Goal: Task Accomplishment & Management: Complete application form

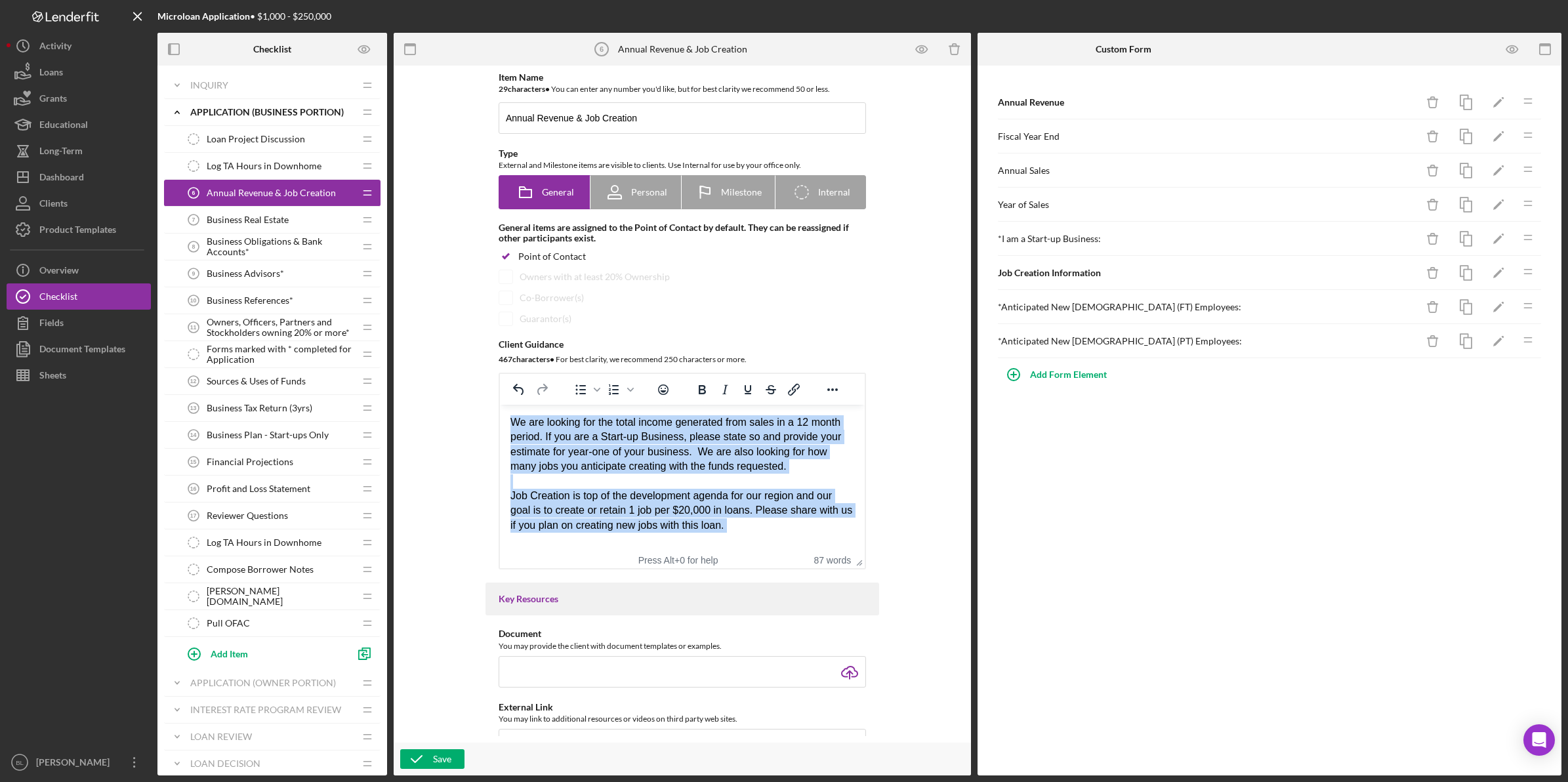
scroll to position [5, 0]
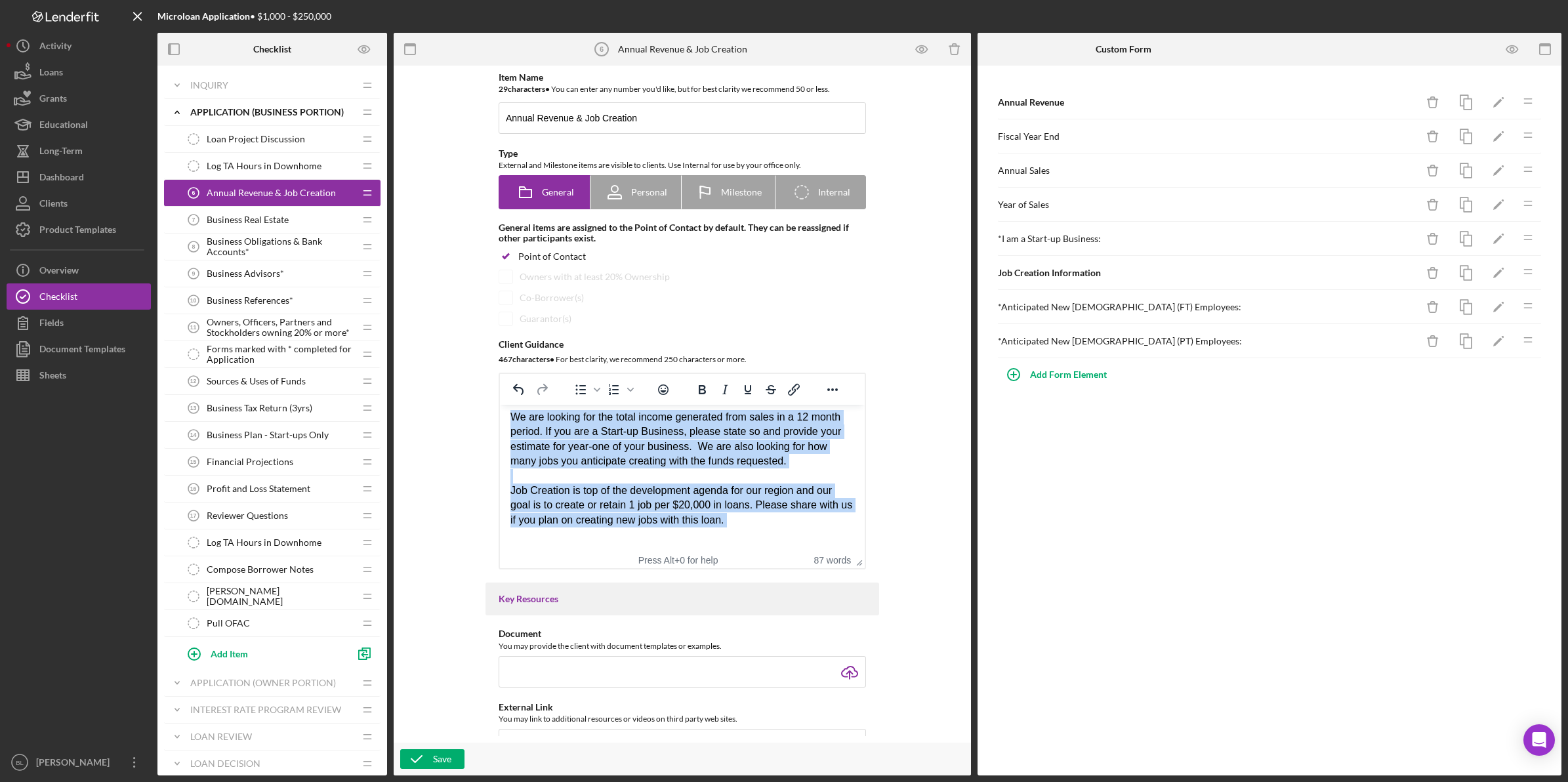
drag, startPoint x: 512, startPoint y: 422, endPoint x: 835, endPoint y: 540, distance: 343.9
click at [835, 540] on body "We are looking for the total income generated from sales in a 12 month period. …" at bounding box center [681, 476] width 344 height 132
copy body "We are looking for the total income generated from sales in a 12 month period. …"
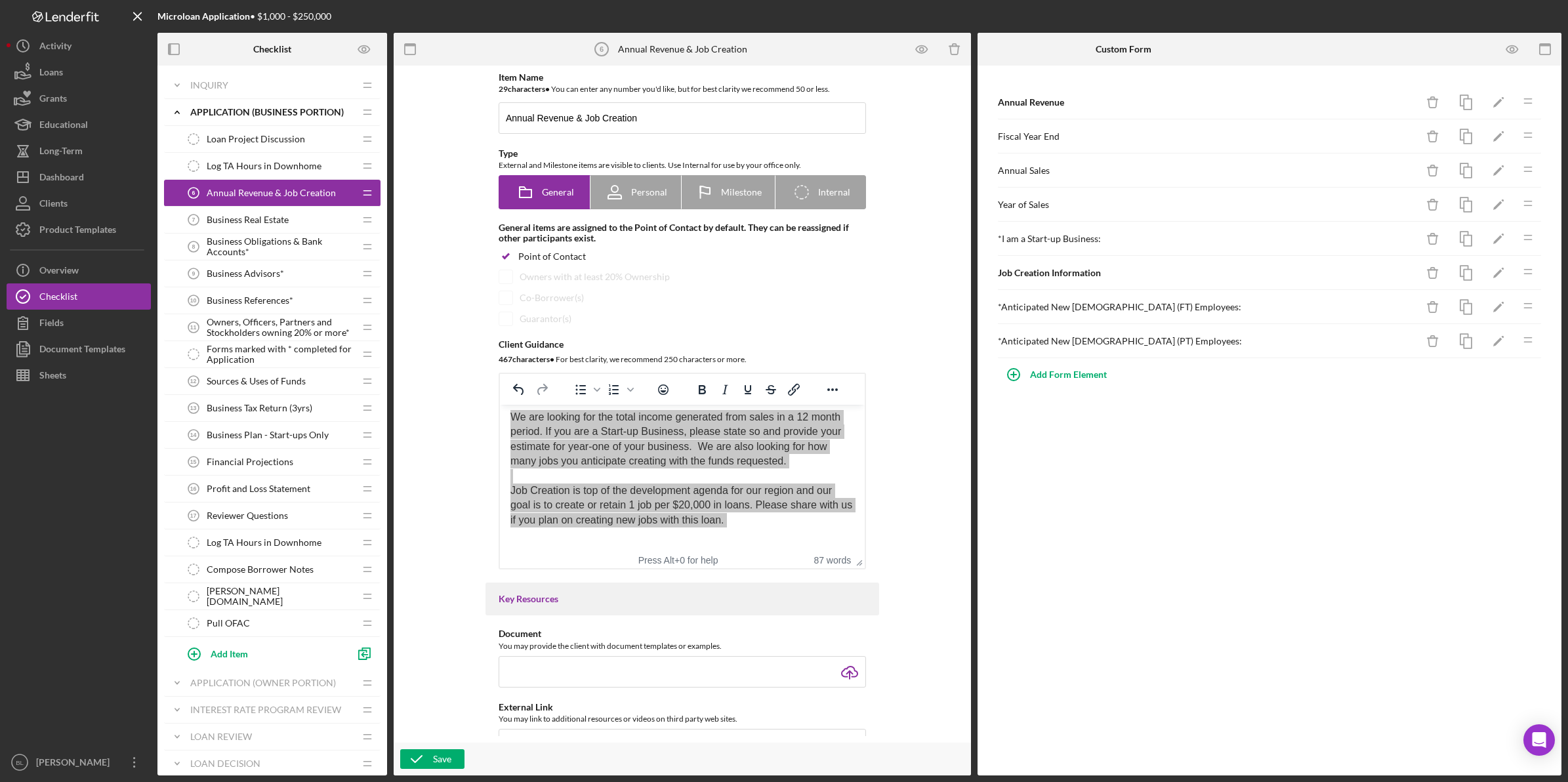
scroll to position [0, 0]
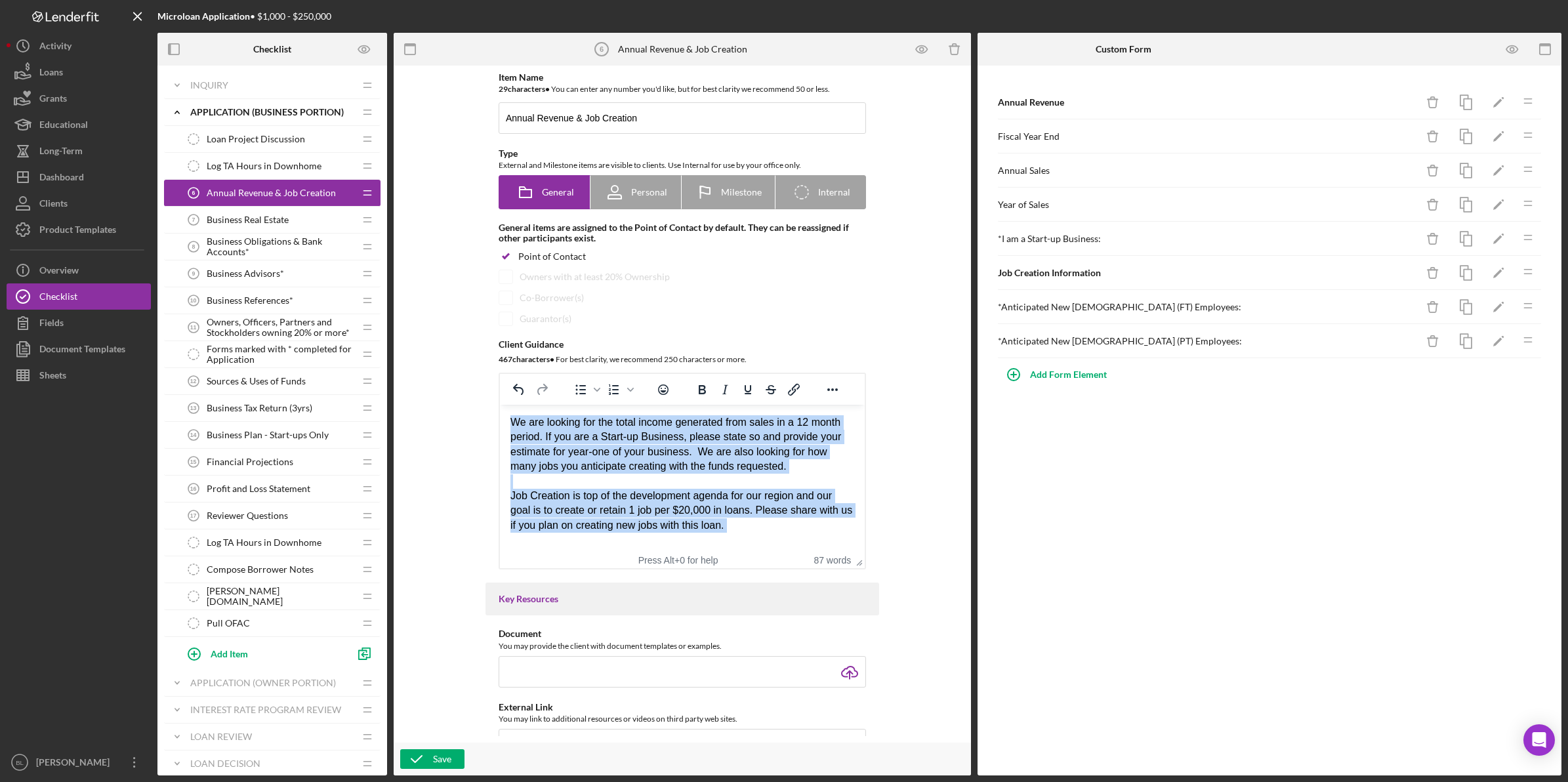
click at [640, 474] on div "We are looking for the total income generated from sales in a 12 month period. …" at bounding box center [681, 445] width 344 height 59
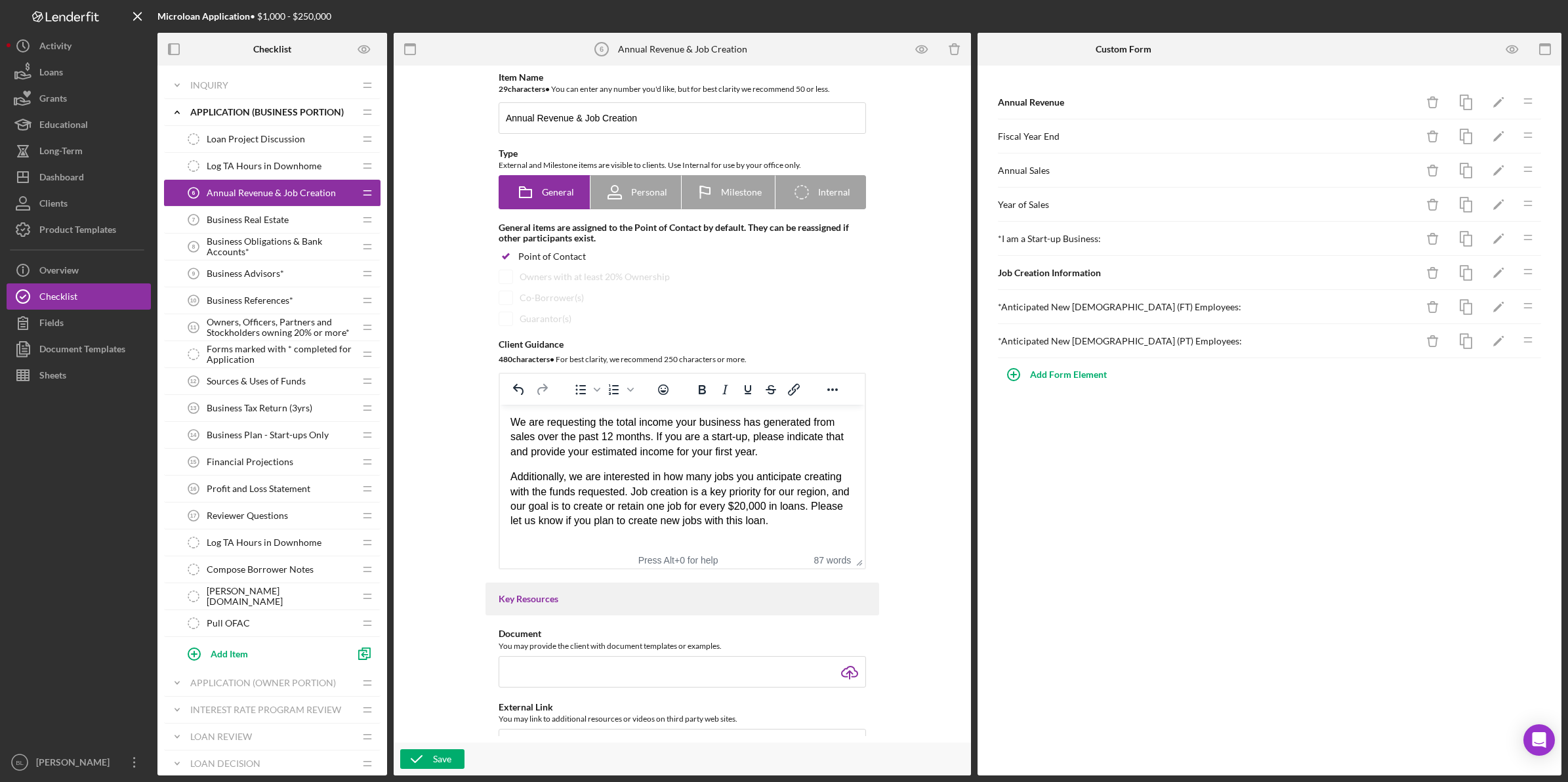
drag, startPoint x: 508, startPoint y: 419, endPoint x: 671, endPoint y: 426, distance: 163.2
click at [671, 426] on html "We are requesting the total income your business has generated from sales over …" at bounding box center [681, 471] width 365 height 134
click at [578, 437] on p "We are requesting the total income your business has generated from sales over …" at bounding box center [681, 437] width 344 height 44
drag, startPoint x: 511, startPoint y: 424, endPoint x: 649, endPoint y: 442, distance: 139.2
click at [649, 442] on p "We are requesting the total income your business has generated from sales over …" at bounding box center [681, 437] width 344 height 44
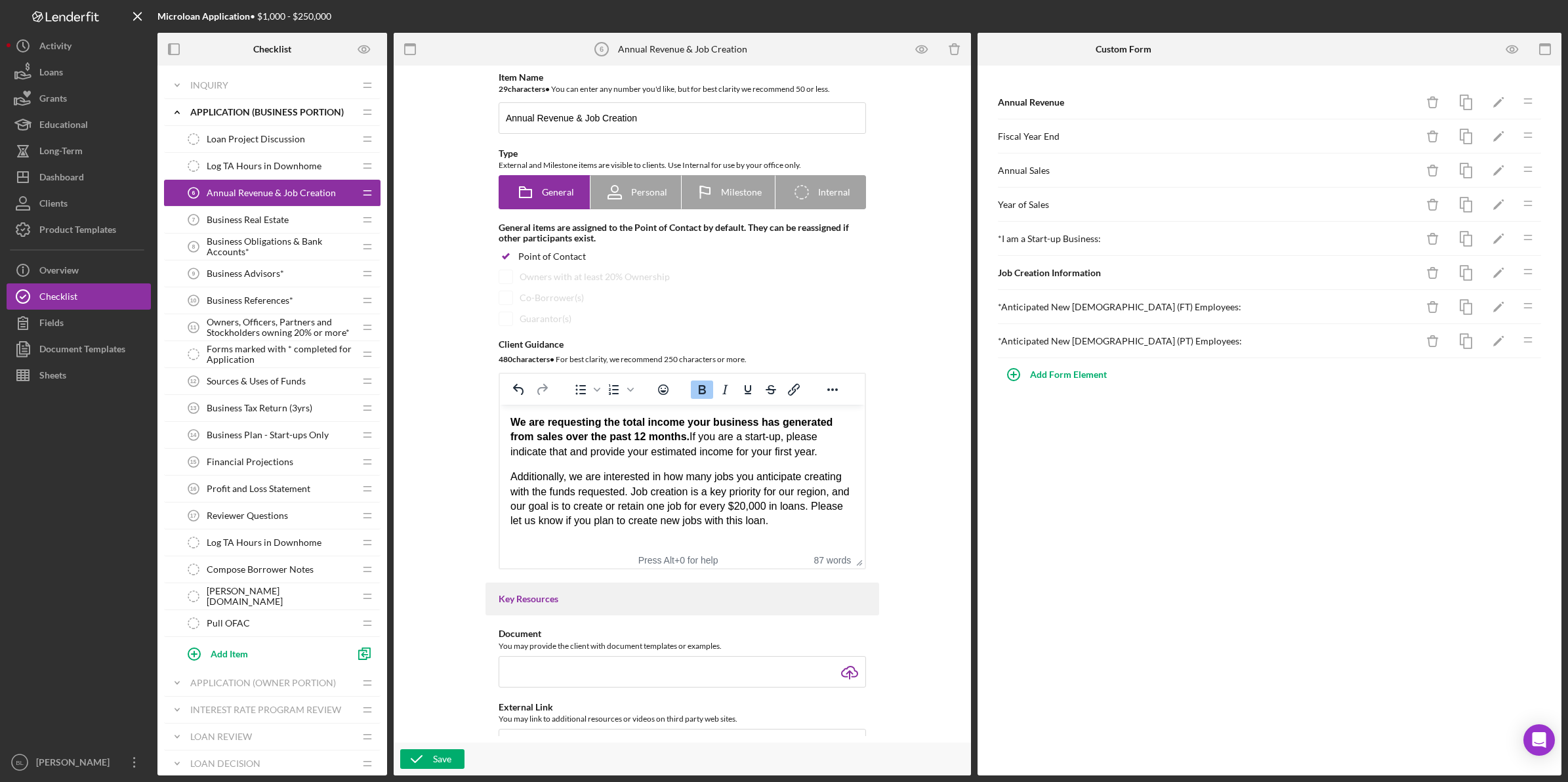
click at [721, 443] on p "We are requesting the total income your business has generated from sales over …" at bounding box center [681, 437] width 344 height 44
drag, startPoint x: 559, startPoint y: 478, endPoint x: 687, endPoint y: 494, distance: 129.0
click at [627, 481] on p "Additionally, we are interested in how many jobs you anticipate creating with t…" at bounding box center [681, 499] width 344 height 59
click at [687, 495] on p "Additionally, we are interested in how many jobs you anticipate creating with t…" at bounding box center [681, 499] width 344 height 59
drag, startPoint x: 610, startPoint y: 481, endPoint x: 681, endPoint y: 500, distance: 73.5
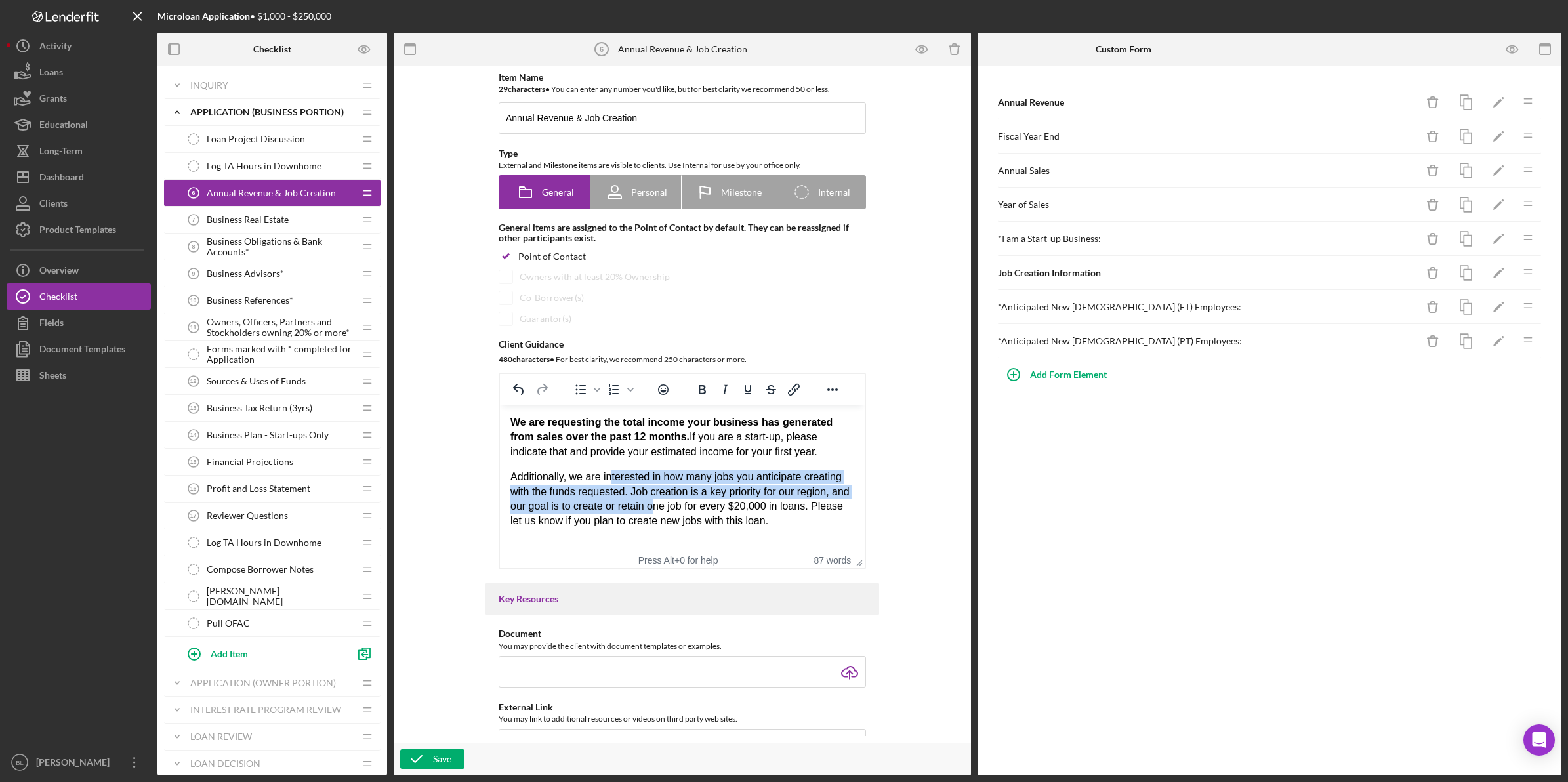
click at [655, 500] on p "Additionally, we are interested in how many jobs you anticipate creating with t…" at bounding box center [681, 499] width 344 height 59
click at [730, 500] on p "Additionally, we are interested in how many jobs you anticipate creating with t…" at bounding box center [681, 499] width 344 height 59
drag, startPoint x: 631, startPoint y: 491, endPoint x: 829, endPoint y: 490, distance: 198.0
click at [829, 490] on p "Additionally, we are interested in how many jobs you anticipate creating with t…" at bounding box center [681, 499] width 344 height 59
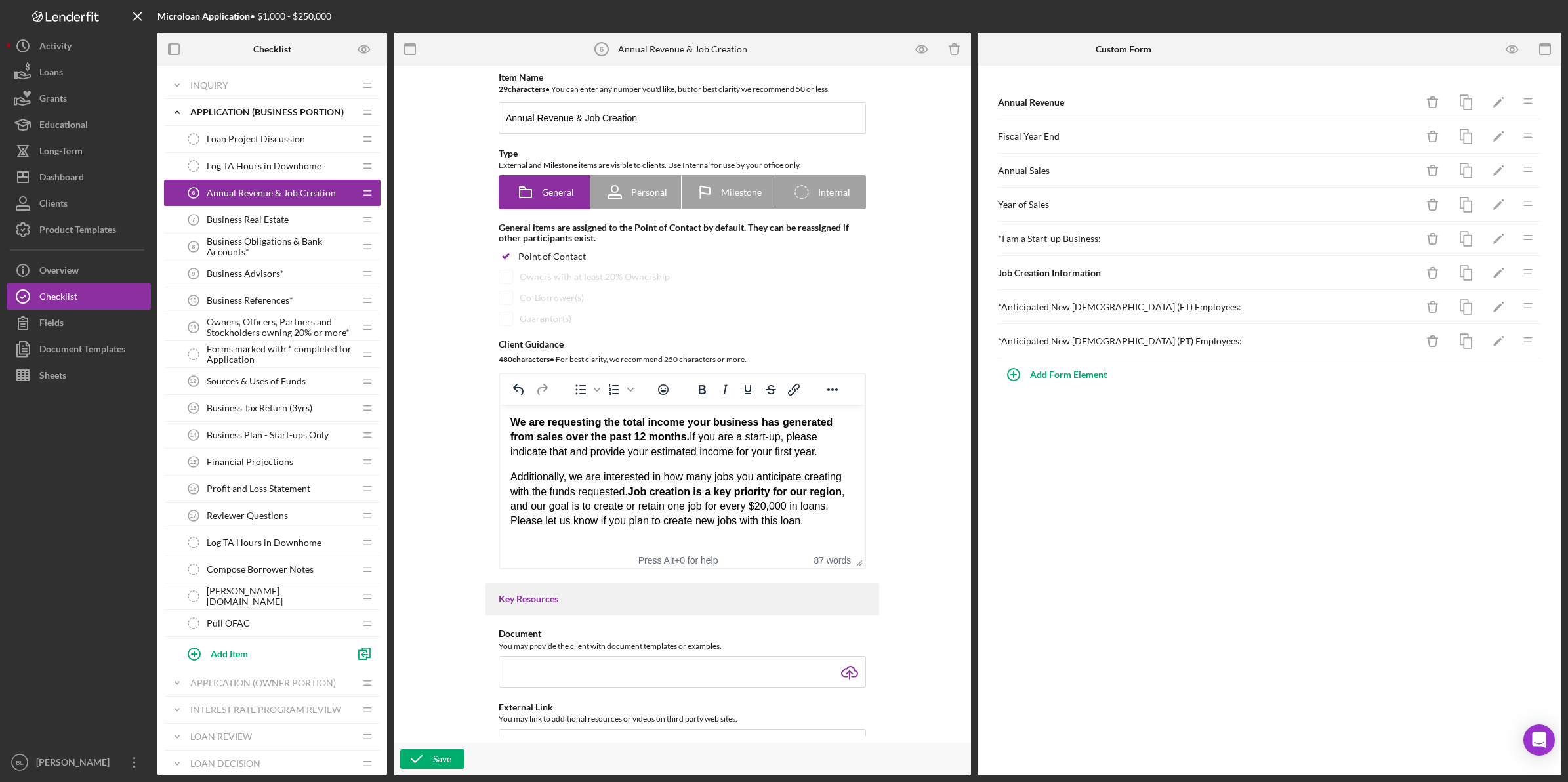
click at [823, 507] on p "Additionally, we are interested in how many jobs you anticipate creating with t…" at bounding box center [681, 499] width 344 height 59
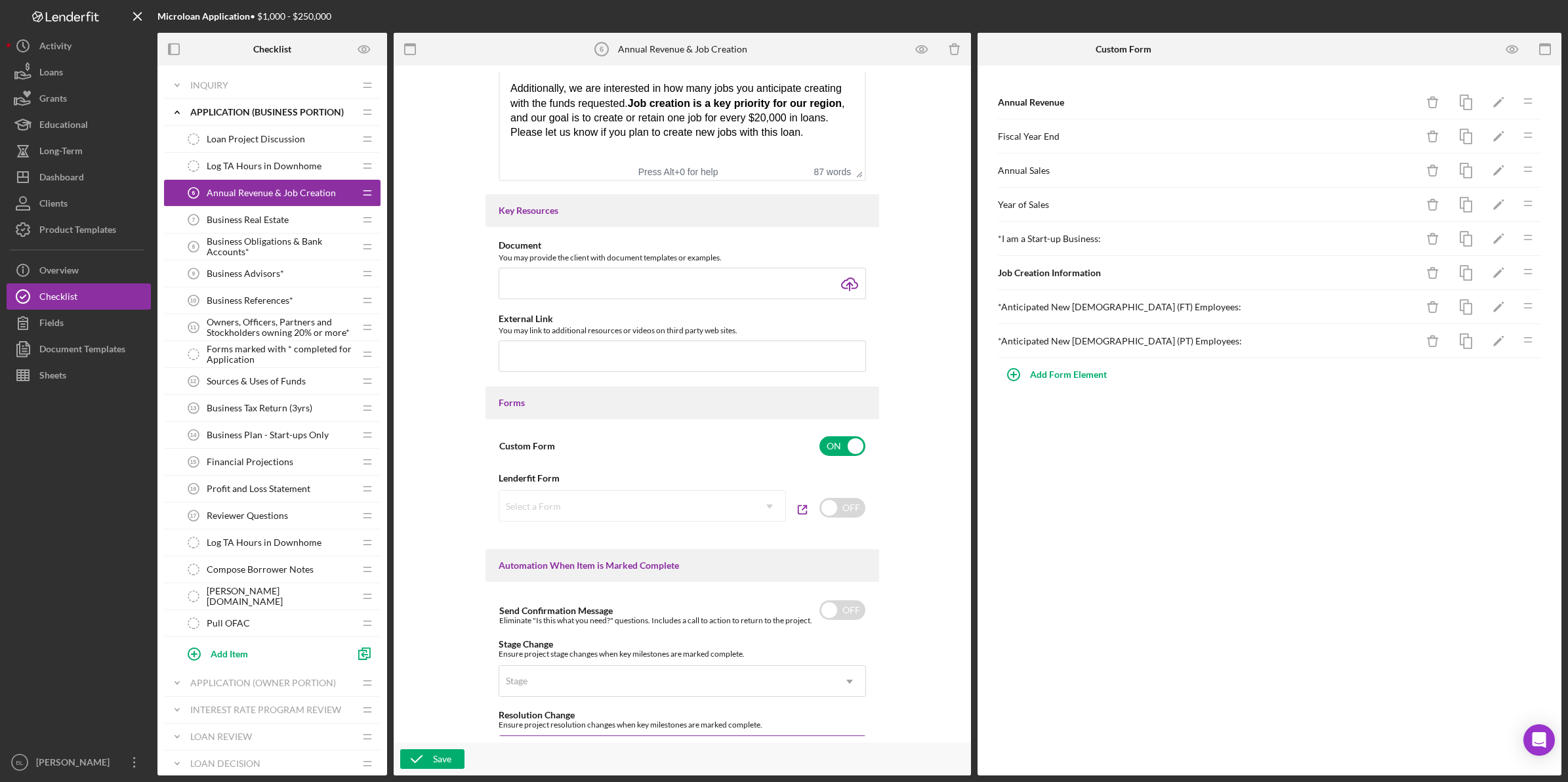
scroll to position [492, 0]
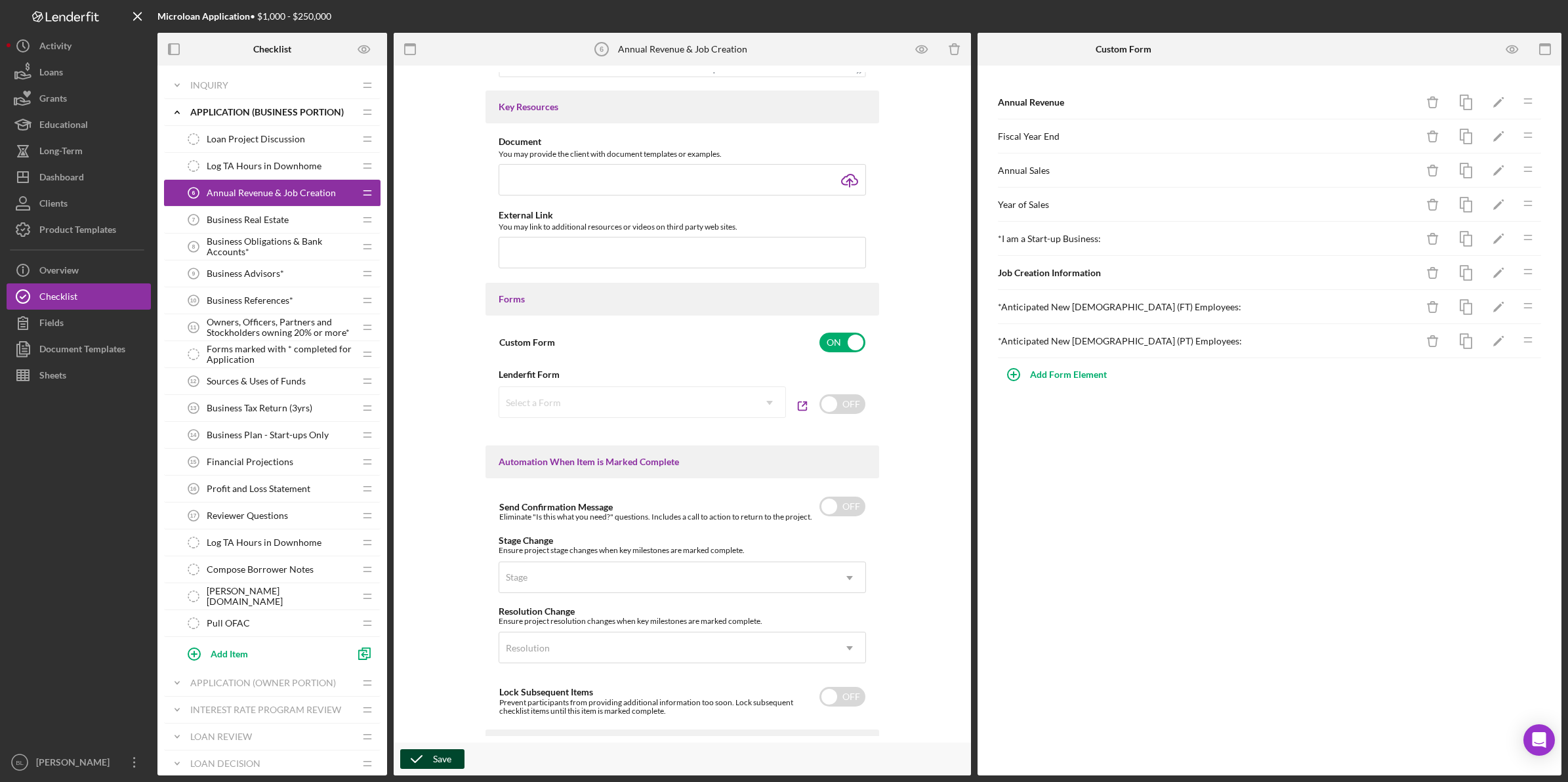
drag, startPoint x: 426, startPoint y: 752, endPoint x: 480, endPoint y: 717, distance: 64.4
click at [425, 752] on icon "button" at bounding box center [416, 759] width 33 height 33
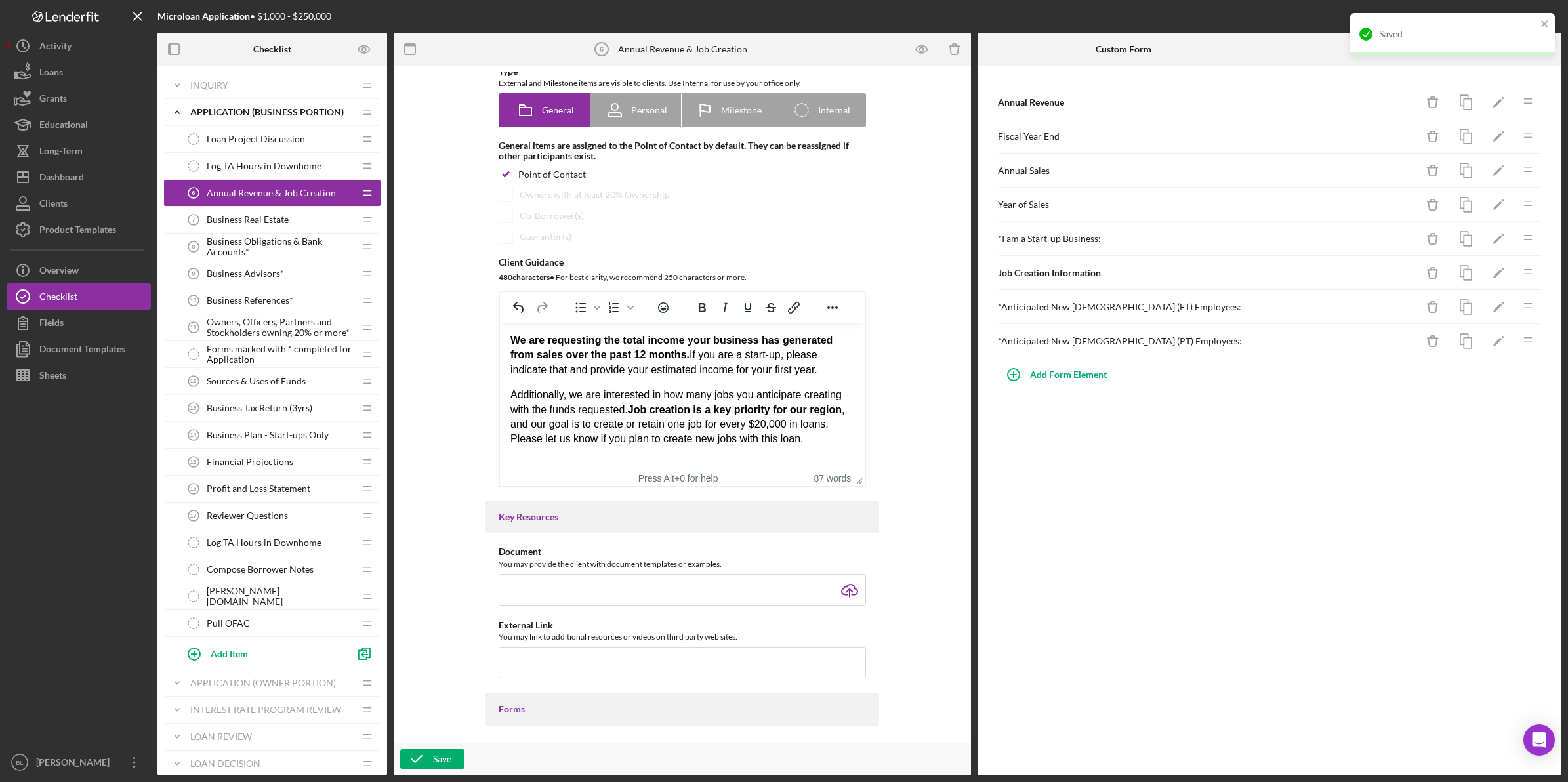
scroll to position [0, 0]
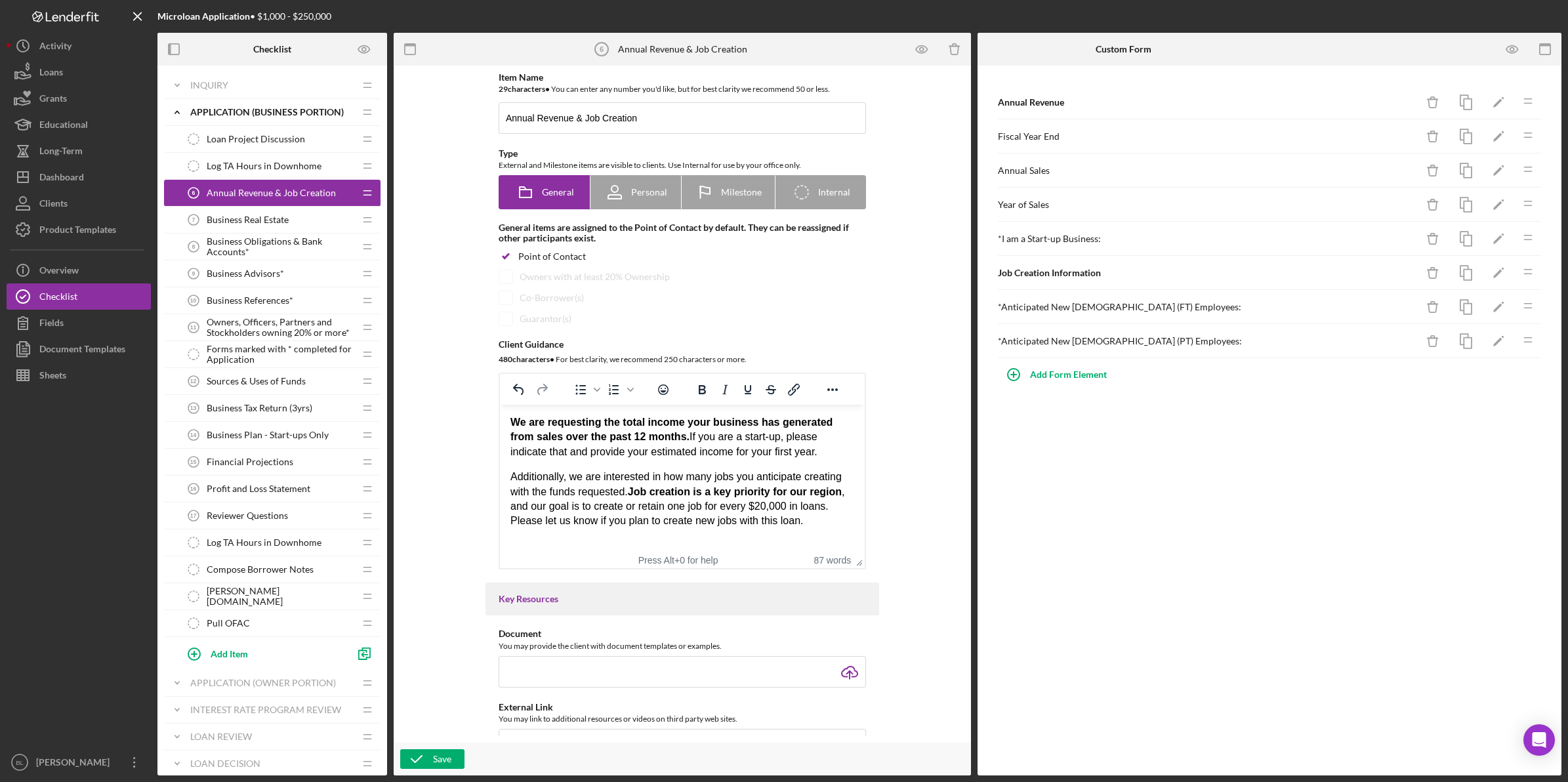
click at [271, 216] on span "Business Real Estate" at bounding box center [248, 220] width 82 height 10
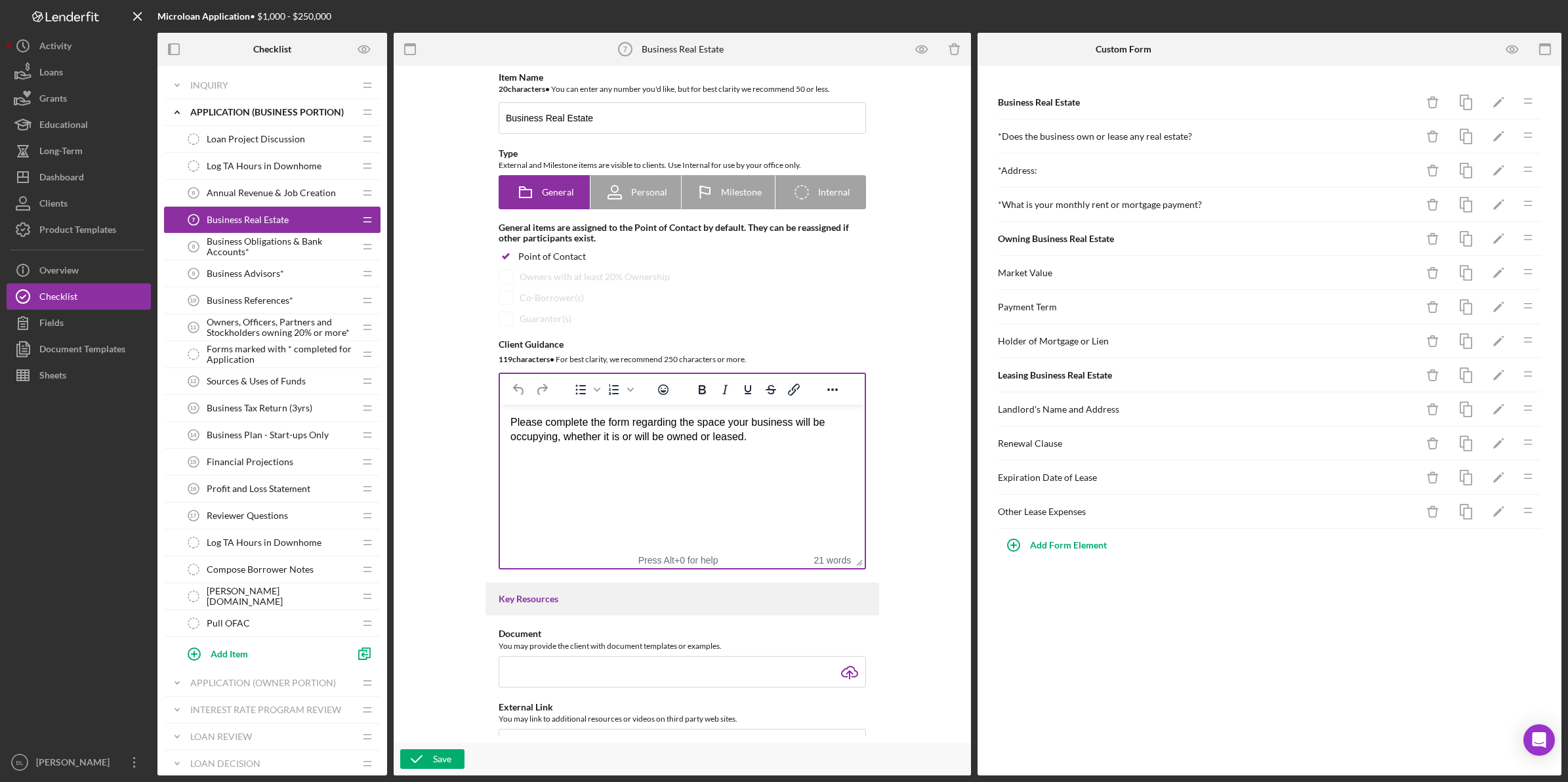
click at [633, 456] on html "Please complete the form regarding the space your business will be occupying, w…" at bounding box center [681, 430] width 365 height 50
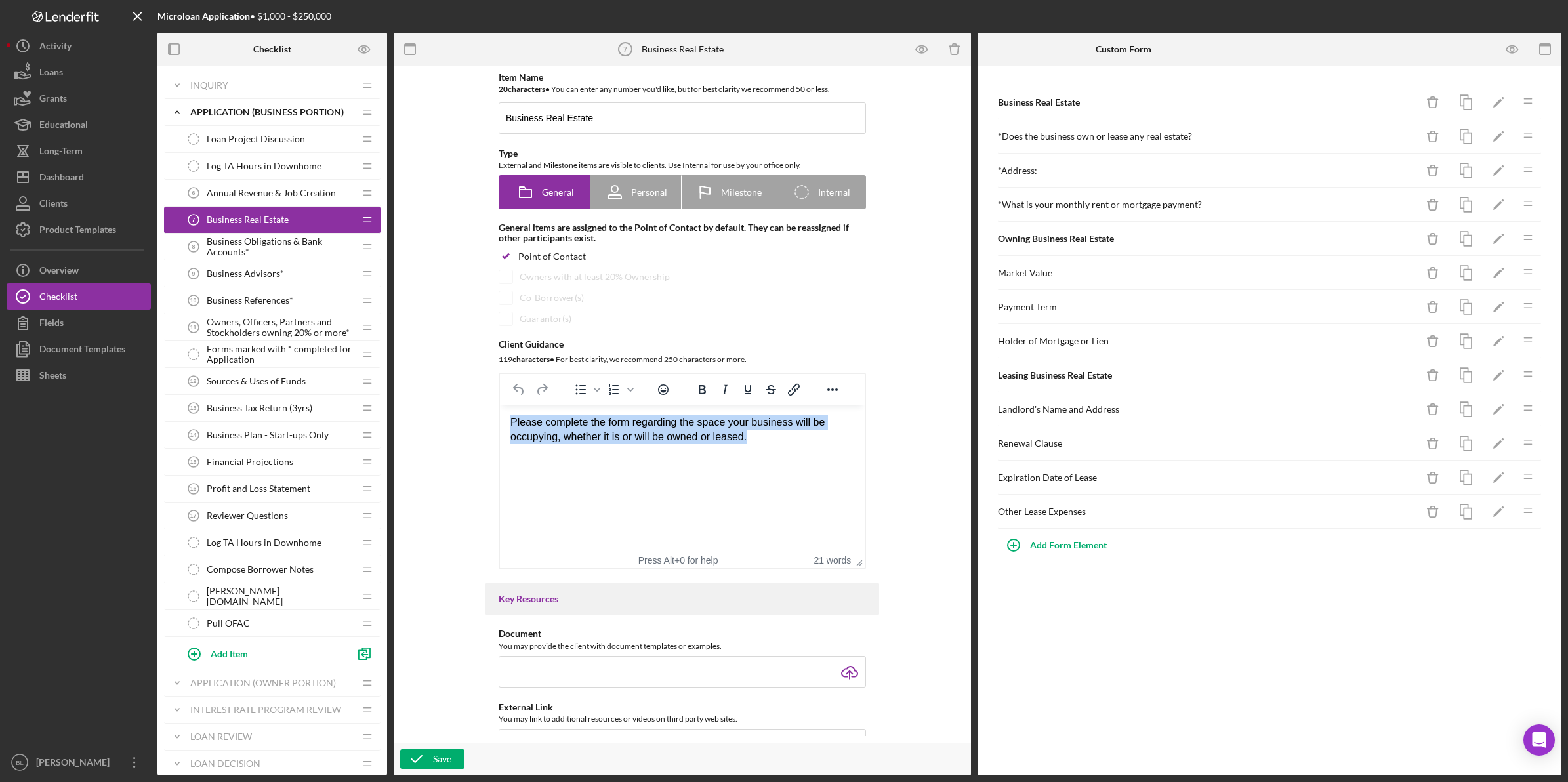
drag, startPoint x: 792, startPoint y: 442, endPoint x: 500, endPoint y: 413, distance: 293.4
click at [500, 413] on html "Please complete the form regarding the space your business will be occupying, w…" at bounding box center [681, 430] width 365 height 50
copy p "Please complete the form regarding the space your business will be occupying, w…"
click at [702, 456] on html "Please complete the form regarding the space your business will be occupying, w…" at bounding box center [681, 430] width 365 height 50
drag, startPoint x: 778, startPoint y: 436, endPoint x: 445, endPoint y: 412, distance: 333.9
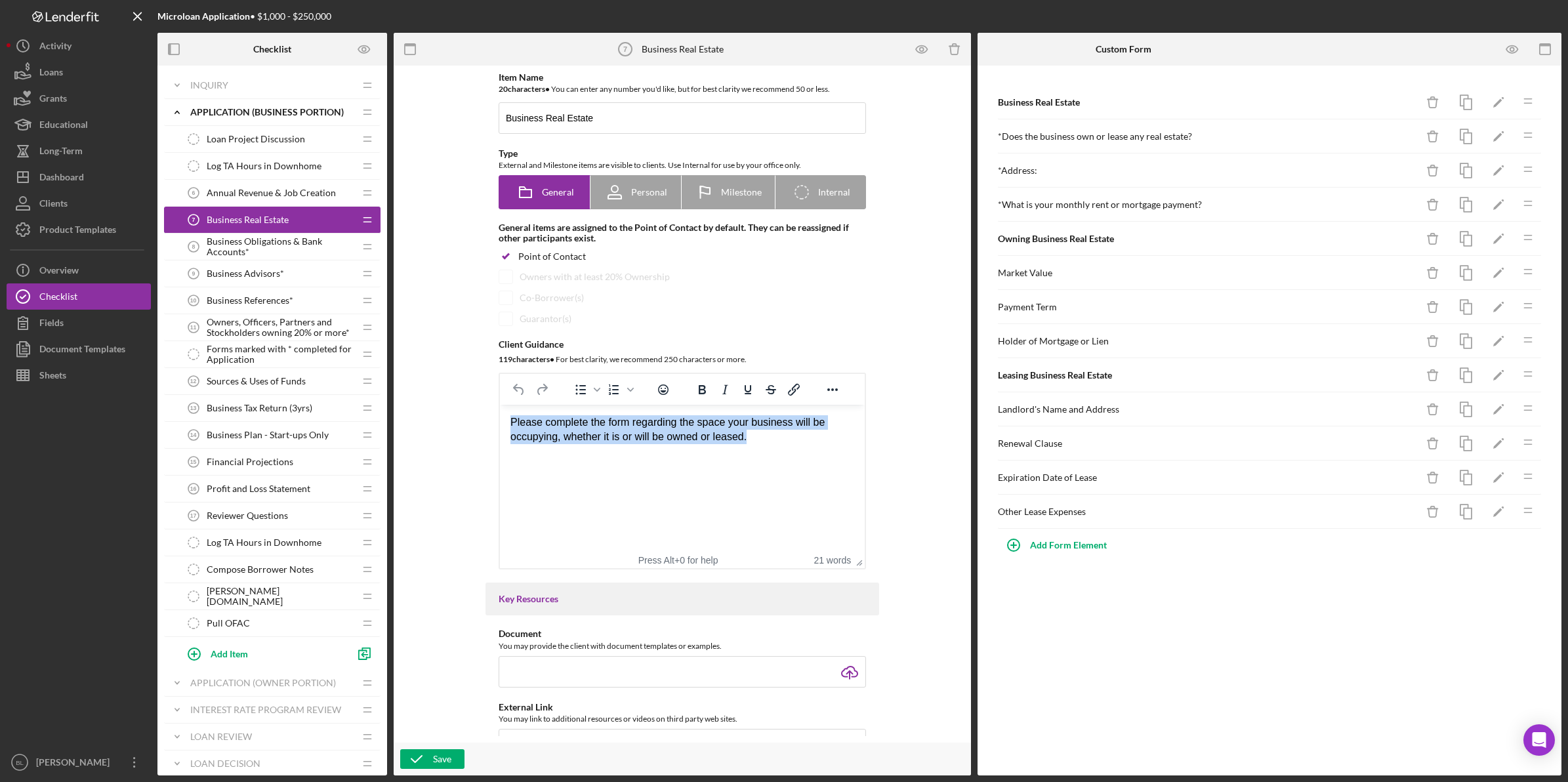
click at [500, 412] on html "Please complete the form regarding the space your business will be occupying, w…" at bounding box center [681, 430] width 365 height 50
paste body "Rich Text Area. Press ALT-0 for help."
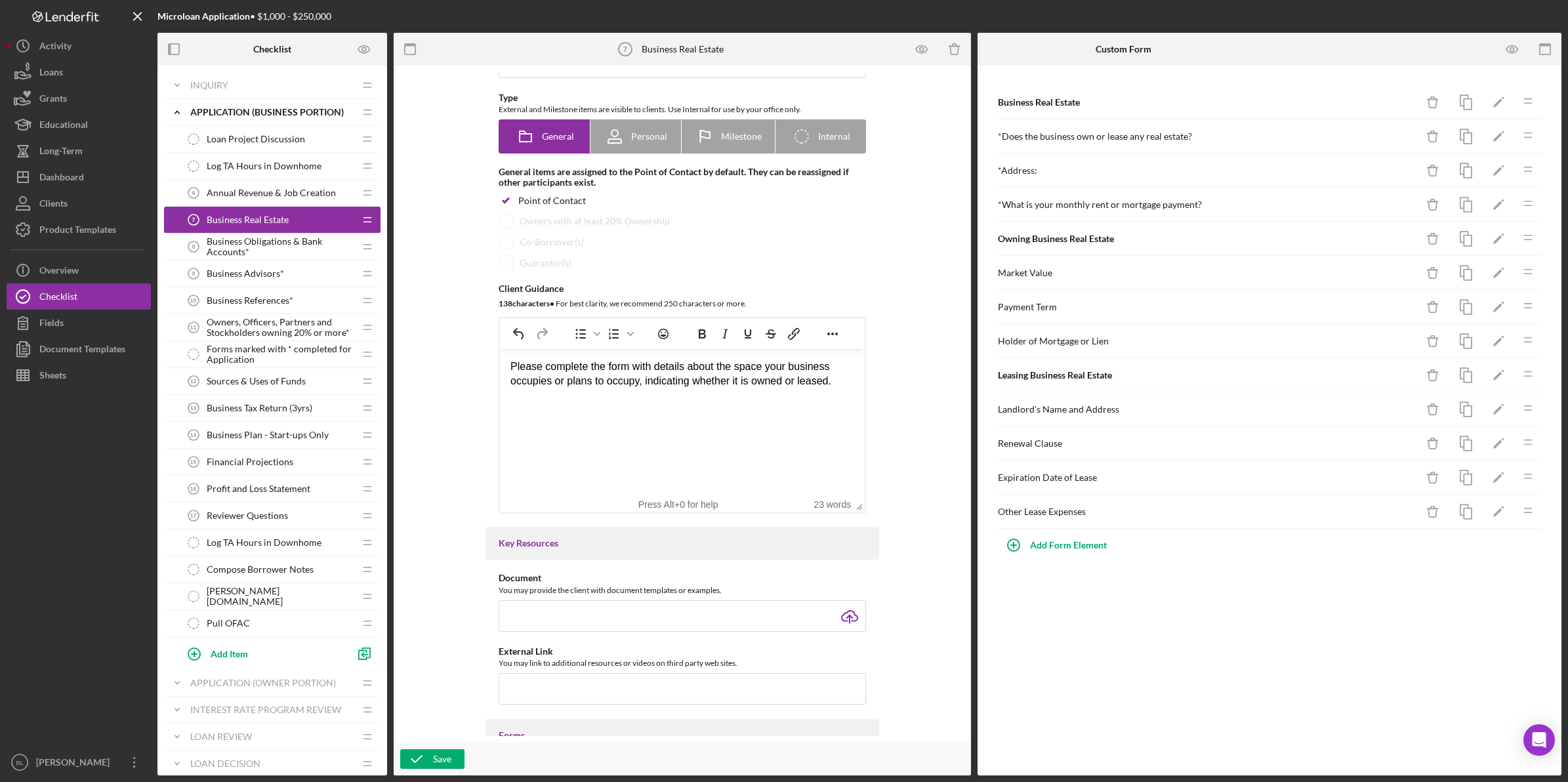
scroll to position [82, 0]
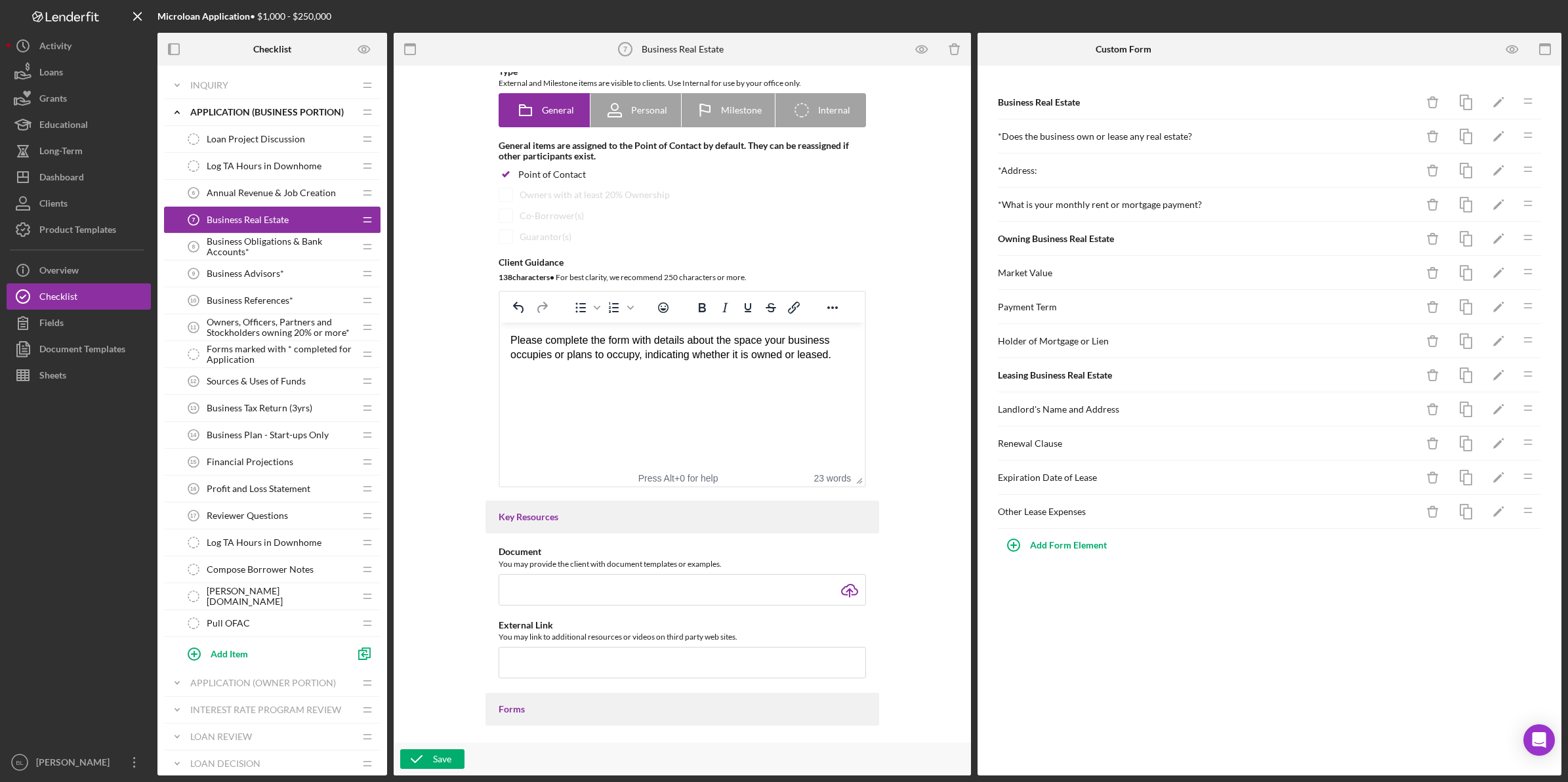
drag, startPoint x: 508, startPoint y: 338, endPoint x: 644, endPoint y: 339, distance: 136.0
click at [644, 339] on html "Please complete the form with details about the space your business occupies or…" at bounding box center [681, 348] width 365 height 50
drag, startPoint x: 512, startPoint y: 337, endPoint x: 702, endPoint y: 405, distance: 201.8
click at [664, 359] on p "Please complete the form with details about the space your business occupies or…" at bounding box center [681, 348] width 344 height 29
click at [714, 373] on html "Please complete the form with details about the space your business occupies or…" at bounding box center [681, 348] width 365 height 50
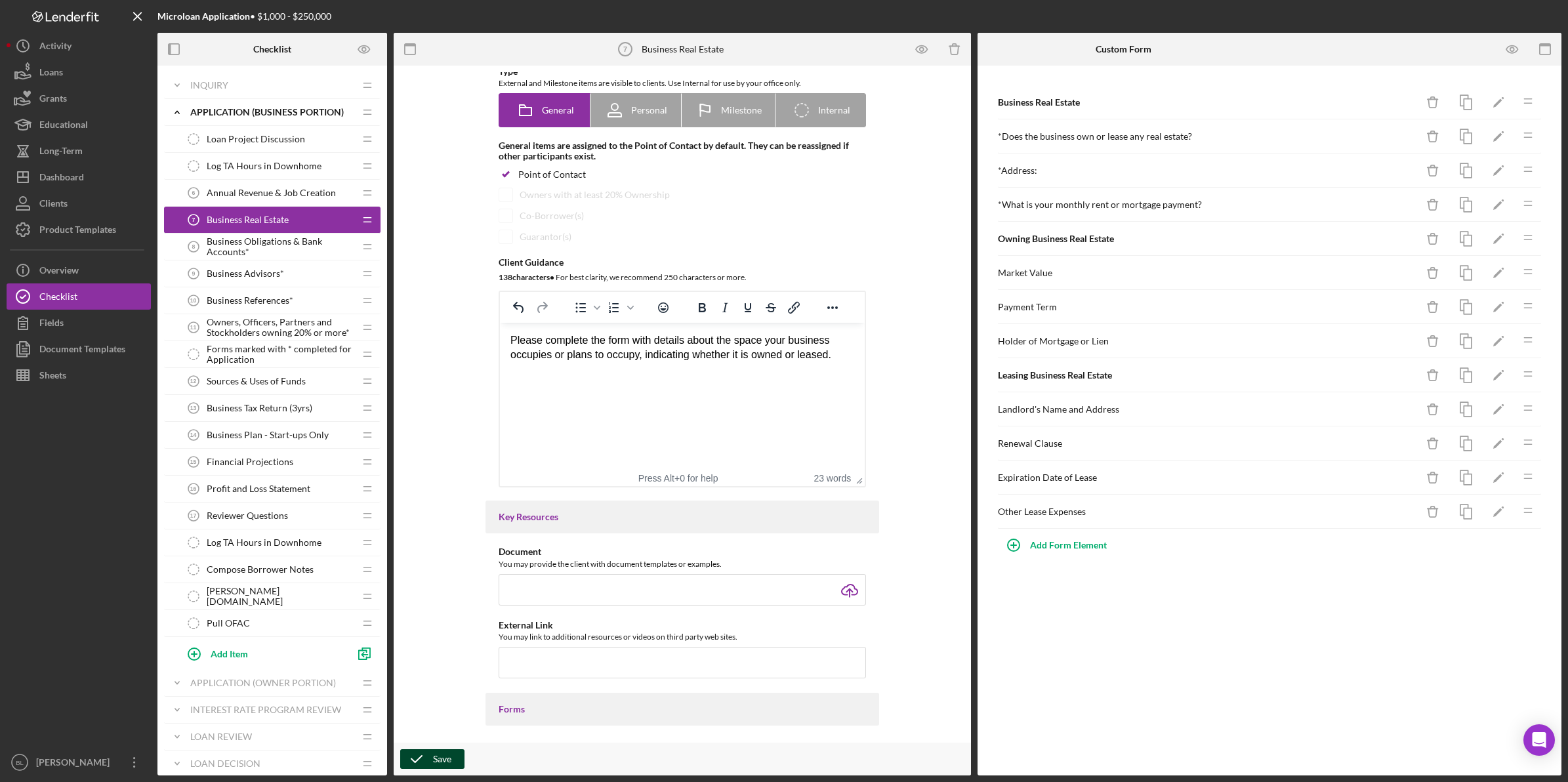
click at [421, 759] on icon "button" at bounding box center [416, 759] width 33 height 33
drag, startPoint x: 242, startPoint y: 234, endPoint x: 241, endPoint y: 246, distance: 12.0
click at [242, 237] on div "Loan Project Discussion Loan Project Discussion Icon/Drag Log TA Hours in Downh…" at bounding box center [272, 397] width 216 height 544
click at [241, 246] on span "Business Obligations & Bank Accounts*" at bounding box center [281, 247] width 147 height 21
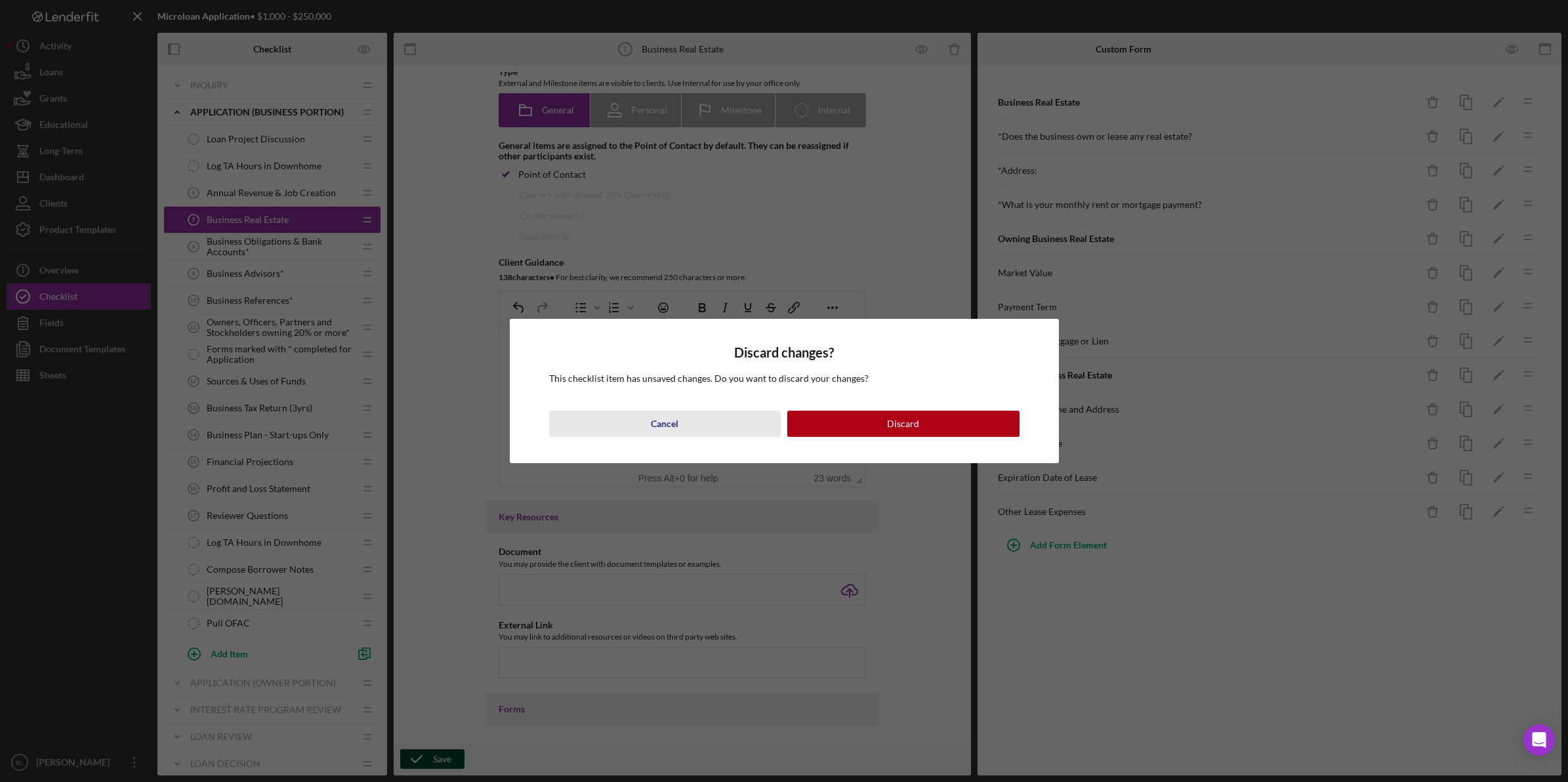
click at [681, 423] on button "Cancel" at bounding box center [665, 423] width 232 height 26
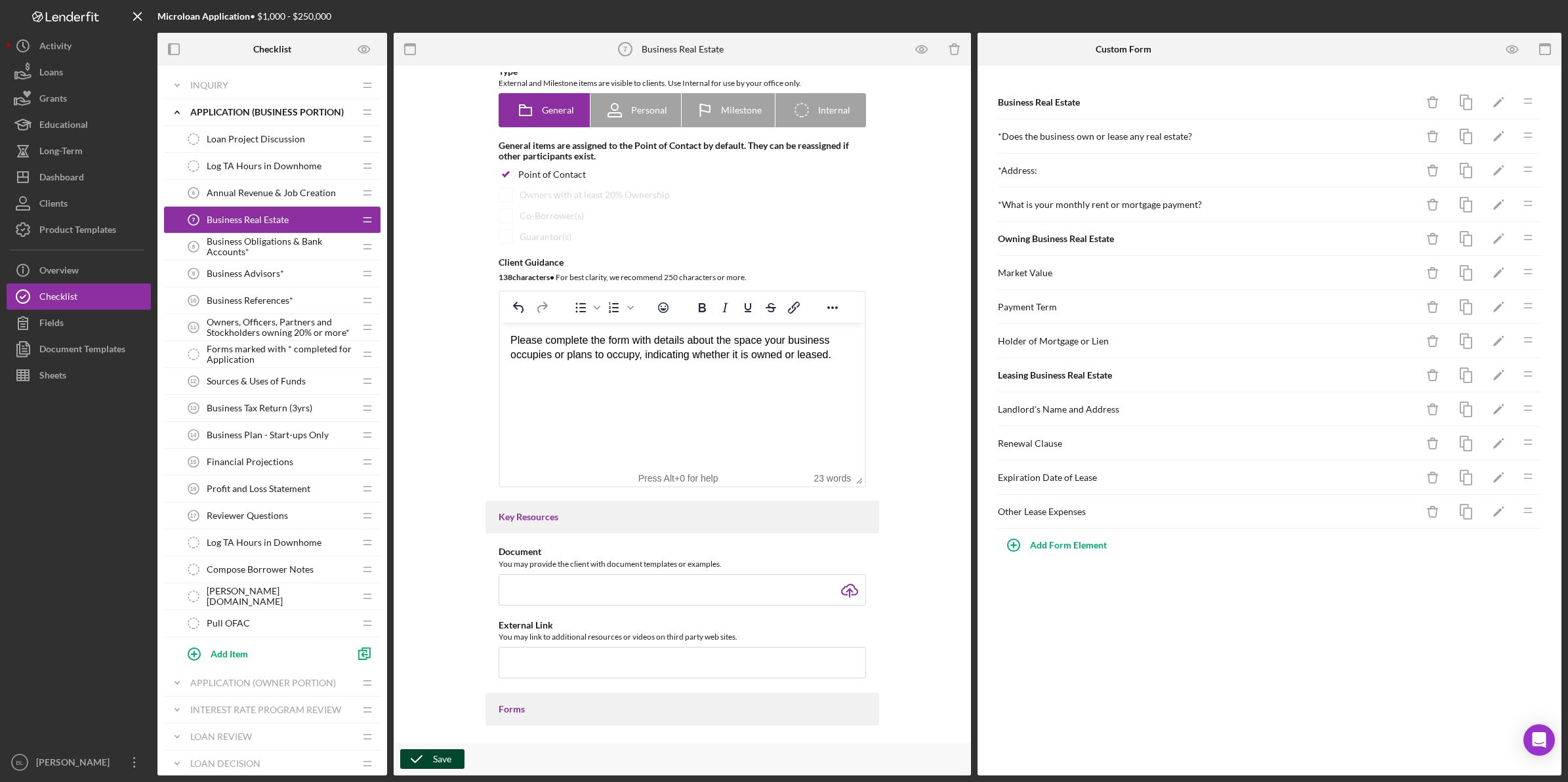
click at [410, 757] on icon "button" at bounding box center [416, 759] width 33 height 33
click at [242, 247] on span "Business Obligations & Bank Accounts*" at bounding box center [281, 247] width 147 height 21
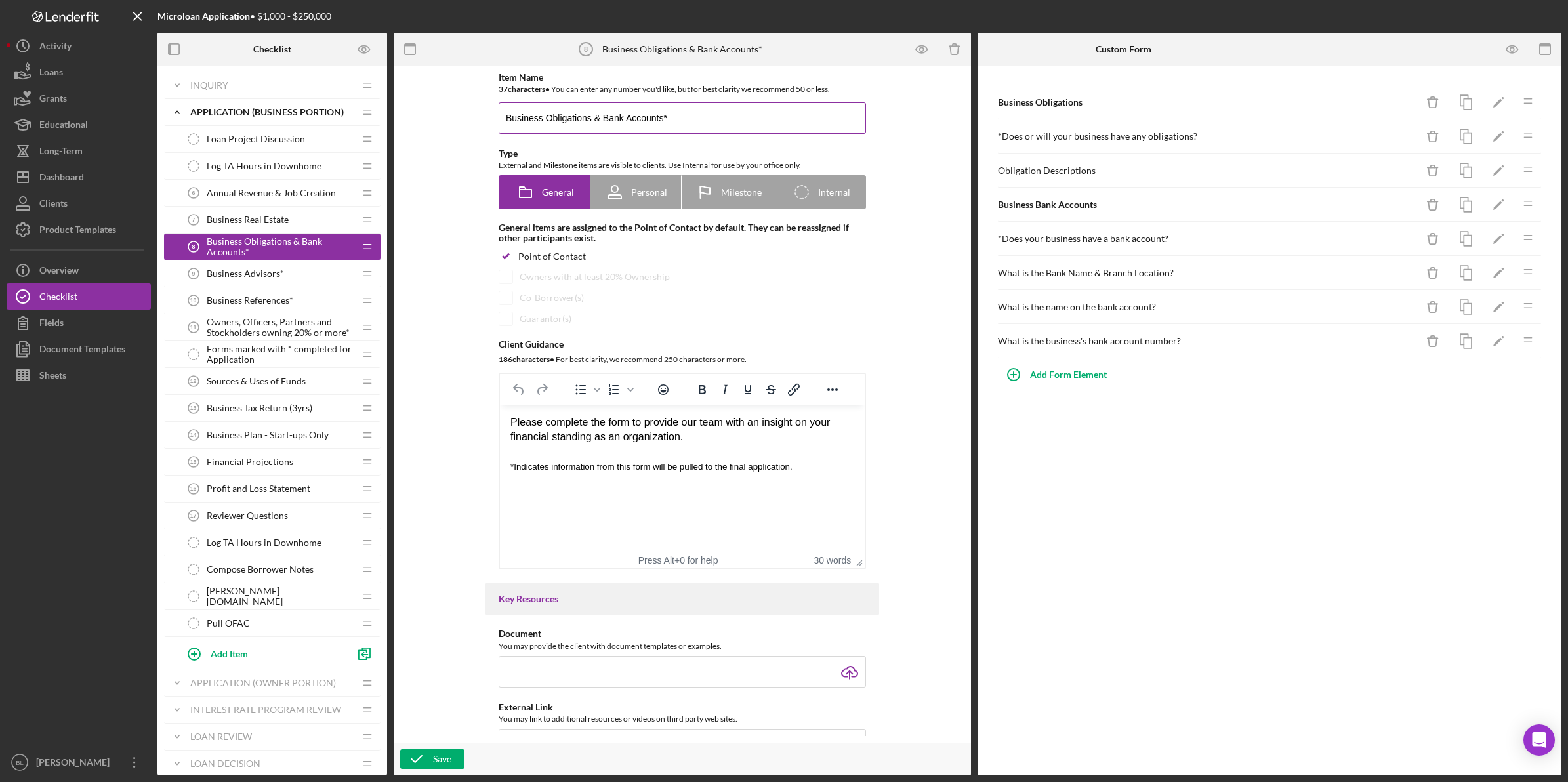
click at [706, 120] on input "Business Obligations & Bank Accounts*" at bounding box center [682, 118] width 367 height 31
type input "Business Obligations & Bank Accounts"
click at [726, 485] on html "Please complete the form to provide our team with an insight on your financial …" at bounding box center [681, 444] width 365 height 80
click at [807, 469] on div "*Indicates information from this form will be pulled to the final application." at bounding box center [681, 466] width 344 height 15
drag, startPoint x: 808, startPoint y: 469, endPoint x: 461, endPoint y: 462, distance: 347.1
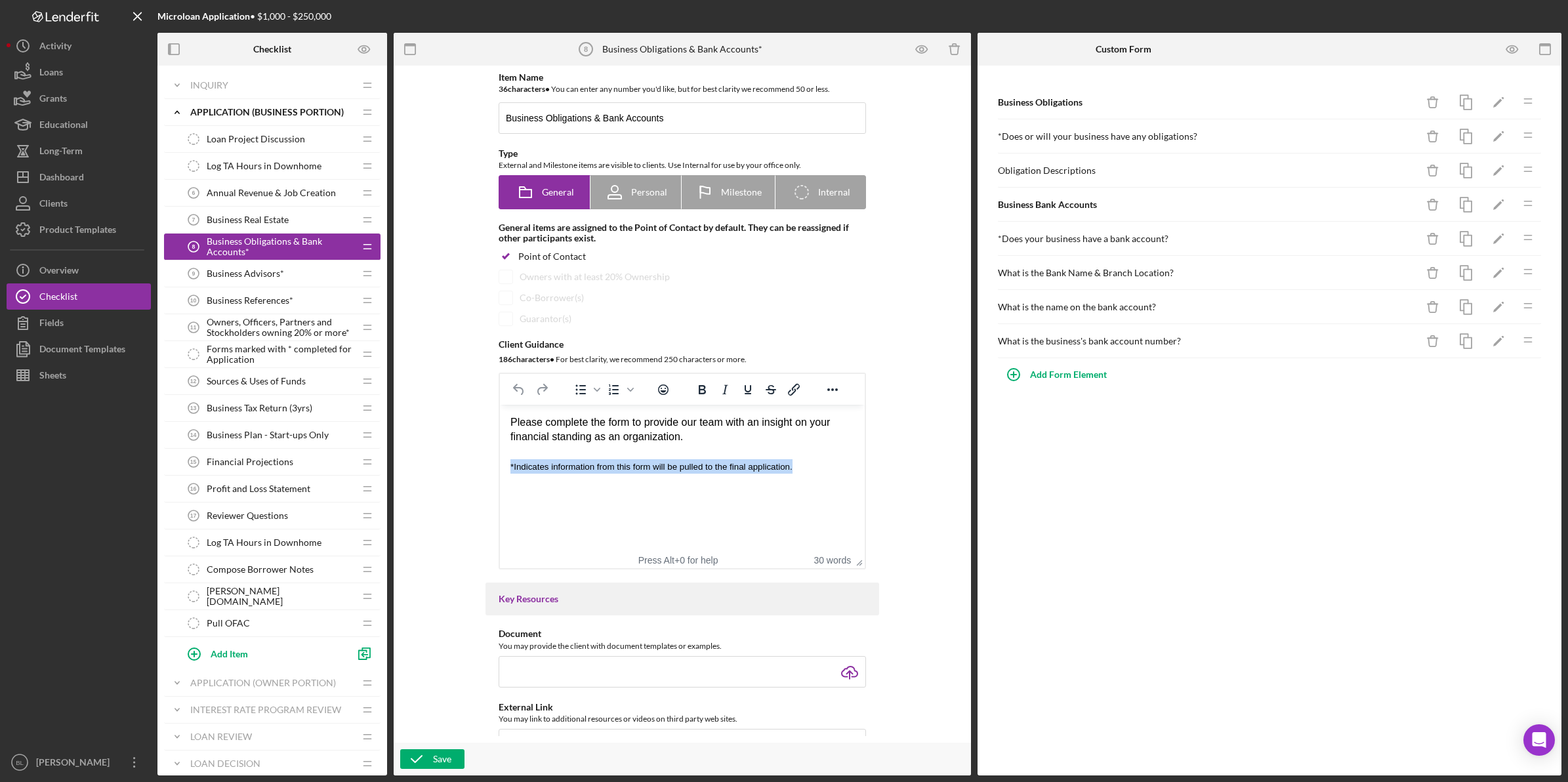
click at [500, 462] on html "Please complete the form to provide our team with an insight on your financial …" at bounding box center [681, 444] width 365 height 80
click at [724, 485] on html "Please complete the form to provide our team with an insight on your financial …" at bounding box center [681, 444] width 365 height 80
click at [616, 423] on div "Please complete the form to provide our team with an insight on your financial …" at bounding box center [681, 430] width 344 height 29
drag, startPoint x: 538, startPoint y: 422, endPoint x: 707, endPoint y: 423, distance: 169.0
click at [707, 423] on div "Please complete the form to provide our team with an insight on your financial …" at bounding box center [681, 430] width 344 height 29
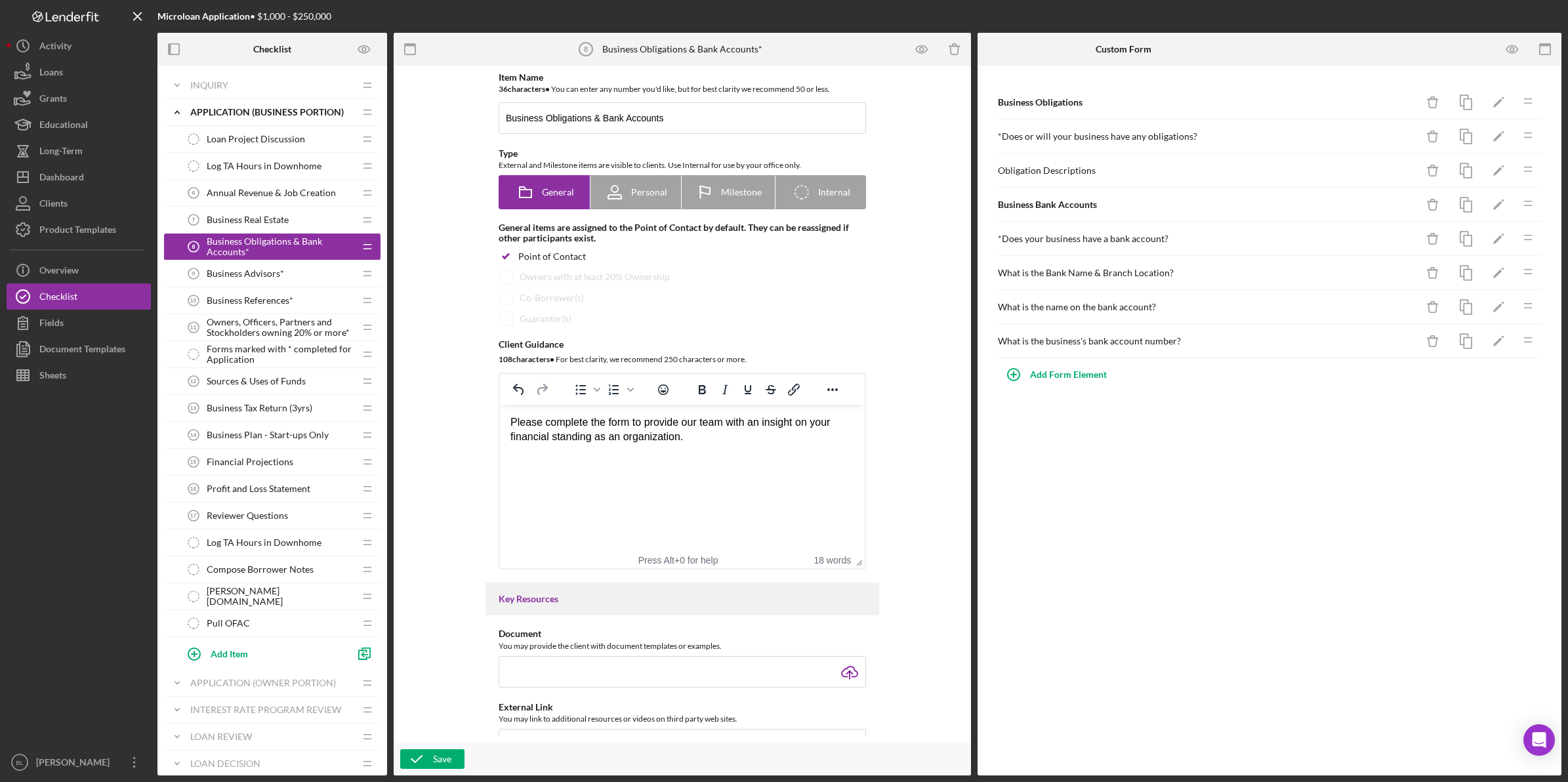
click at [786, 456] on div "Rich Text Area. Press ALT-0 for help." at bounding box center [681, 452] width 344 height 15
drag, startPoint x: 751, startPoint y: 451, endPoint x: 932, endPoint y: 851, distance: 439.0
click at [500, 445] on html "Please complete the form to provide our team with an insight on your financial …" at bounding box center [681, 444] width 365 height 80
click at [769, 449] on div "Rich Text Area. Press ALT-0 for help." at bounding box center [681, 452] width 344 height 15
drag, startPoint x: 734, startPoint y: 432, endPoint x: 973, endPoint y: 824, distance: 459.1
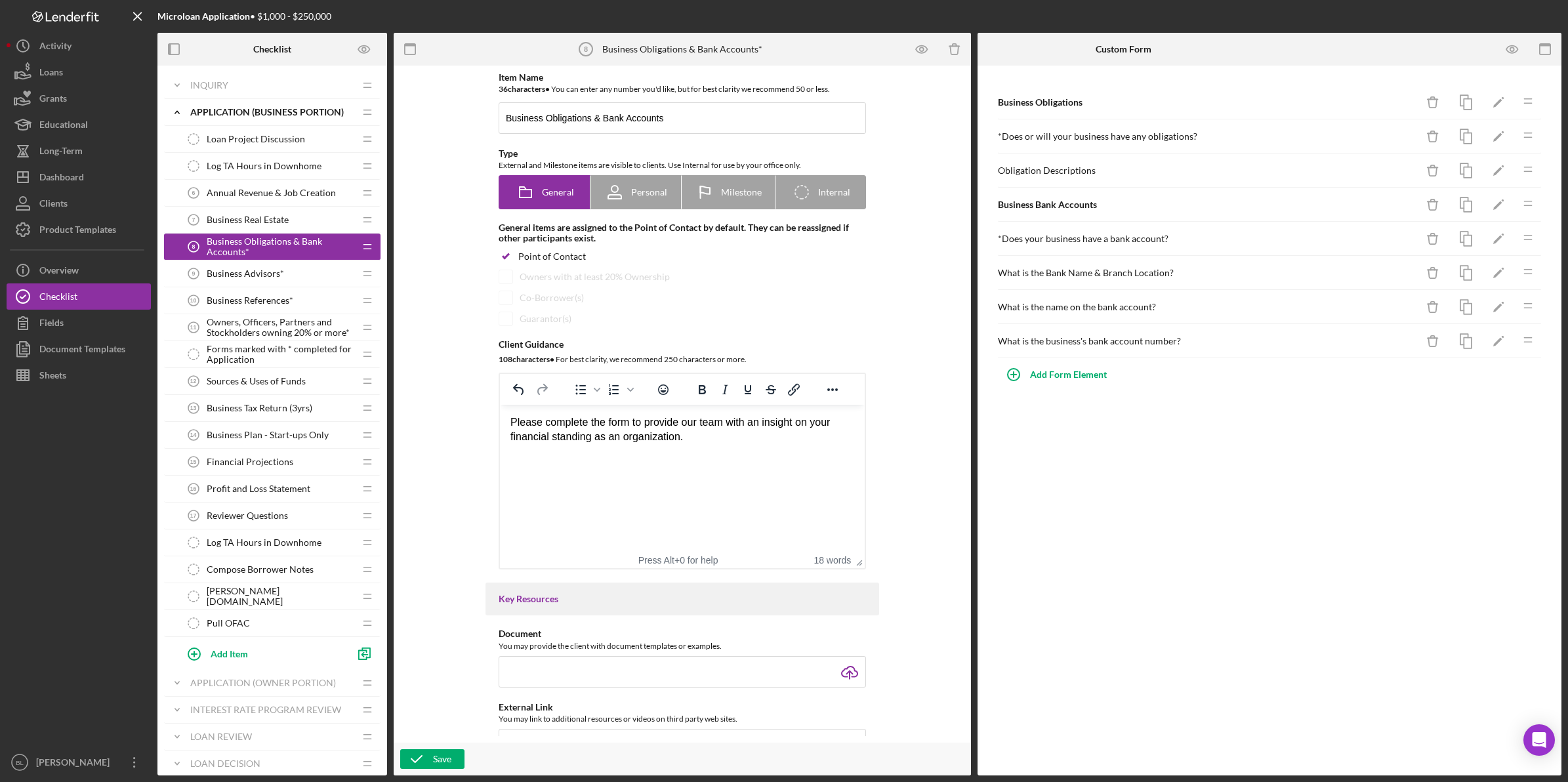
click at [500, 418] on html "Please complete the form to provide our team with an insight on your financial …" at bounding box center [681, 444] width 365 height 80
click at [719, 443] on div "Please complete the form to provide our team with an insight on your financial …" at bounding box center [681, 430] width 344 height 29
click at [407, 754] on icon "button" at bounding box center [416, 759] width 33 height 33
click at [280, 277] on span "Business Advisors*" at bounding box center [245, 274] width 77 height 10
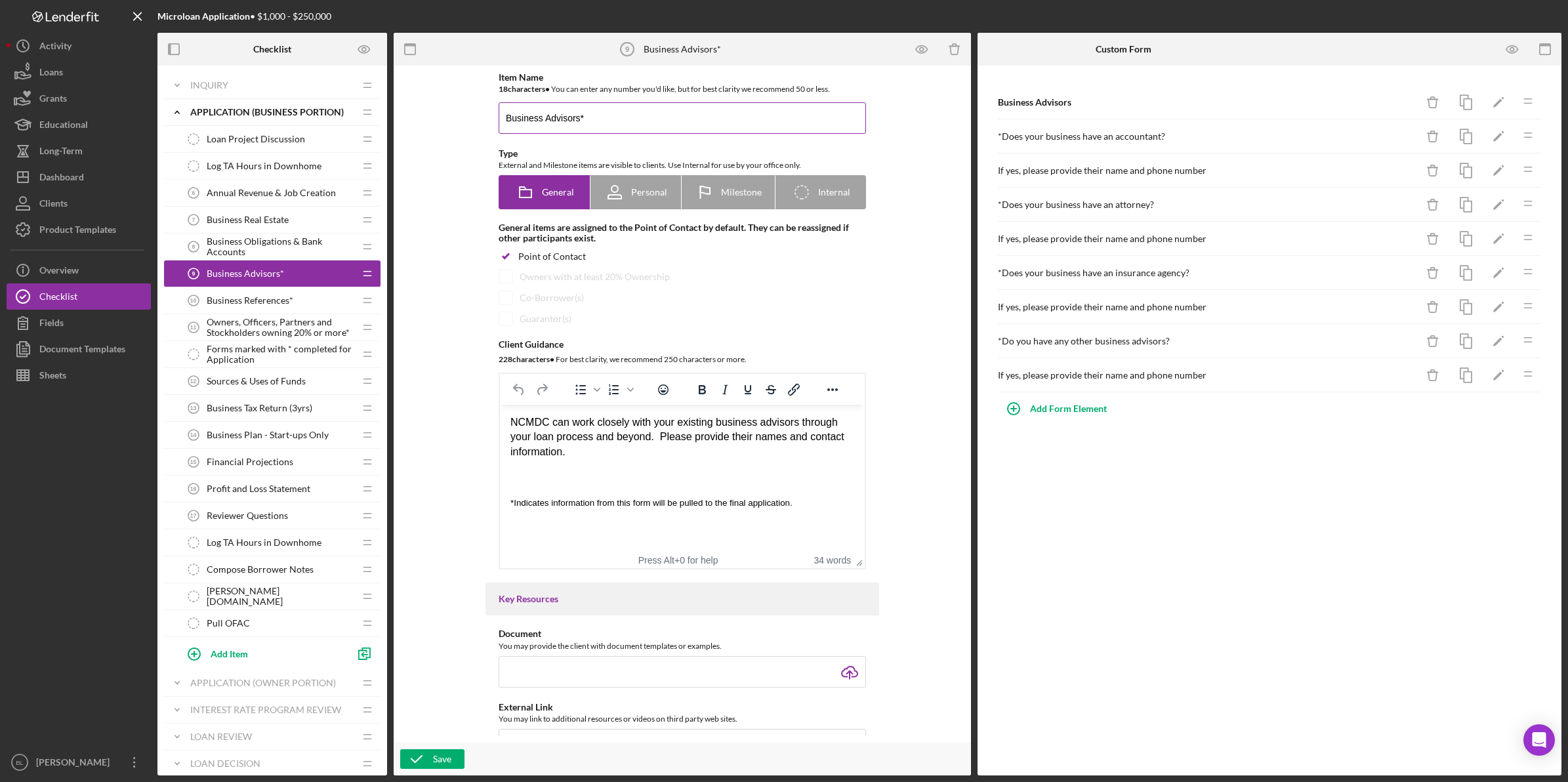
click at [624, 126] on input "Business Advisors*" at bounding box center [682, 118] width 367 height 31
type input "Business Advisors"
click at [620, 510] on html "NCMDC can work closely with your existing business advisors through your loan p…" at bounding box center [681, 462] width 365 height 115
drag, startPoint x: 809, startPoint y: 501, endPoint x: 418, endPoint y: 488, distance: 391.2
click at [500, 488] on html "NCMDC can work closely with your existing business advisors through your loan p…" at bounding box center [681, 462] width 365 height 115
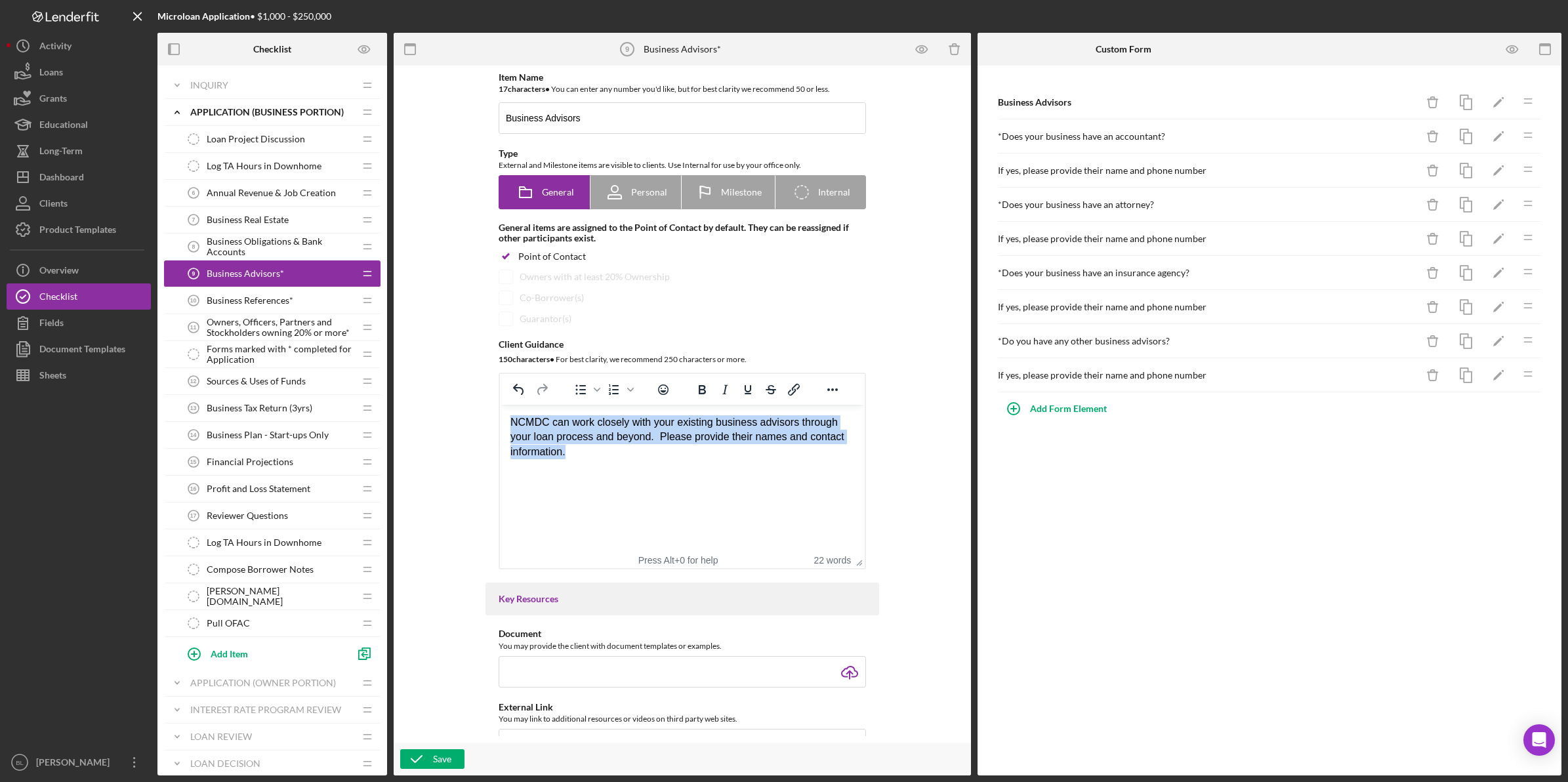
drag, startPoint x: 512, startPoint y: 420, endPoint x: 838, endPoint y: 450, distance: 327.4
click at [838, 450] on p "NCMDC can work closely with your existing business advisors through your loan p…" at bounding box center [681, 437] width 344 height 44
click at [757, 469] on html "NCMDC can work closely with your existing business advisors through your loan p…" at bounding box center [681, 436] width 365 height 65
drag, startPoint x: 545, startPoint y: 423, endPoint x: 646, endPoint y: 432, distance: 101.4
click at [646, 432] on p "NCMDC can work closely with your existing business advisors through your loan p…" at bounding box center [681, 437] width 344 height 44
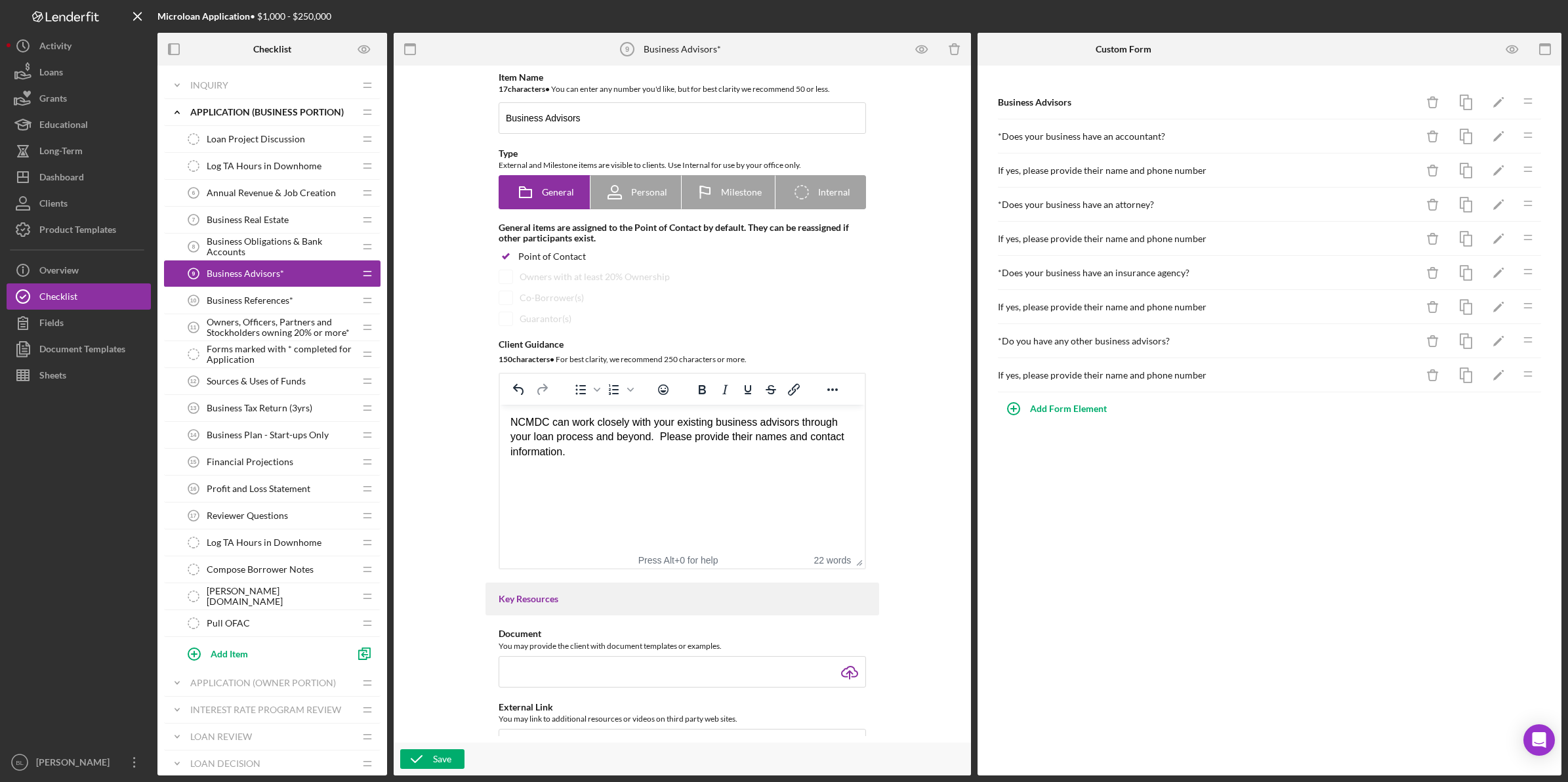
click at [669, 469] on html "NCMDC can work closely with your existing business advisors through your loan p…" at bounding box center [681, 436] width 365 height 65
drag, startPoint x: 668, startPoint y: 448, endPoint x: 490, endPoint y: 421, distance: 180.0
click at [500, 421] on html "NCMDC can work closely with your existing business advisors through your loan p…" at bounding box center [681, 436] width 365 height 65
click at [591, 461] on html "NCMDC can work closely with your existing business advisors through your loan p…" at bounding box center [681, 436] width 365 height 65
click at [414, 752] on icon "button" at bounding box center [416, 759] width 33 height 33
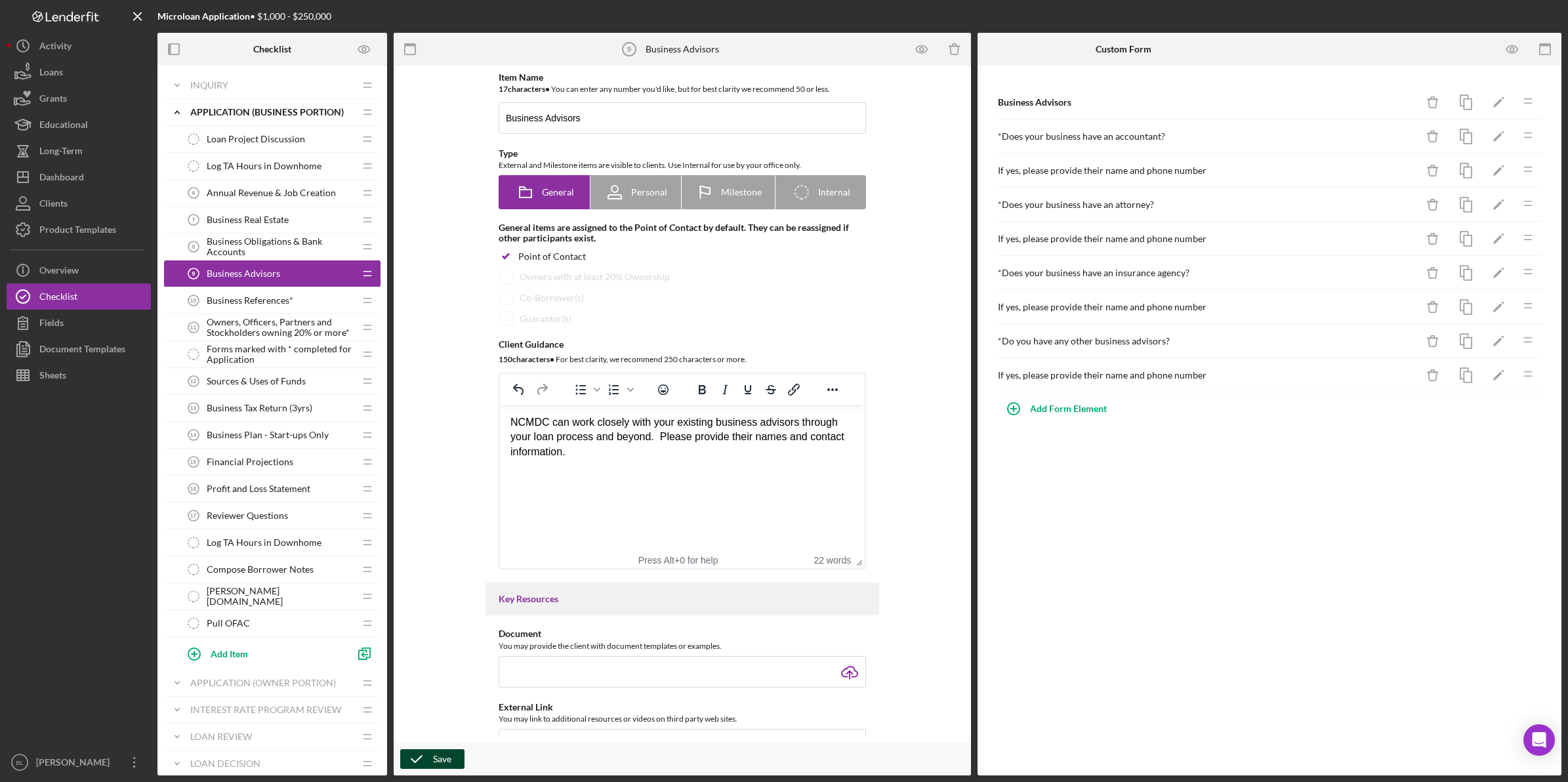
click at [273, 301] on span "Business References*" at bounding box center [250, 301] width 87 height 10
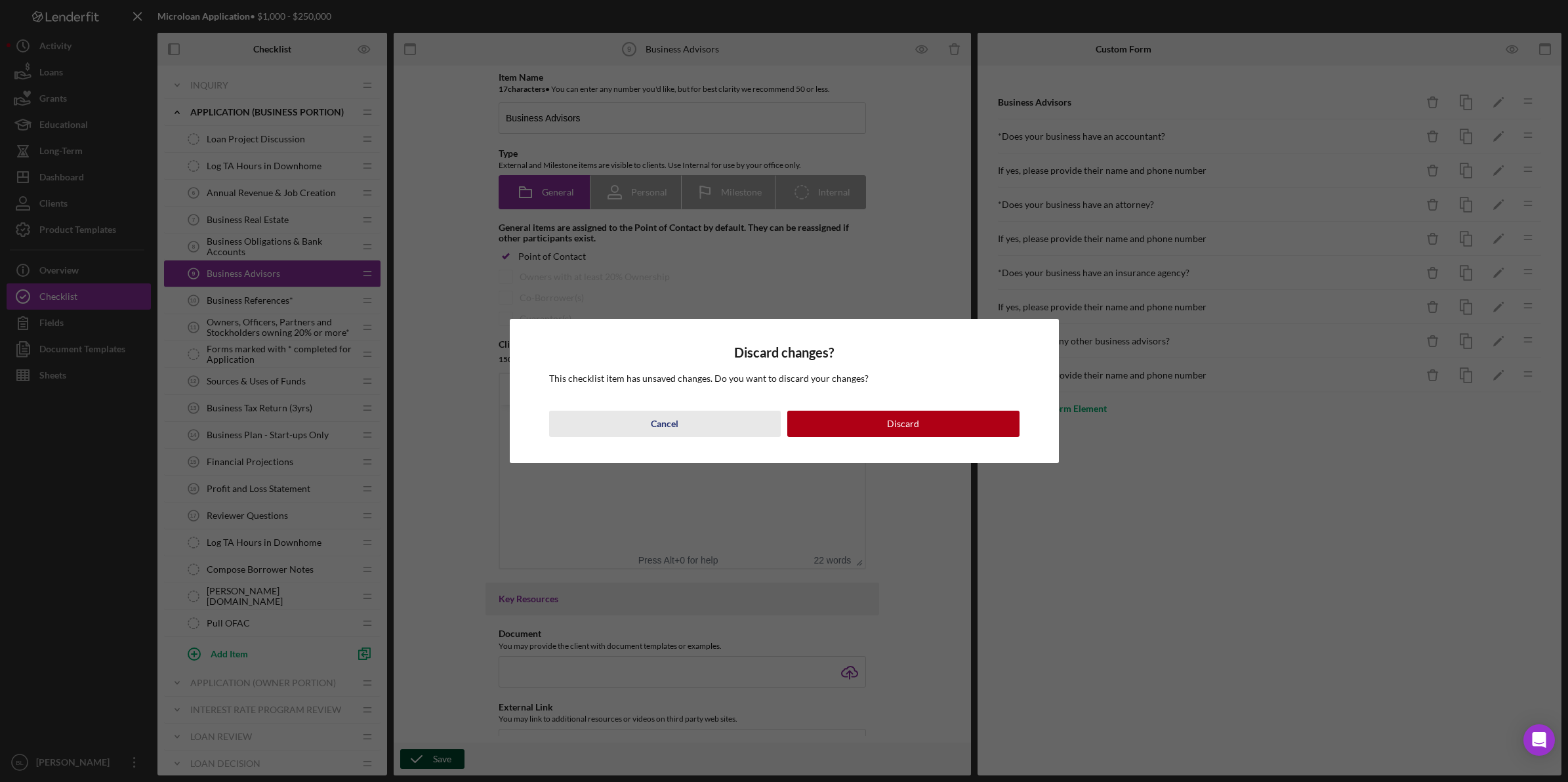
click at [689, 423] on button "Cancel" at bounding box center [665, 423] width 232 height 26
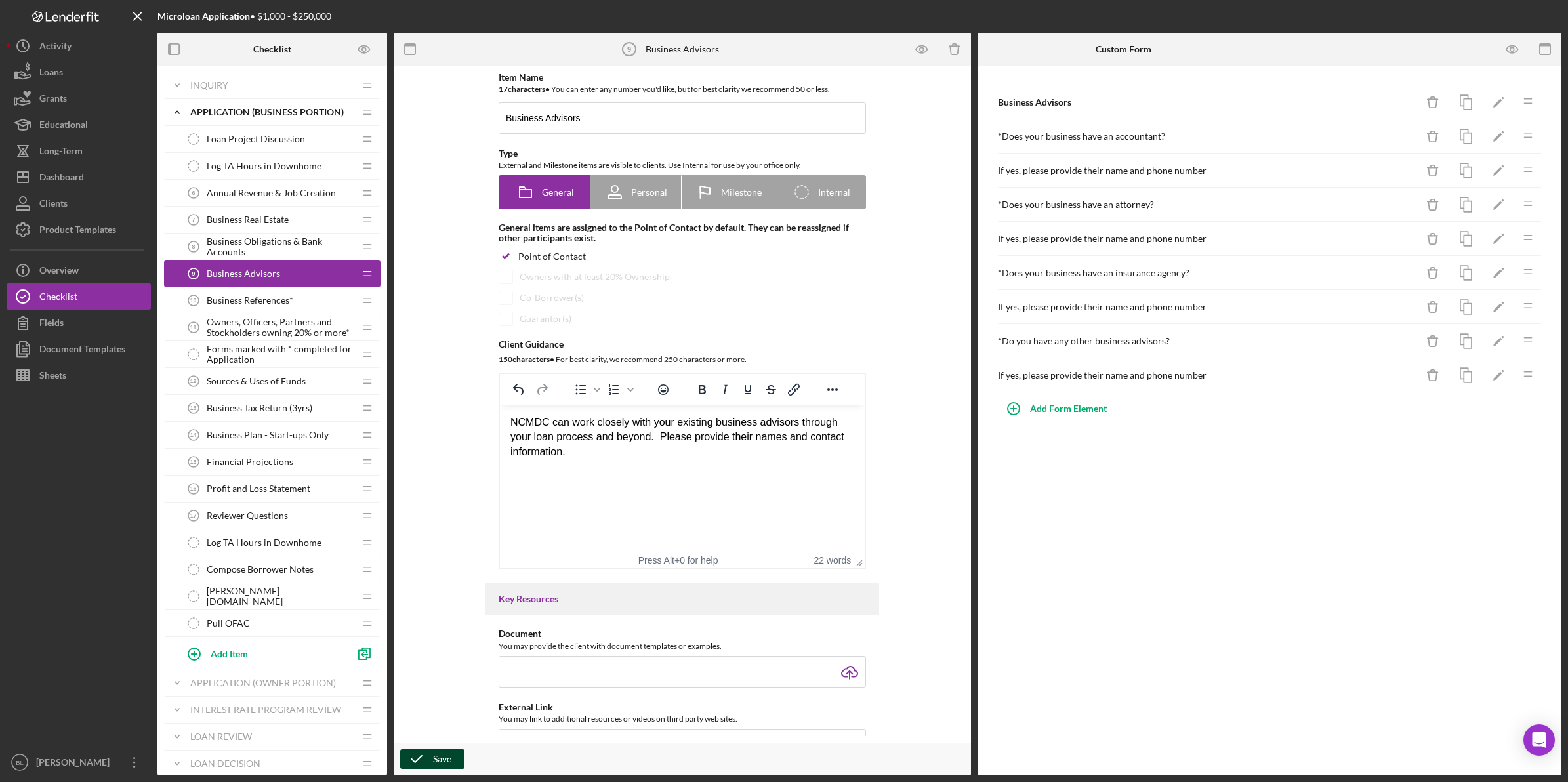
click at [426, 753] on icon "button" at bounding box center [416, 759] width 33 height 33
click at [242, 307] on div "Business References* 10 Business References*" at bounding box center [267, 301] width 174 height 26
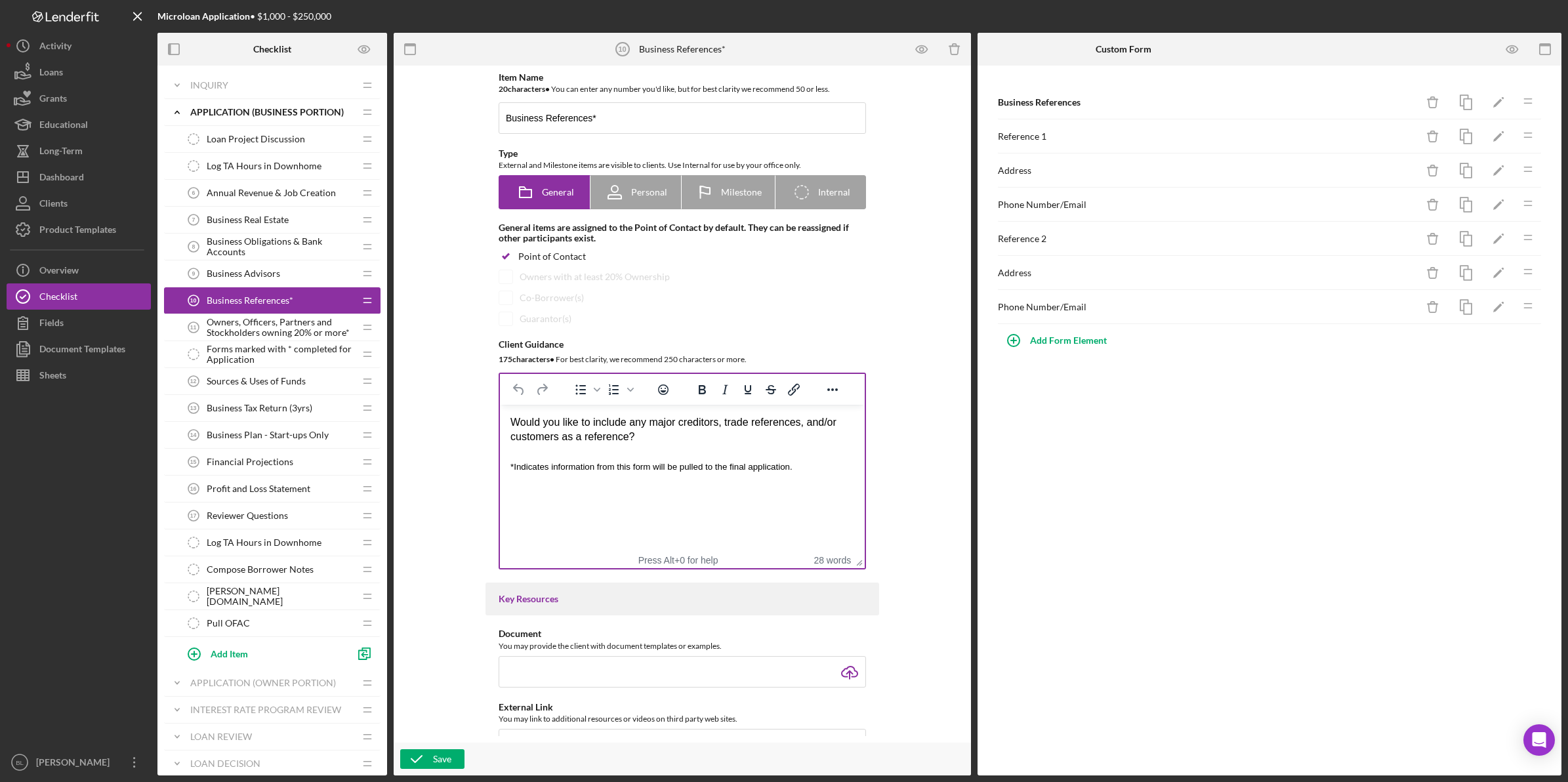
click at [813, 469] on div "*Indicates information from this form will be pulled to the final application." at bounding box center [681, 466] width 344 height 15
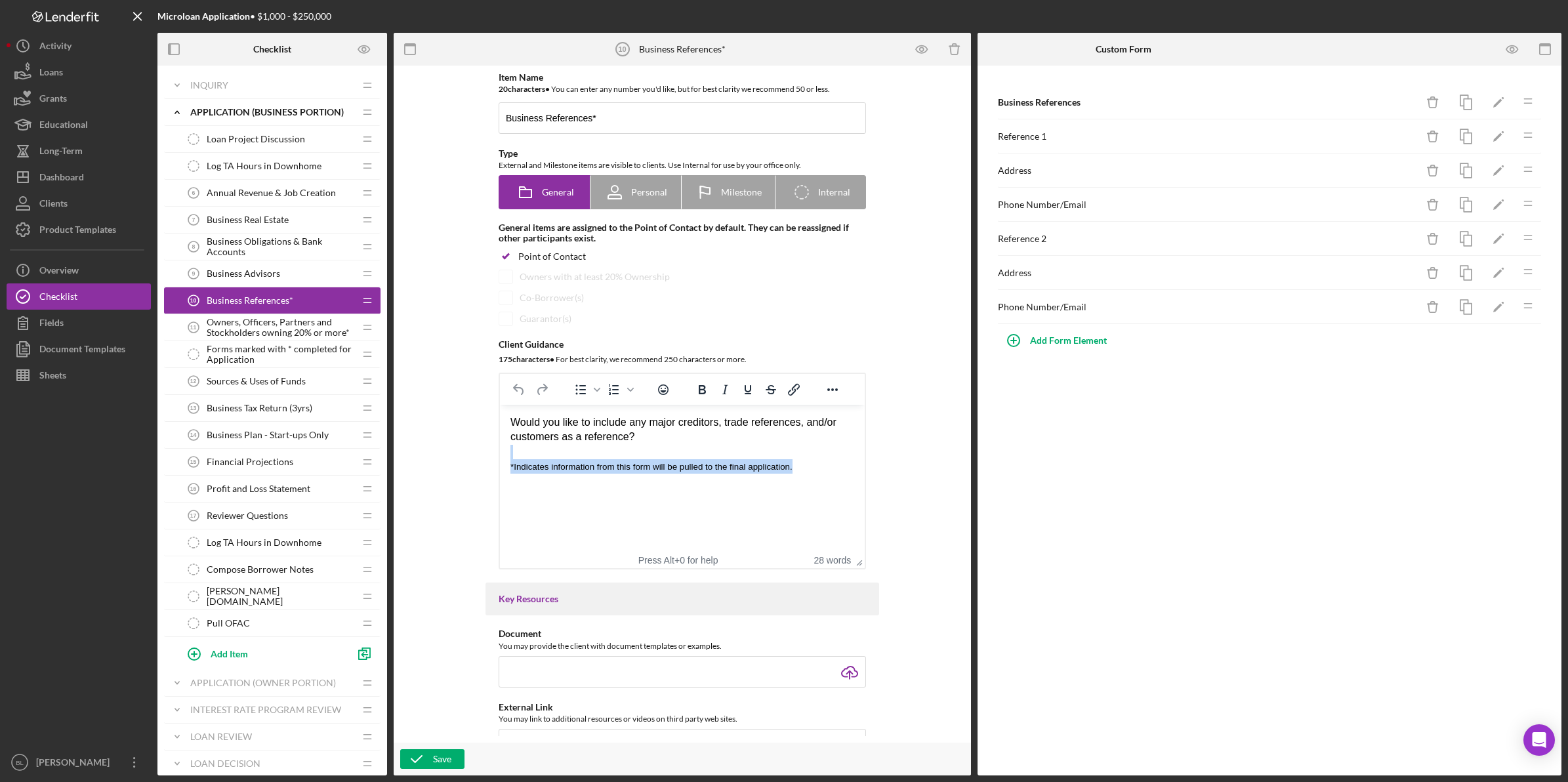
drag, startPoint x: 813, startPoint y: 468, endPoint x: 855, endPoint y: 861, distance: 395.2
click at [500, 455] on html "Would you like to include any major creditors, trade references, and/or custome…" at bounding box center [681, 444] width 365 height 80
click at [691, 112] on input "Business References*" at bounding box center [682, 118] width 367 height 31
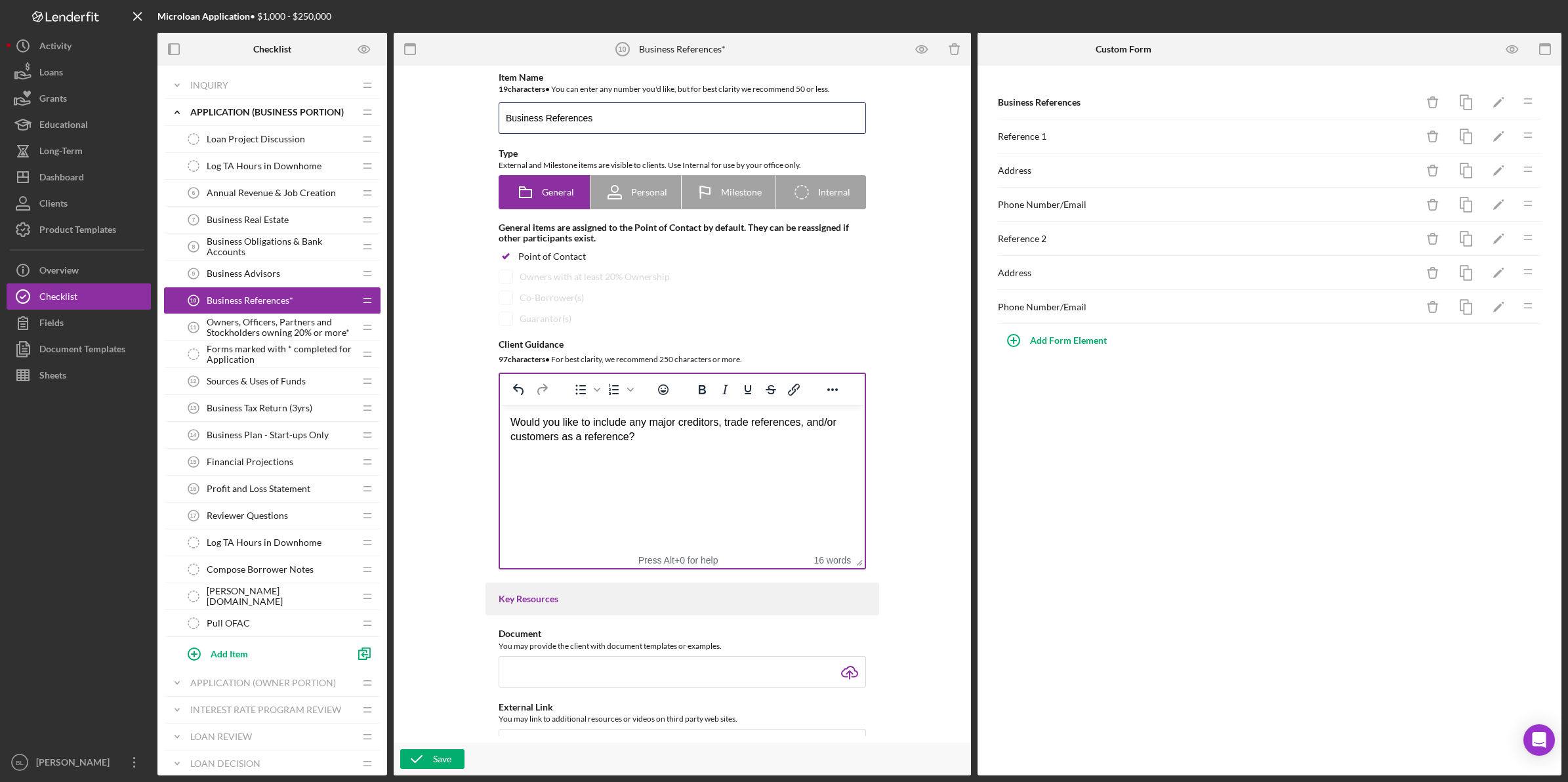
type input "Business References"
click at [668, 462] on html "Would you like to include any major creditors, trade references, and/or custome…" at bounding box center [681, 436] width 365 height 65
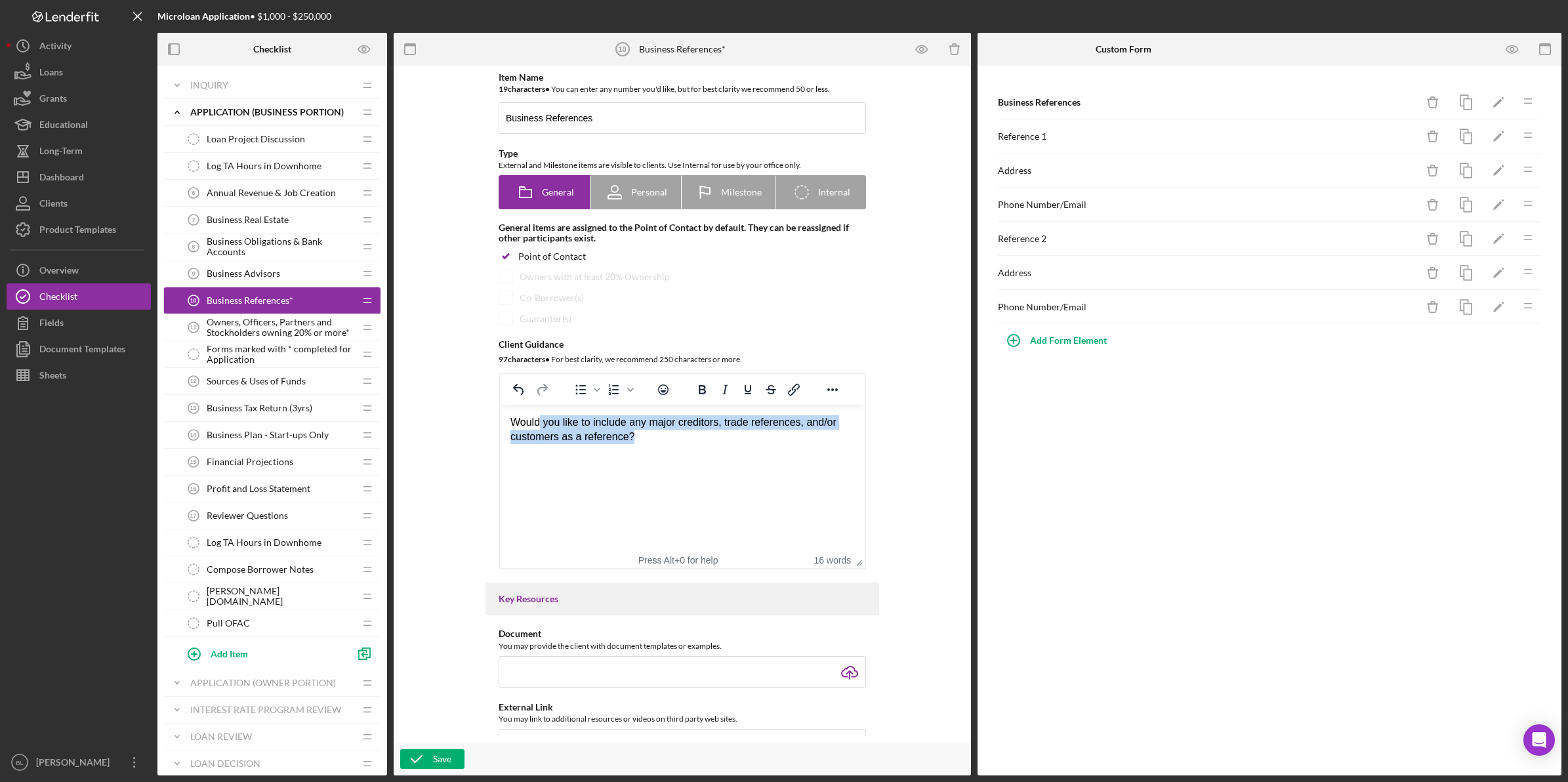
drag, startPoint x: 538, startPoint y: 418, endPoint x: 749, endPoint y: 492, distance: 223.6
click at [754, 445] on body "Would you like to include any major creditors, trade references, and/or custome…" at bounding box center [681, 437] width 344 height 44
click at [748, 469] on html "Would you like to include any major creditors, trade references, and/or custome…" at bounding box center [681, 436] width 365 height 65
click at [426, 766] on icon "button" at bounding box center [416, 759] width 33 height 33
drag, startPoint x: 589, startPoint y: 423, endPoint x: 498, endPoint y: 423, distance: 91.0
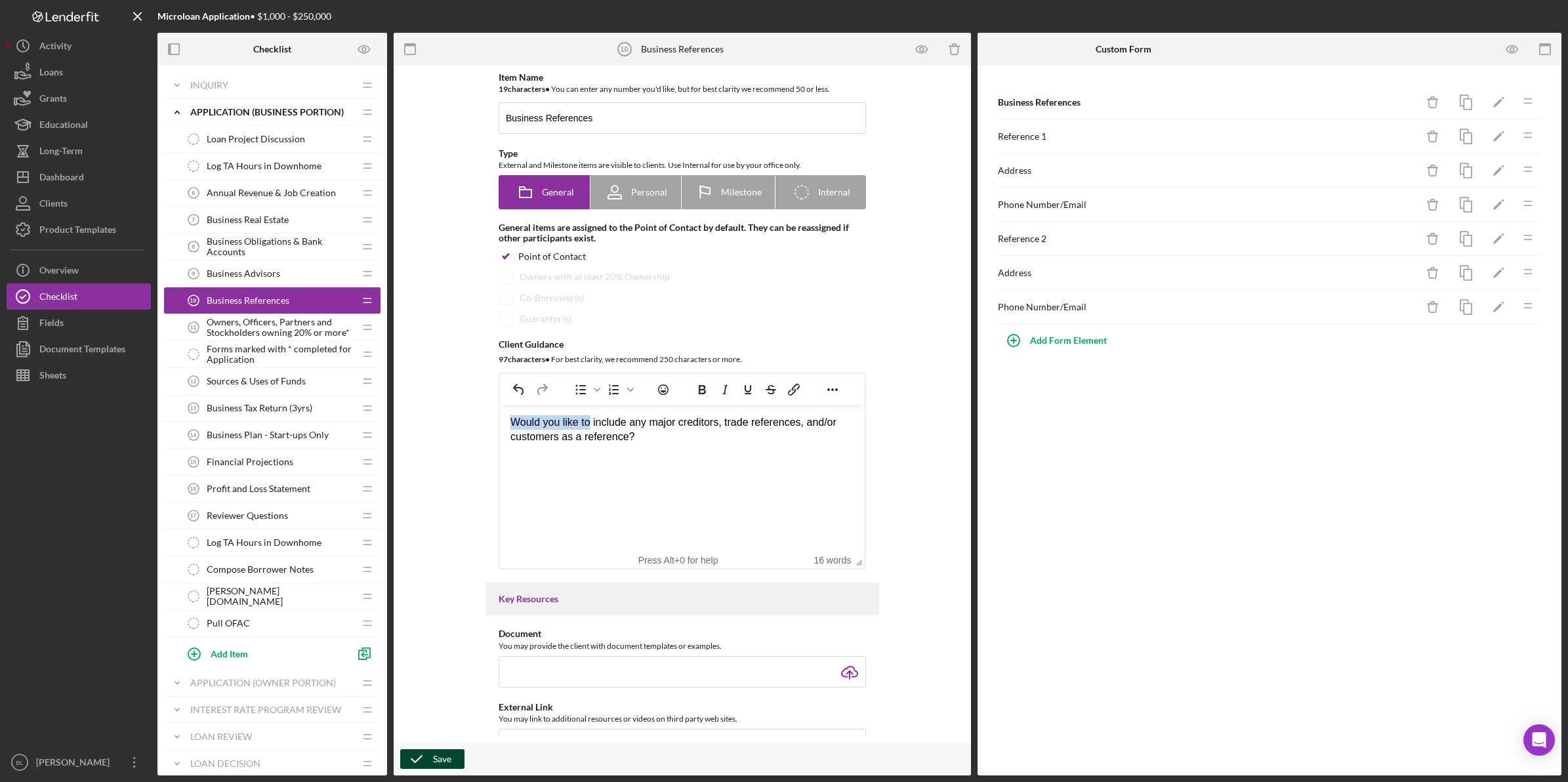
click at [500, 423] on html "Would you like to include any major creditors, trade references, and/or custome…" at bounding box center [681, 436] width 365 height 65
click at [637, 469] on html "Please include any major creditors, trade references, and/or customers as a ref…" at bounding box center [681, 436] width 365 height 65
click at [574, 435] on div "Please include any major creditors, trade references, and/or customers as a ref…" at bounding box center [681, 430] width 344 height 29
drag, startPoint x: 705, startPoint y: 466, endPoint x: 725, endPoint y: 443, distance: 30.5
click at [705, 465] on html "Please include any major creditors, trade references, and/or customers as a ref…" at bounding box center [681, 436] width 365 height 65
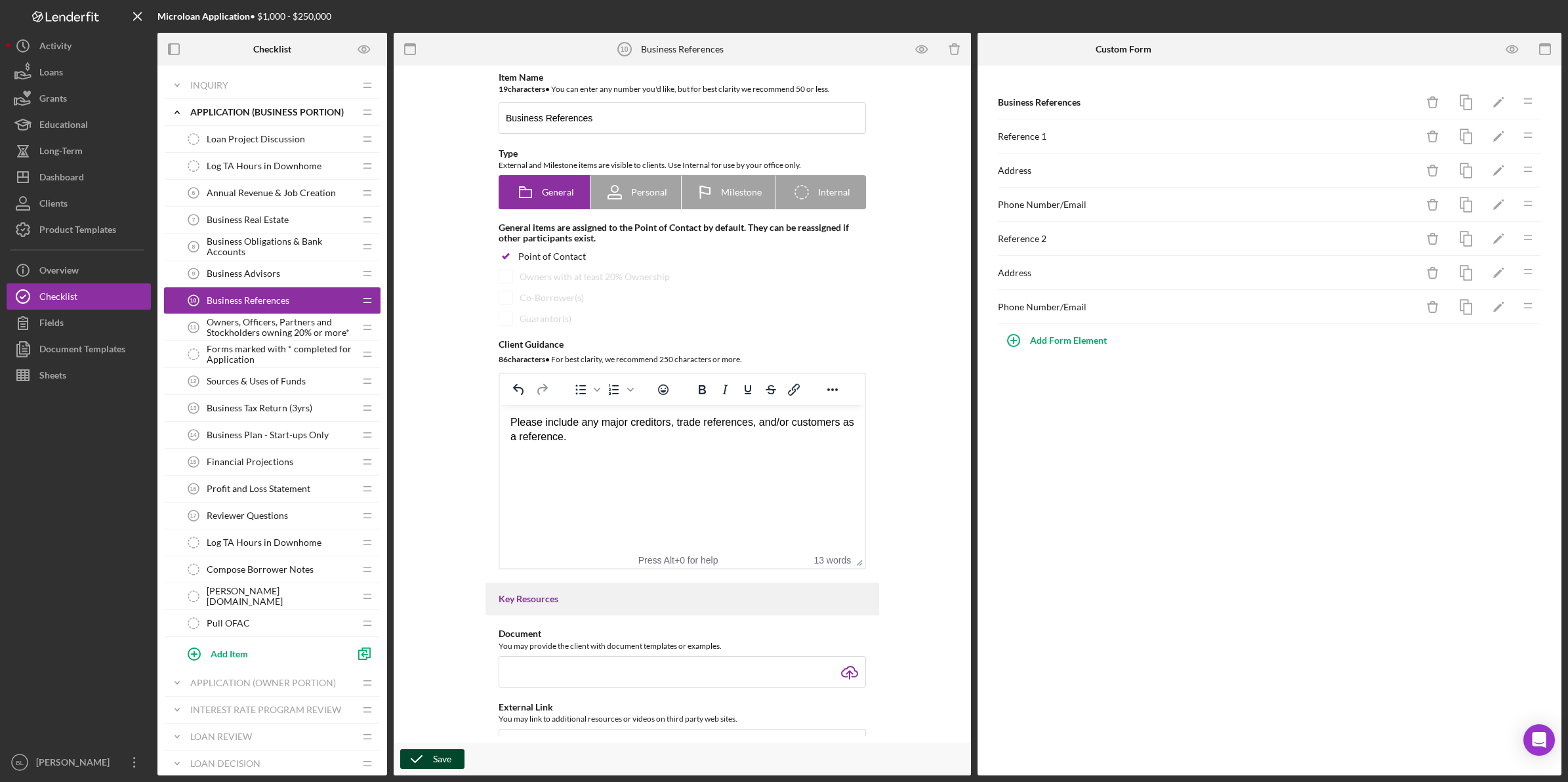
click at [421, 759] on icon "button" at bounding box center [416, 759] width 33 height 33
click at [308, 325] on span "Owners, Officers, Partners and Stockholders owning 20% or more*" at bounding box center [281, 327] width 147 height 21
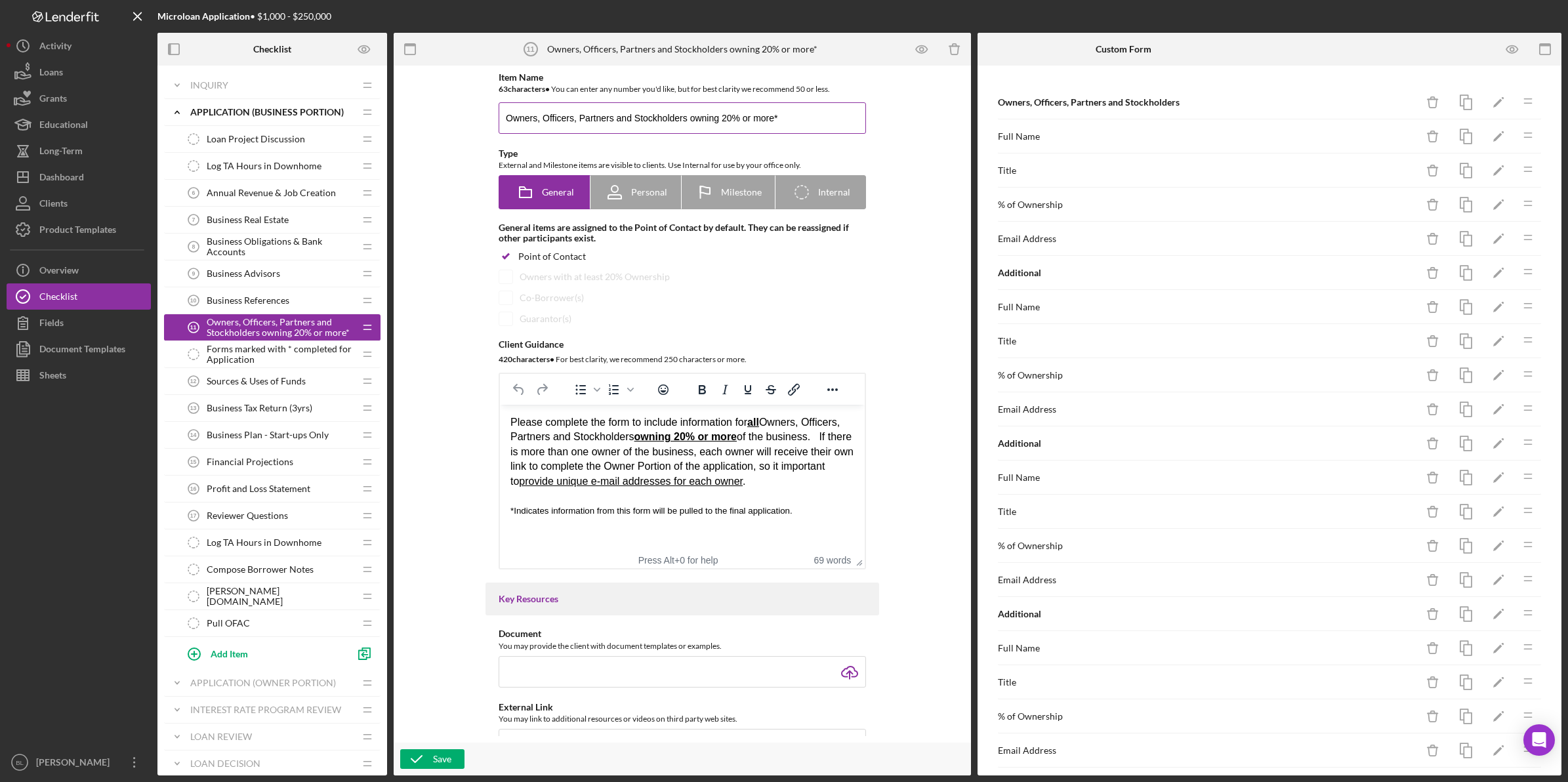
click at [802, 119] on input "Owners, Officers, Partners and Stockholders owning 20% or more*" at bounding box center [682, 118] width 367 height 31
type input "Owners, Officers, Partners and Stockholders owning 20% or more"
click at [750, 506] on span "*Indicates information from this form will be pulled to the final application." at bounding box center [651, 510] width 282 height 10
drag, startPoint x: 810, startPoint y: 507, endPoint x: 500, endPoint y: 521, distance: 310.3
click at [507, 512] on html "Please complete the form to include information for all Owners, Officers, Partn…" at bounding box center [681, 466] width 365 height 124
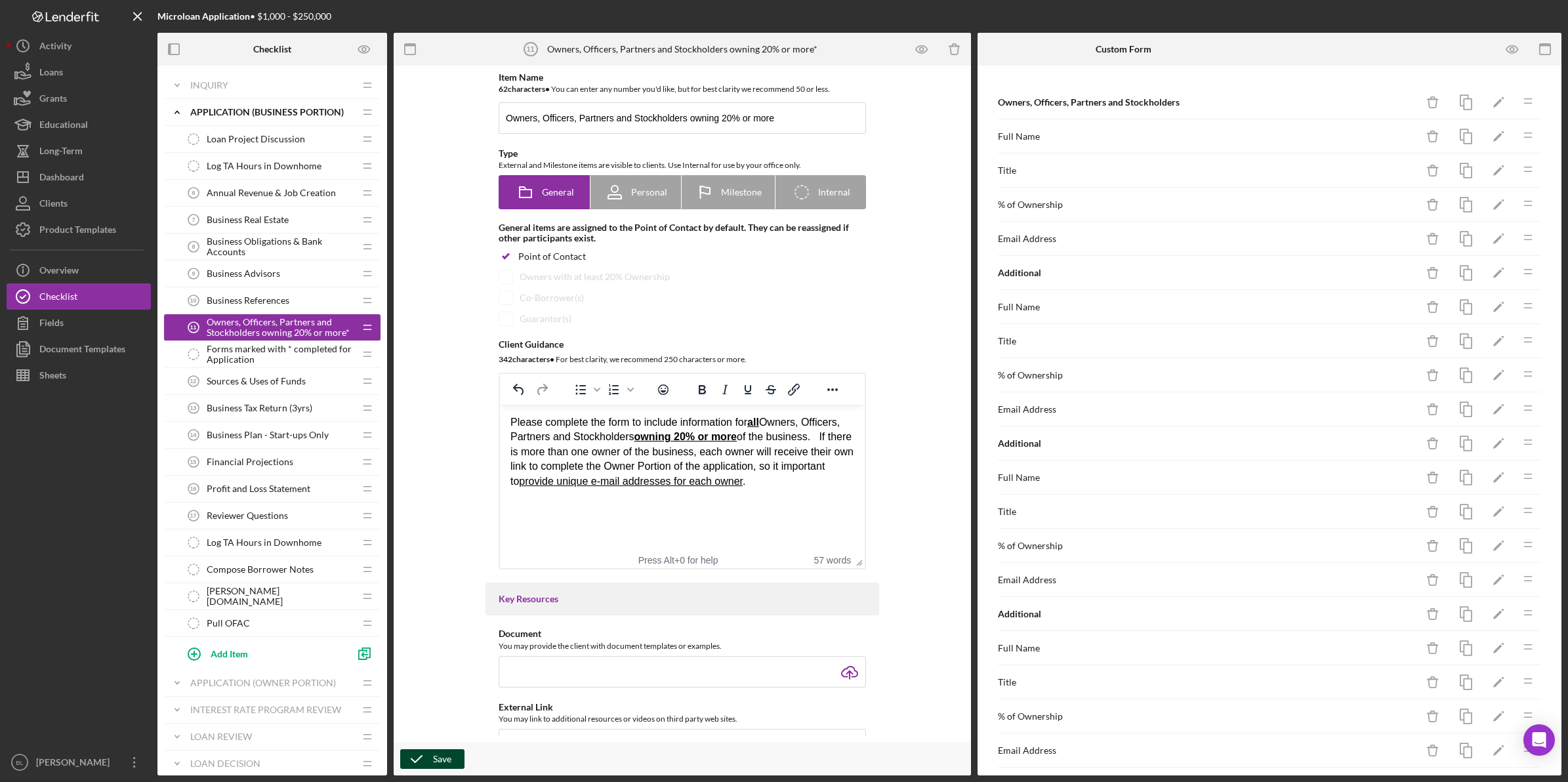
click at [428, 765] on icon "button" at bounding box center [416, 759] width 33 height 33
drag, startPoint x: 559, startPoint y: 423, endPoint x: 687, endPoint y: 432, distance: 128.3
click at [687, 432] on div "Please complete the form to include information for all Owners, Officers, Partn…" at bounding box center [681, 452] width 344 height 74
click at [629, 465] on div "Please complete the form to include information for all Owners, Officers, Partn…" at bounding box center [681, 452] width 344 height 74
click at [304, 359] on span "Forms marked with * completed for Application" at bounding box center [281, 354] width 147 height 21
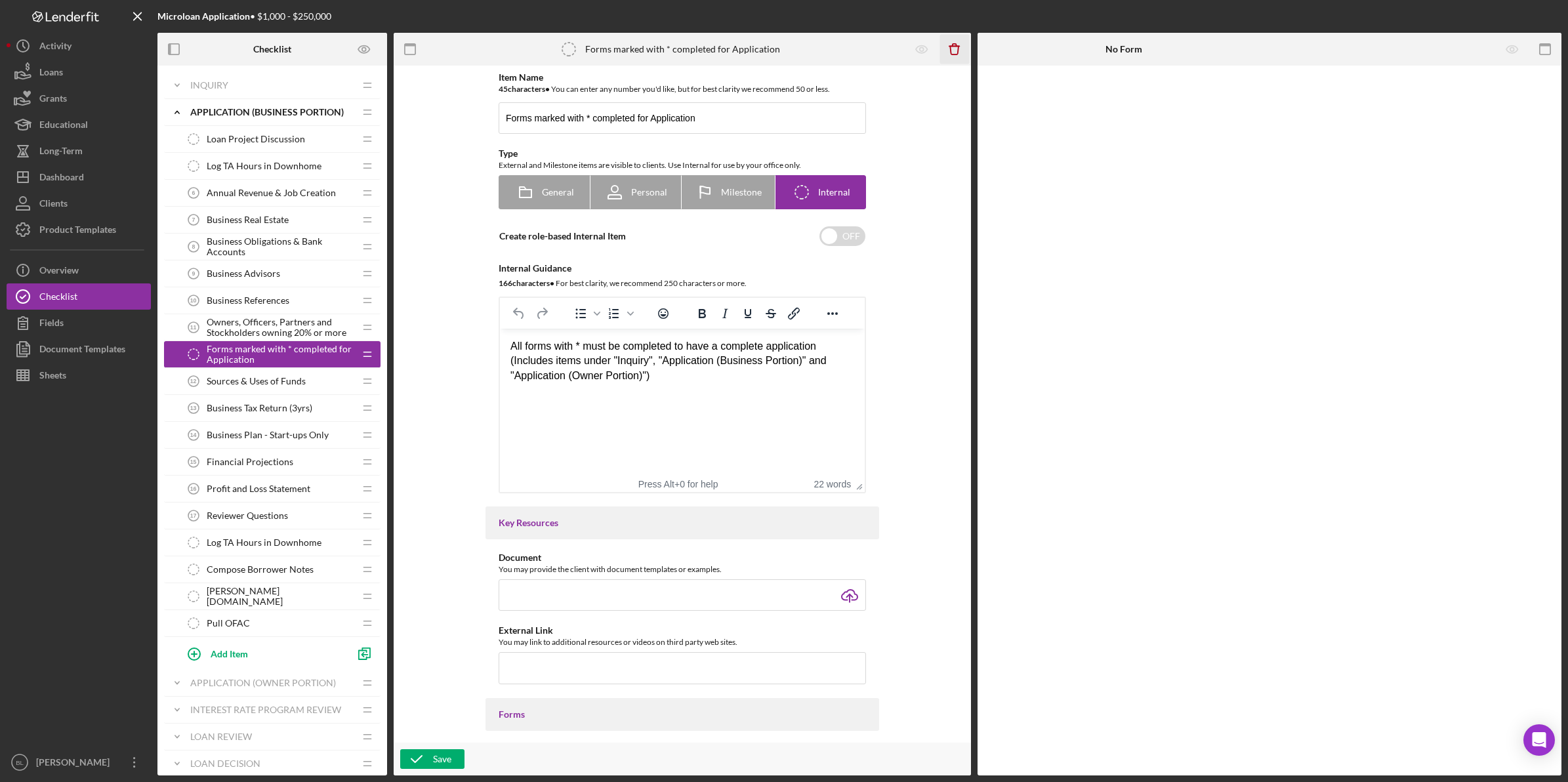
click at [952, 48] on icon "Icon/Delete" at bounding box center [955, 49] width 29 height 29
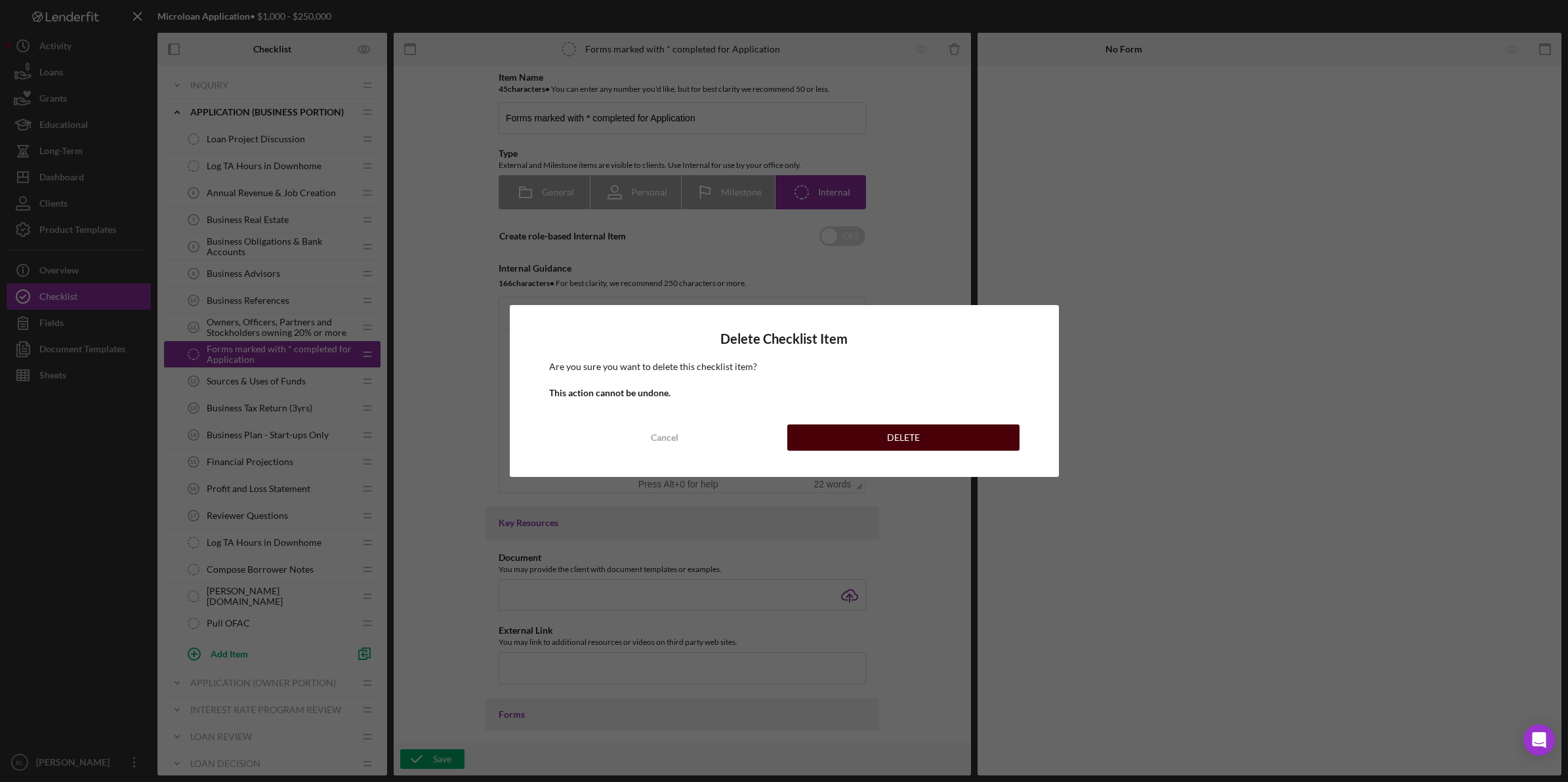
click at [875, 435] on button "DELETE" at bounding box center [903, 437] width 232 height 26
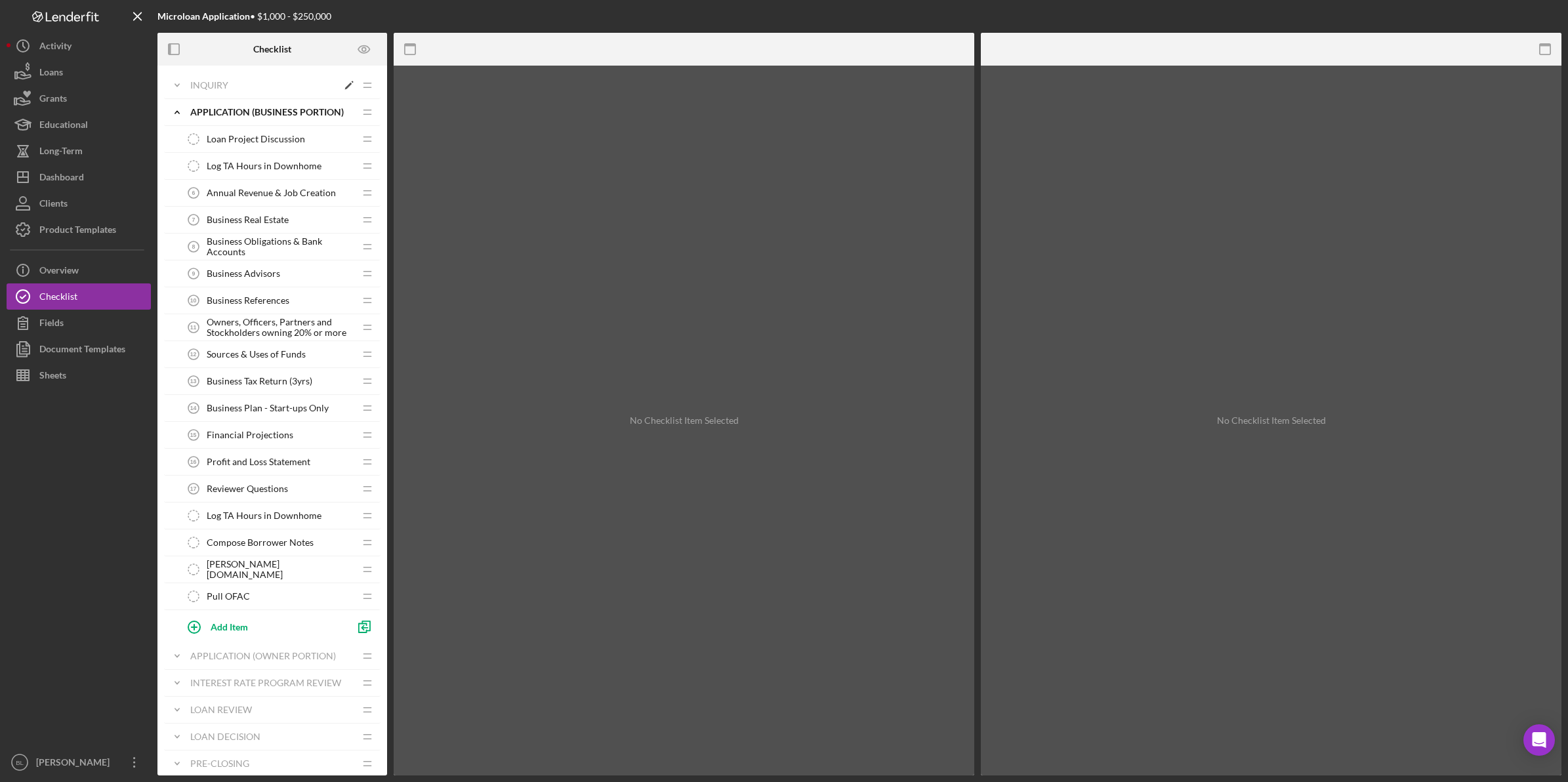
click at [190, 86] on div "INQUIRY" at bounding box center [264, 85] width 147 height 10
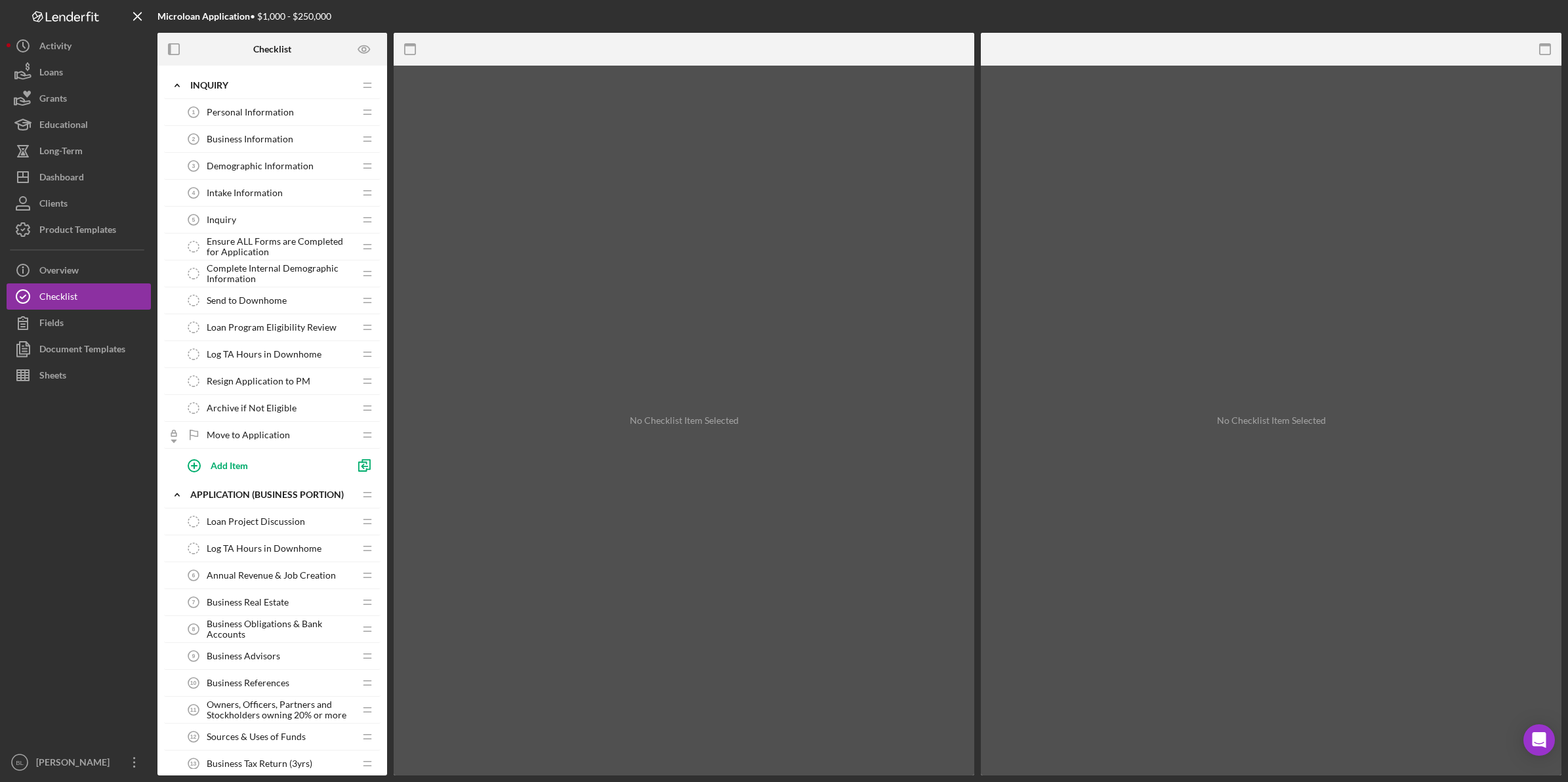
click at [257, 245] on span "Ensure ALL Forms are Completed for Application" at bounding box center [281, 247] width 147 height 21
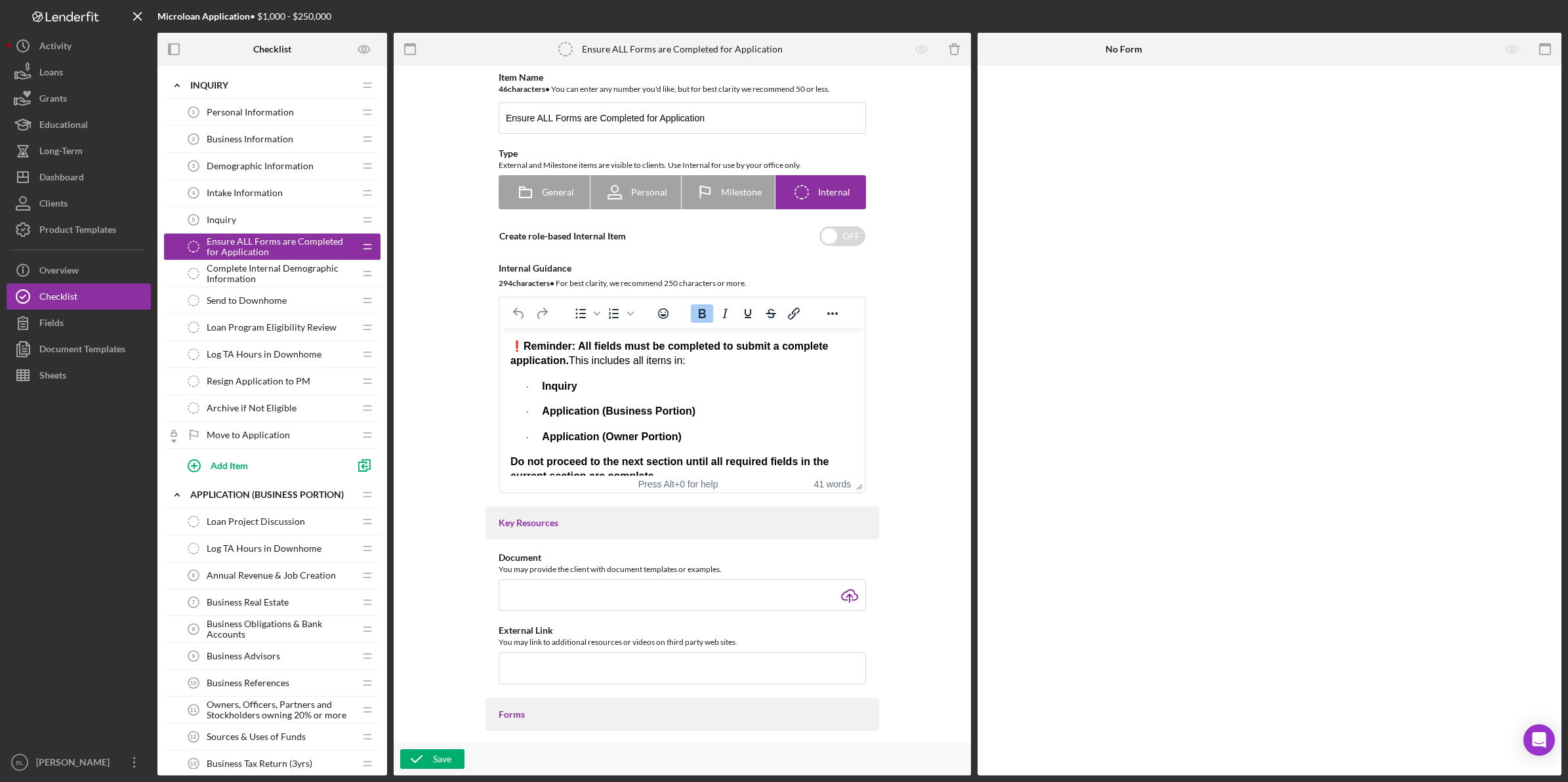
drag, startPoint x: 339, startPoint y: 247, endPoint x: 246, endPoint y: 246, distance: 93.0
click at [246, 246] on span "Ensure ALL Forms are Completed for Application" at bounding box center [281, 247] width 147 height 21
drag, startPoint x: 268, startPoint y: 244, endPoint x: 230, endPoint y: 246, distance: 38.1
click at [230, 246] on span "Ensure ALL Forms are Completed for Application" at bounding box center [281, 247] width 147 height 21
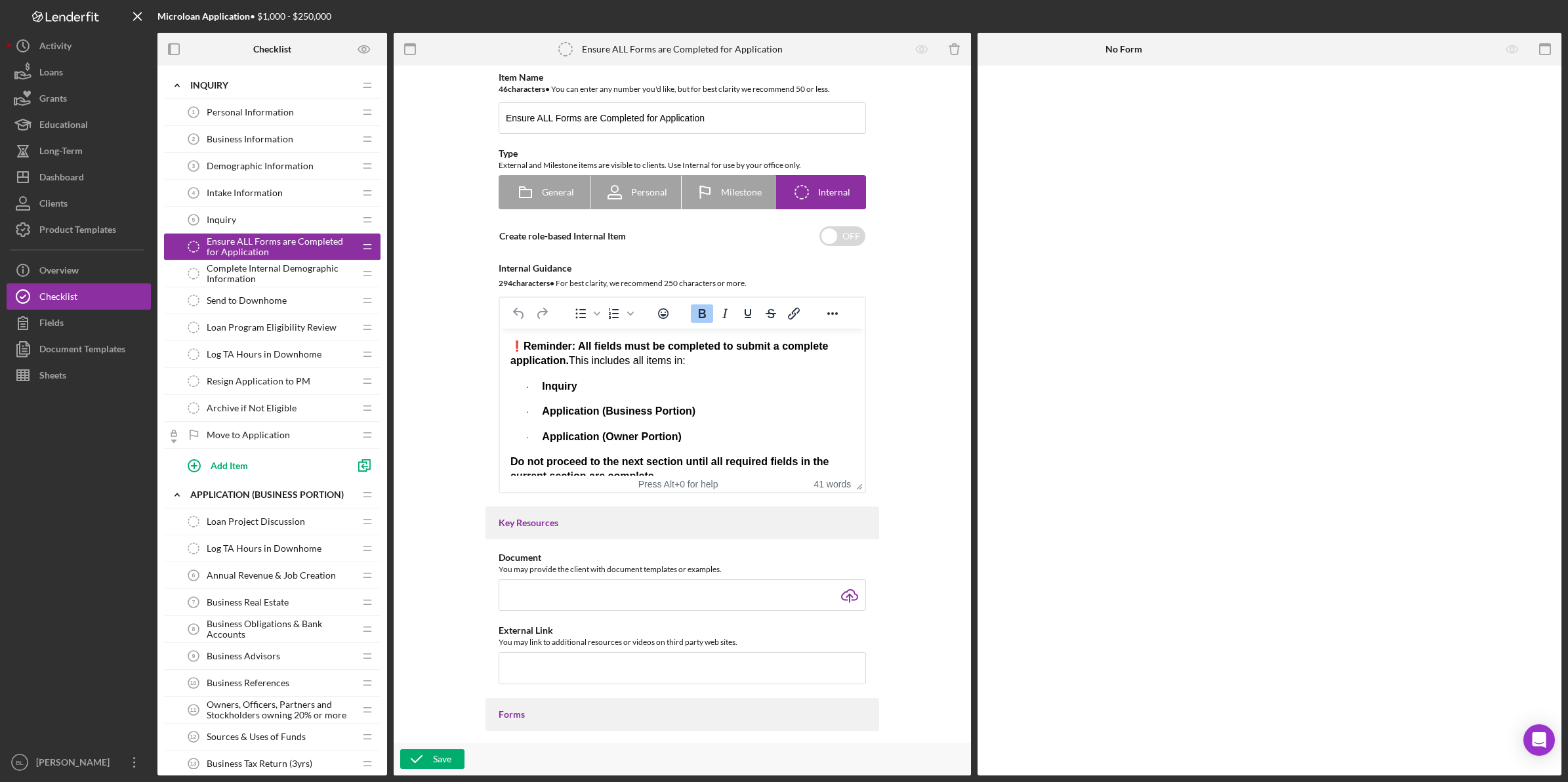
drag, startPoint x: 230, startPoint y: 246, endPoint x: 188, endPoint y: 245, distance: 42.0
click at [188, 245] on icon "Ensure ALL Forms are Completed for Application" at bounding box center [193, 247] width 26 height 26
click at [365, 242] on icon "Icon/Drag" at bounding box center [367, 247] width 26 height 26
drag, startPoint x: 717, startPoint y: 116, endPoint x: 471, endPoint y: 125, distance: 246.2
click at [471, 125] on div "Item Name 46 character s • You can enter any number you'd like, but for best cl…" at bounding box center [682, 404] width 565 height 664
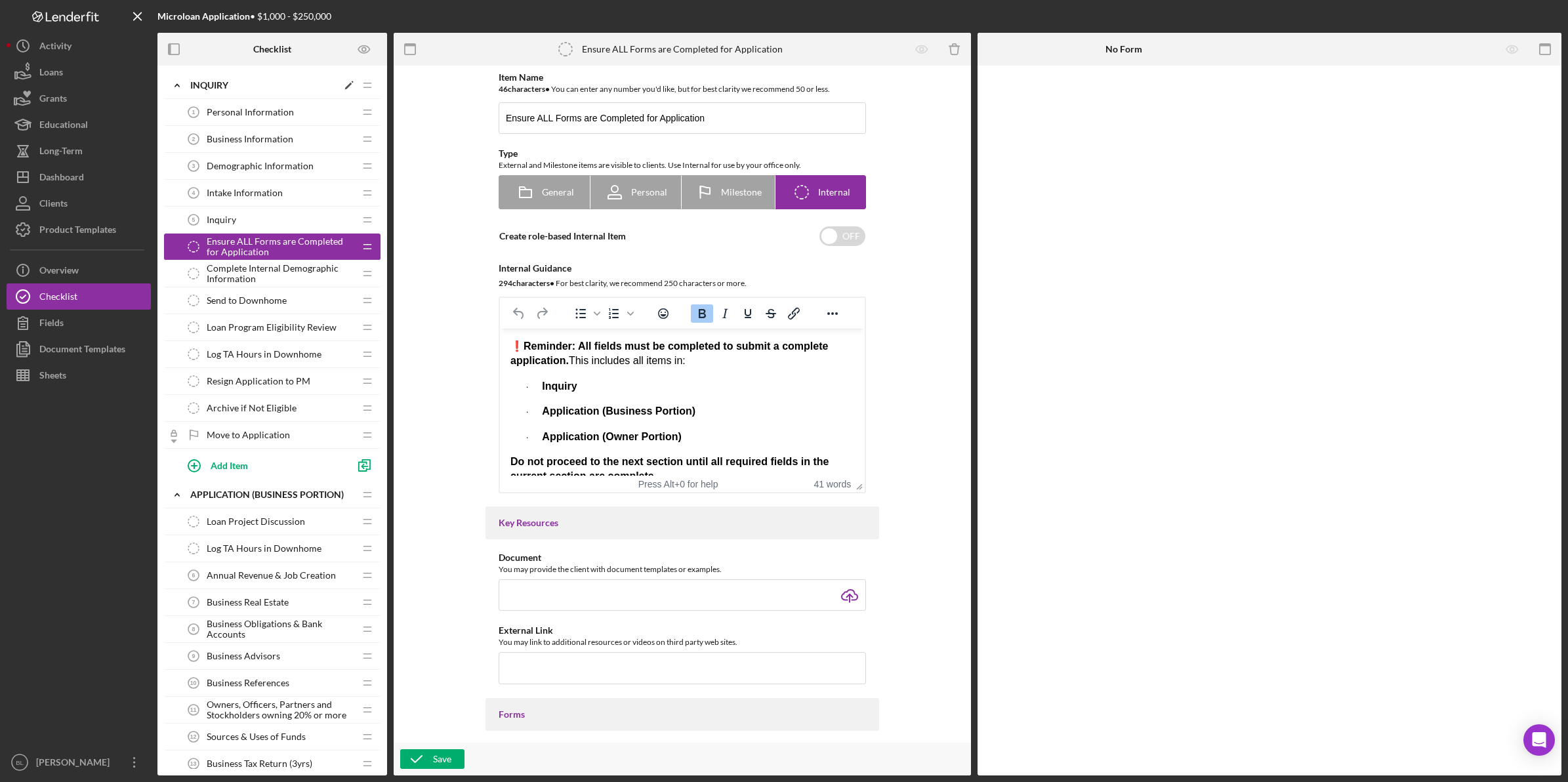
click at [188, 82] on icon "Icon/Expander" at bounding box center [177, 85] width 26 height 26
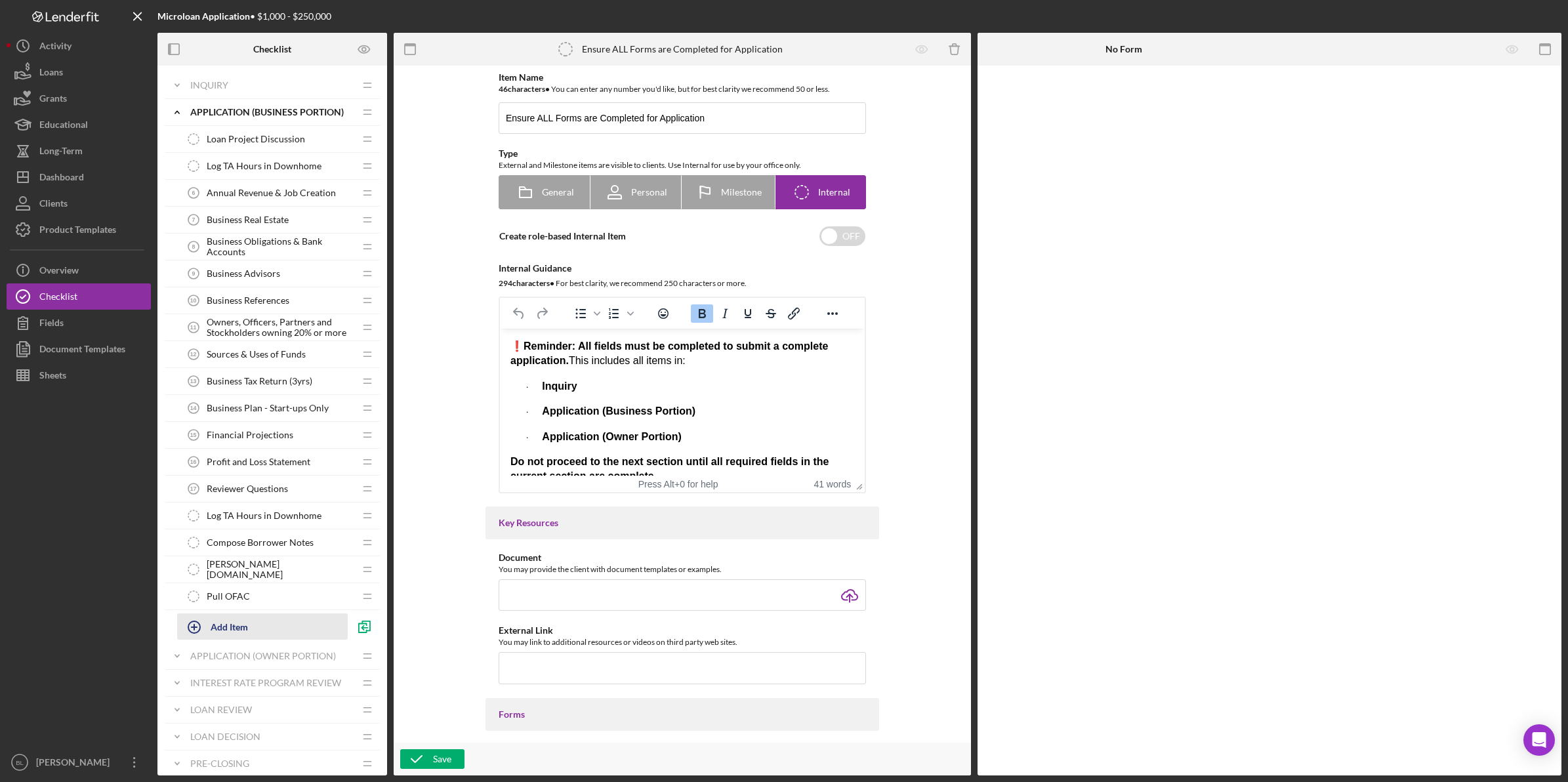
click at [226, 634] on div "Add Item" at bounding box center [229, 626] width 37 height 25
type input "Ensure ALL Forms are Completed for Application"
click at [192, 662] on div "Add" at bounding box center [192, 659] width 17 height 20
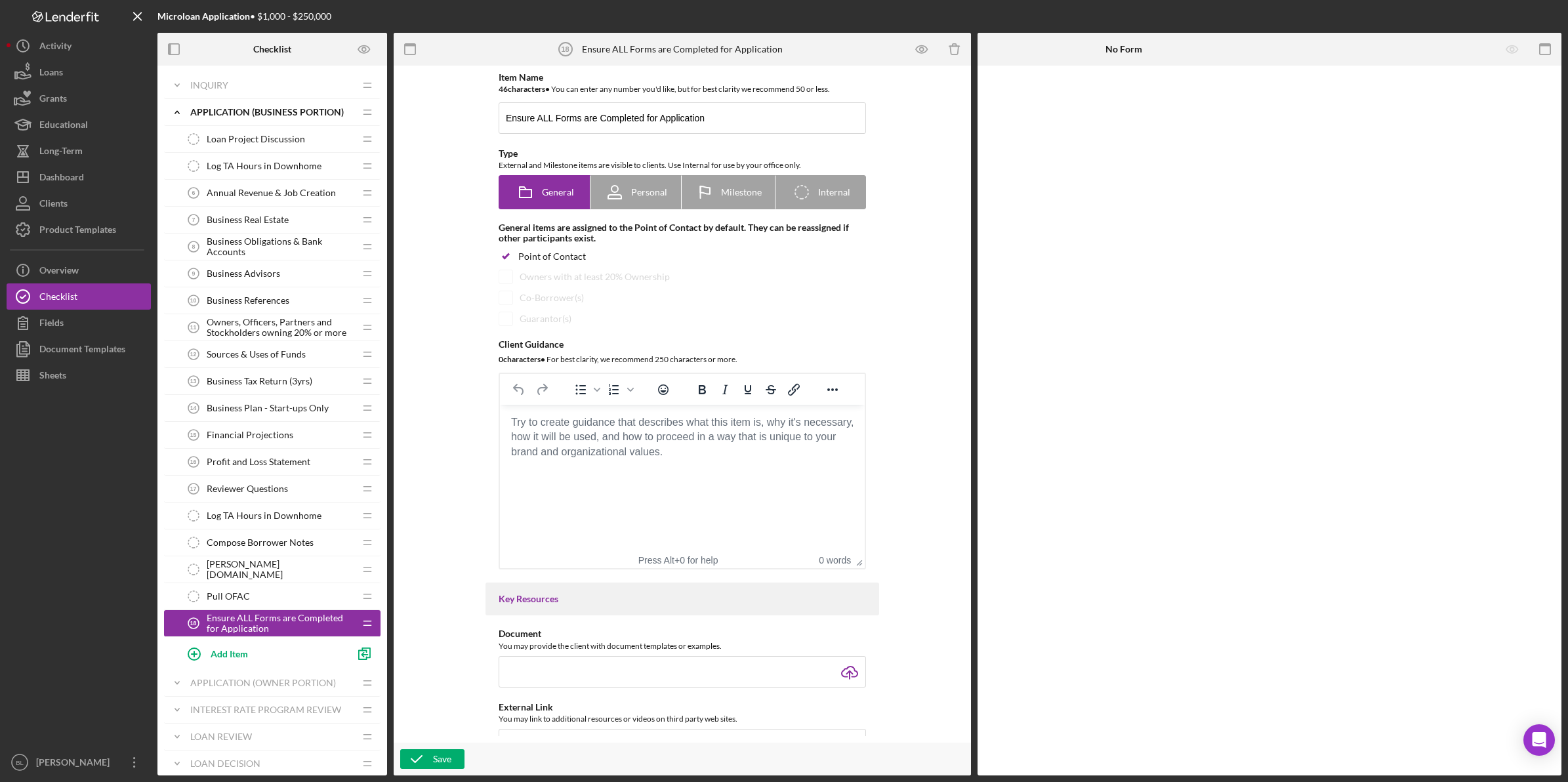
drag, startPoint x: 217, startPoint y: 627, endPoint x: 228, endPoint y: 502, distance: 125.5
click at [228, 502] on div "Loan Project Discussion Loan Project Discussion Icon/Drag Log TA Hours in Downh…" at bounding box center [272, 397] width 216 height 544
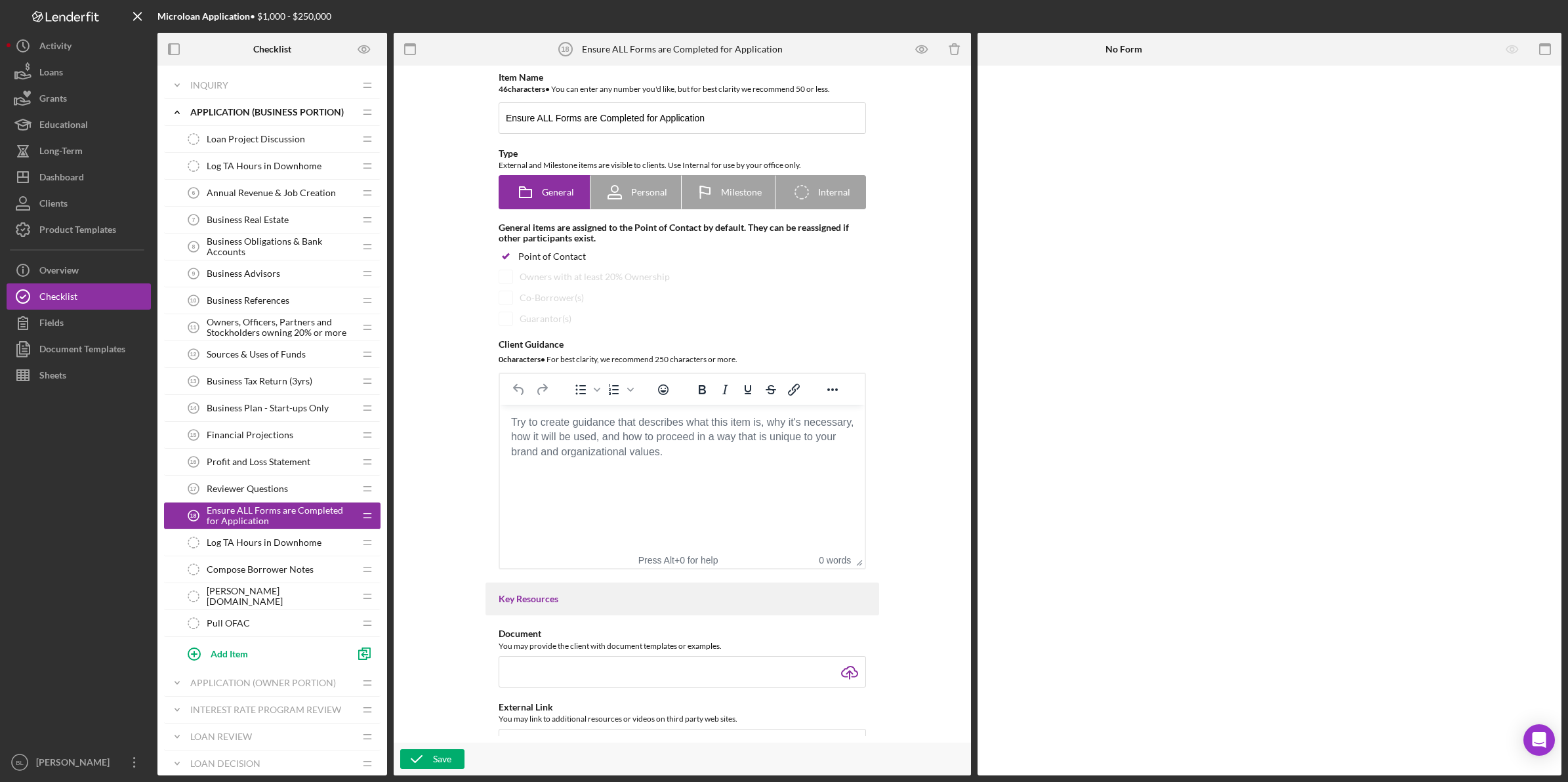
click at [319, 517] on span "Ensure ALL Forms are Completed for Application" at bounding box center [281, 515] width 147 height 21
click at [805, 191] on icon "Icon/Checklist Item Internal" at bounding box center [802, 192] width 33 height 33
radio input "false"
radio input "true"
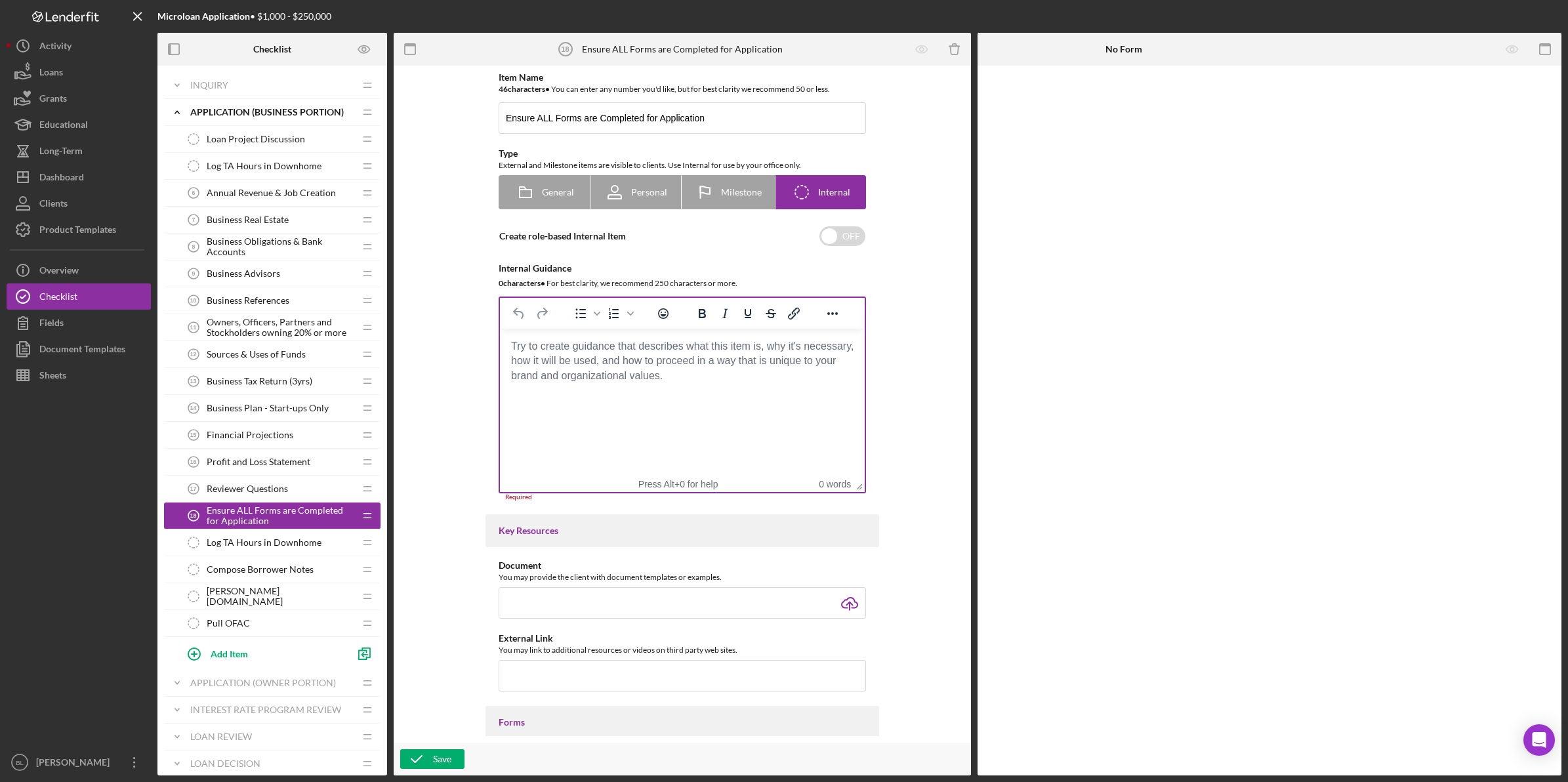
click at [763, 350] on body "Rich Text Area. Press ALT-0 for help." at bounding box center [681, 346] width 344 height 15
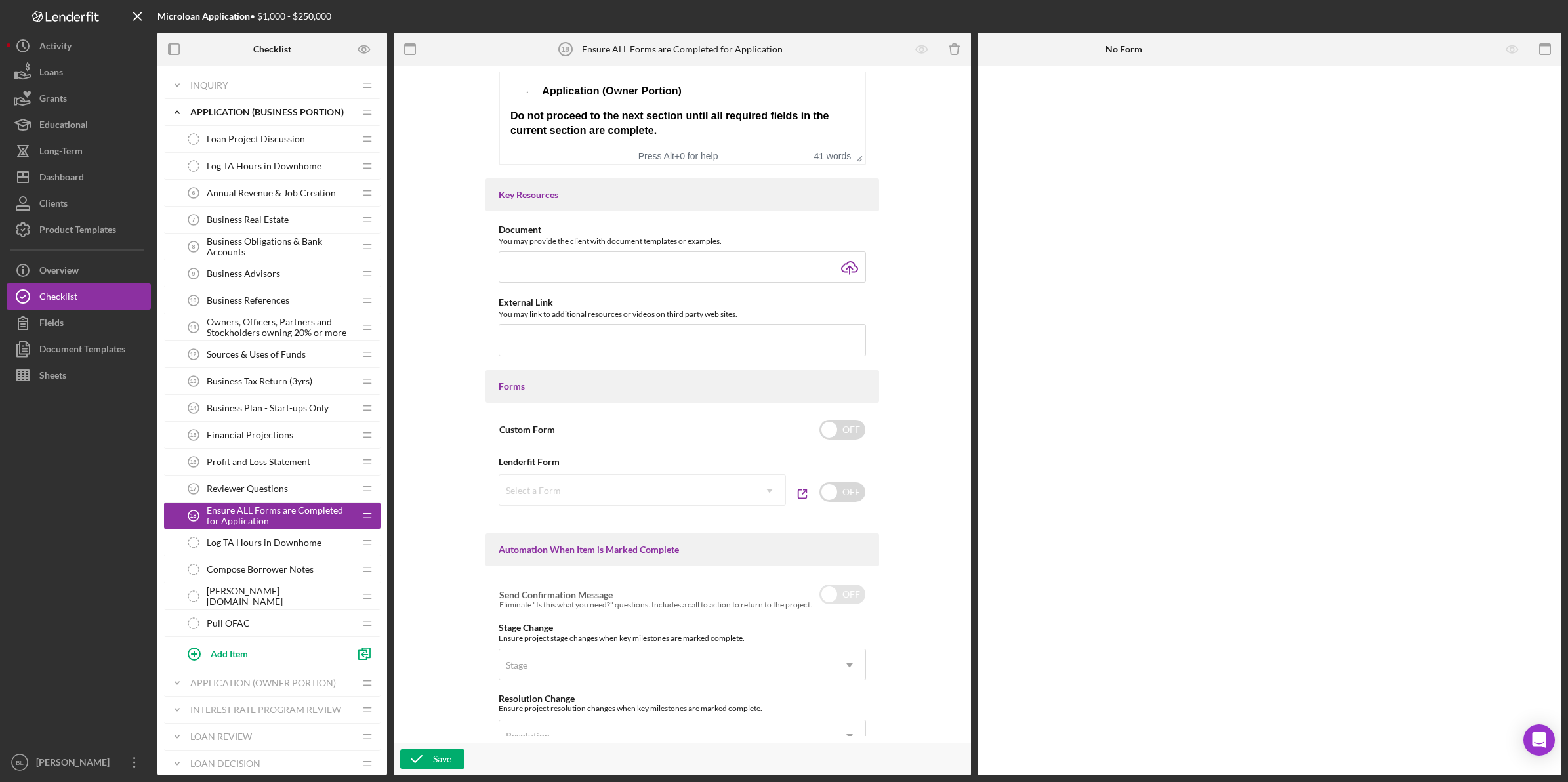
scroll to position [554, 0]
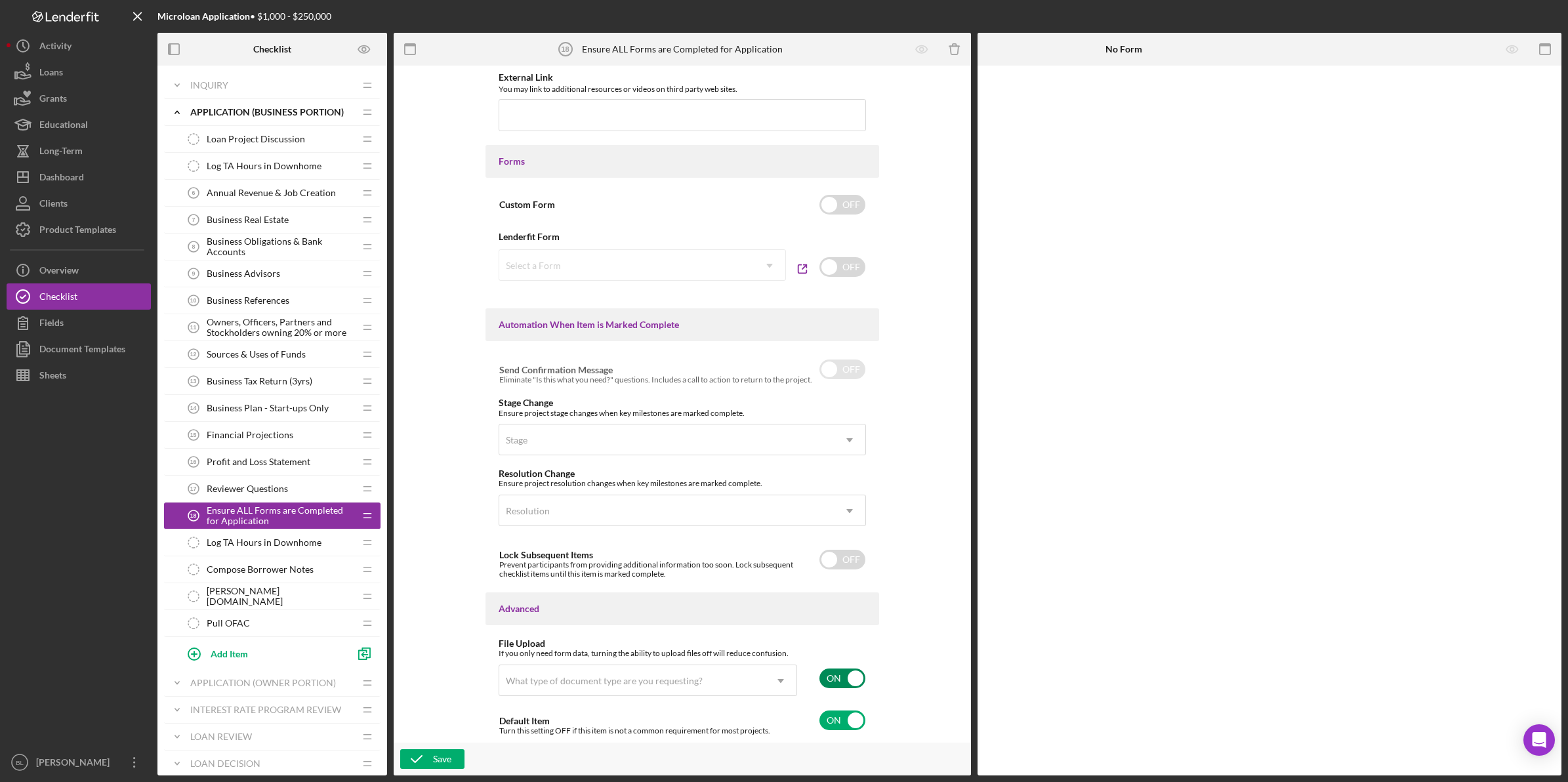
click at [833, 681] on input "checkbox" at bounding box center [842, 678] width 46 height 20
checkbox input "false"
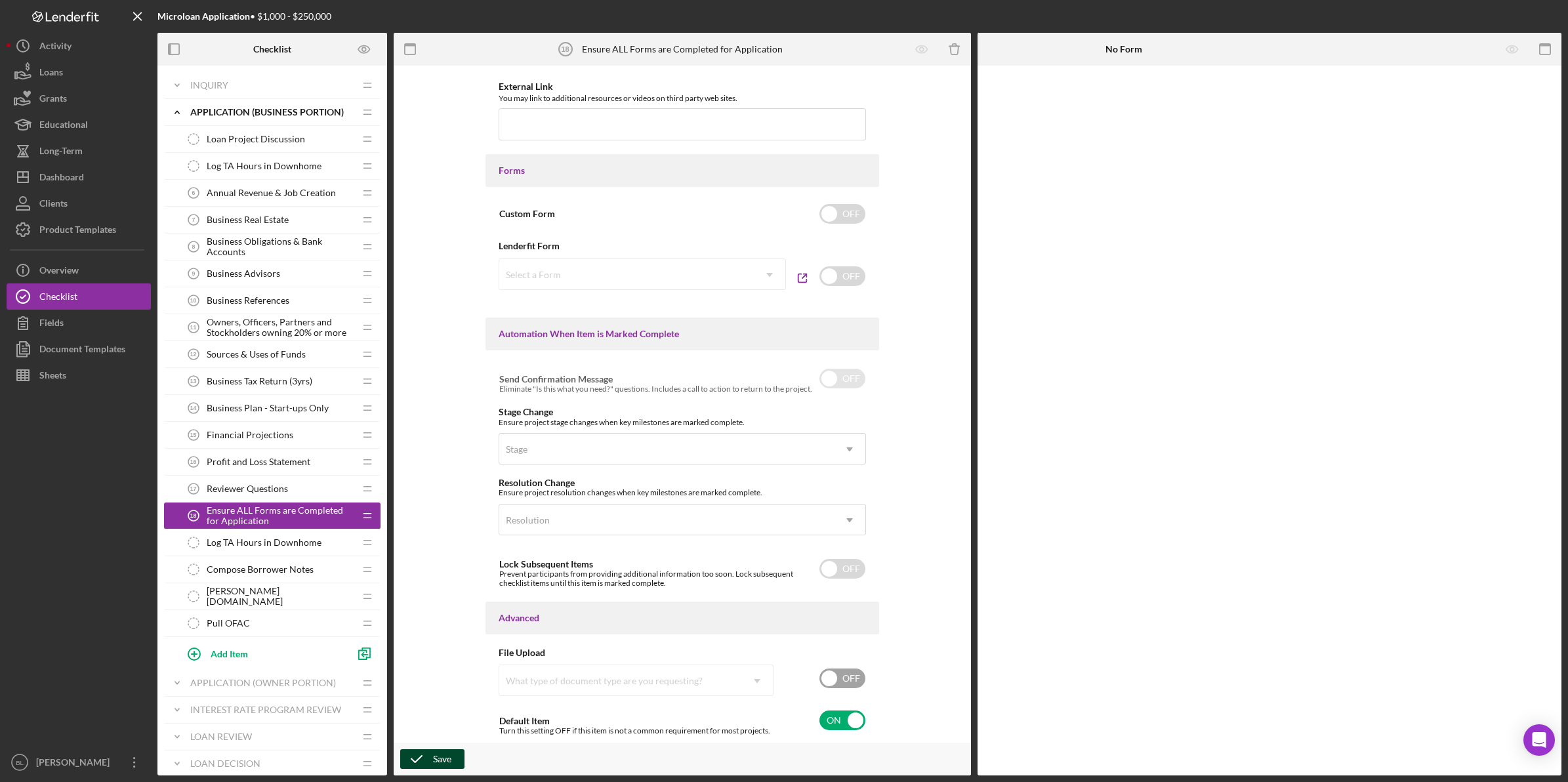
click at [420, 749] on icon "button" at bounding box center [416, 759] width 33 height 33
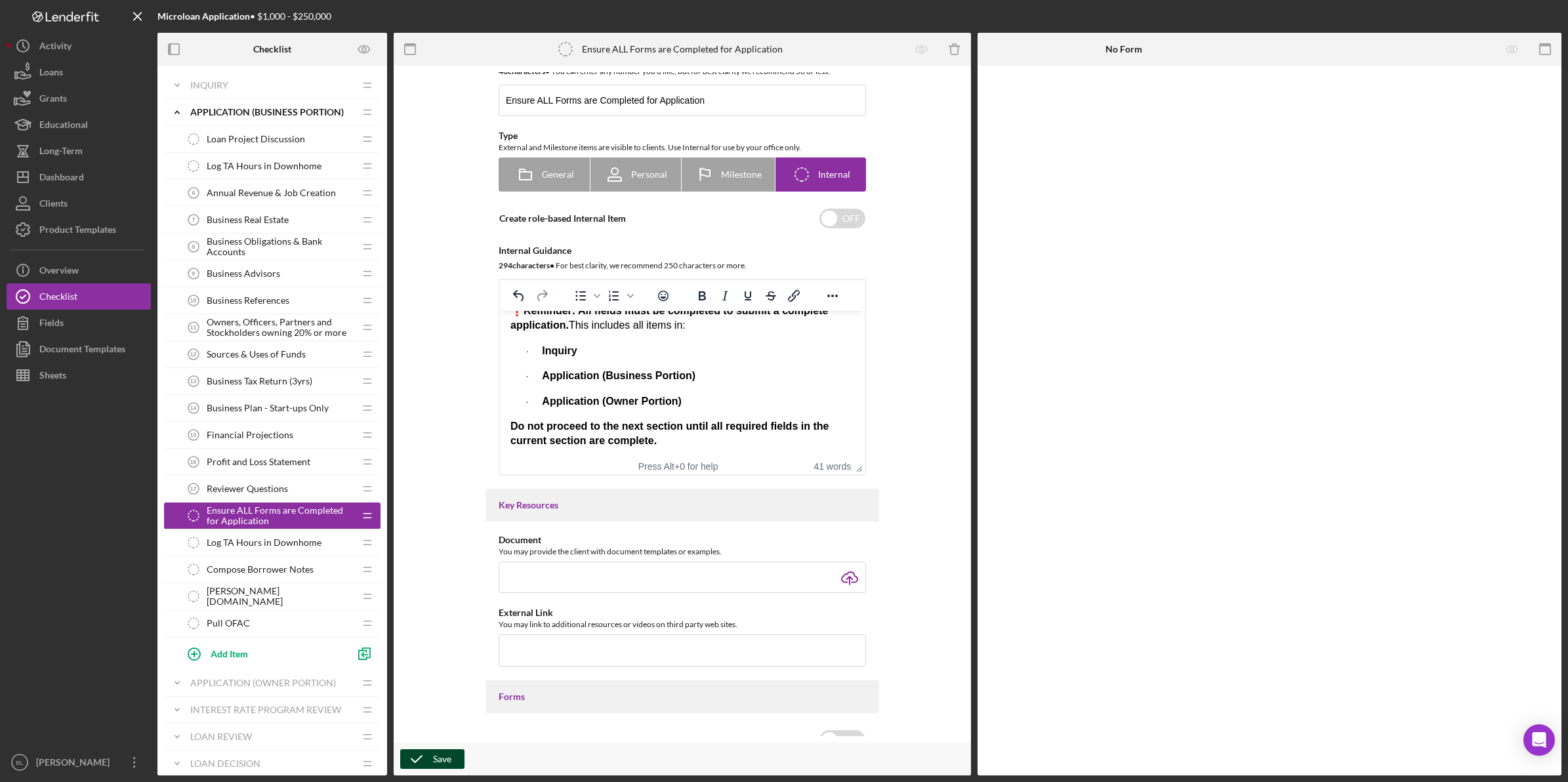
scroll to position [0, 0]
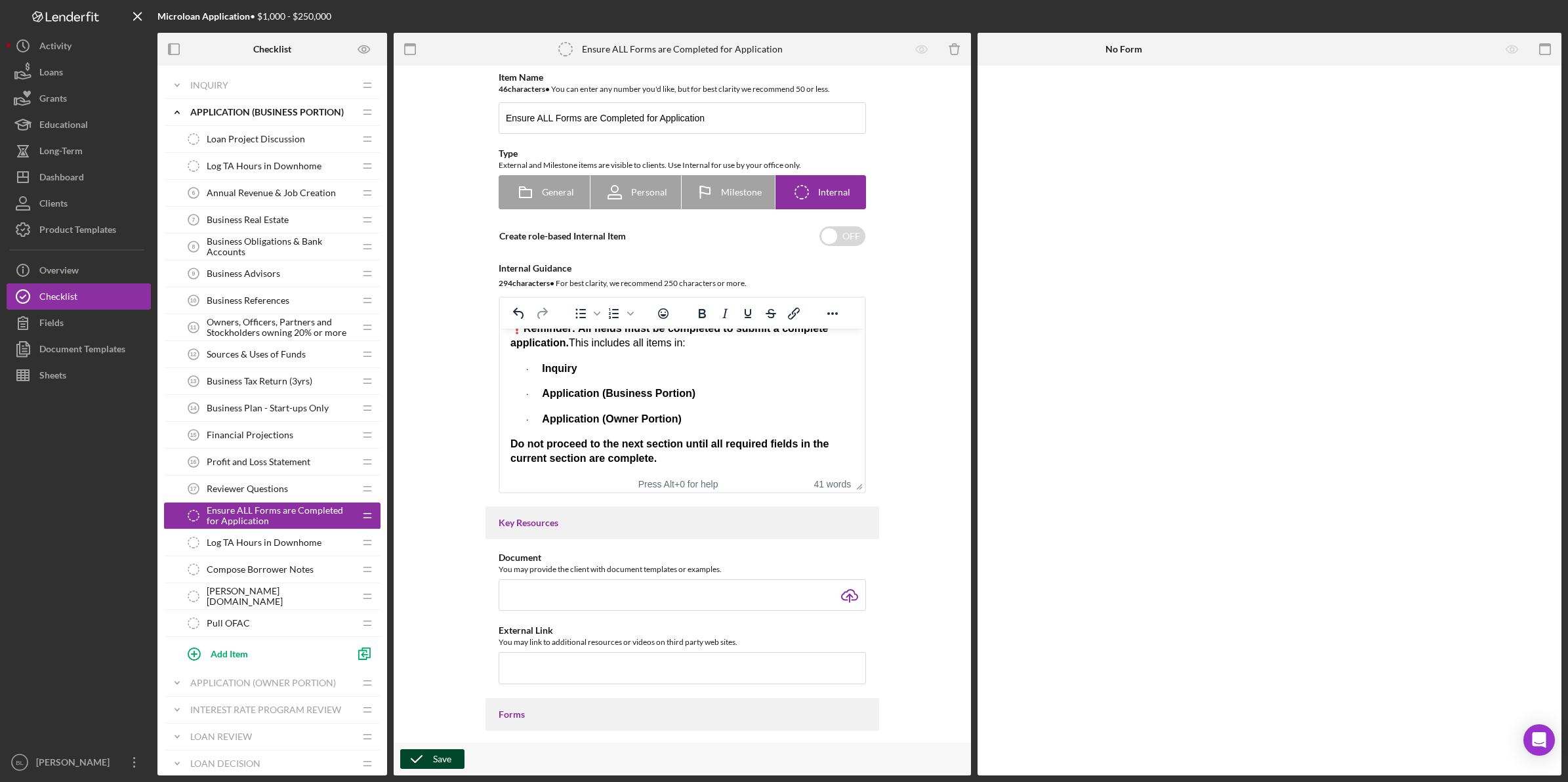
click at [262, 494] on span "Reviewer Questions" at bounding box center [248, 488] width 81 height 10
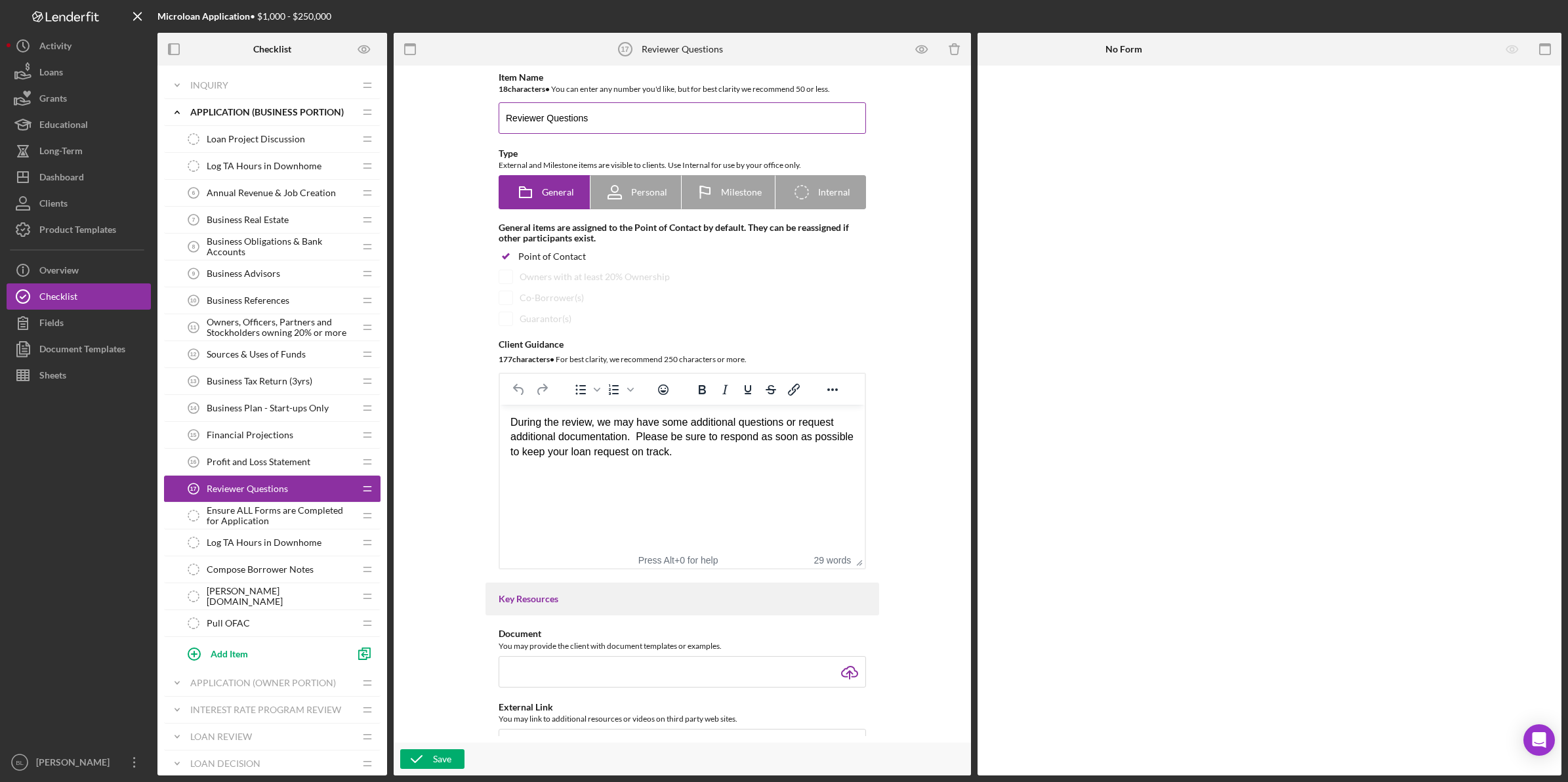
click at [534, 118] on input "Reviewer Questions" at bounding box center [682, 118] width 367 height 31
click at [521, 120] on input "Do you have any Questions" at bounding box center [682, 118] width 367 height 31
click at [618, 115] on input "Do You Have Questions" at bounding box center [682, 118] width 367 height 31
drag, startPoint x: 672, startPoint y: 520, endPoint x: 664, endPoint y: 482, distance: 38.8
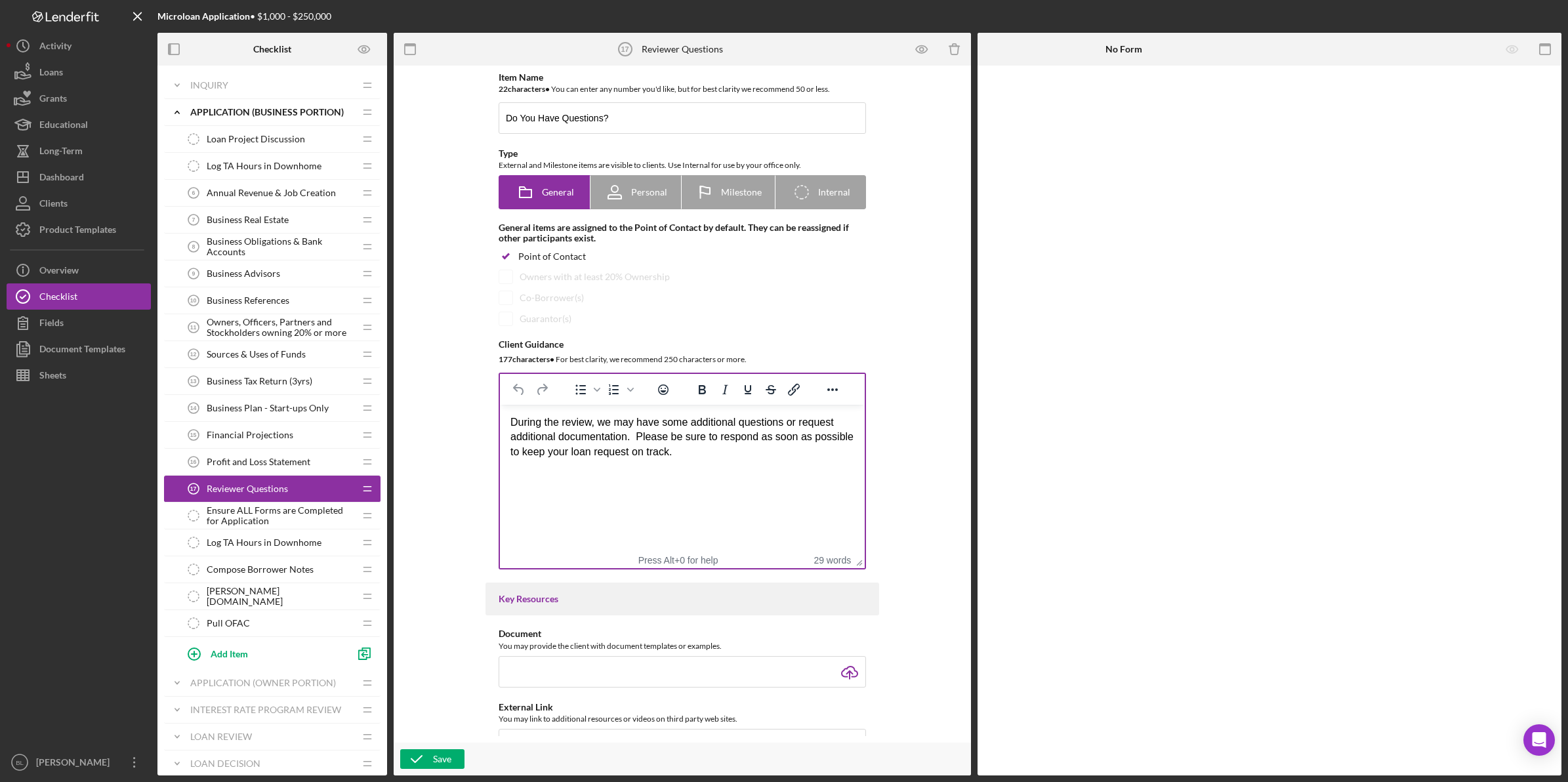
click at [673, 469] on html "During the review, we may have some additional questions or request additional …" at bounding box center [681, 436] width 365 height 65
drag, startPoint x: 563, startPoint y: 113, endPoint x: 438, endPoint y: 129, distance: 126.0
click at [438, 129] on div "Item Name 22 character s • You can enter any number you'd like, but for best cl…" at bounding box center [682, 404] width 565 height 664
click at [616, 115] on input "ReQuestions?" at bounding box center [682, 118] width 367 height 31
type input "Reviewer Questions"
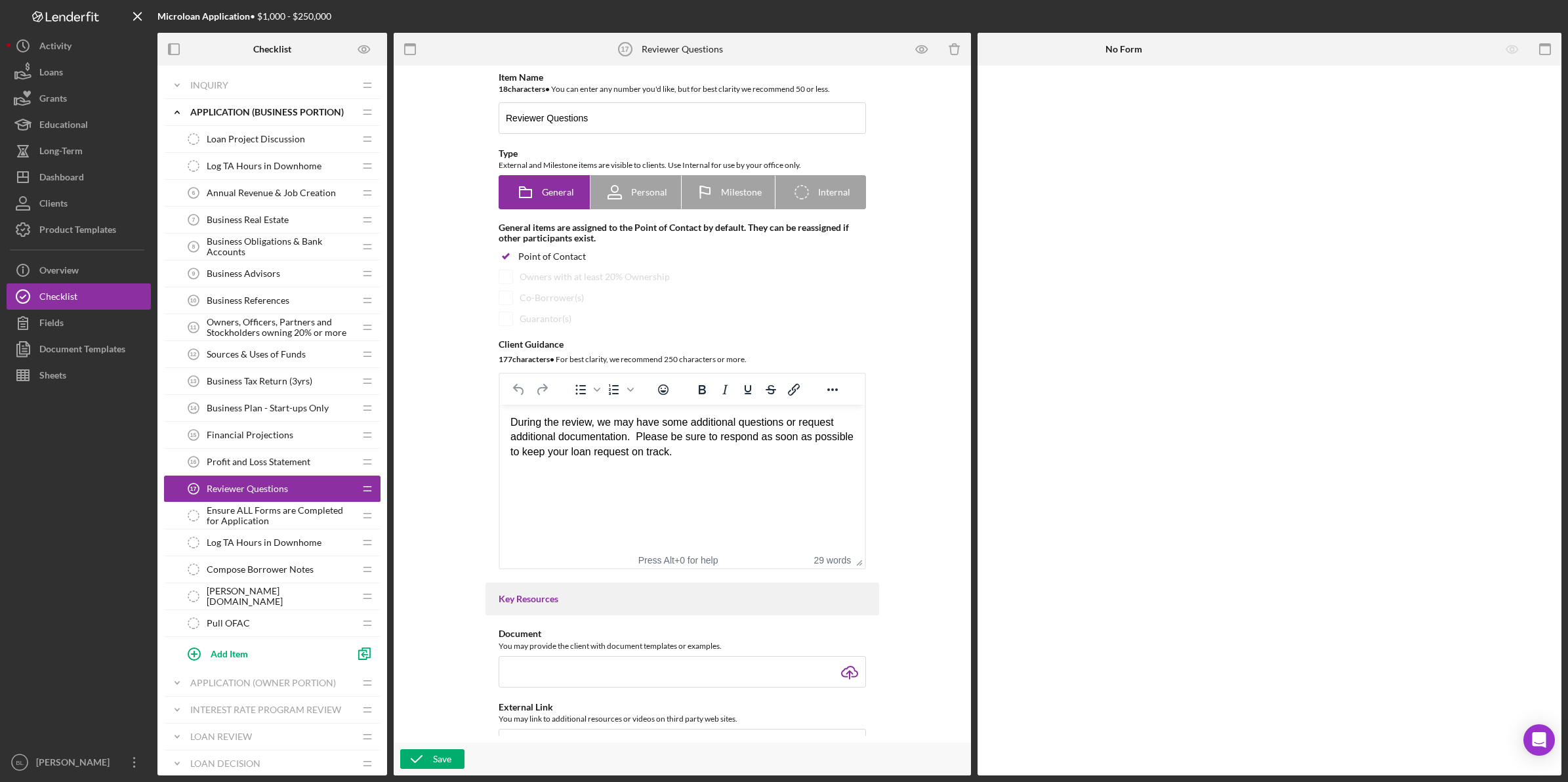
click at [282, 463] on span "Profit and Loss Statement" at bounding box center [259, 462] width 104 height 10
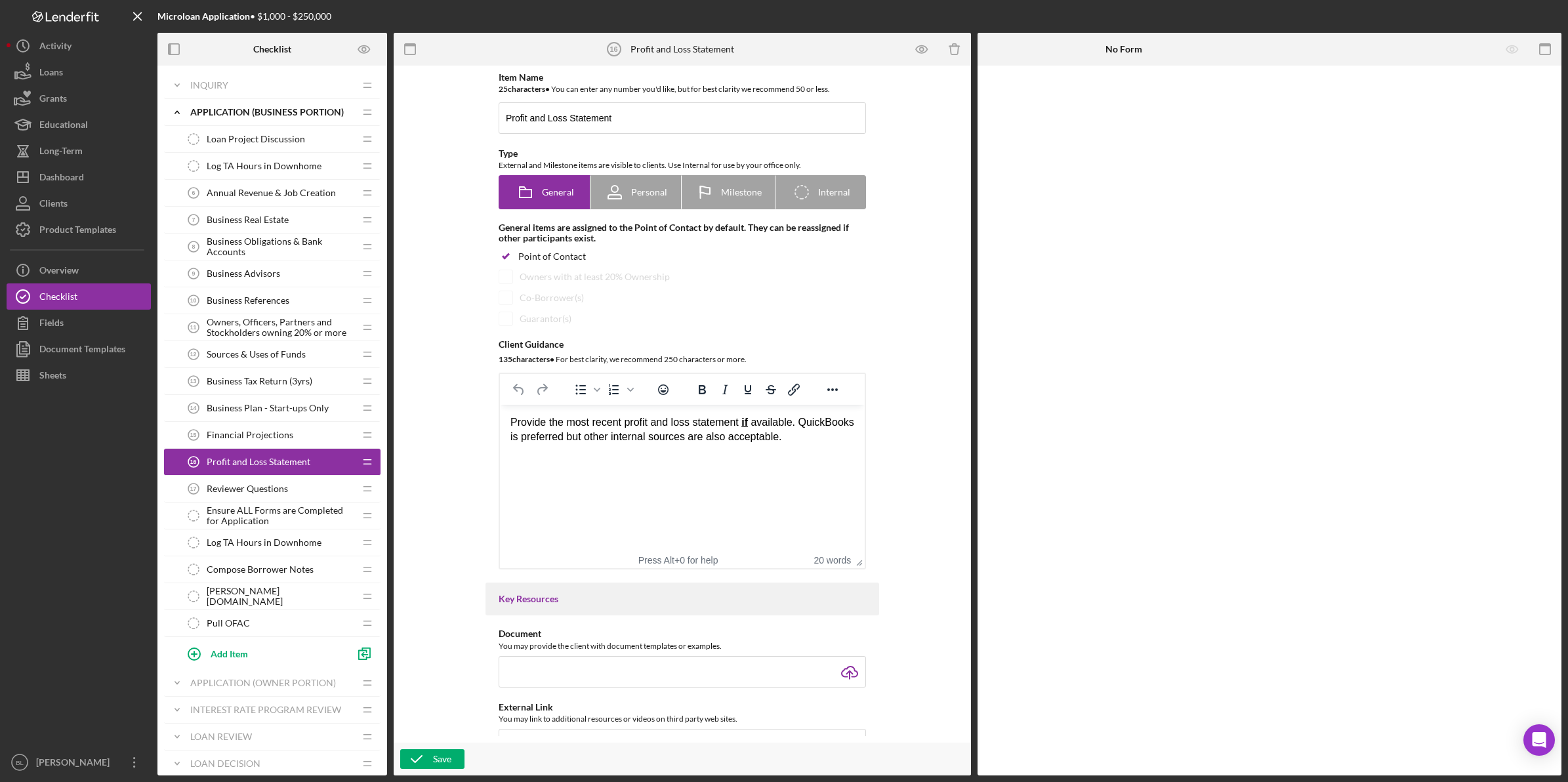
click at [277, 484] on div "Reviewer Questions 17 Reviewer Questions" at bounding box center [267, 488] width 174 height 26
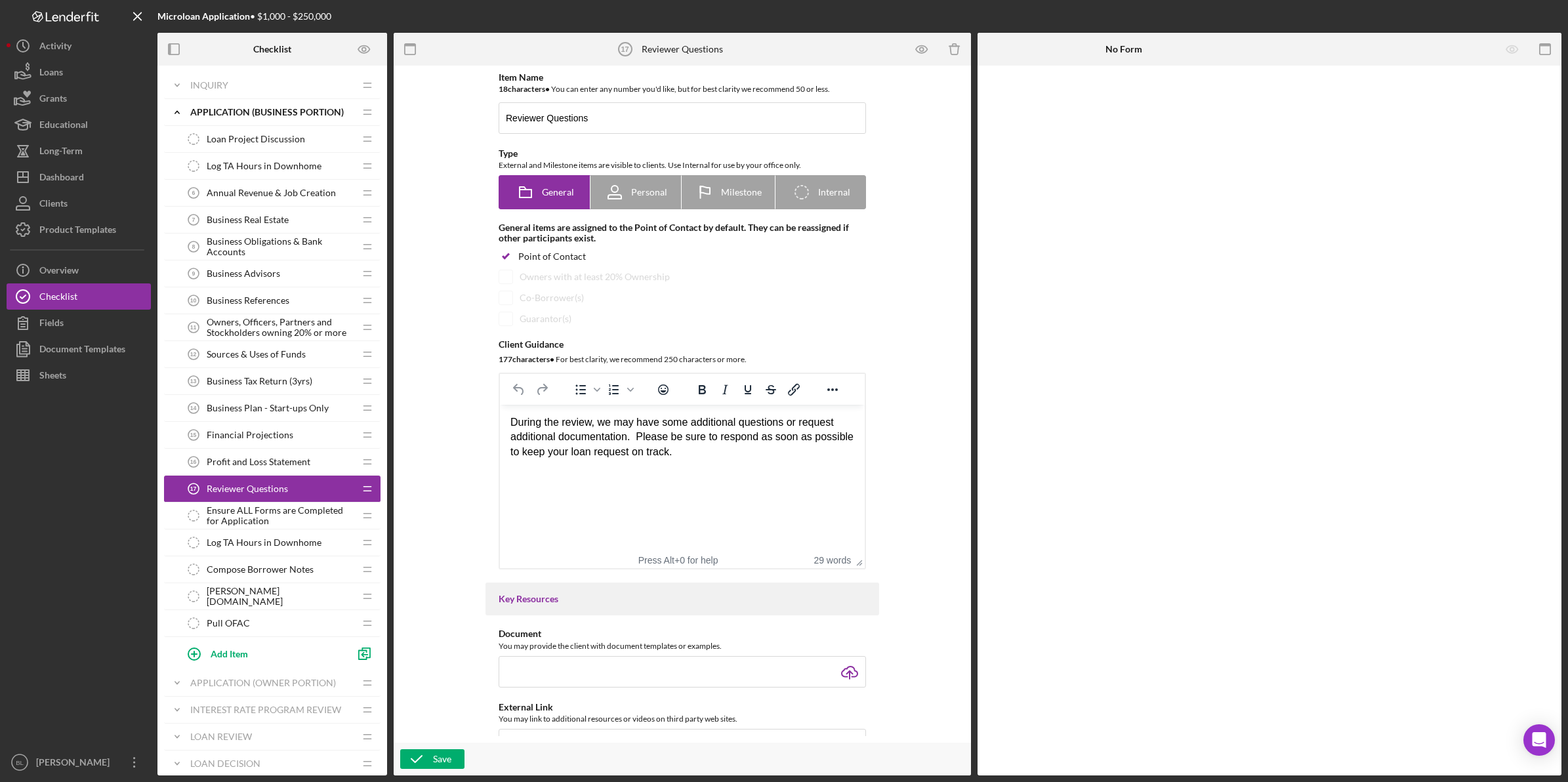
click at [249, 464] on span "Profit and Loss Statement" at bounding box center [259, 462] width 104 height 10
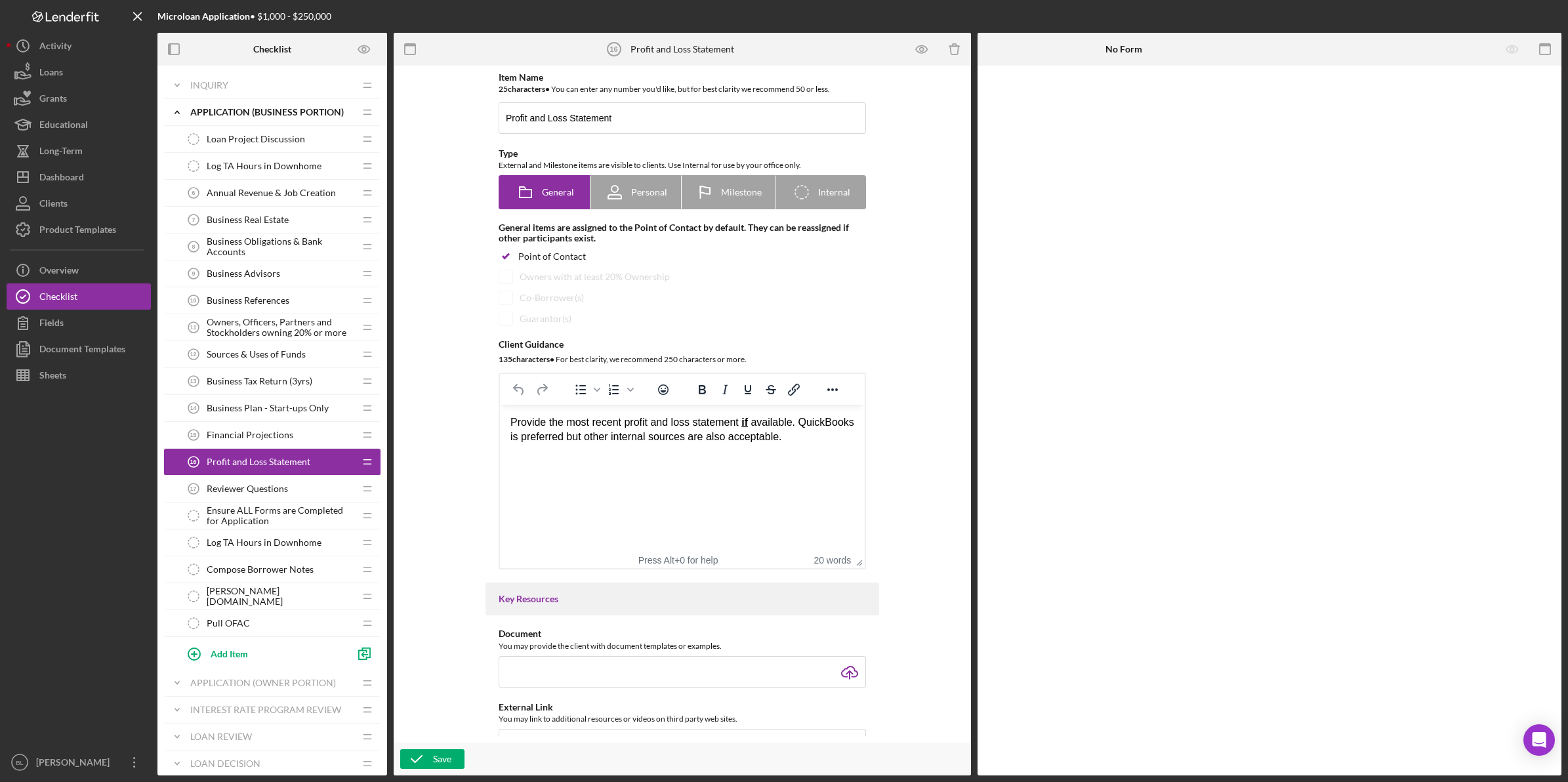
click at [290, 430] on div "Financial Projections 15 Financial Projections" at bounding box center [267, 435] width 174 height 26
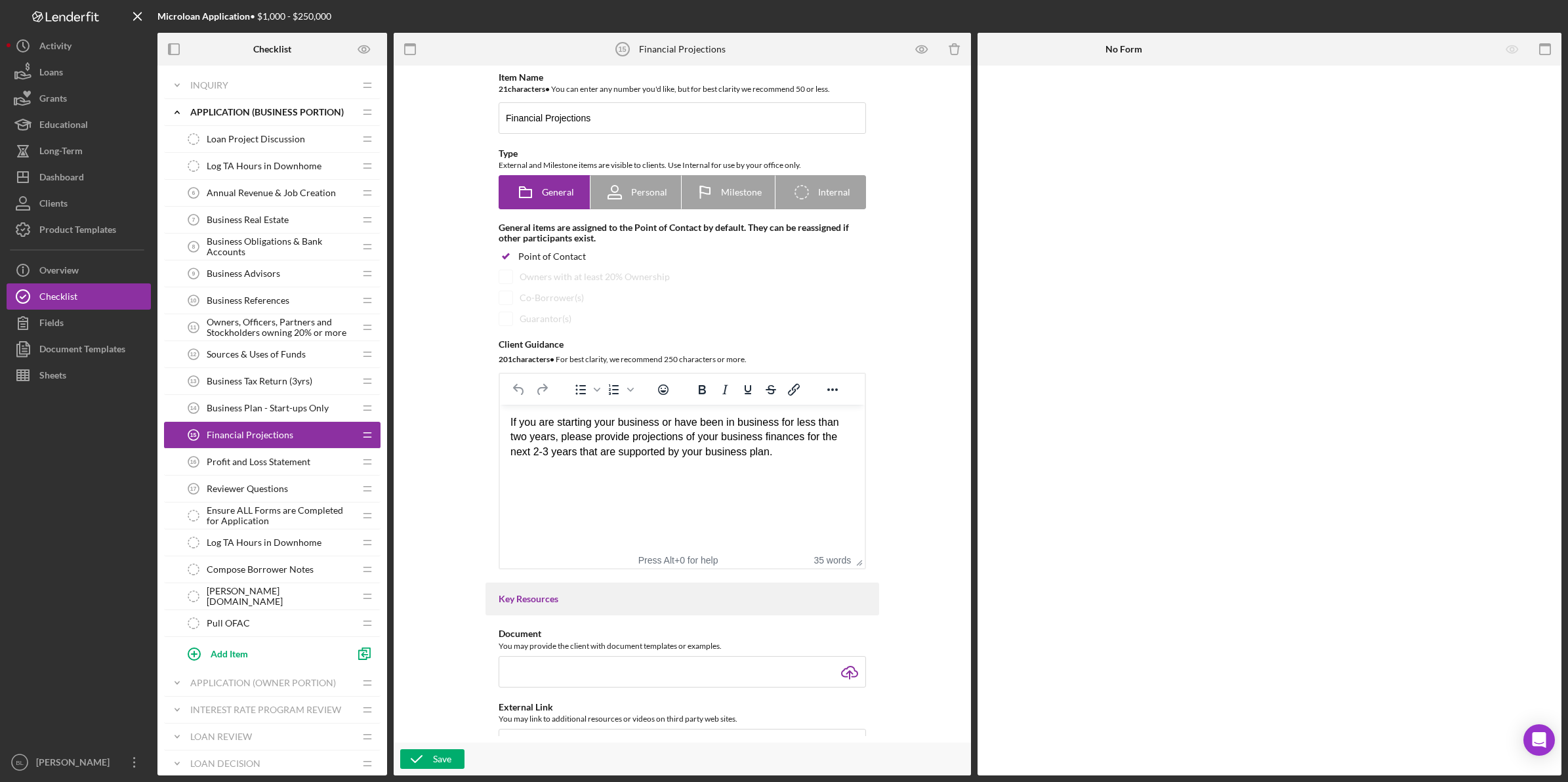
click at [277, 408] on span "Business Plan - Start-ups Only" at bounding box center [268, 408] width 122 height 10
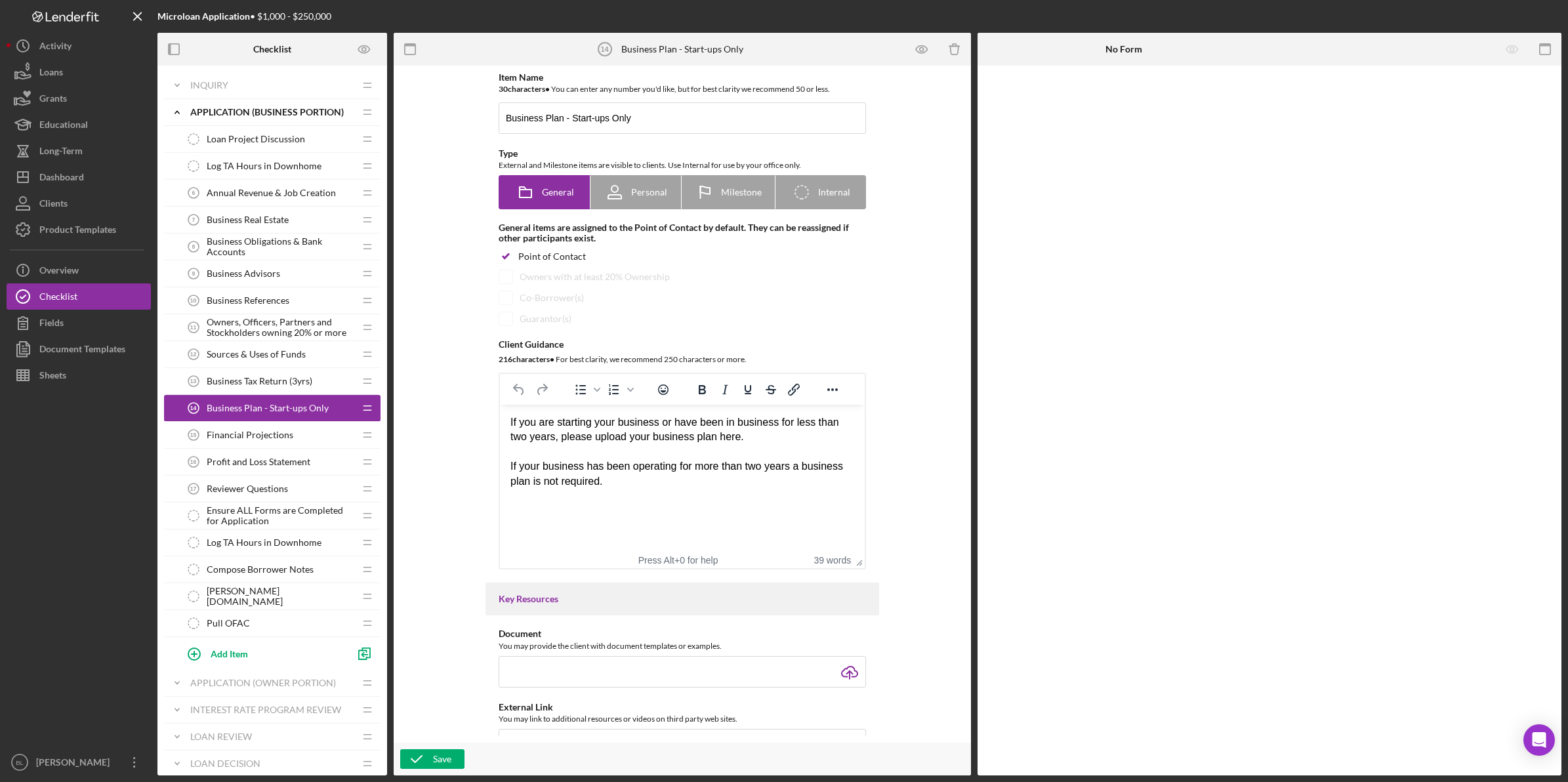
click at [293, 394] on div "Business Tax Return (3yrs) 13 Business Tax Return (3yrs)" at bounding box center [267, 381] width 174 height 26
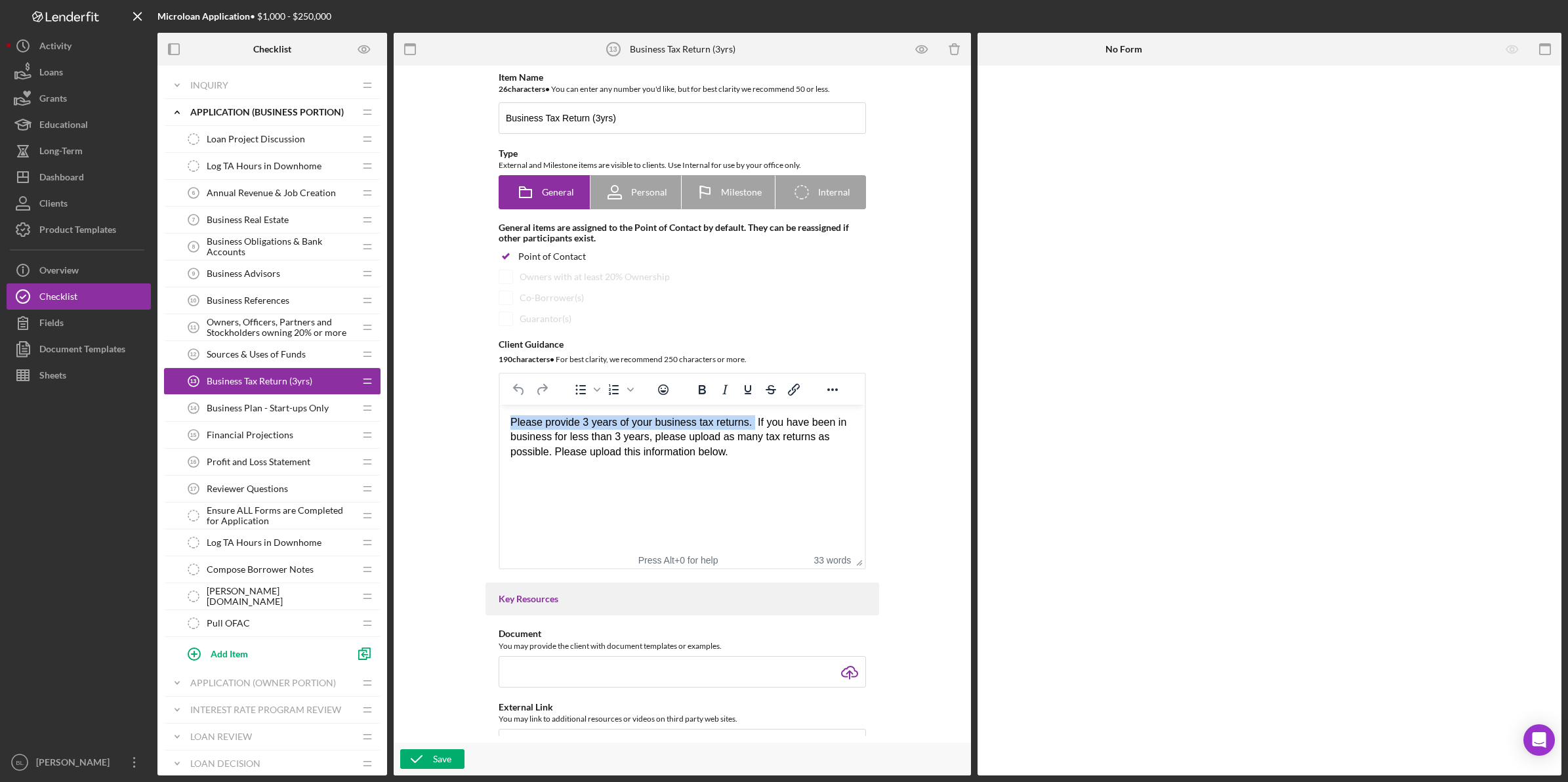
drag, startPoint x: 748, startPoint y: 422, endPoint x: 501, endPoint y: 429, distance: 247.1
click at [501, 429] on html "Please provide 3 years of your business tax returns. If you have been in busine…" at bounding box center [681, 436] width 365 height 65
click at [692, 468] on html "Please provide 3 years of your business tax returns. If you have been in busine…" at bounding box center [681, 436] width 365 height 65
click at [443, 750] on div "Save" at bounding box center [442, 759] width 18 height 20
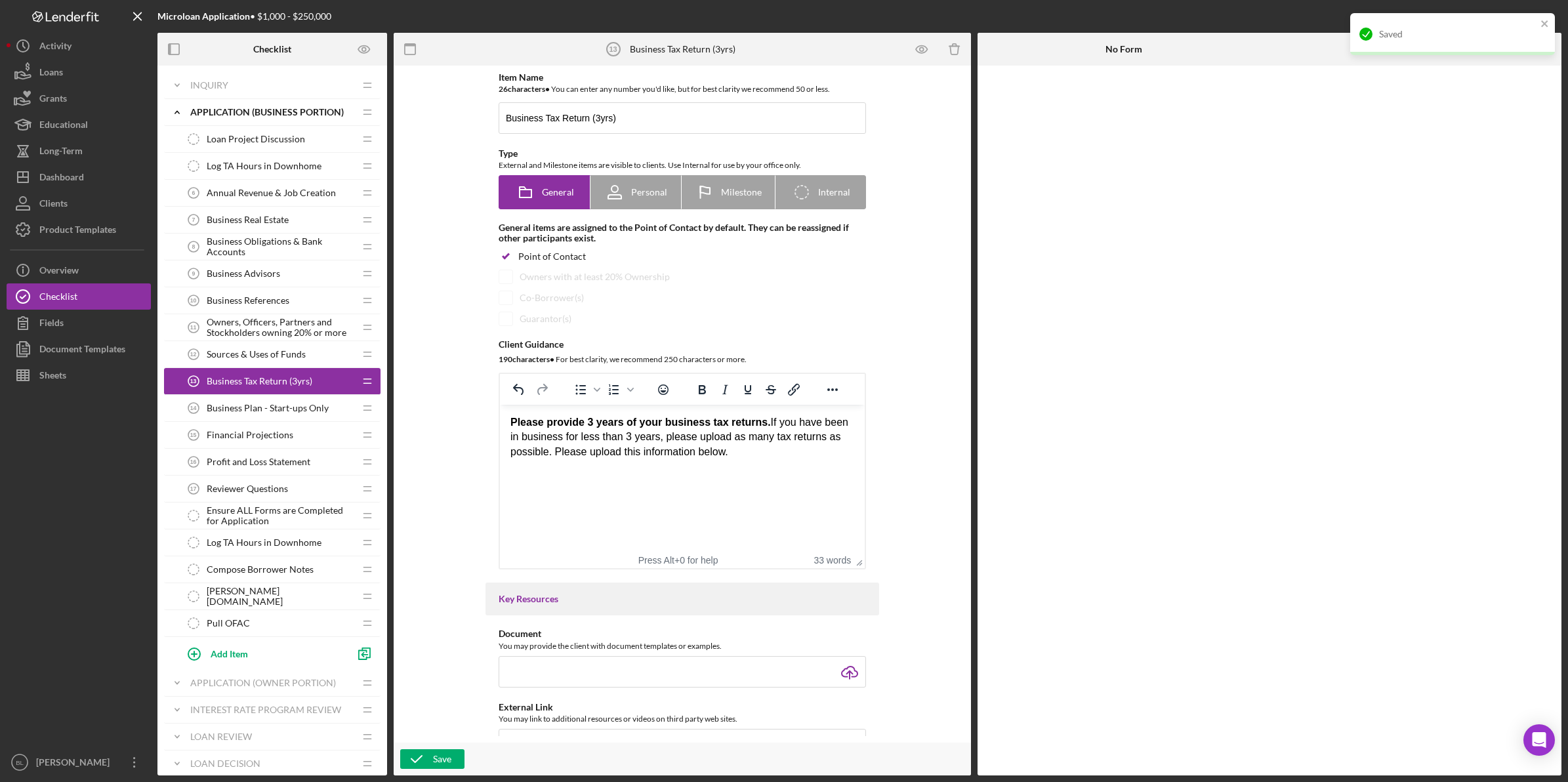
click at [231, 343] on div "Sources & Uses of Funds 12 Sources & Uses of Funds" at bounding box center [267, 354] width 174 height 26
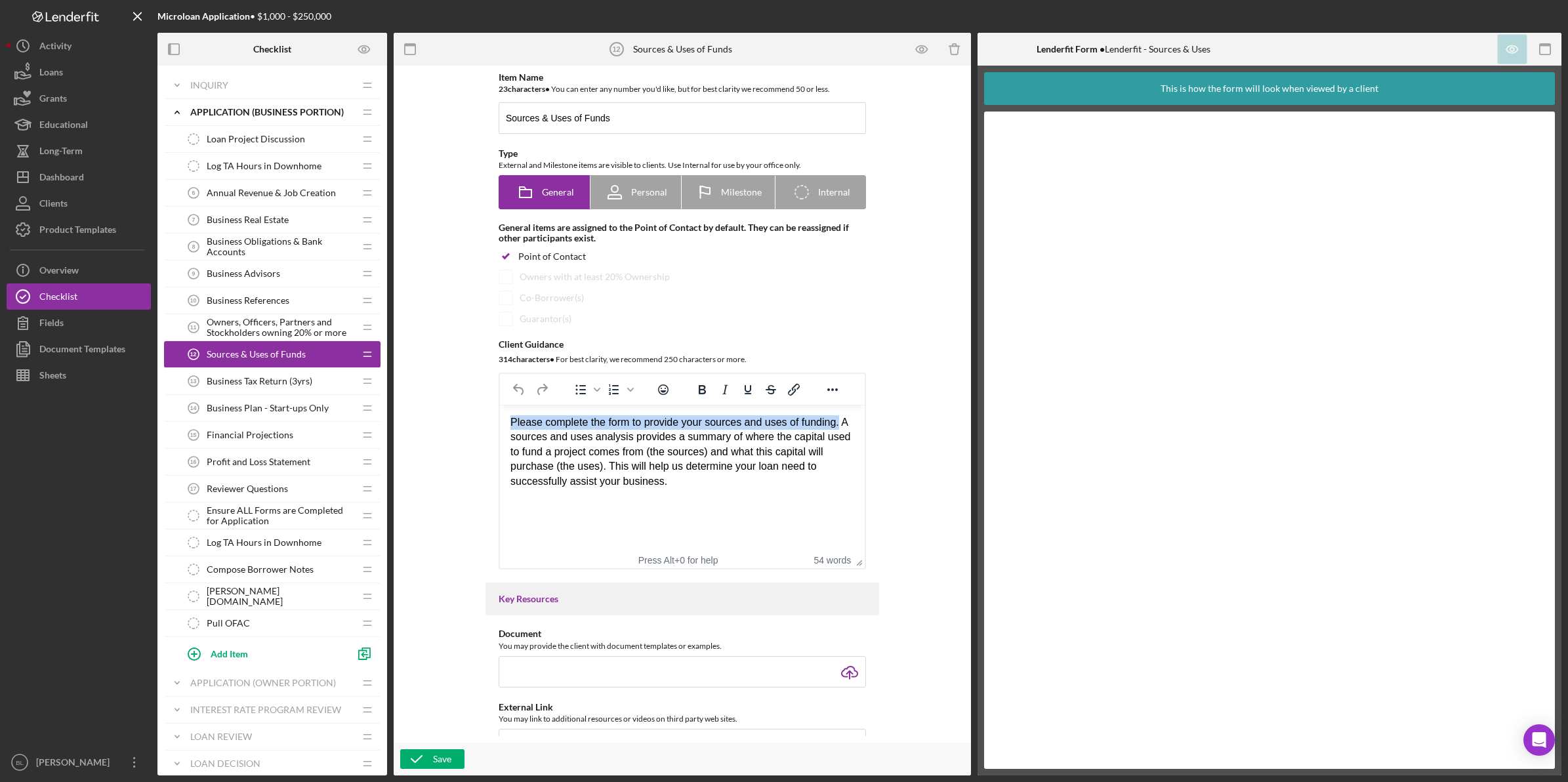
drag, startPoint x: 512, startPoint y: 422, endPoint x: 838, endPoint y: 415, distance: 326.1
click at [838, 416] on p "Please complete the form to provide your sources and uses of funding. A sources…" at bounding box center [681, 452] width 344 height 74
click at [418, 753] on icon "button" at bounding box center [416, 759] width 33 height 33
click at [242, 323] on span "Owners, Officers, Partners and Stockholders owning 20% or more" at bounding box center [281, 327] width 147 height 21
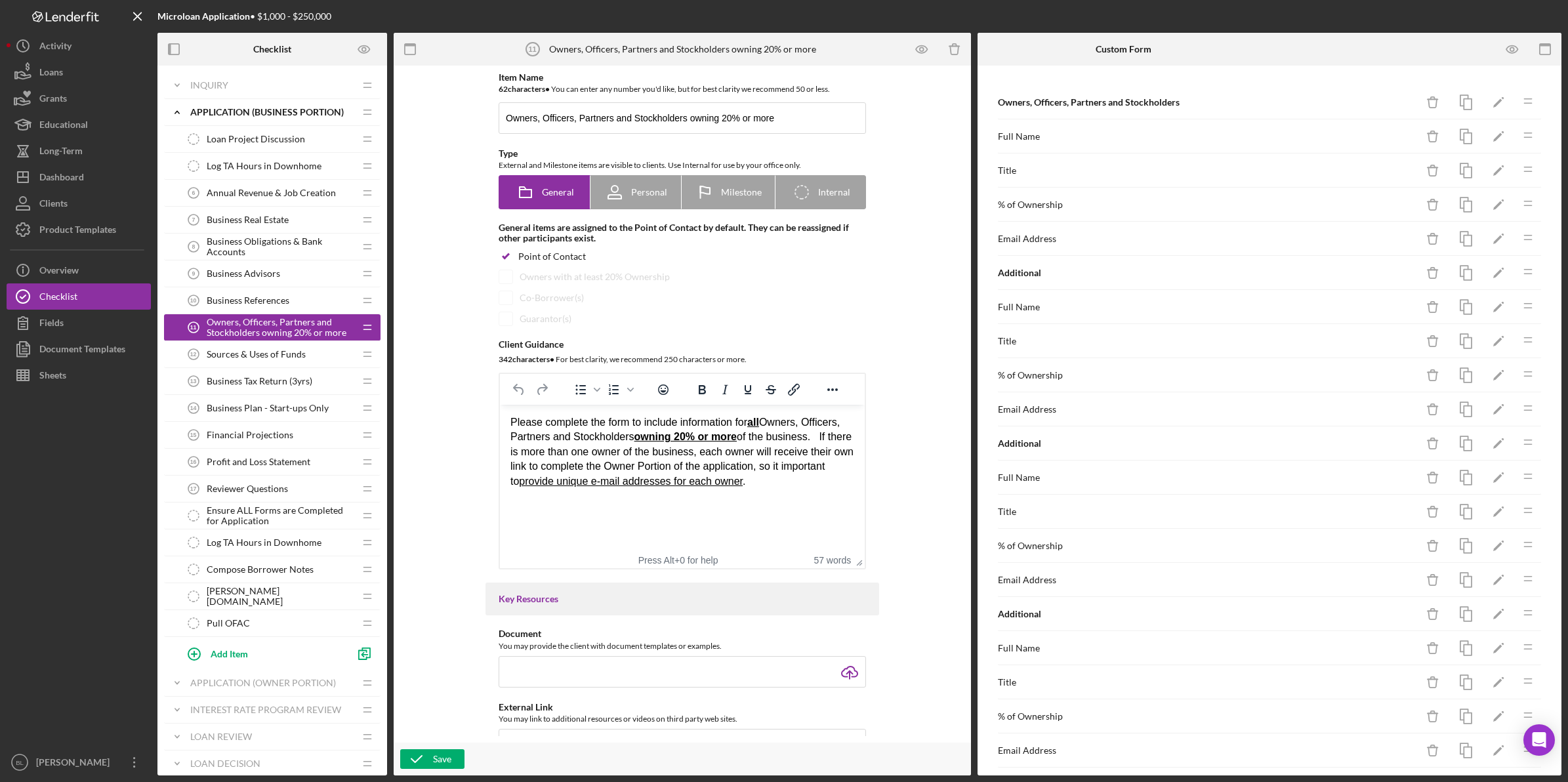
click at [241, 295] on div "Business References 10 Business References" at bounding box center [267, 301] width 174 height 26
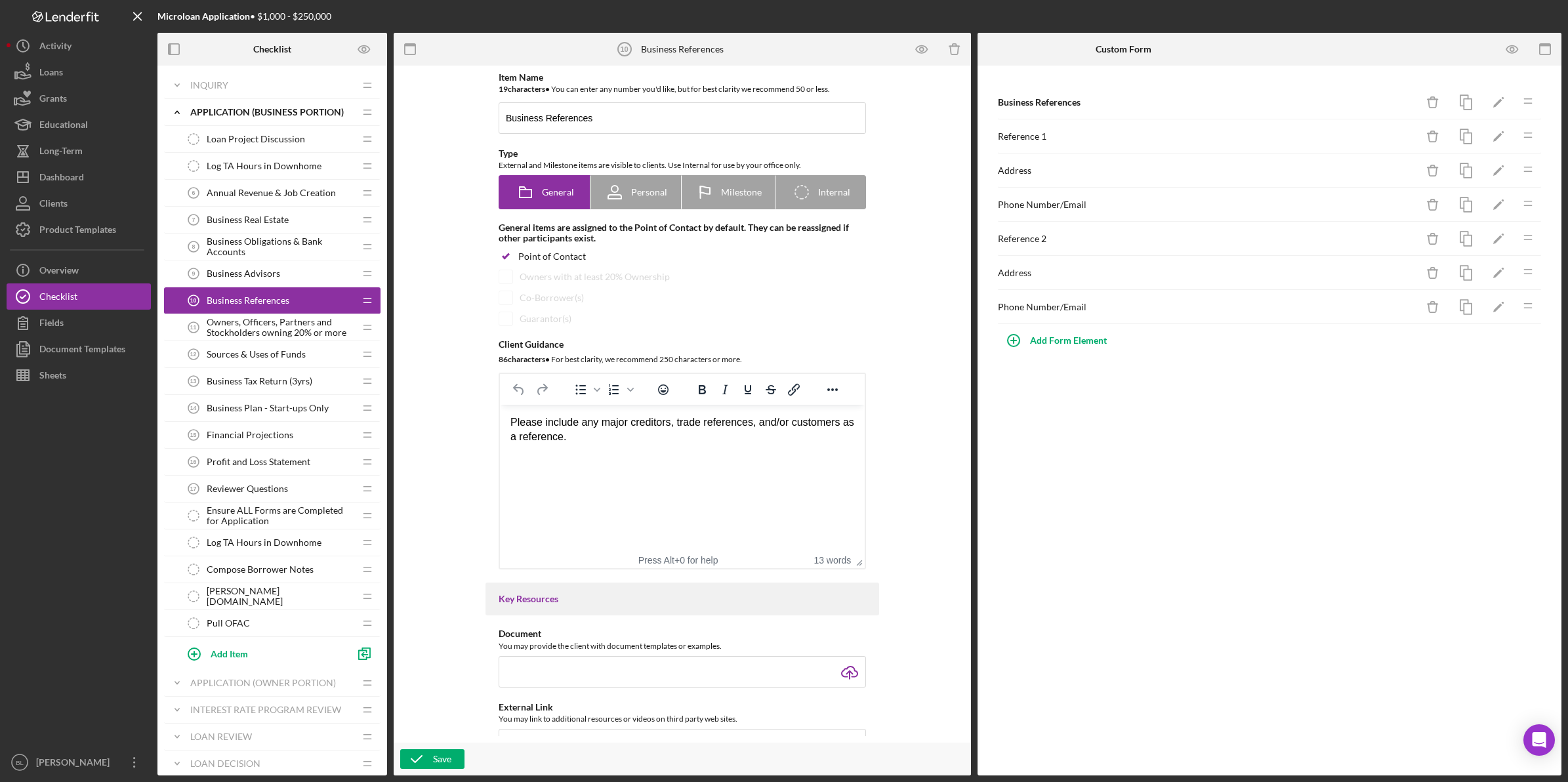
click at [234, 272] on span "Business Advisors" at bounding box center [243, 274] width 74 height 10
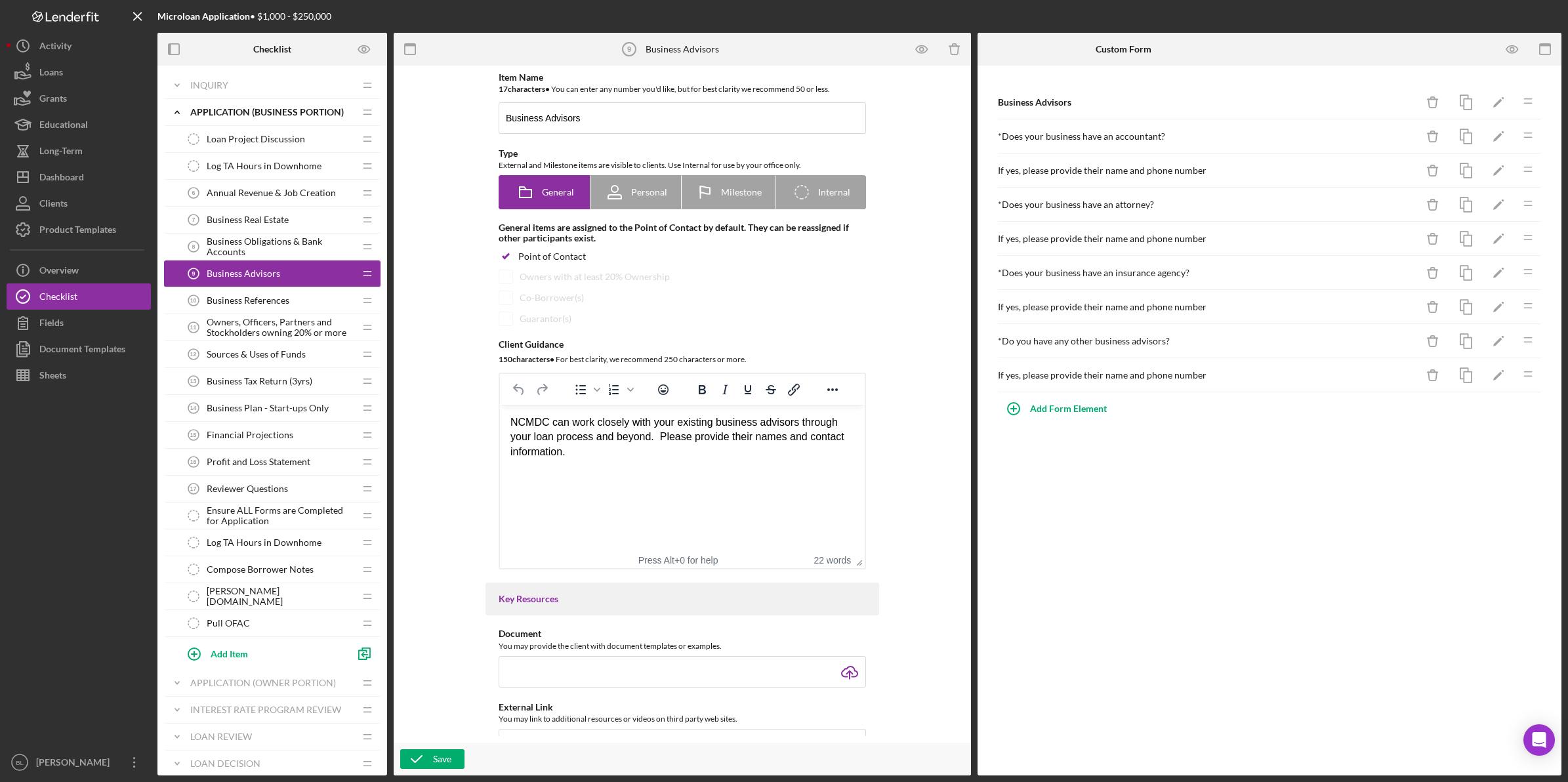
click at [249, 245] on span "Business Obligations & Bank Accounts" at bounding box center [281, 247] width 147 height 21
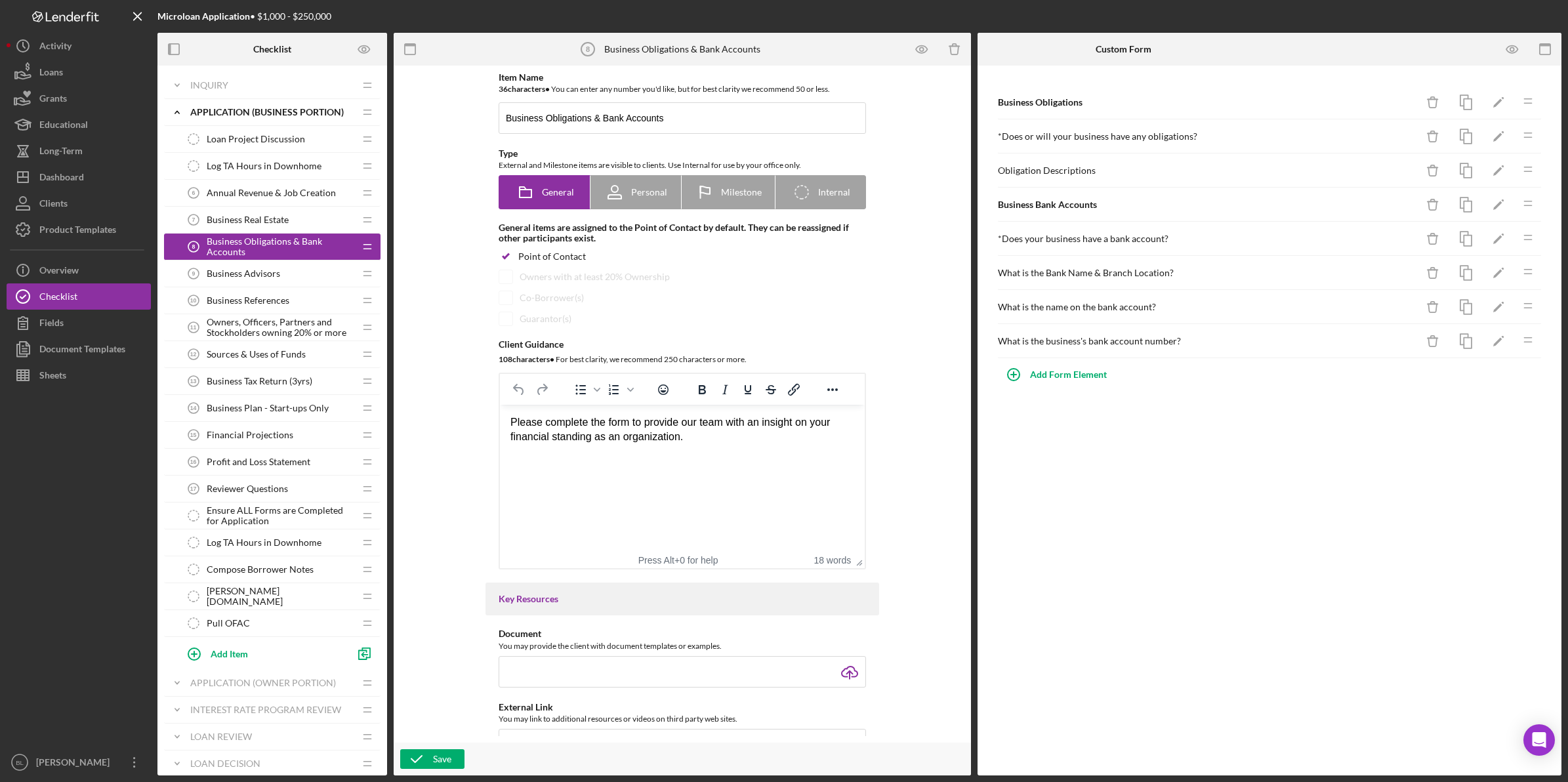
click at [264, 222] on span "Business Real Estate" at bounding box center [248, 220] width 82 height 10
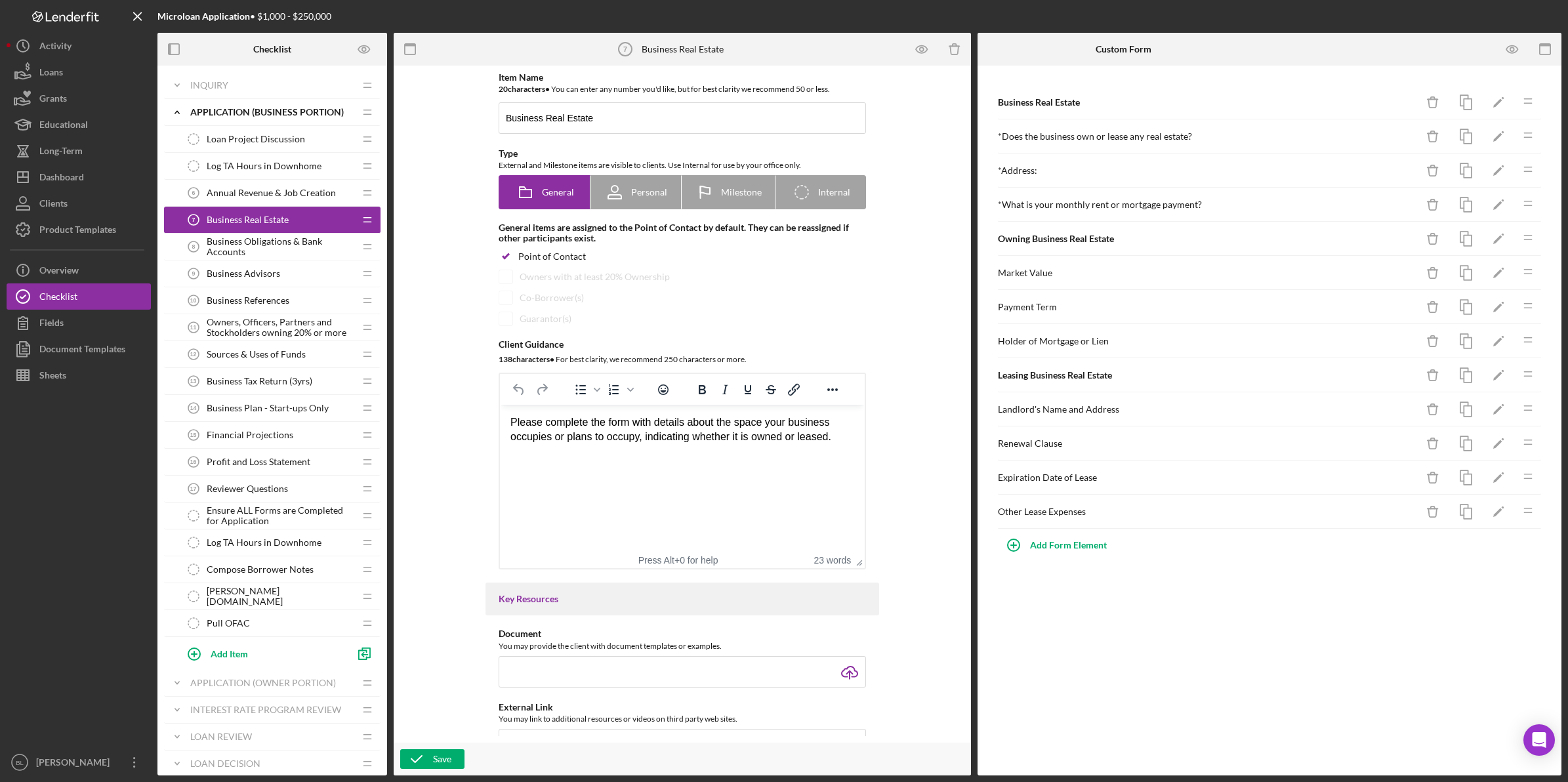
click at [268, 195] on span "Annual Revenue & Job Creation" at bounding box center [271, 193] width 129 height 10
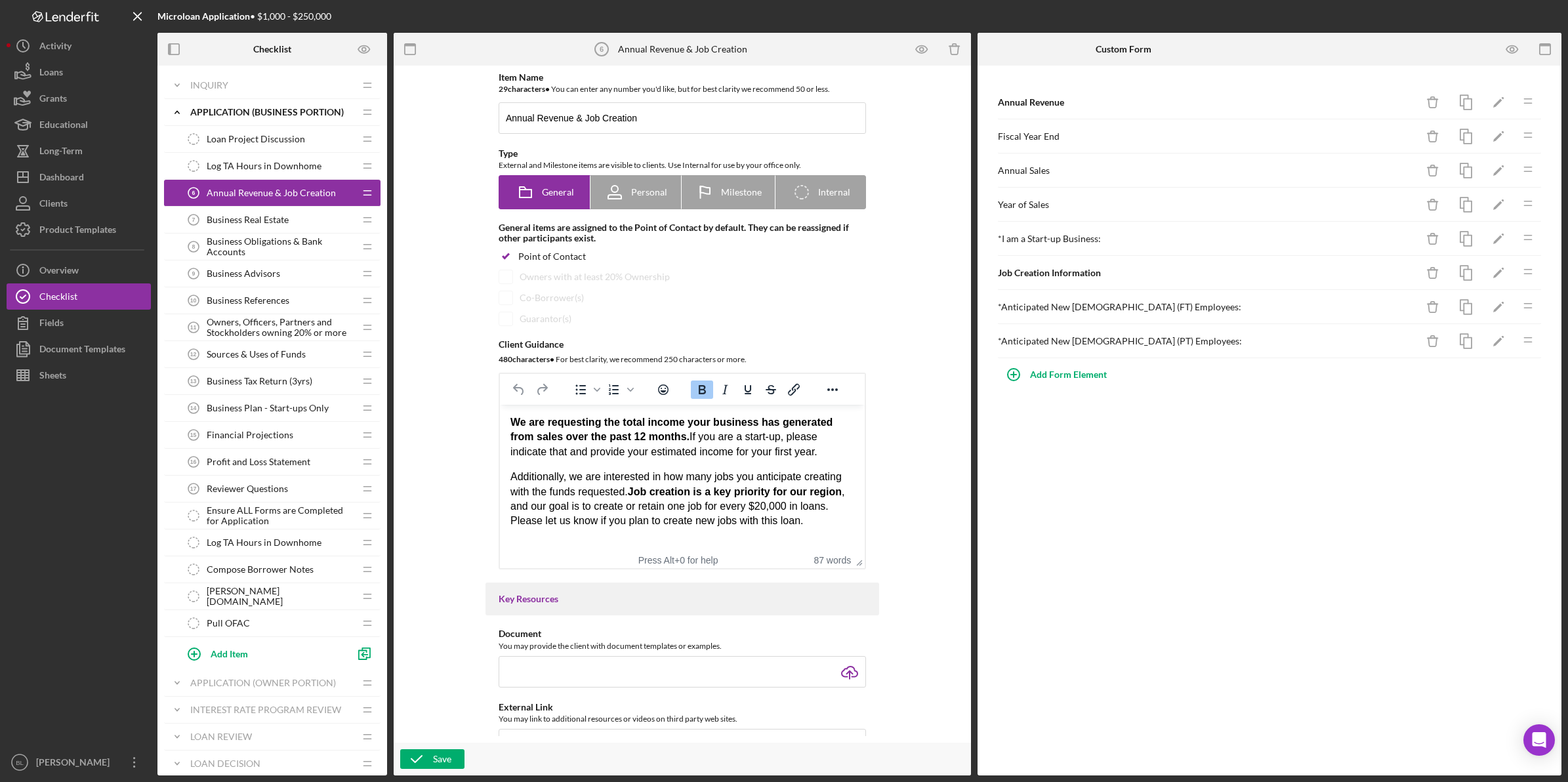
click at [266, 166] on span "Log TA Hours in Downhome" at bounding box center [264, 166] width 115 height 10
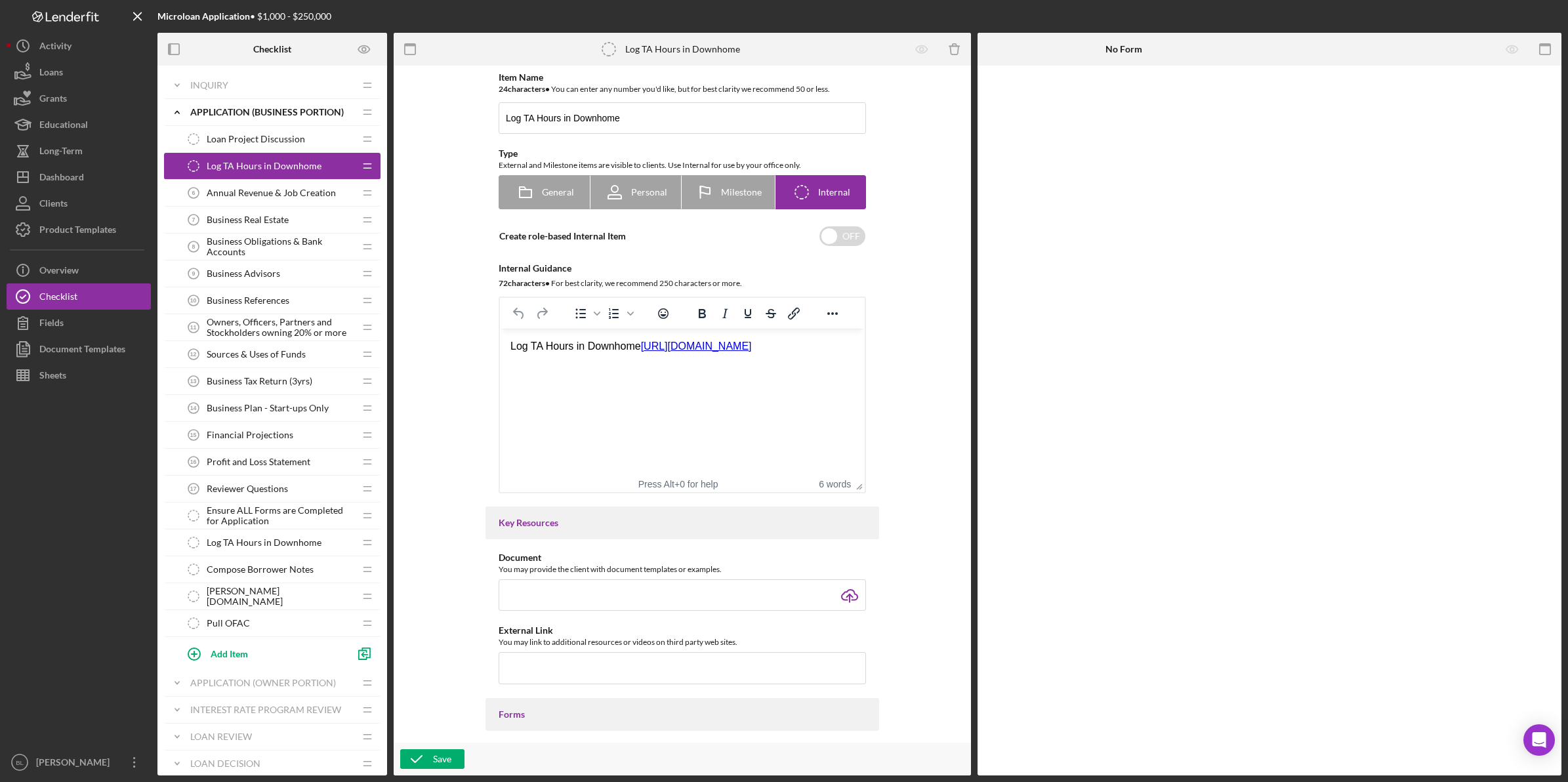
click at [264, 137] on span "Loan Project Discussion" at bounding box center [256, 139] width 99 height 10
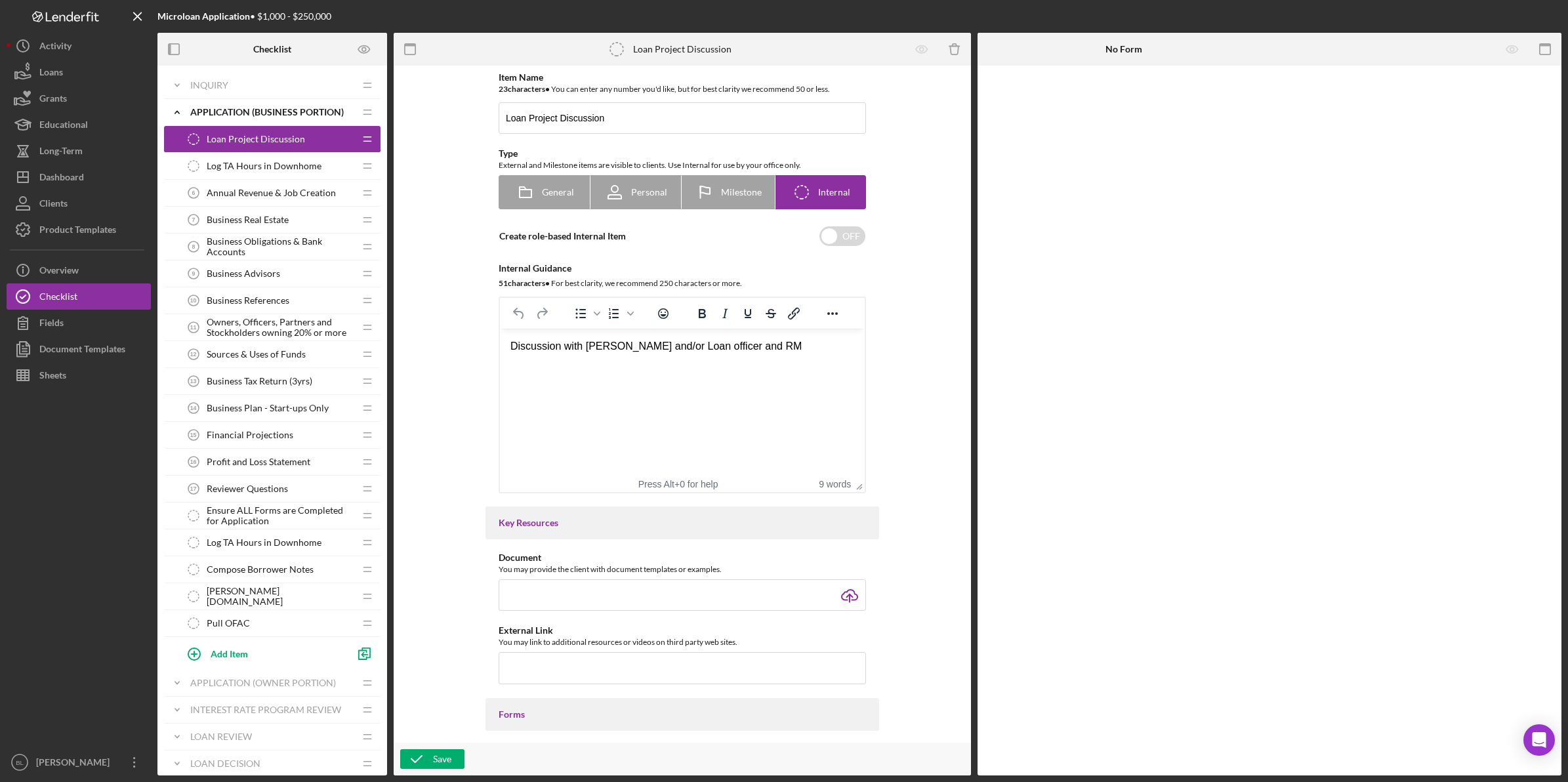
click at [276, 572] on span "Compose Borrower Notes" at bounding box center [260, 570] width 106 height 10
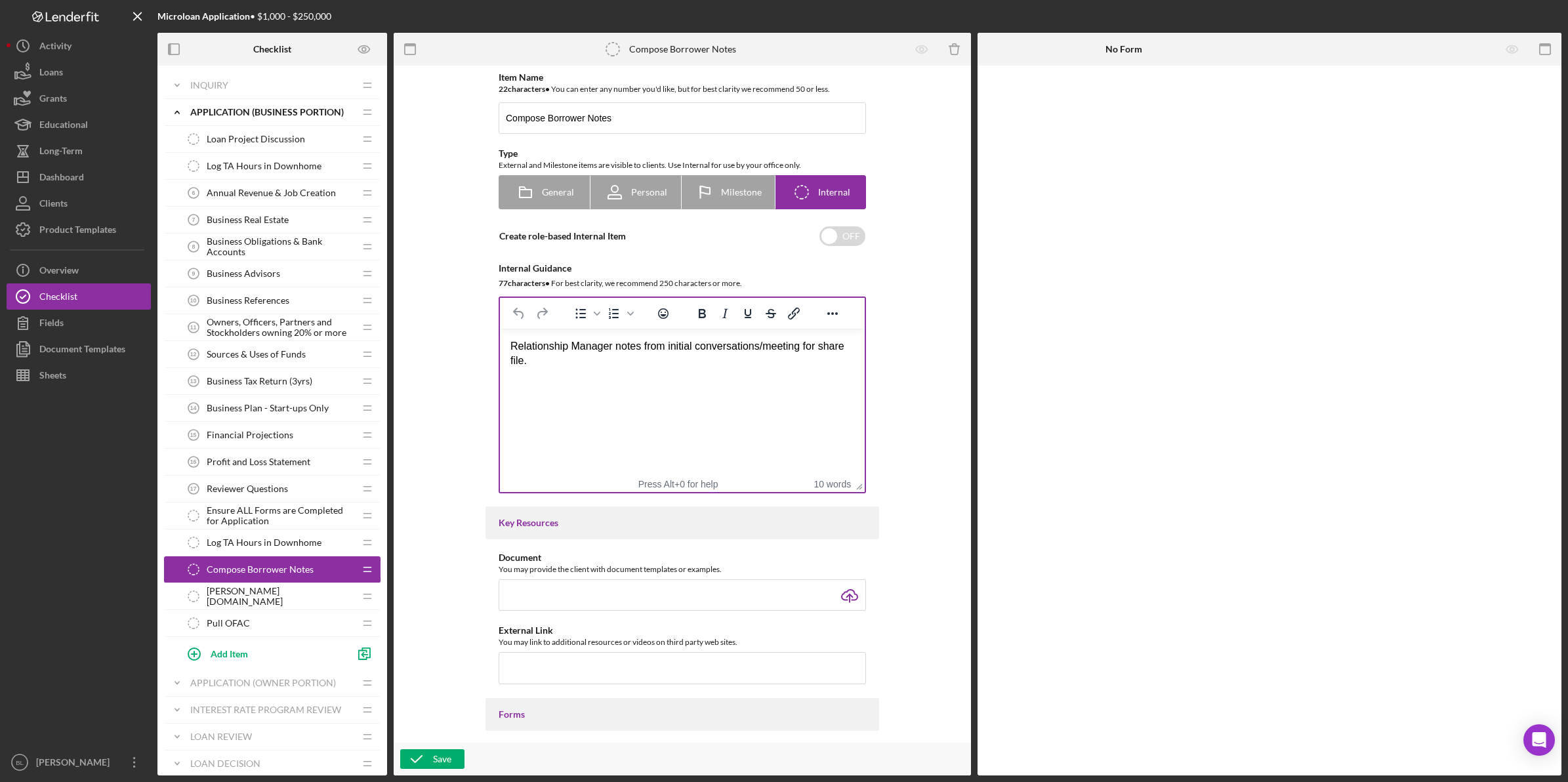
drag, startPoint x: 736, startPoint y: 392, endPoint x: 532, endPoint y: 364, distance: 205.9
click at [735, 379] on html "Relationship Manager notes from initial conversations/meeting for share file." at bounding box center [681, 354] width 365 height 50
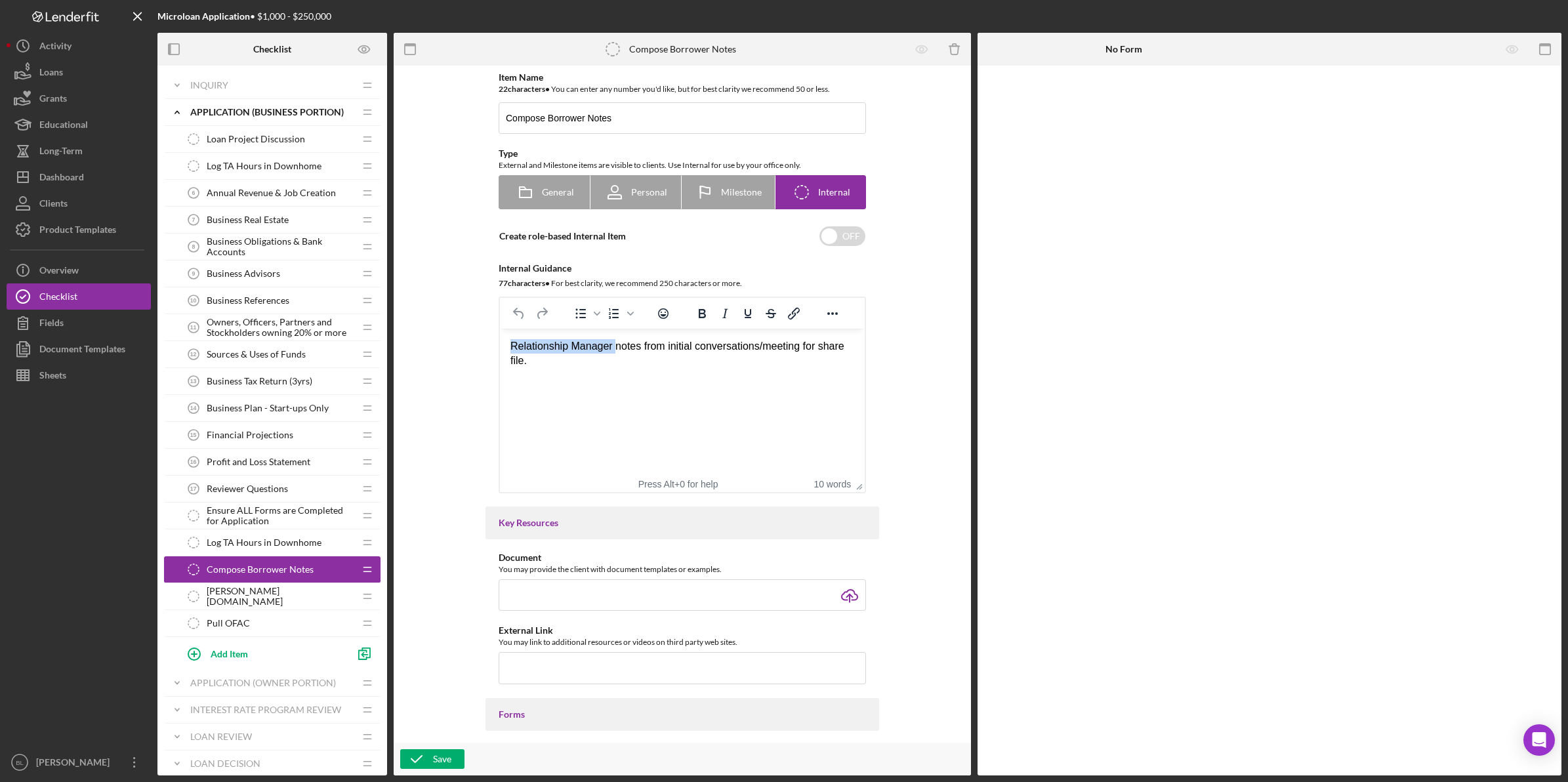
drag, startPoint x: 613, startPoint y: 346, endPoint x: 508, endPoint y: 348, distance: 105.0
click at [508, 348] on html "Relationship Manager notes from initial conversations/meeting for share file." at bounding box center [681, 354] width 365 height 50
click at [668, 379] on html "Relationship Manager notes from initial conversations/meeting for share file." at bounding box center [681, 354] width 365 height 50
click at [511, 351] on div "Relationship Manager notes from initial conversations/meeting for share file." at bounding box center [681, 354] width 344 height 29
click at [625, 379] on html "Relationship Manager notes from initial conversations/meeting for share file." at bounding box center [681, 354] width 365 height 50
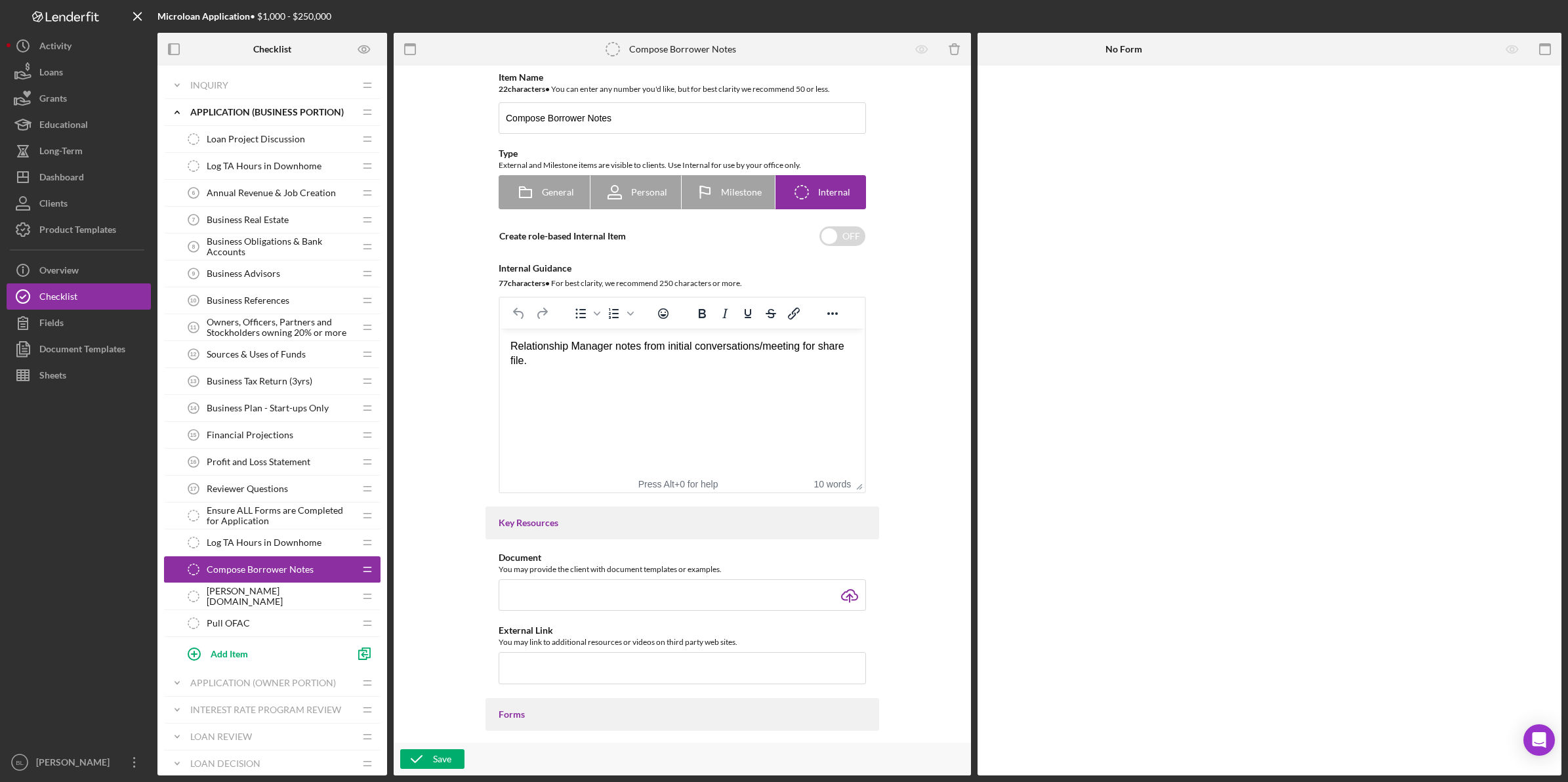
click at [259, 599] on div "[PERSON_NAME][DOMAIN_NAME] [PERSON_NAME][DOMAIN_NAME]" at bounding box center [267, 597] width 174 height 26
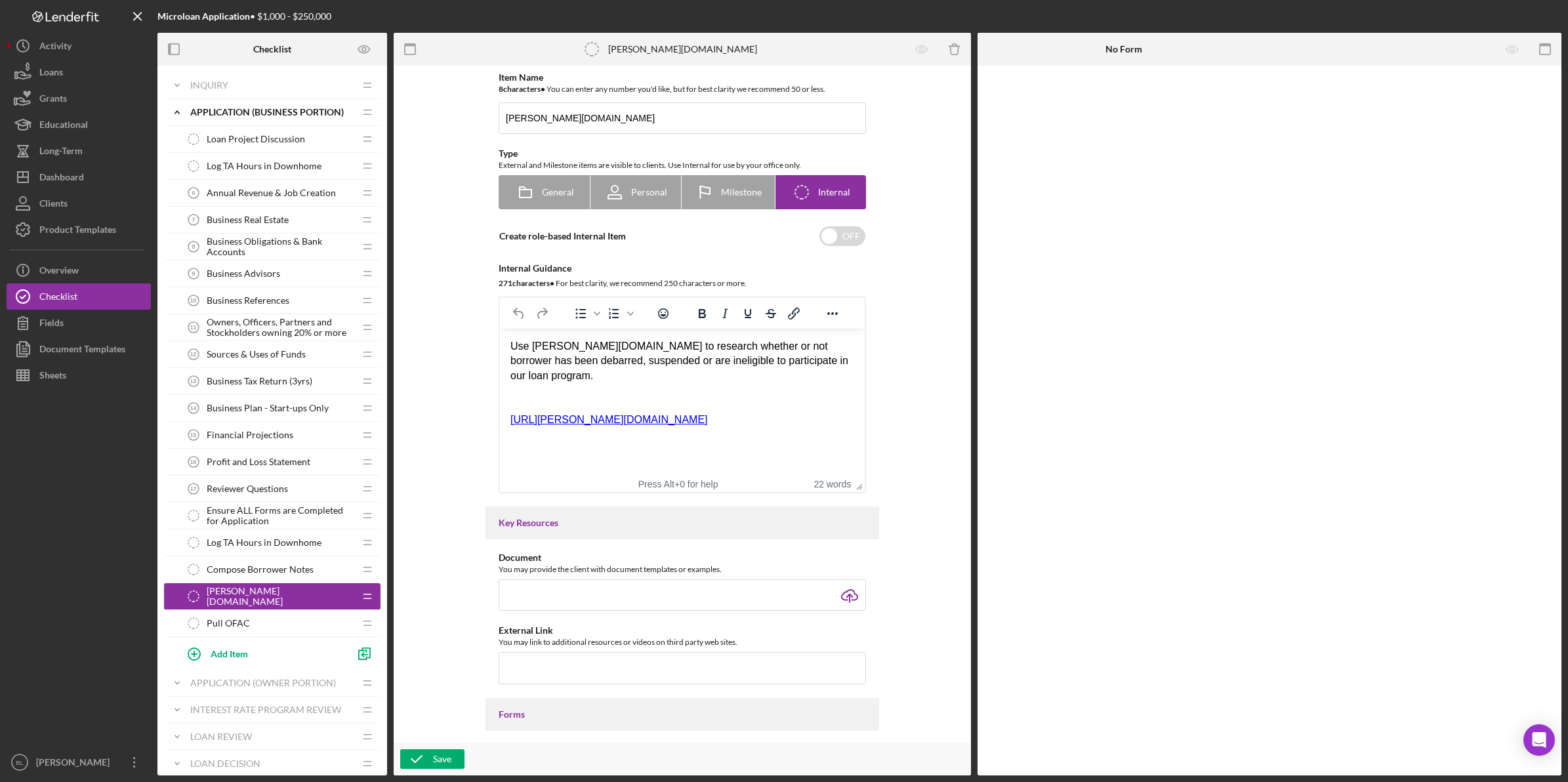
click at [261, 613] on div "Pull OFAC Pull OFAC" at bounding box center [267, 624] width 174 height 26
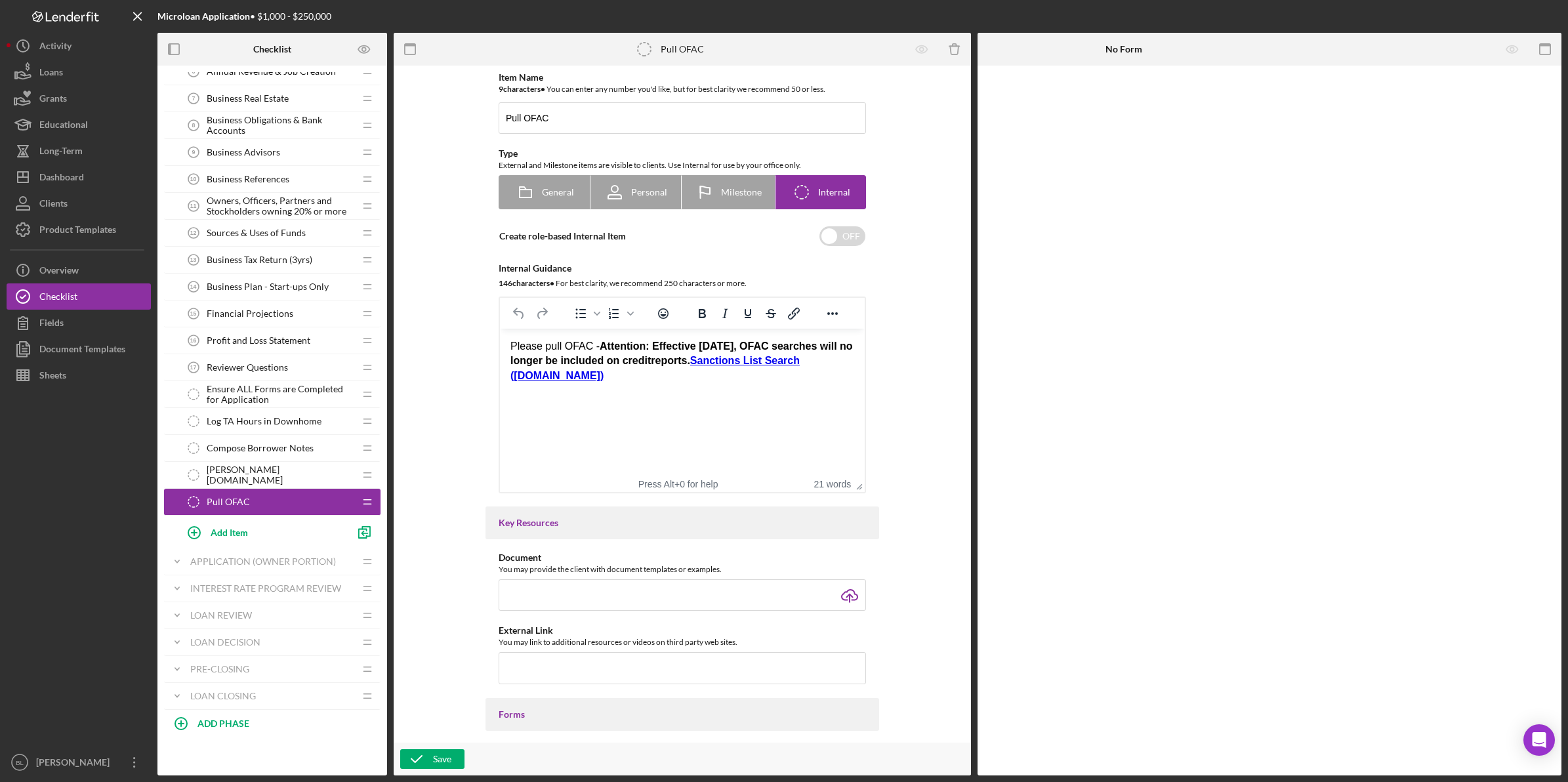
scroll to position [126, 0]
click at [281, 394] on span "Ensure ALL Forms are Completed for Application" at bounding box center [281, 394] width 147 height 21
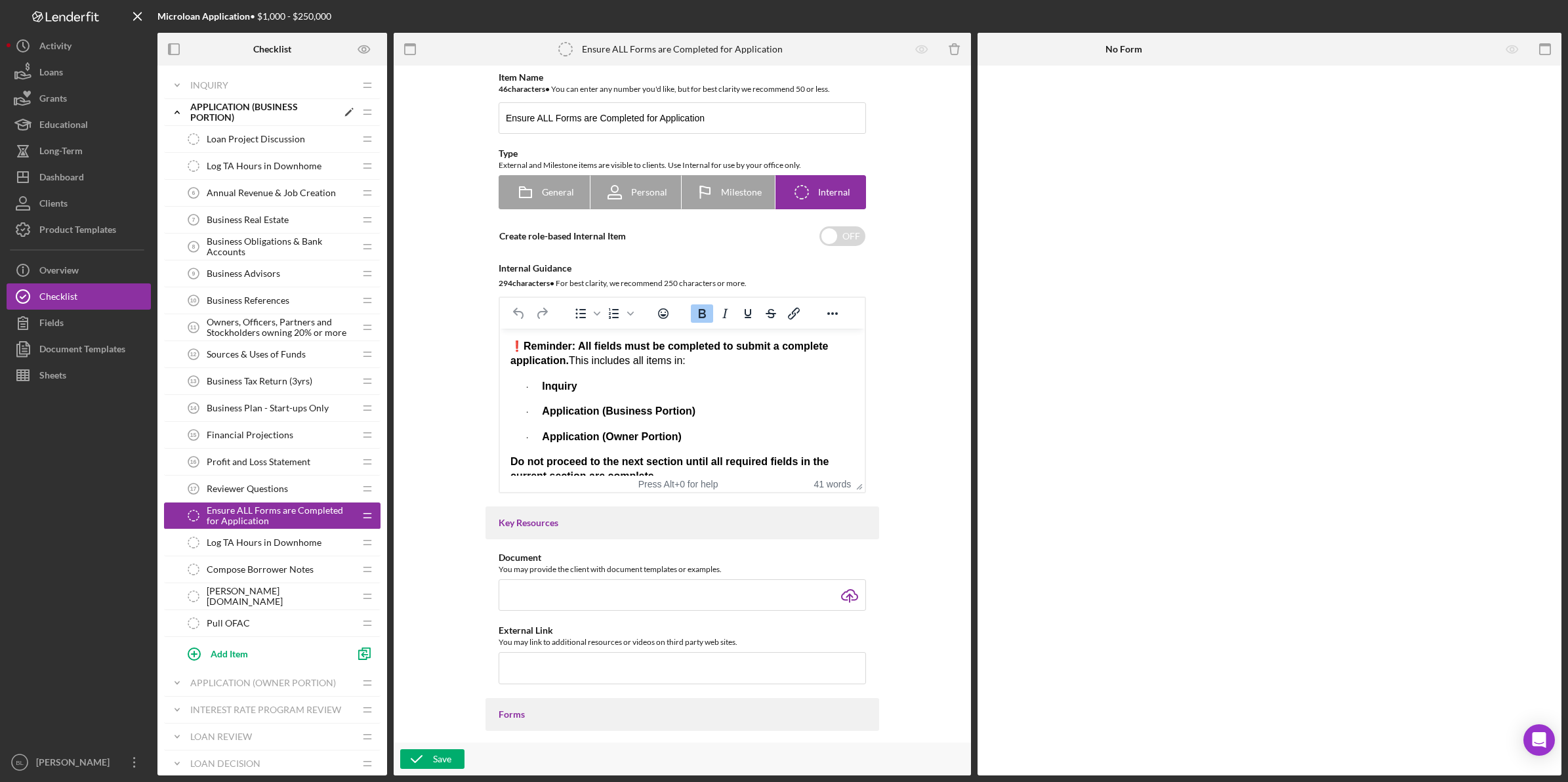
click at [175, 113] on icon "Icon/Expander" at bounding box center [177, 112] width 26 height 26
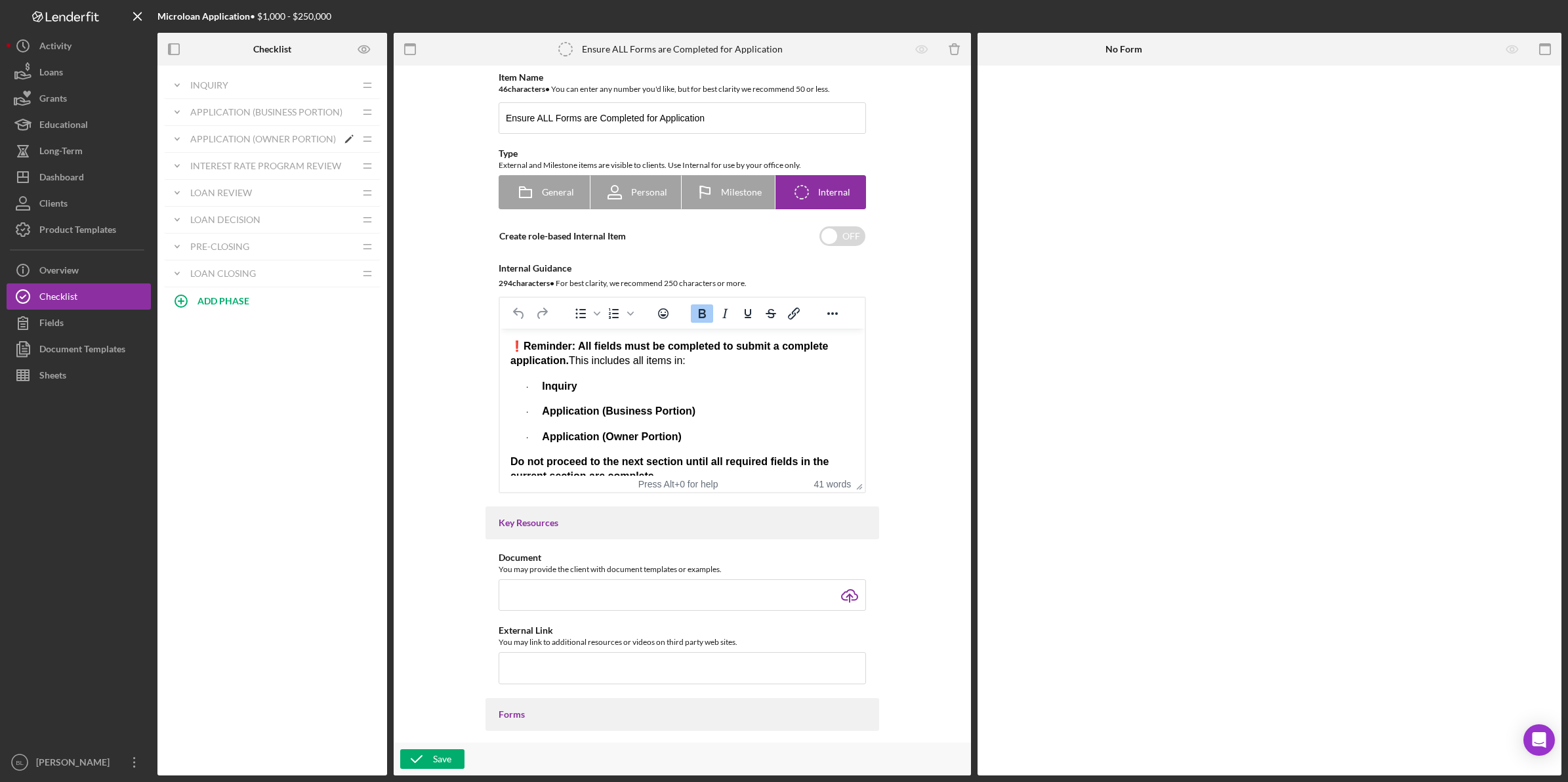
click at [179, 141] on icon "Icon/Expander" at bounding box center [177, 139] width 26 height 26
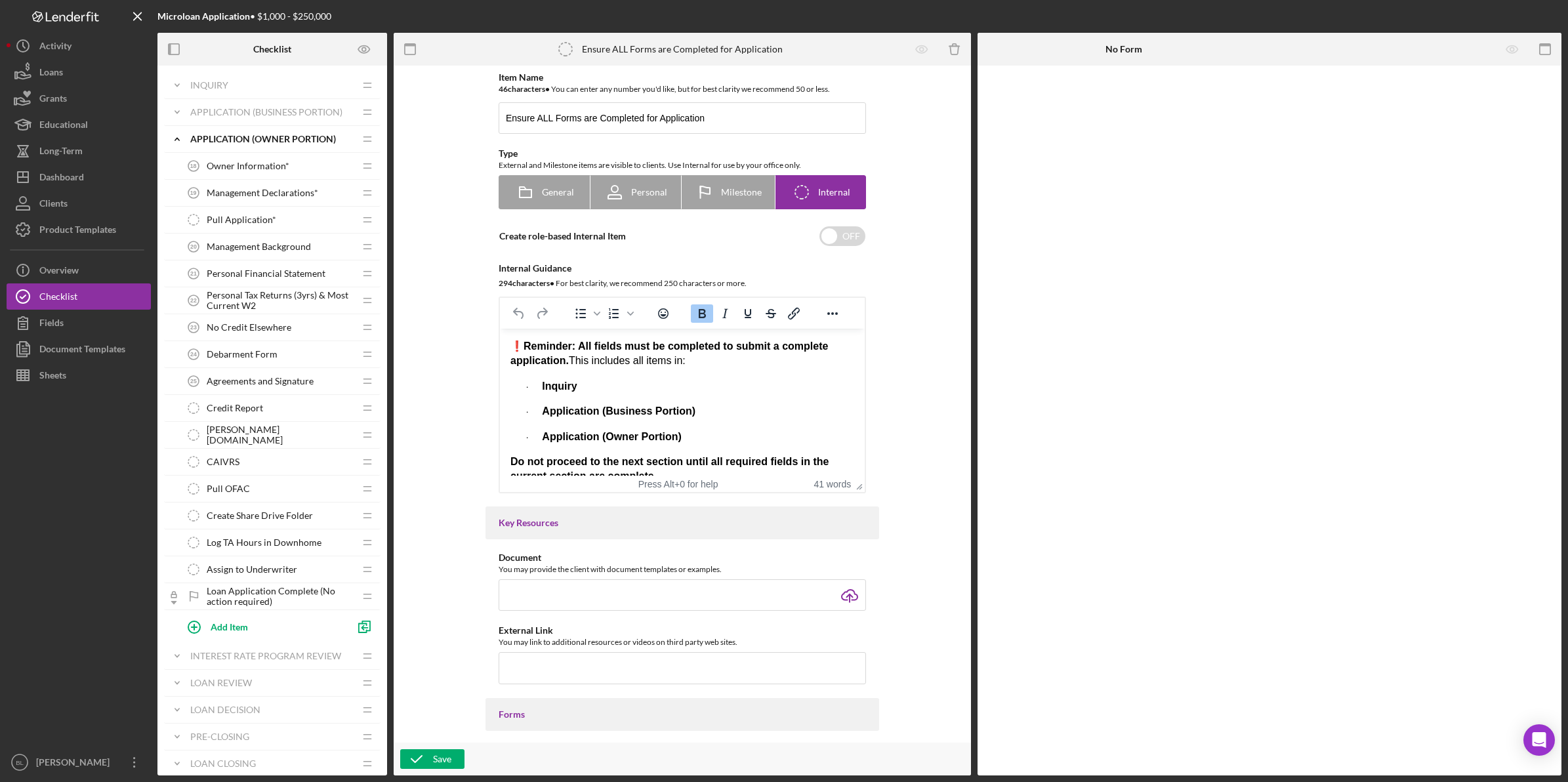
click at [272, 168] on span "Owner Information*" at bounding box center [248, 166] width 82 height 10
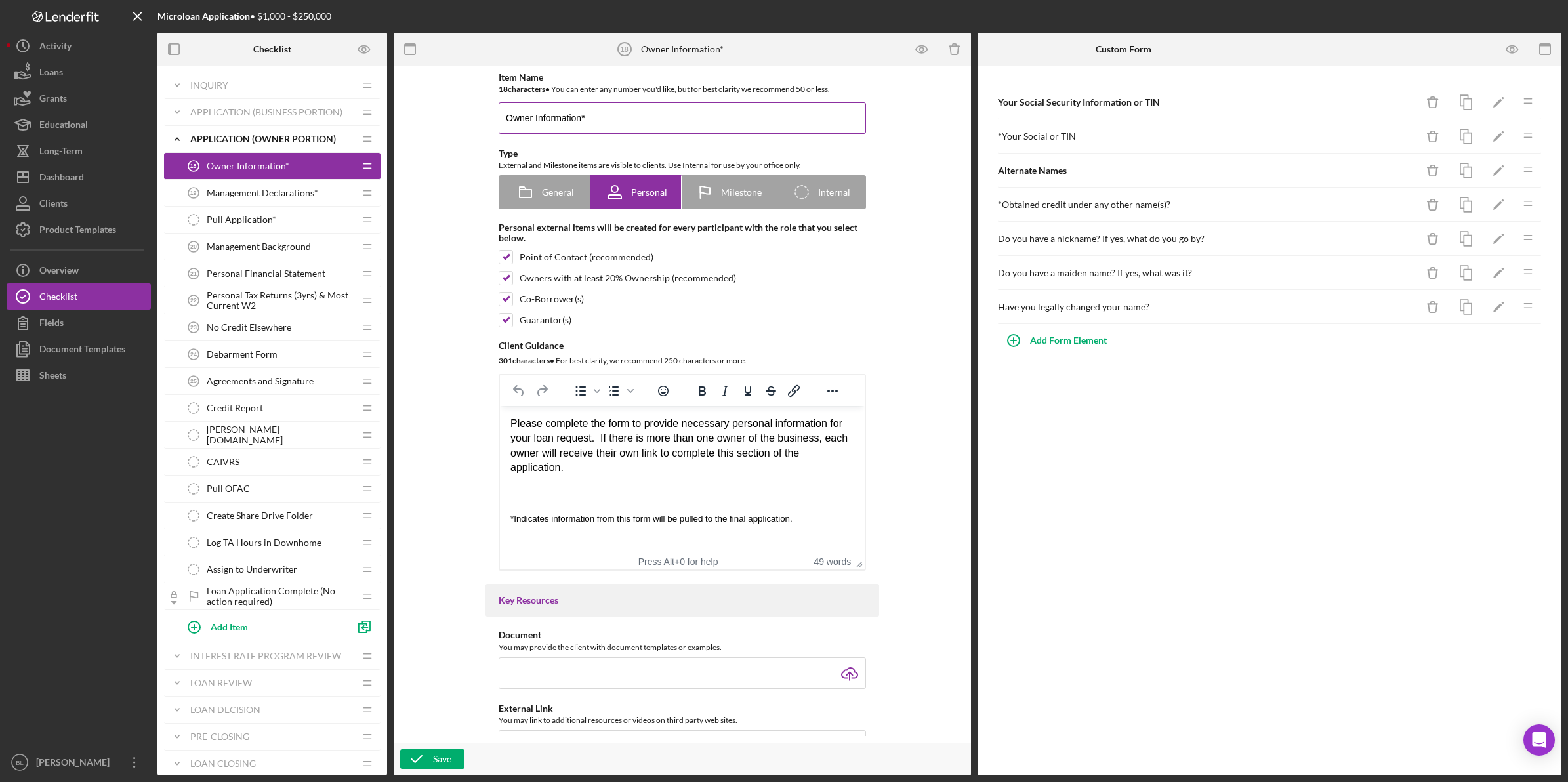
click at [679, 112] on input "Owner Information*" at bounding box center [682, 118] width 367 height 31
type input "Owner Information"
click at [608, 514] on span "*Indicates information from this form will be pulled to the final application." at bounding box center [651, 518] width 282 height 10
click at [820, 522] on p "*Indicates information from this form will be pulled to the final application." at bounding box center [681, 518] width 344 height 15
drag, startPoint x: 809, startPoint y: 519, endPoint x: 492, endPoint y: 516, distance: 317.0
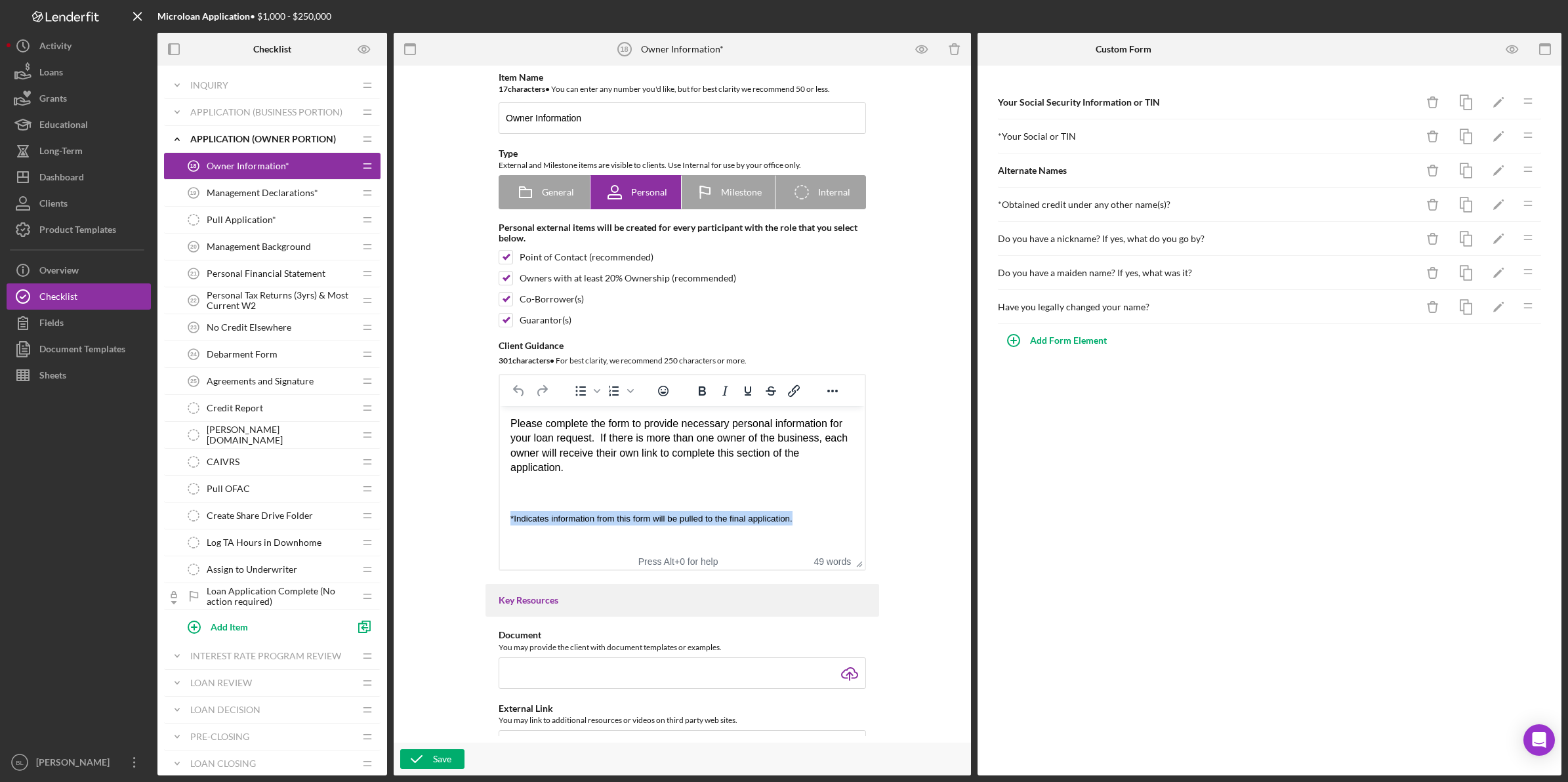
click at [500, 516] on html "Please complete the form to provide necessary personal information for your loa…" at bounding box center [681, 471] width 365 height 130
click at [651, 494] on p "Rich Text Area. Press ALT-0 for help." at bounding box center [681, 493] width 344 height 15
click at [423, 756] on icon "button" at bounding box center [416, 759] width 33 height 33
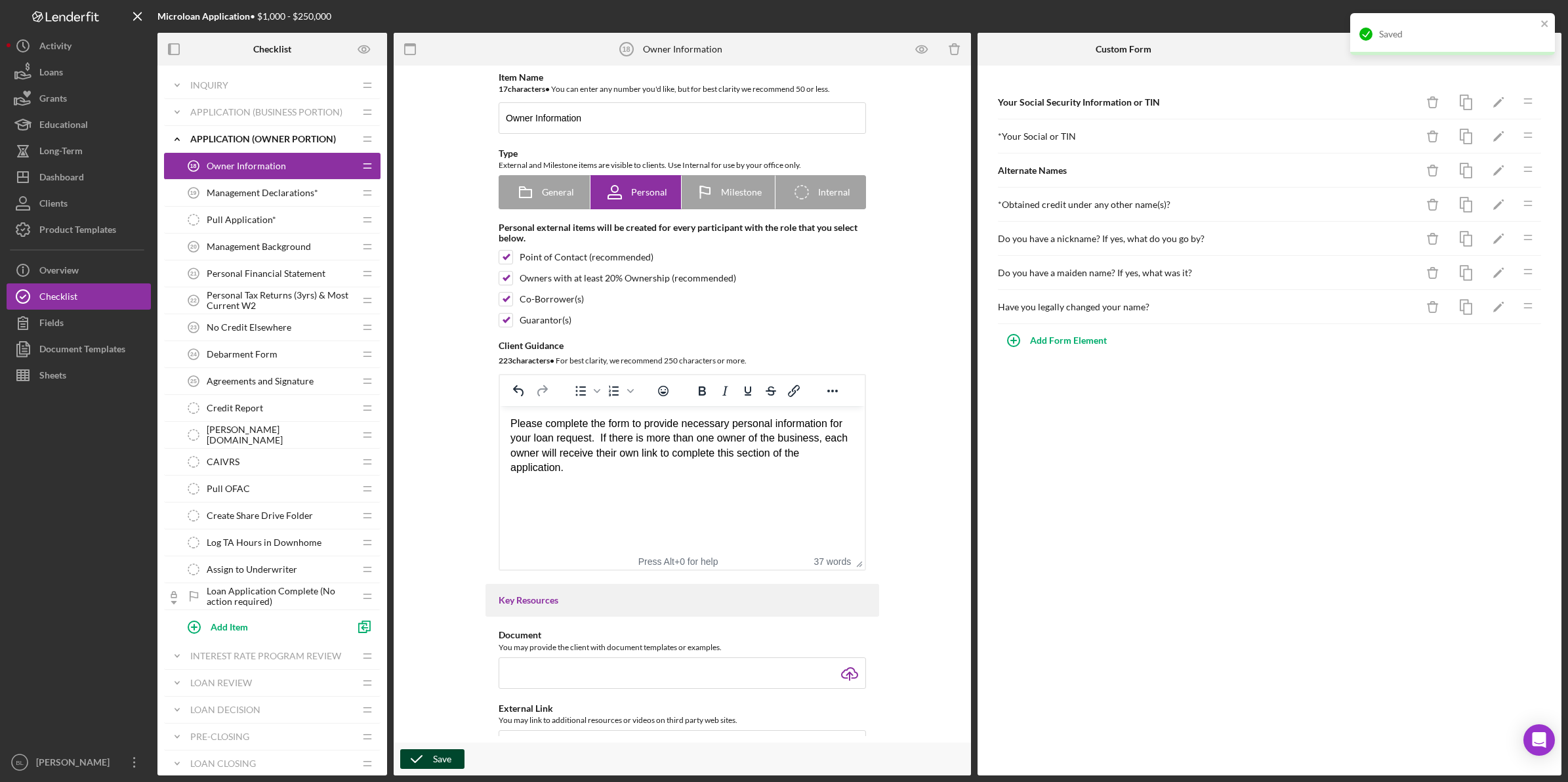
click at [303, 185] on div "Management Declarations* 19 Management Declarations*" at bounding box center [267, 193] width 174 height 26
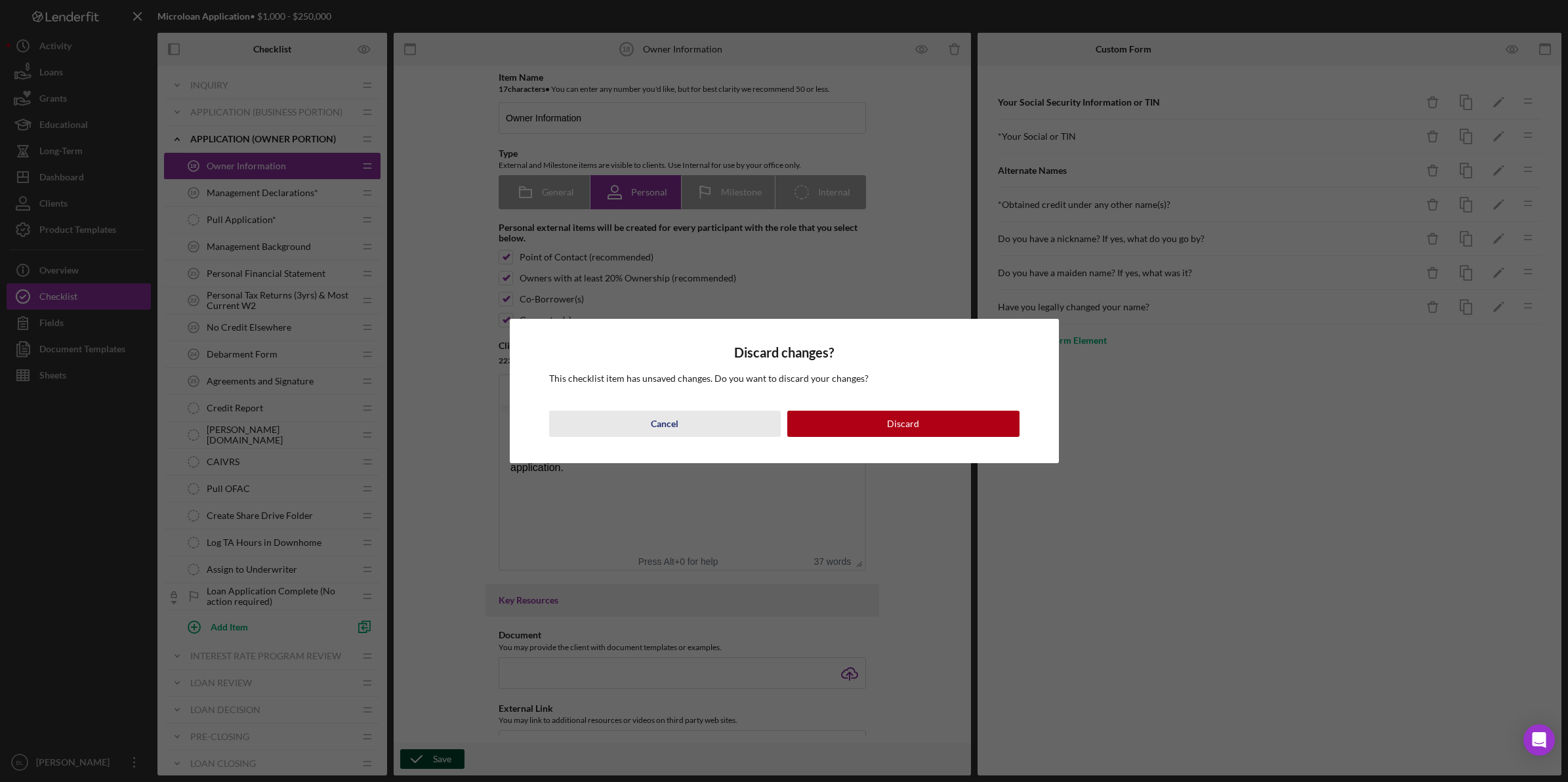
click at [683, 427] on button "Cancel" at bounding box center [665, 423] width 232 height 26
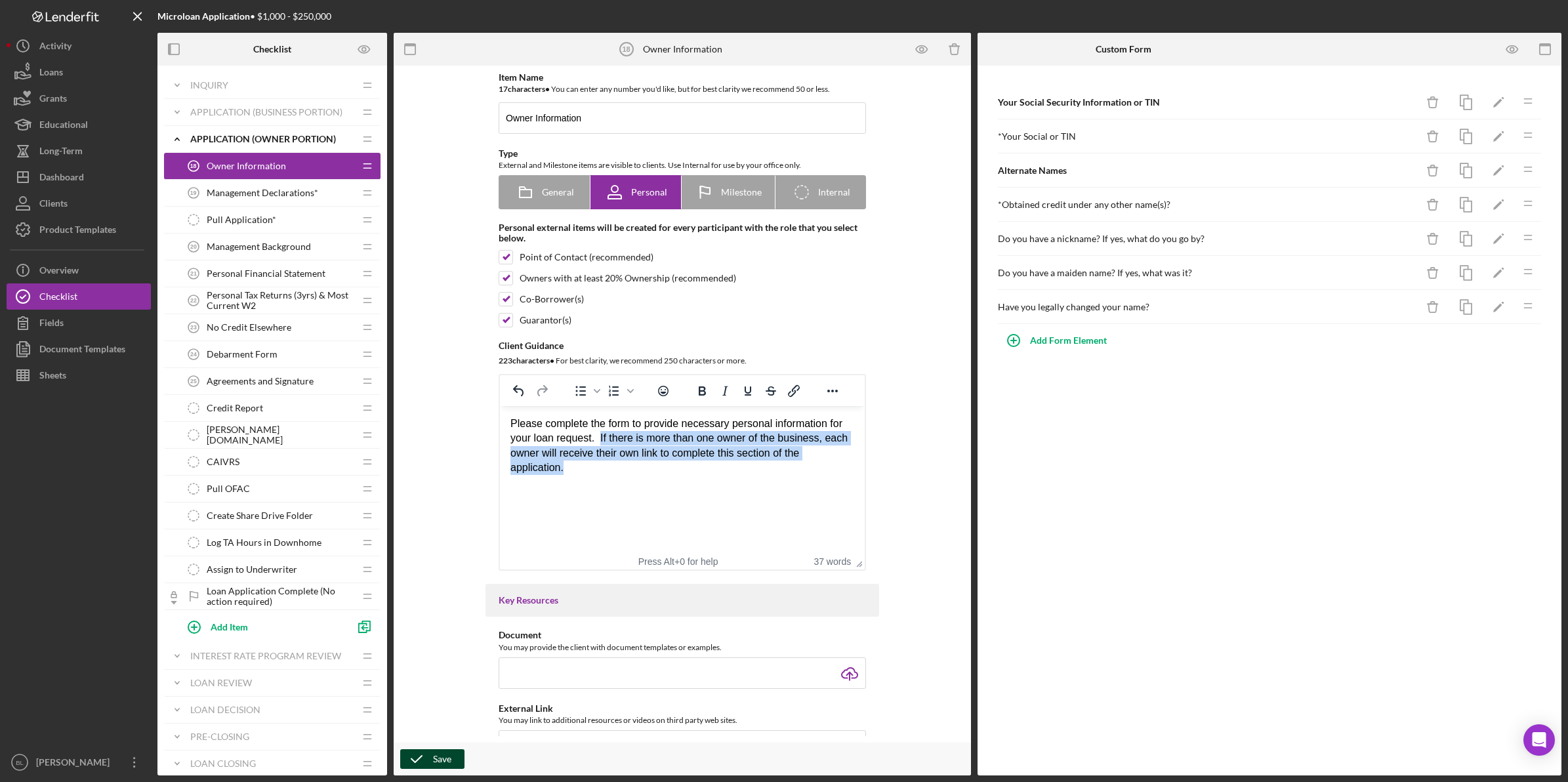
drag, startPoint x: 599, startPoint y: 437, endPoint x: 629, endPoint y: 470, distance: 44.6
click at [629, 470] on p "Please complete the form to provide necessary personal information for your loa…" at bounding box center [681, 446] width 344 height 59
click at [230, 196] on span "Management Declarations*" at bounding box center [262, 193] width 112 height 10
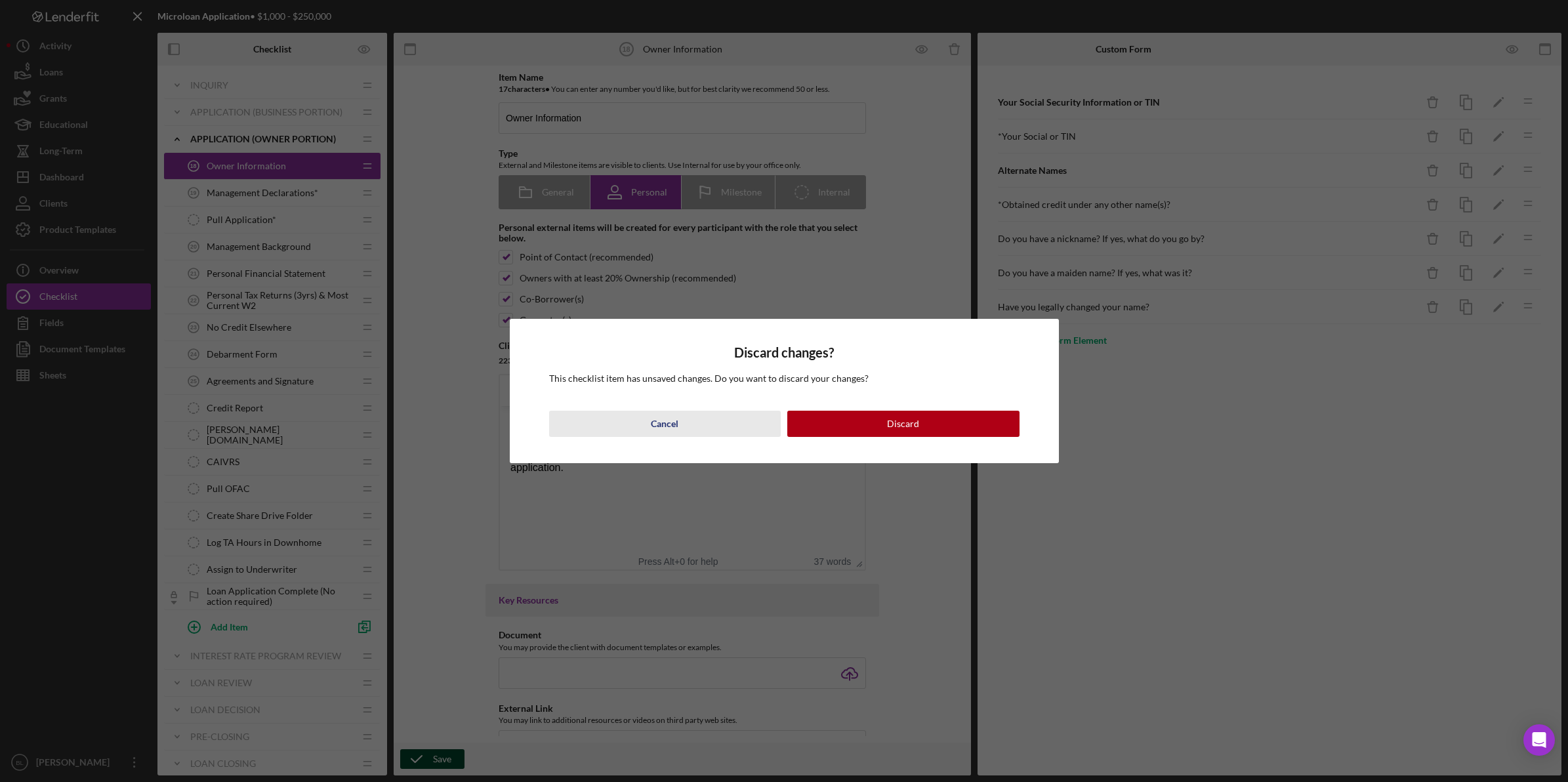
click at [661, 431] on div "Cancel" at bounding box center [665, 423] width 28 height 26
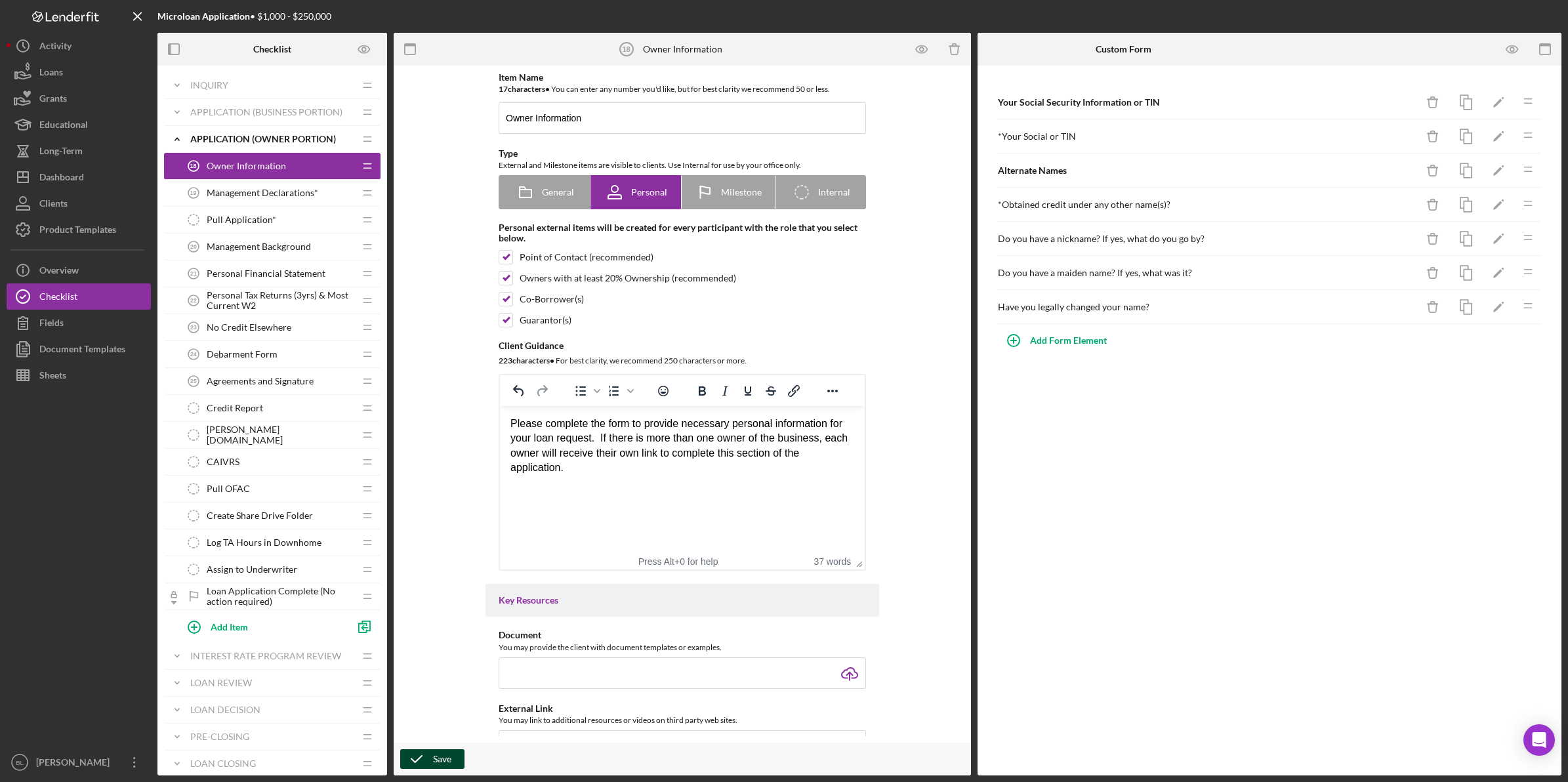
click at [424, 772] on div "Save" at bounding box center [682, 759] width 578 height 33
click at [435, 758] on div "Save" at bounding box center [442, 759] width 18 height 20
click at [295, 188] on span "Management Declarations*" at bounding box center [262, 193] width 112 height 10
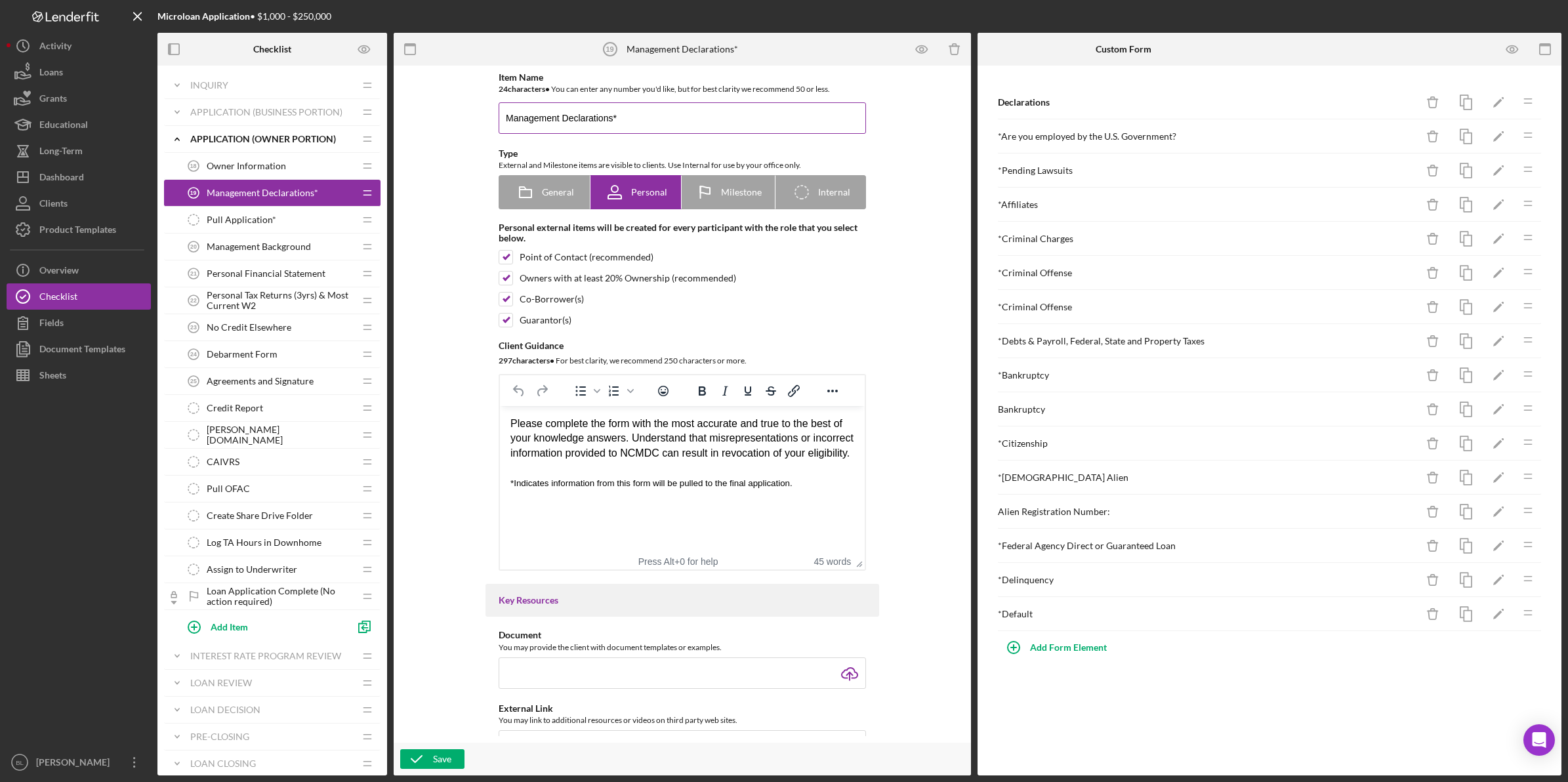
click at [668, 110] on input "Management Declarations*" at bounding box center [682, 118] width 367 height 31
type input "Management Declarations"
click at [770, 501] on html "Please complete the form with the most accurate and true to the best of your kn…" at bounding box center [681, 453] width 365 height 94
drag, startPoint x: 810, startPoint y: 494, endPoint x: 393, endPoint y: 483, distance: 417.1
click at [500, 483] on html "Please complete the form with the most accurate and true to the best of your kn…" at bounding box center [681, 453] width 365 height 94
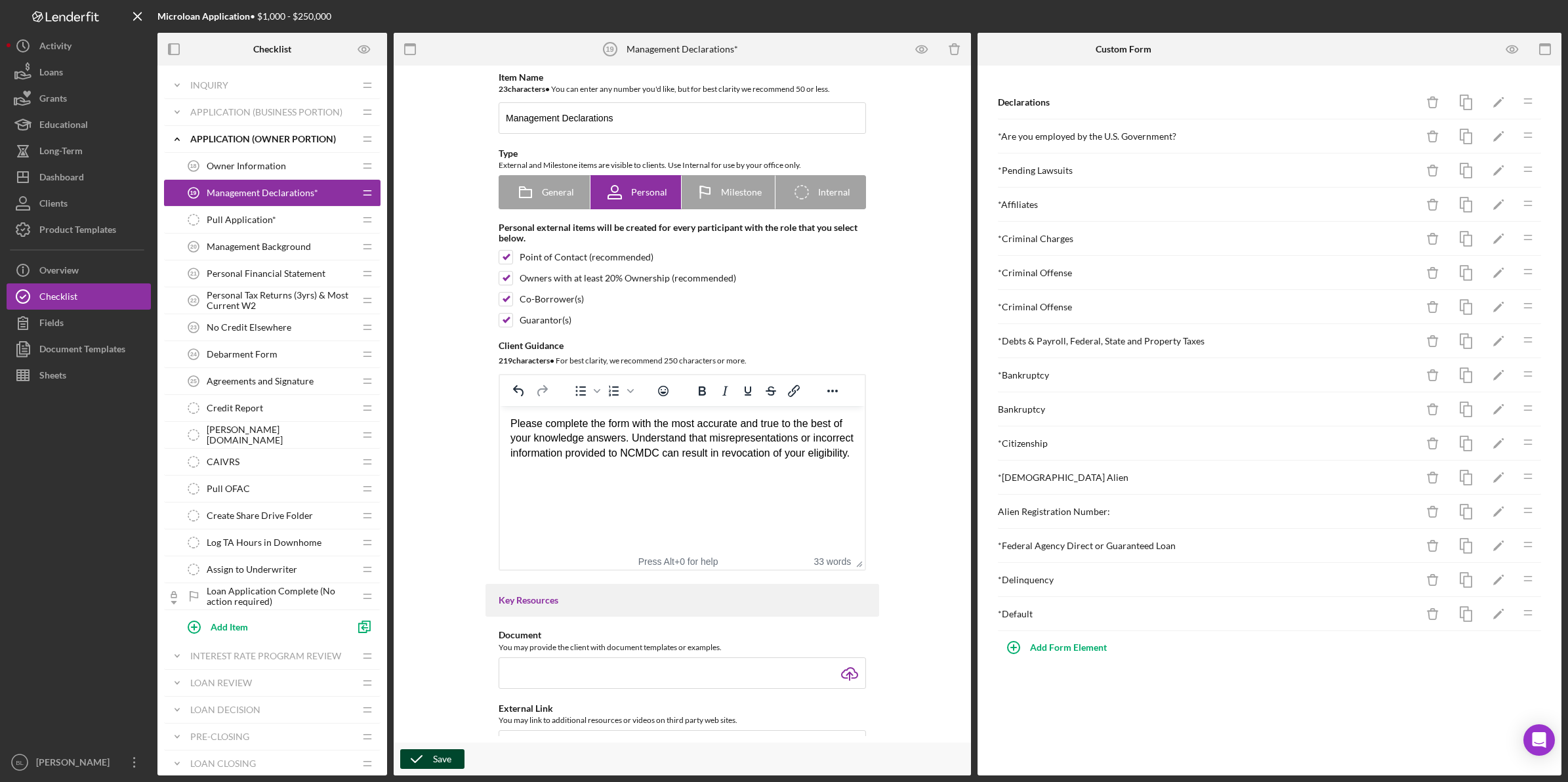
click at [418, 755] on icon "button" at bounding box center [416, 759] width 33 height 33
click at [221, 218] on span "Pull Application*" at bounding box center [242, 220] width 69 height 10
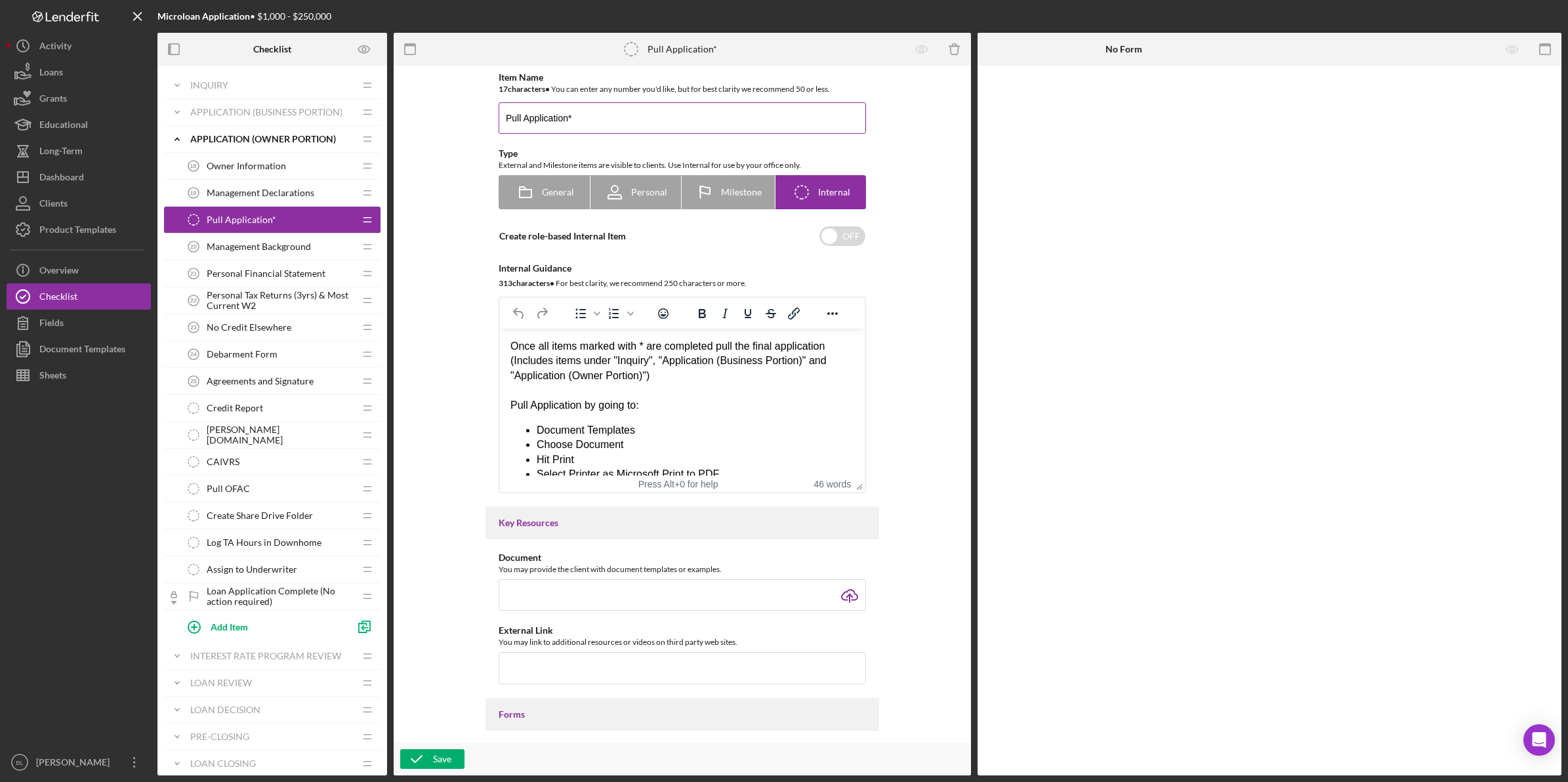
click at [674, 119] on input "Pull Application*" at bounding box center [682, 118] width 367 height 31
type input "Pull Application"
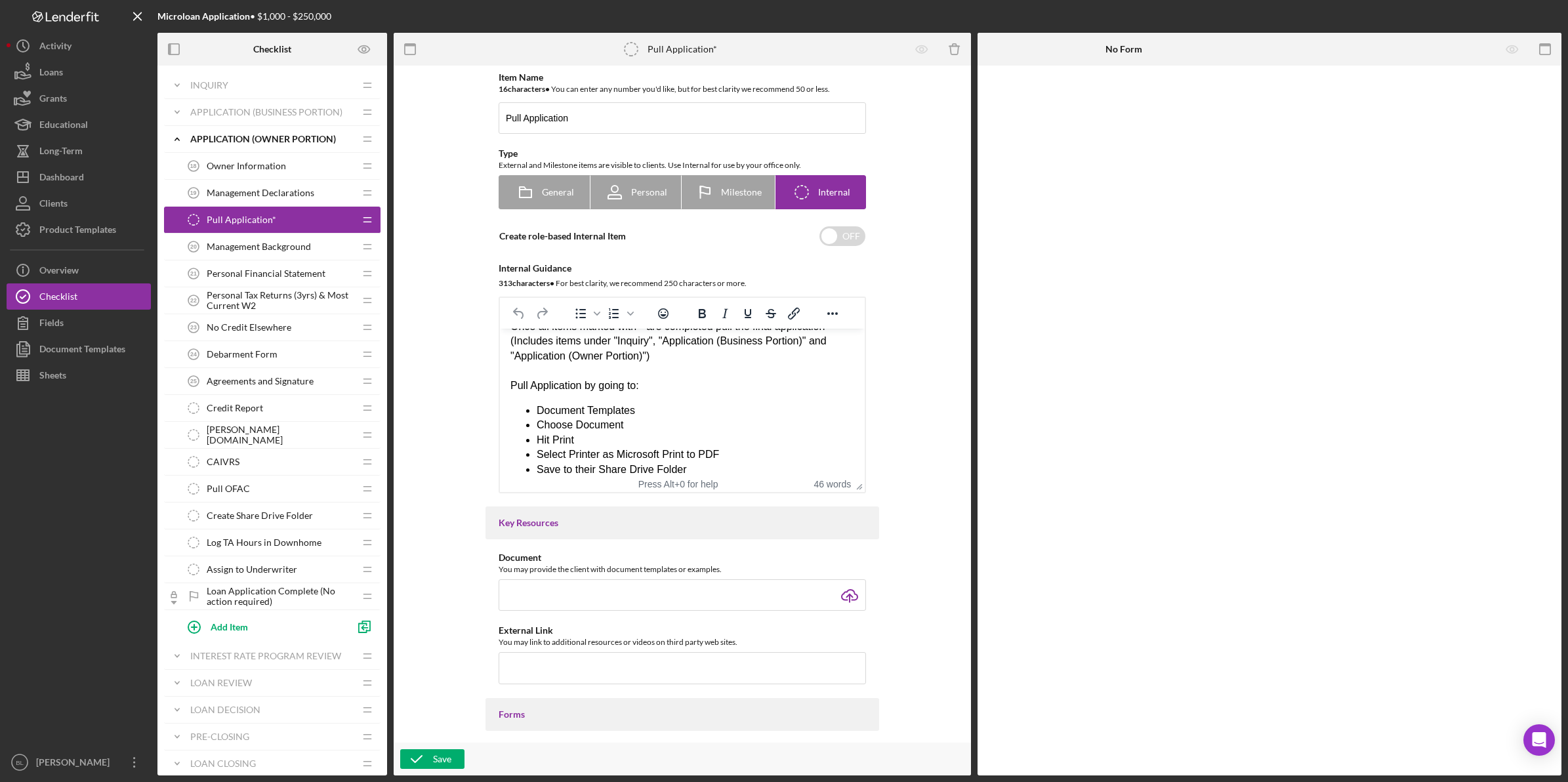
scroll to position [30, 0]
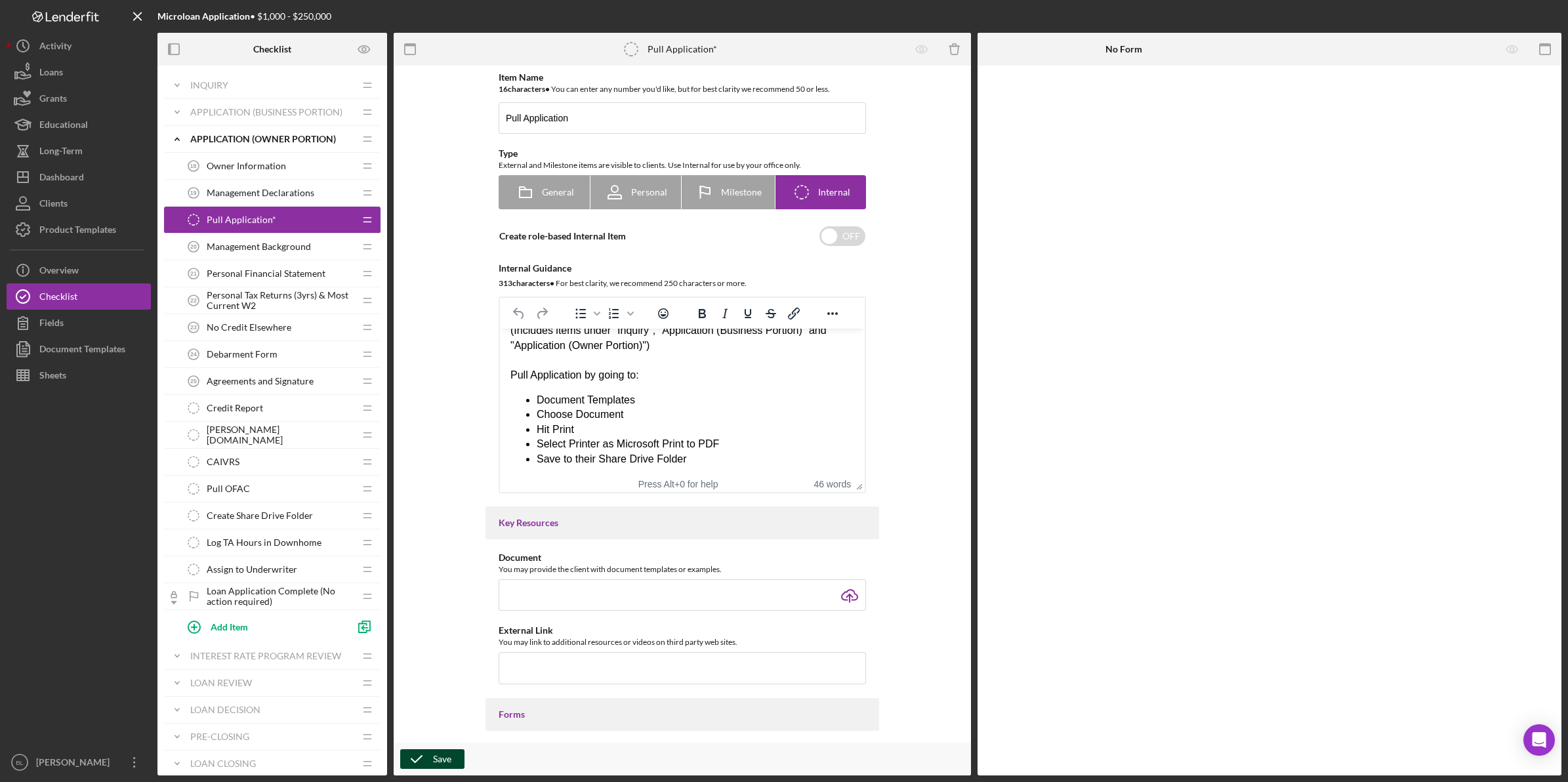
click at [427, 753] on icon "button" at bounding box center [416, 759] width 33 height 33
click at [209, 249] on span "Management Background" at bounding box center [259, 247] width 104 height 10
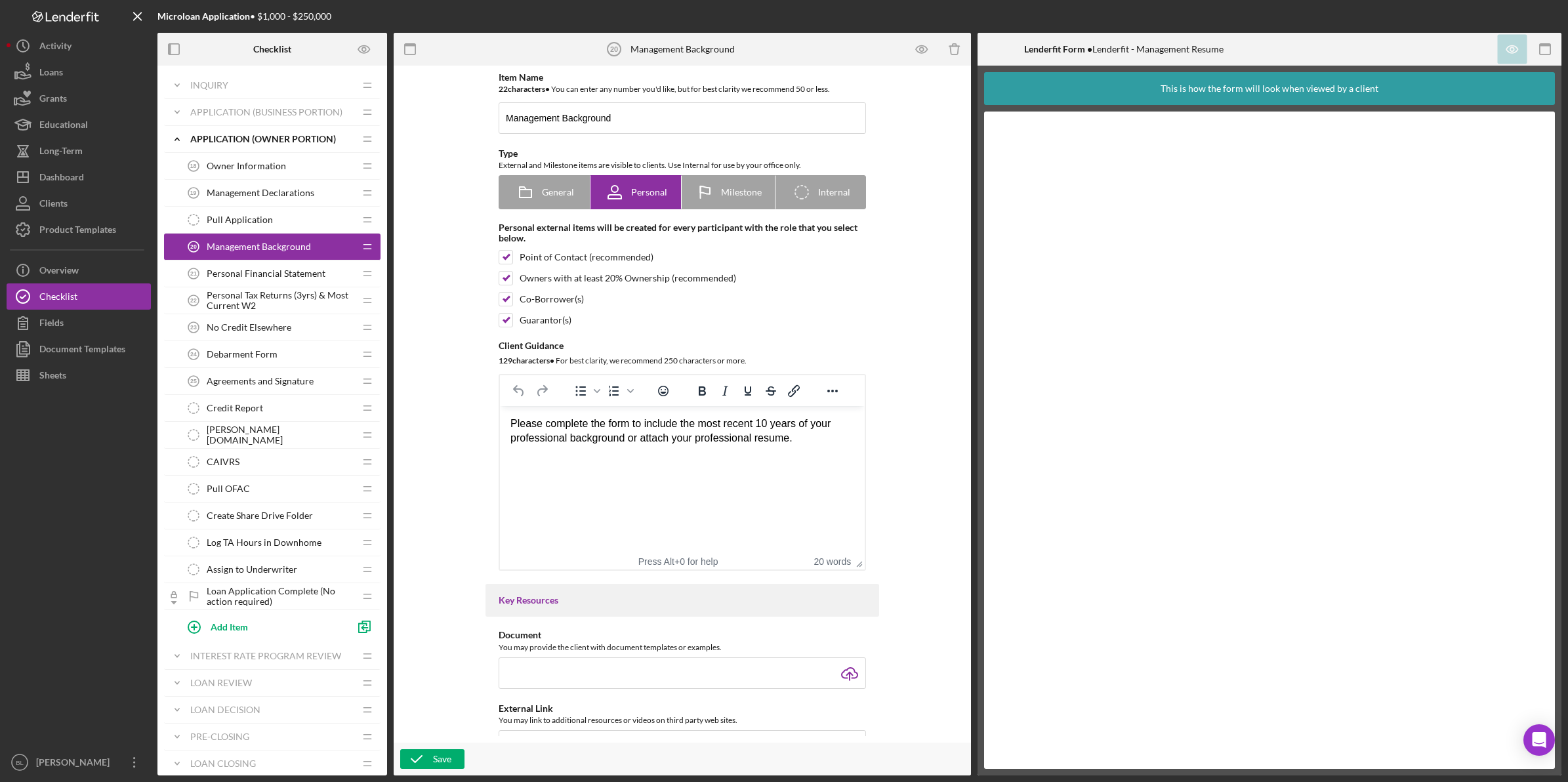
click at [272, 272] on span "Personal Financial Statement" at bounding box center [266, 274] width 119 height 10
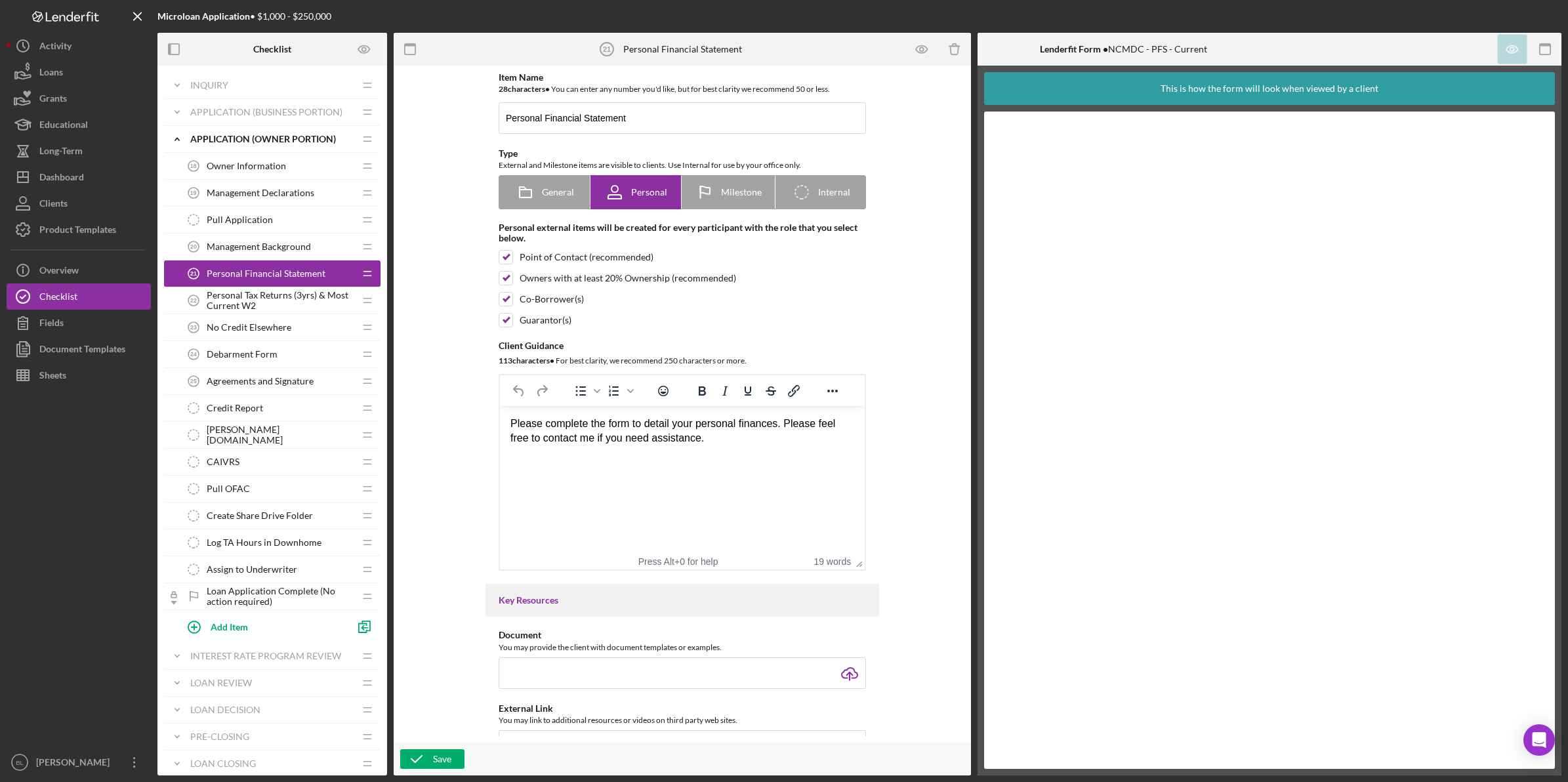
click at [261, 296] on span "Personal Tax Returns (3yrs) & Most Current W2" at bounding box center [281, 301] width 147 height 21
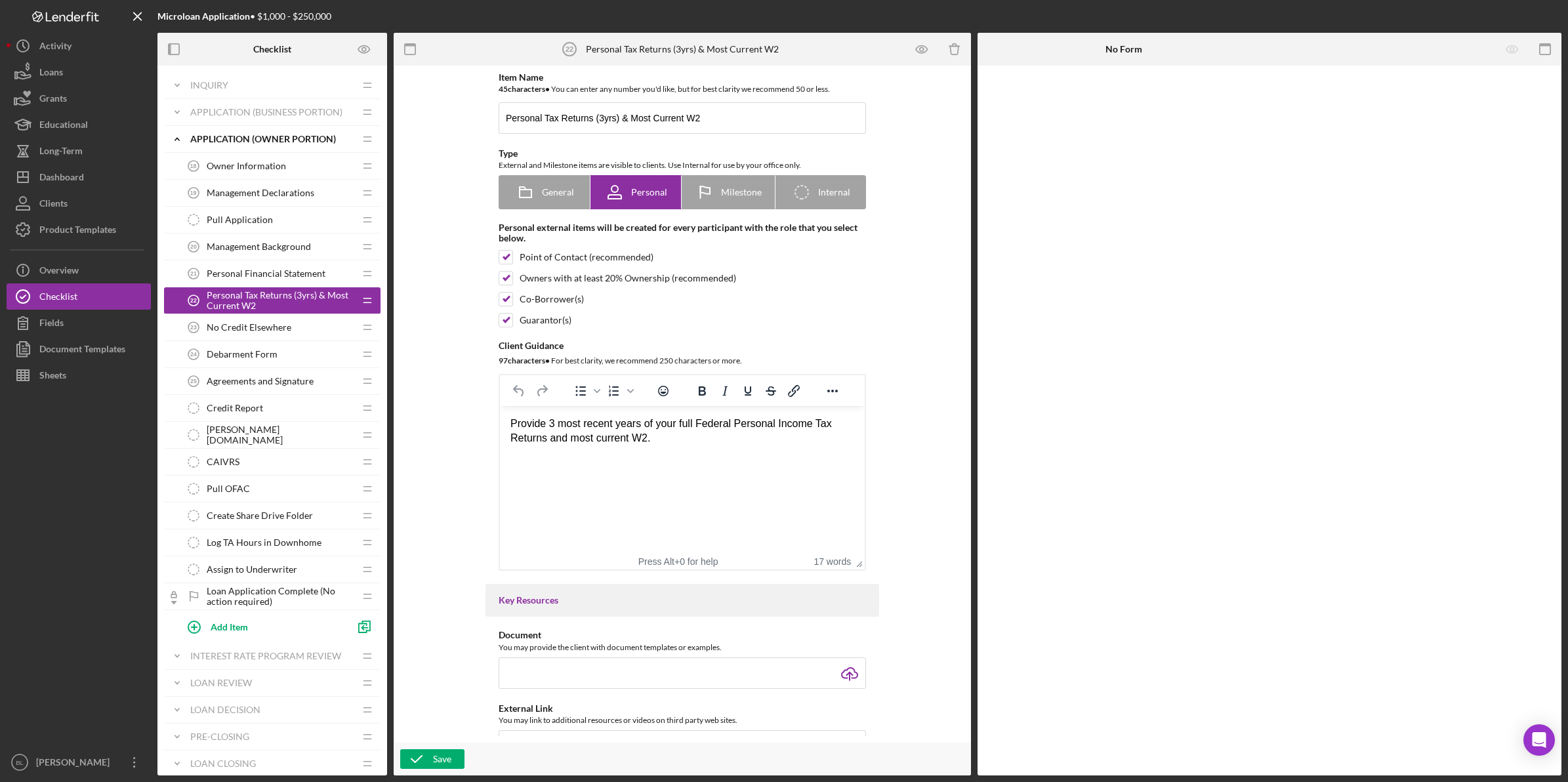
click at [255, 328] on span "No Credit Elsewhere" at bounding box center [249, 327] width 85 height 10
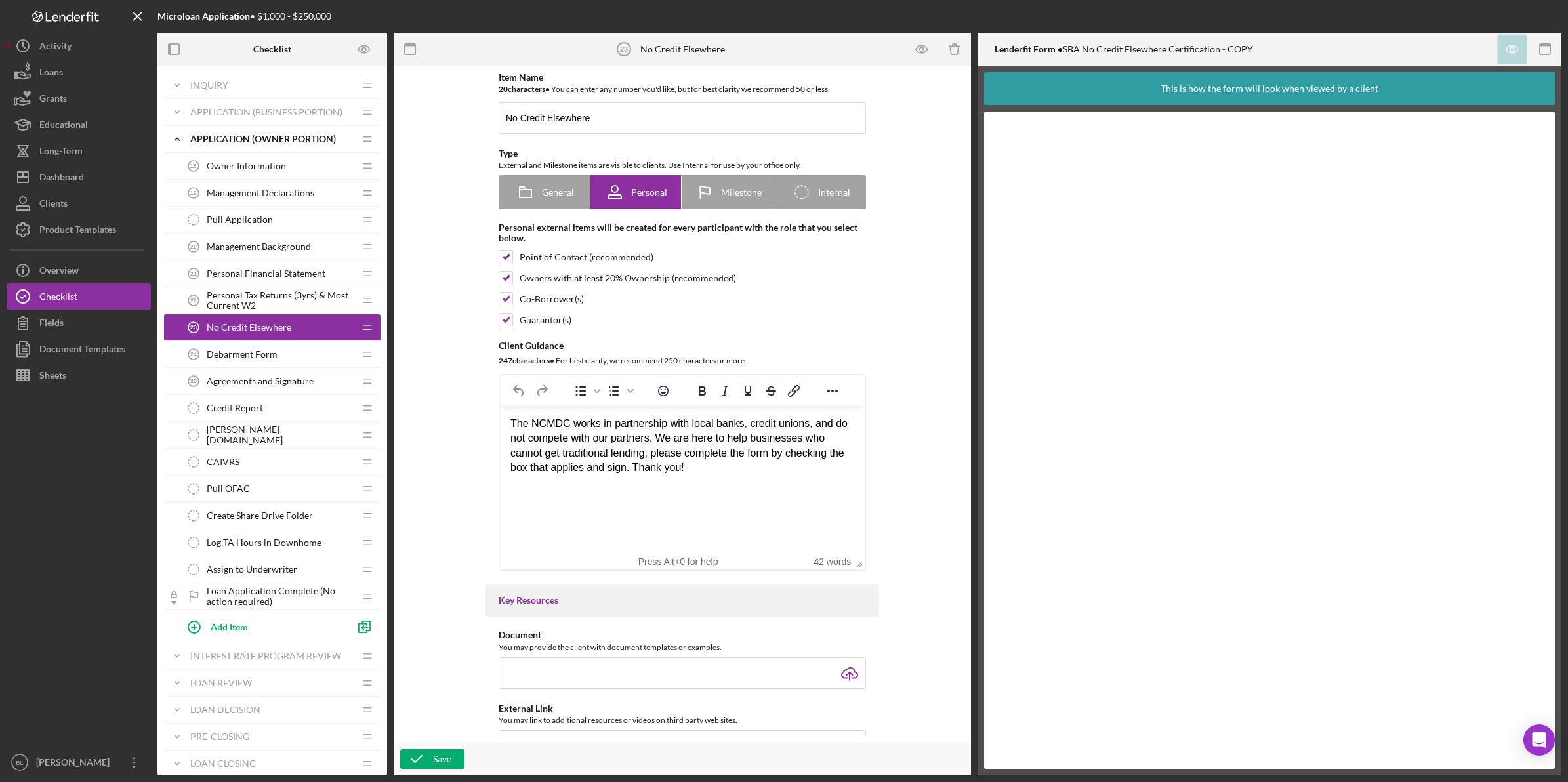
click at [249, 352] on span "Debarment Form" at bounding box center [242, 354] width 71 height 10
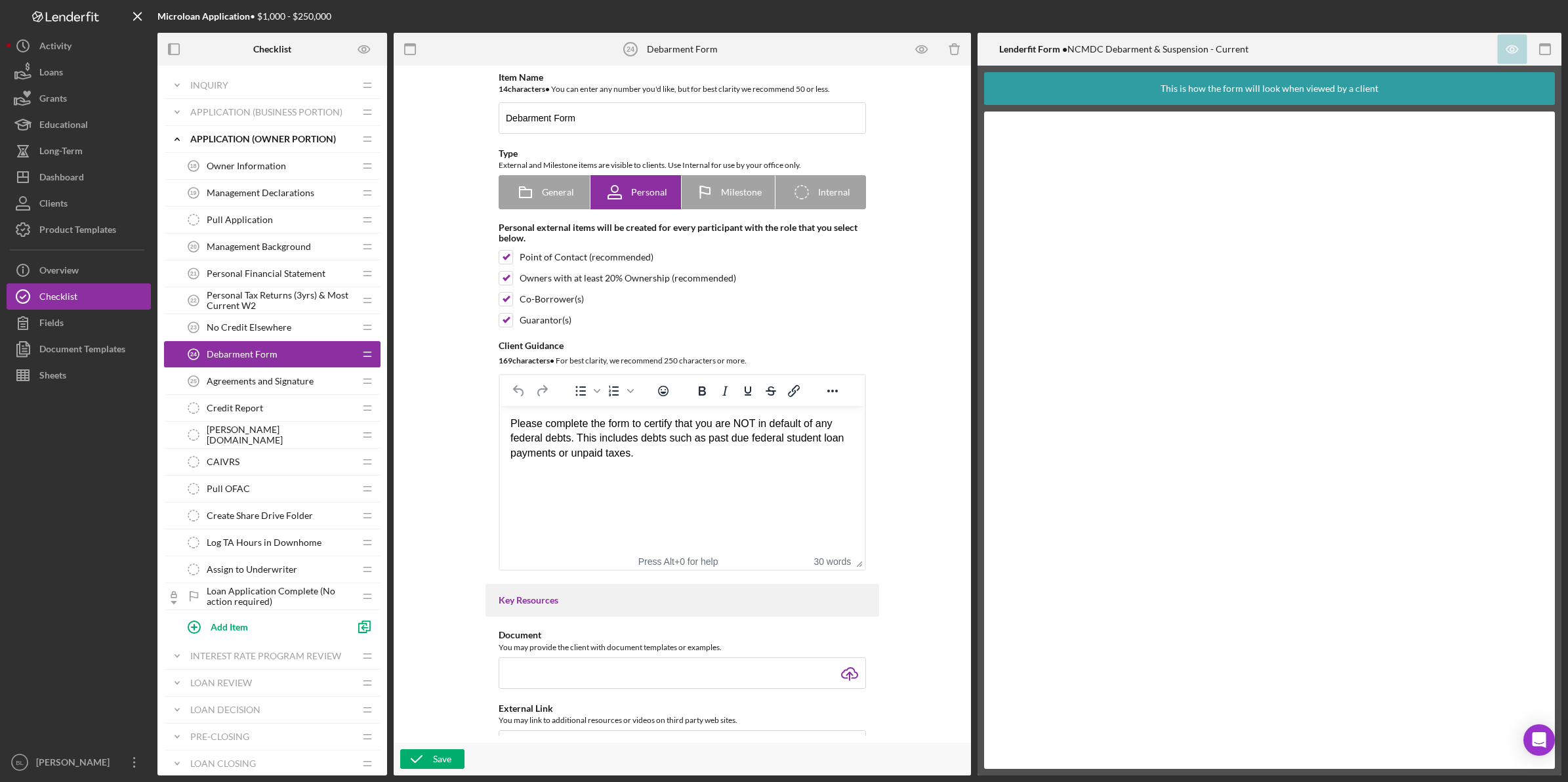
click at [271, 375] on div "Agreements and Signature 25 Agreements and Signature" at bounding box center [267, 381] width 174 height 26
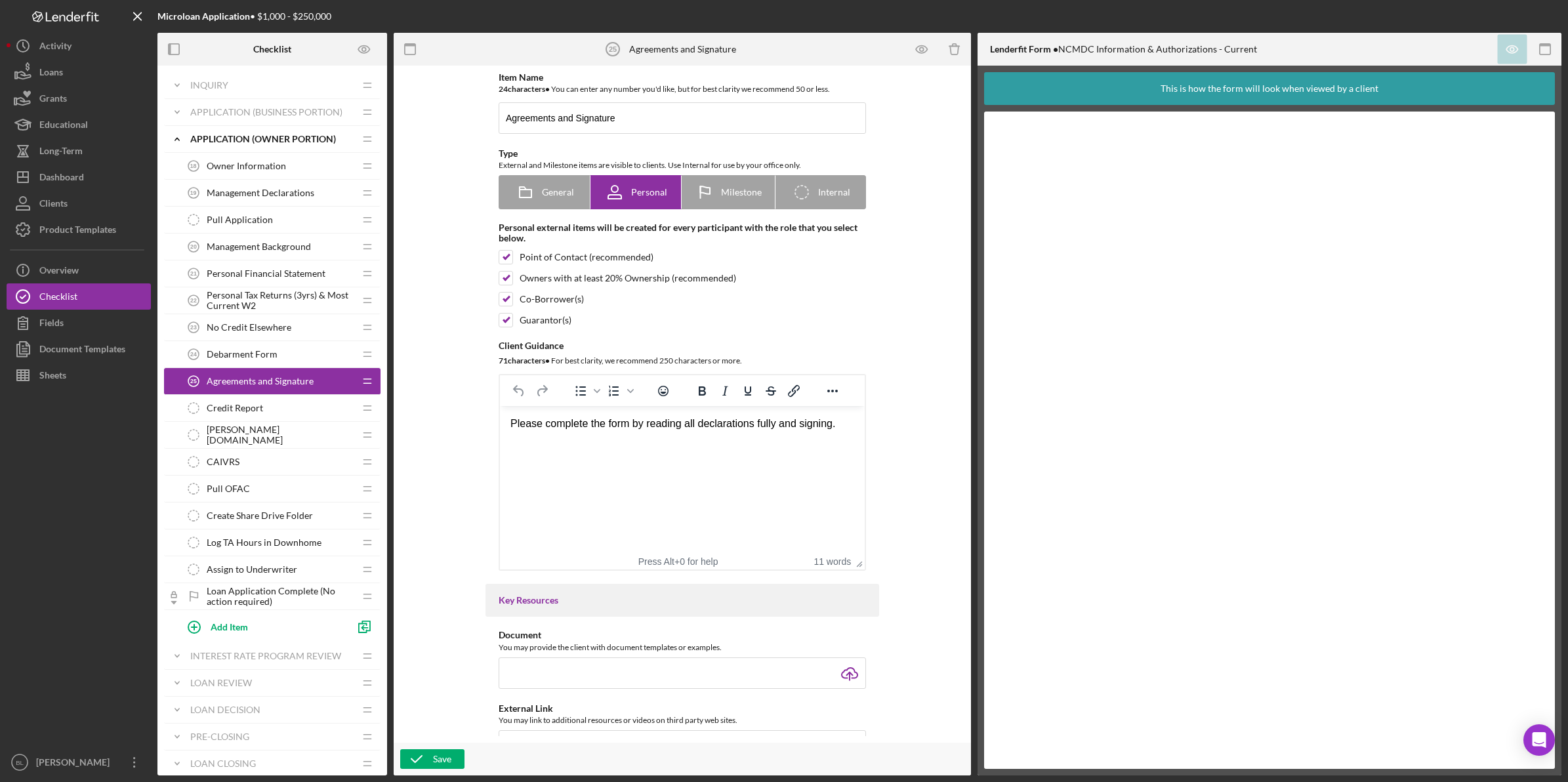
click at [268, 407] on div "Credit Report Credit Report" at bounding box center [267, 408] width 174 height 26
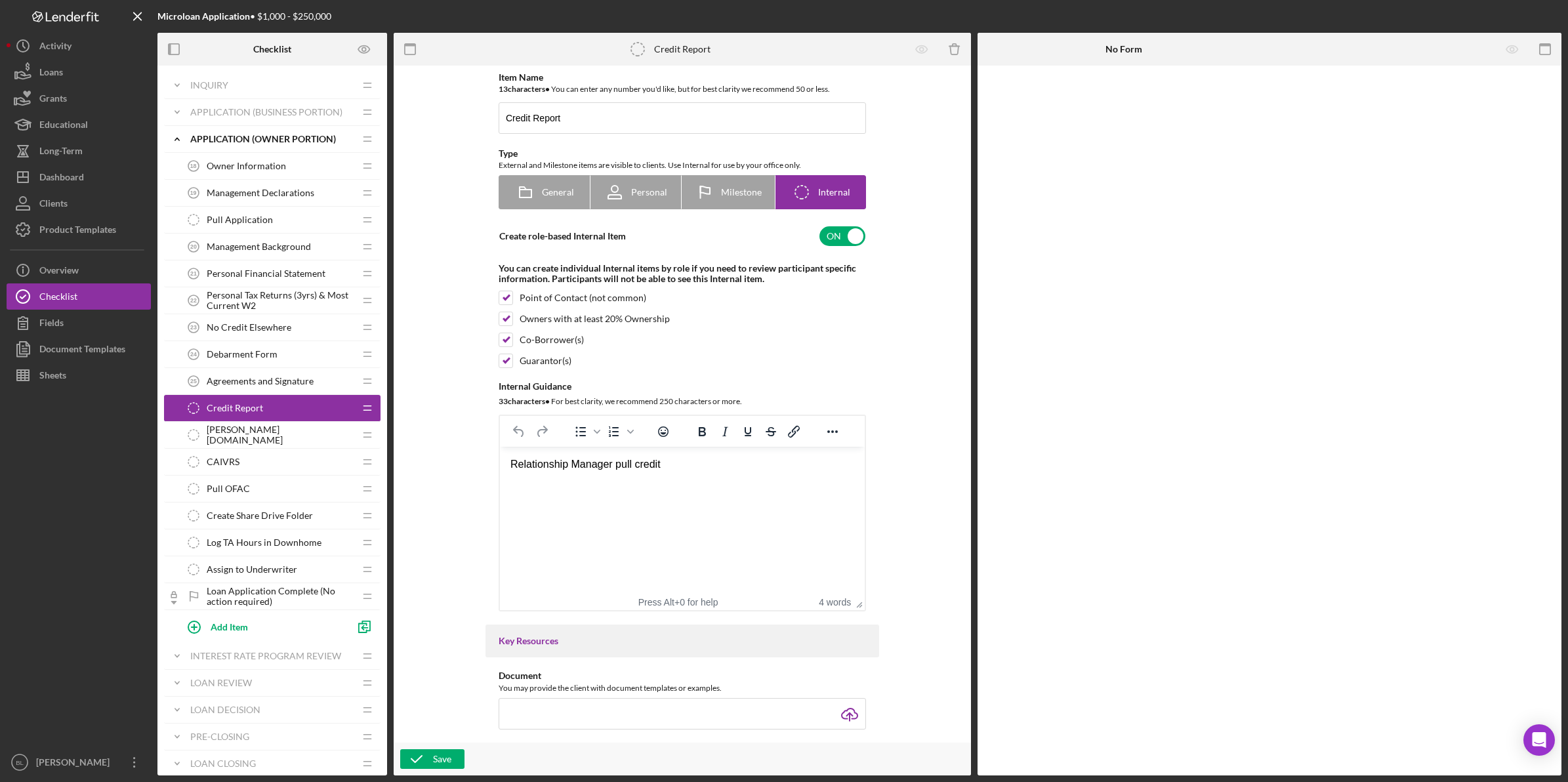
click at [263, 432] on div "[PERSON_NAME][DOMAIN_NAME] [PERSON_NAME][DOMAIN_NAME]" at bounding box center [267, 435] width 174 height 26
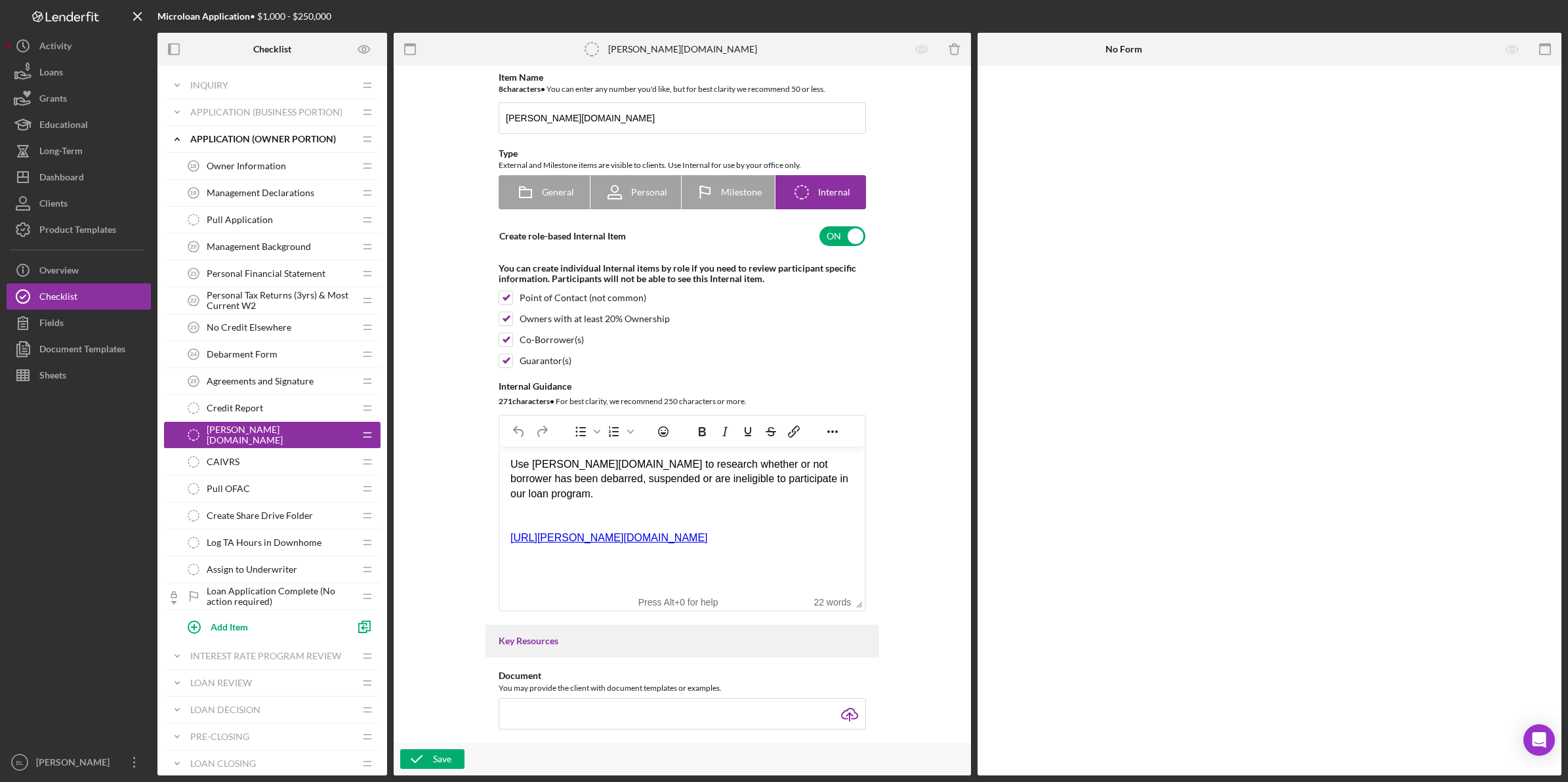
click at [262, 458] on div "CAIVRS CAIVRS" at bounding box center [267, 462] width 174 height 26
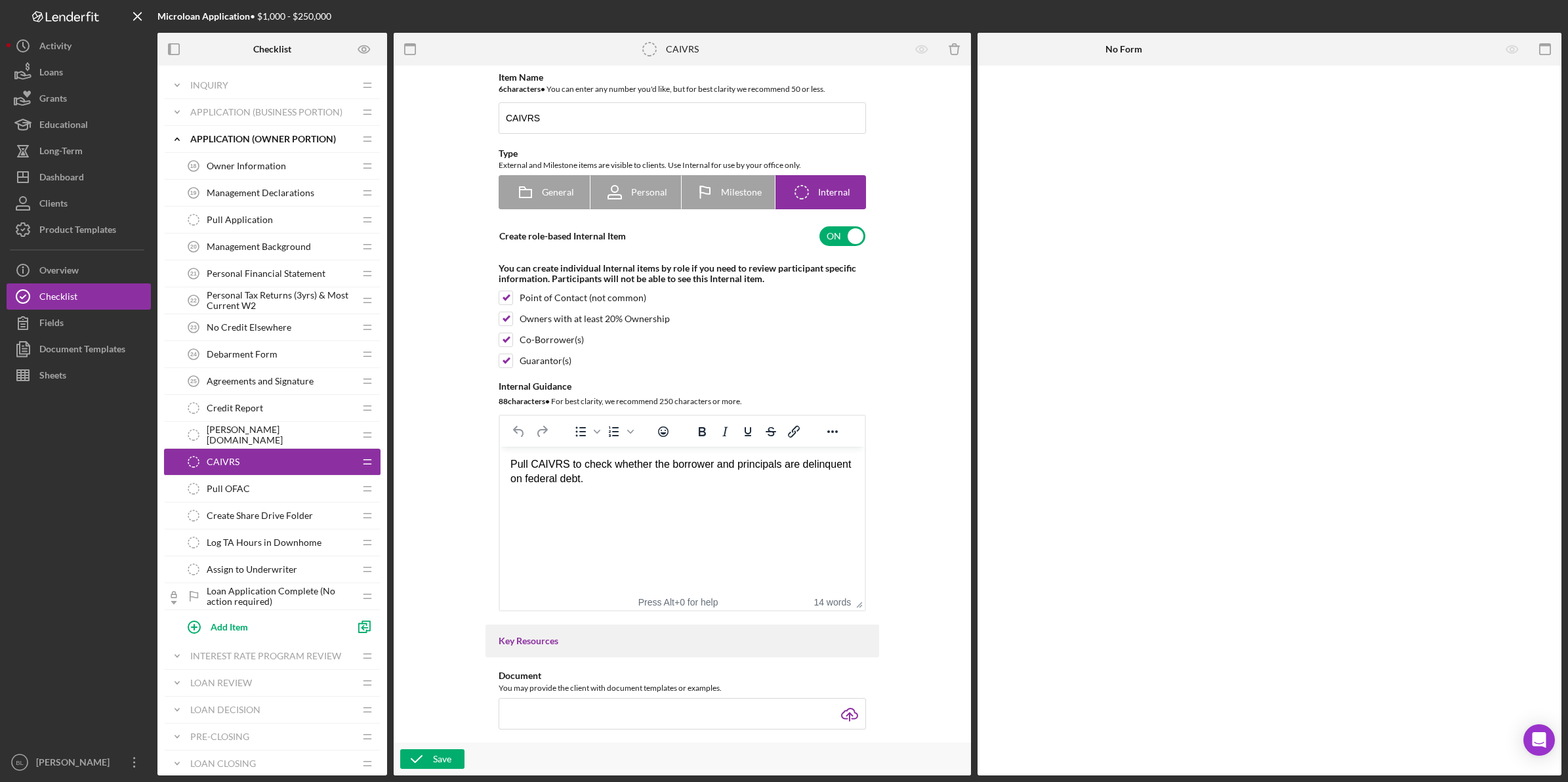
click at [267, 488] on div "Pull OFAC Pull OFAC" at bounding box center [267, 488] width 174 height 26
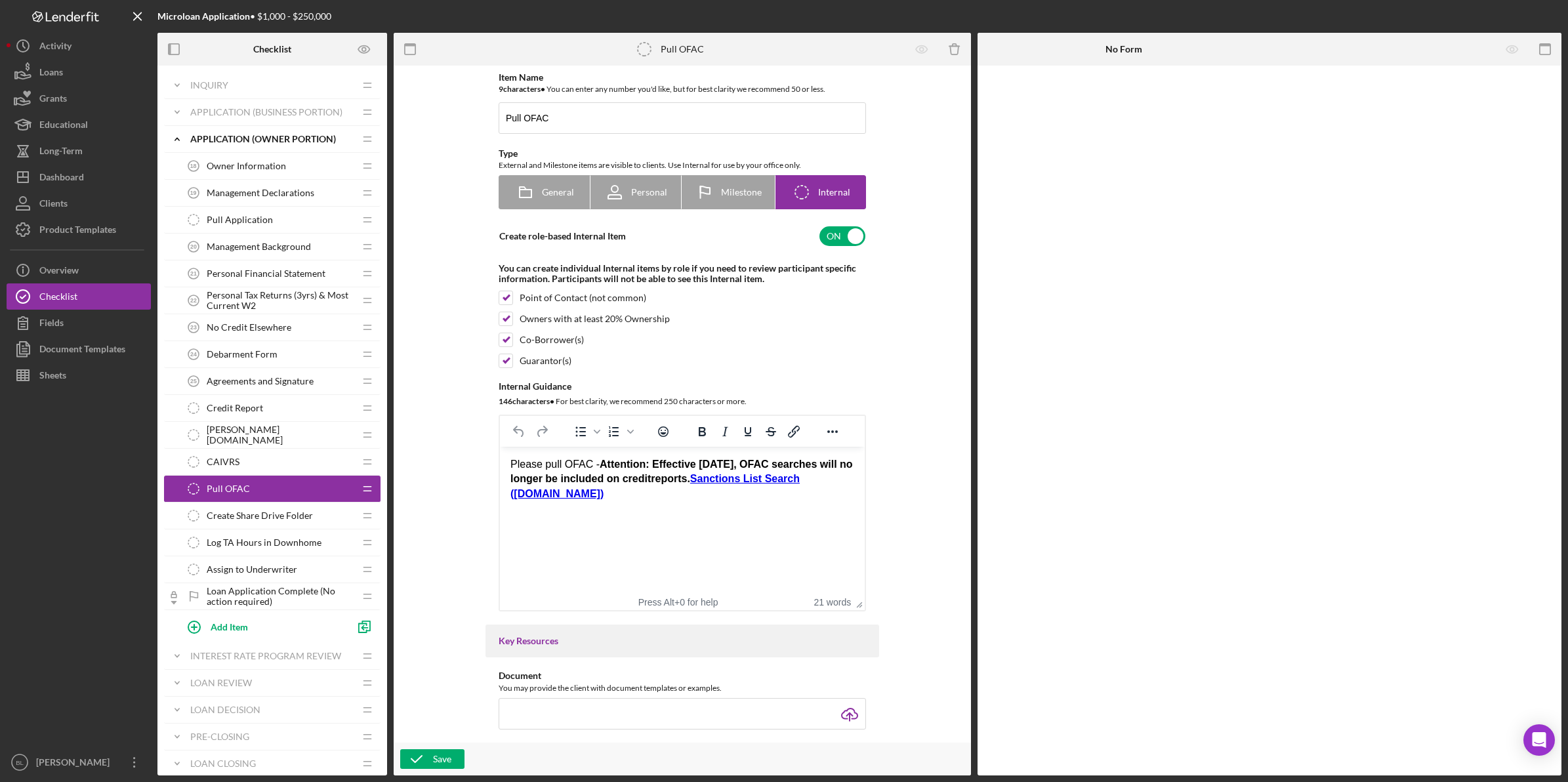
click at [277, 516] on span "Create Share Drive Folder" at bounding box center [260, 515] width 106 height 10
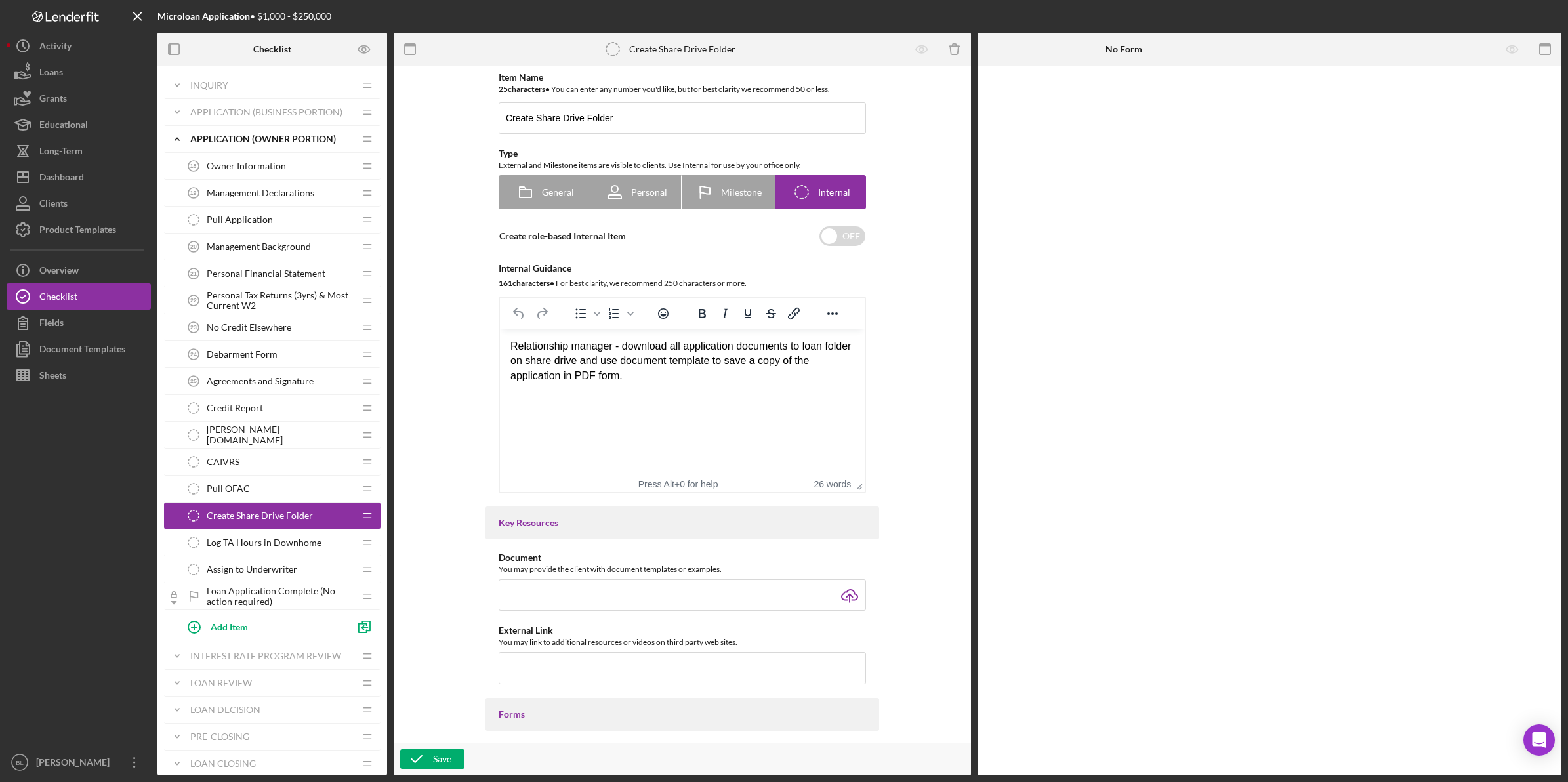
click at [277, 545] on span "Log TA Hours in Downhome" at bounding box center [264, 543] width 115 height 10
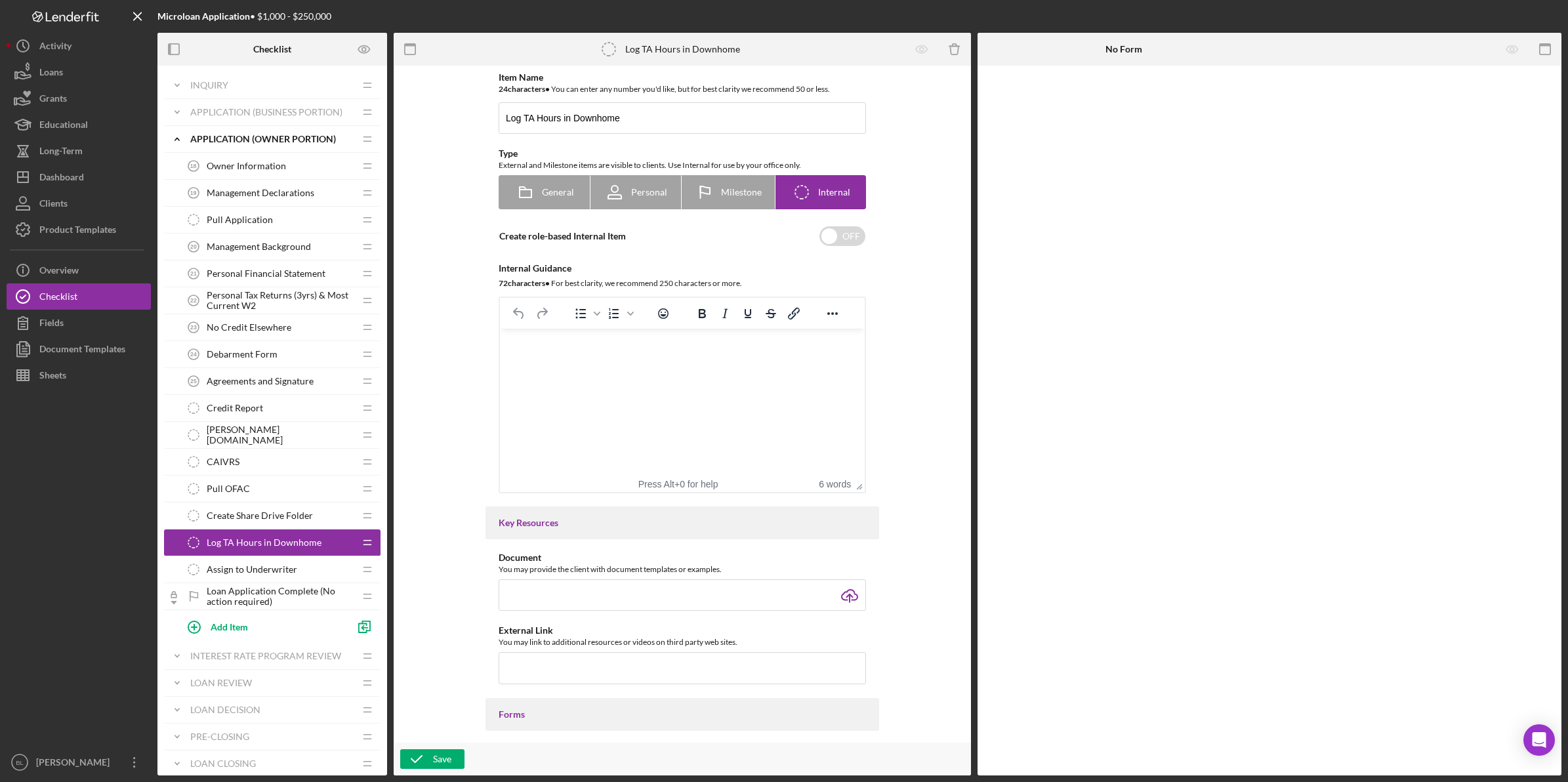
click at [275, 583] on div "Assign to Underwriter Assign to Underwriter" at bounding box center [267, 569] width 174 height 26
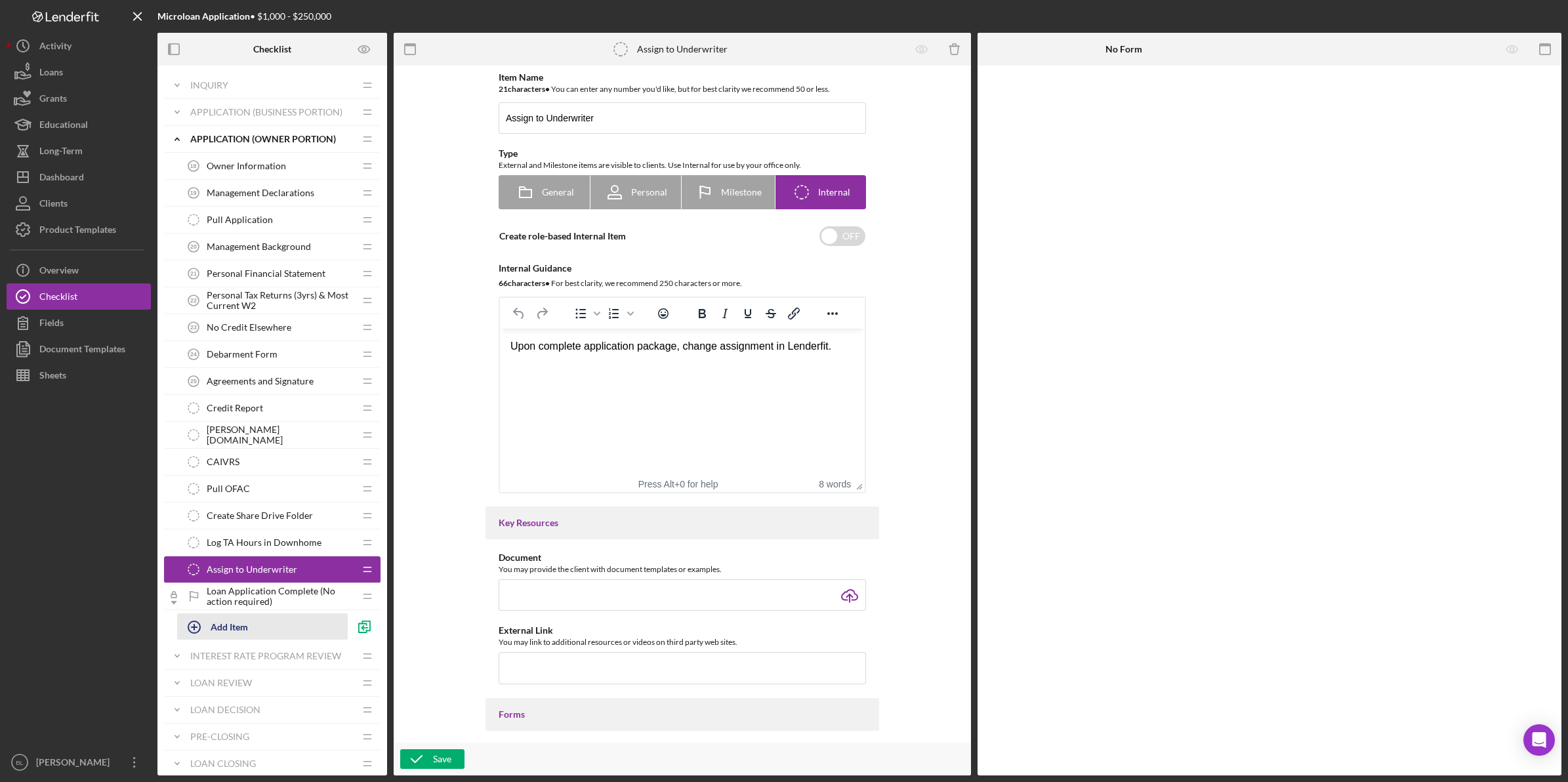
click at [245, 624] on div "Add Item" at bounding box center [229, 626] width 37 height 25
click at [286, 640] on div "Item Title Required" at bounding box center [279, 636] width 203 height 39
paste input "❗ Reminder: All fields must be completed to submit a complete application. This…"
type input "❗ Reminder: All fields must be completed to submit a complete application. This…"
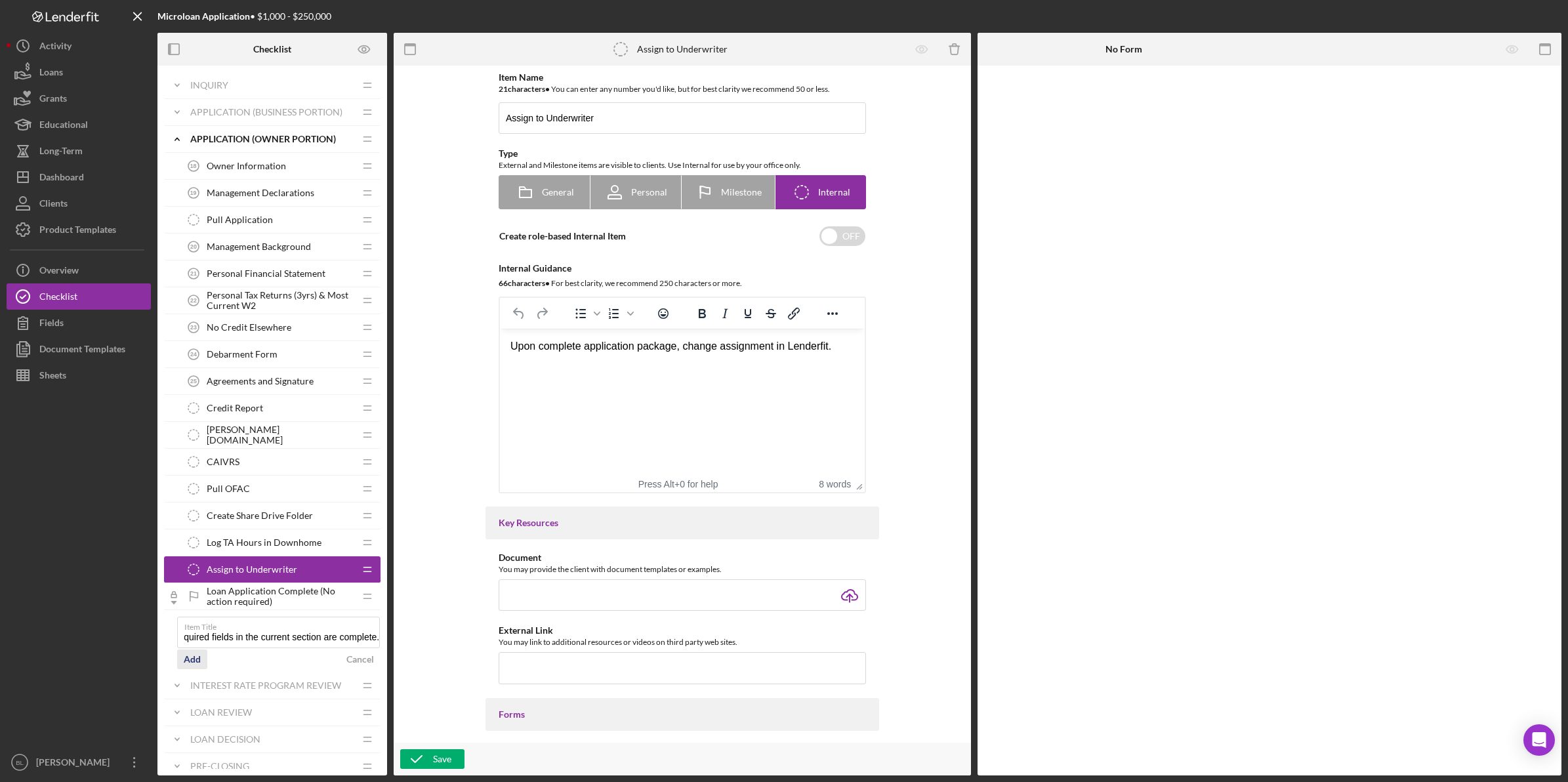
click at [189, 662] on div "Add" at bounding box center [192, 659] width 17 height 20
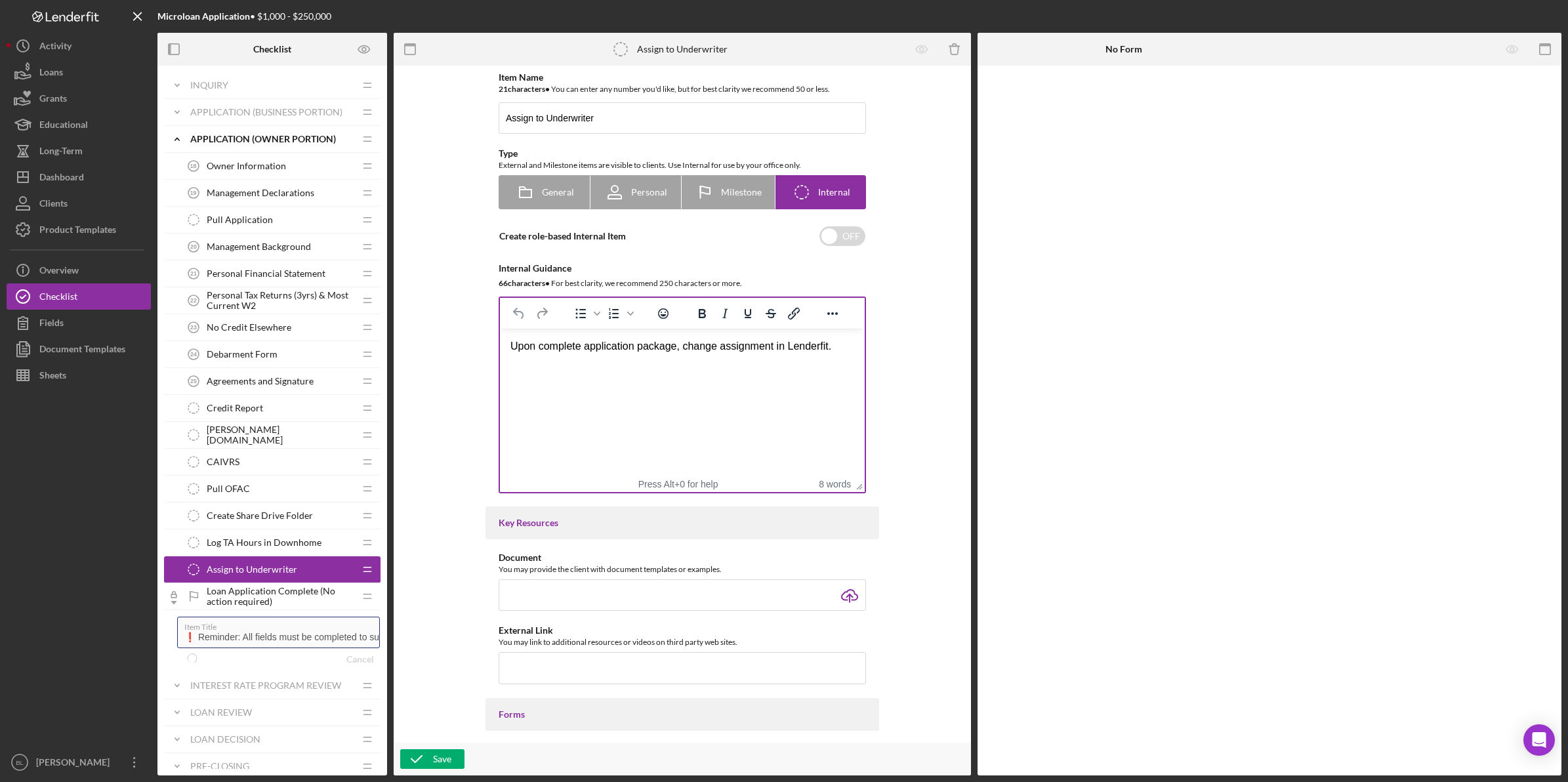
scroll to position [0, 957]
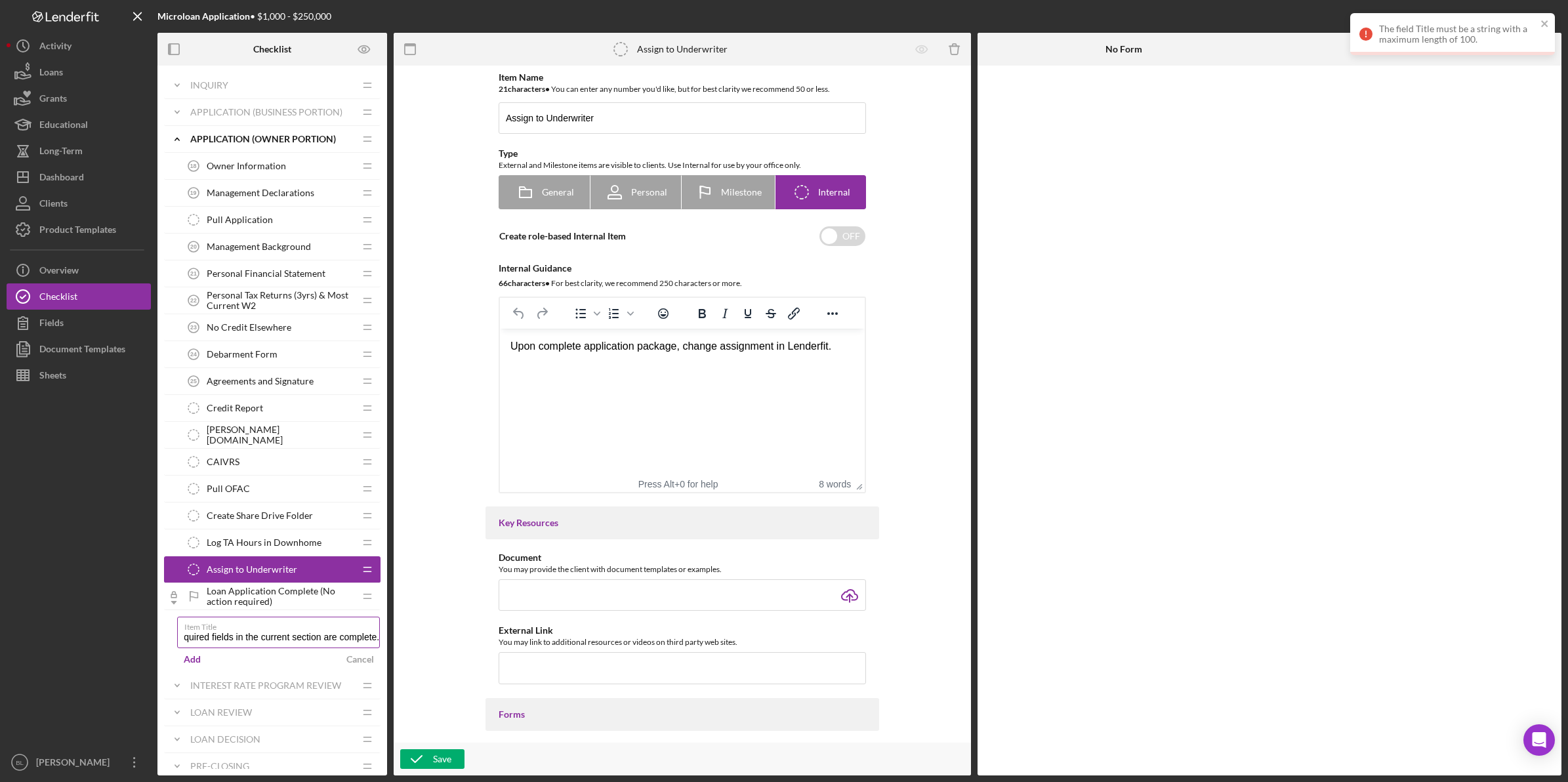
click at [273, 630] on label "Item Title" at bounding box center [282, 624] width 196 height 15
click at [273, 630] on input "❗ Reminder: All fields must be completed to submit a complete application. This…" at bounding box center [279, 632] width 203 height 31
click at [213, 638] on label "Item Title" at bounding box center [203, 633] width 39 height 10
click at [213, 641] on input "Item Title" at bounding box center [279, 632] width 203 height 31
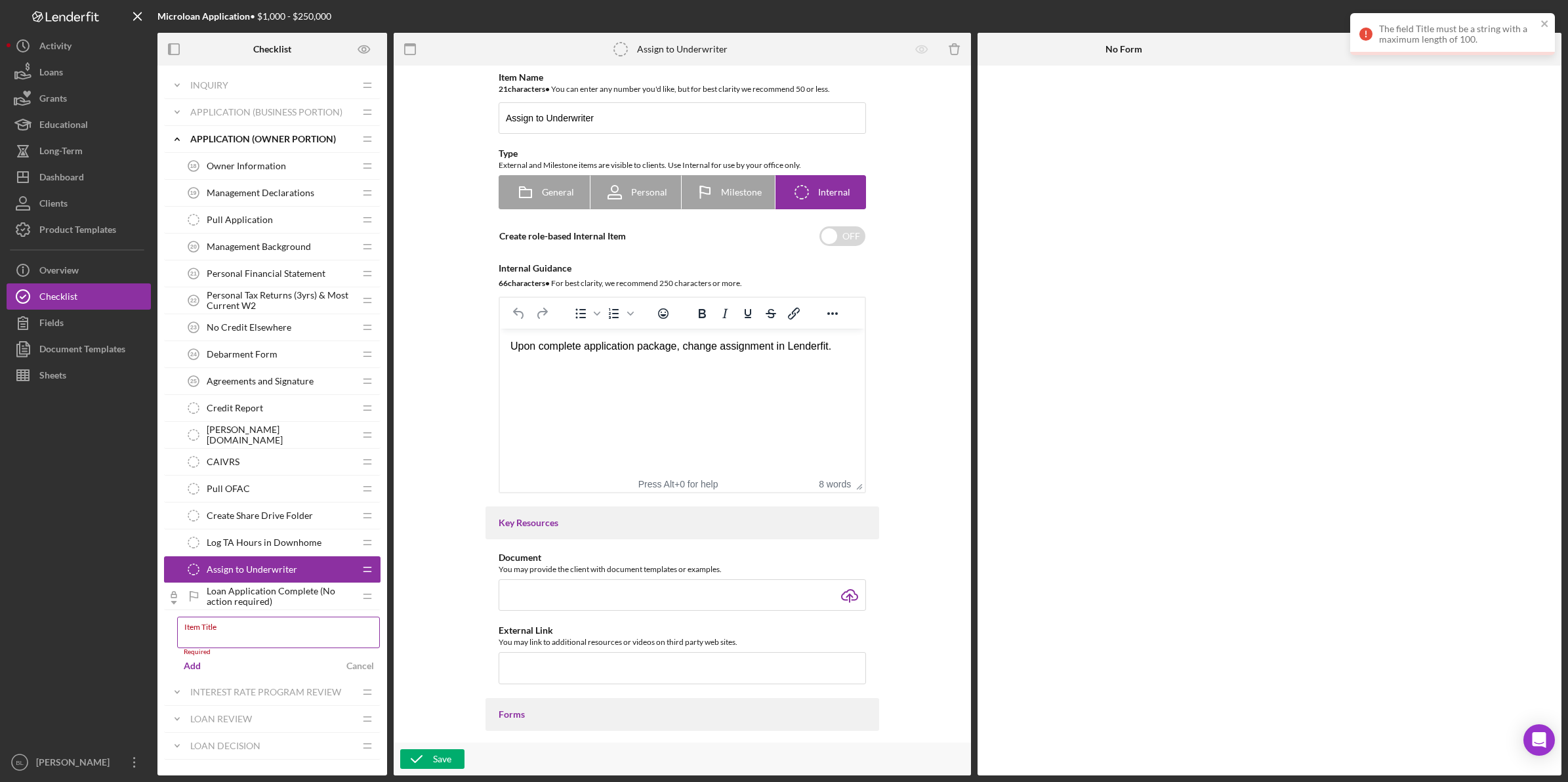
paste input "Ensure ALL Forms are Completed for Application"
type input "Ensure ALL Forms are Completed for Application"
click at [196, 663] on div "Add" at bounding box center [192, 659] width 17 height 20
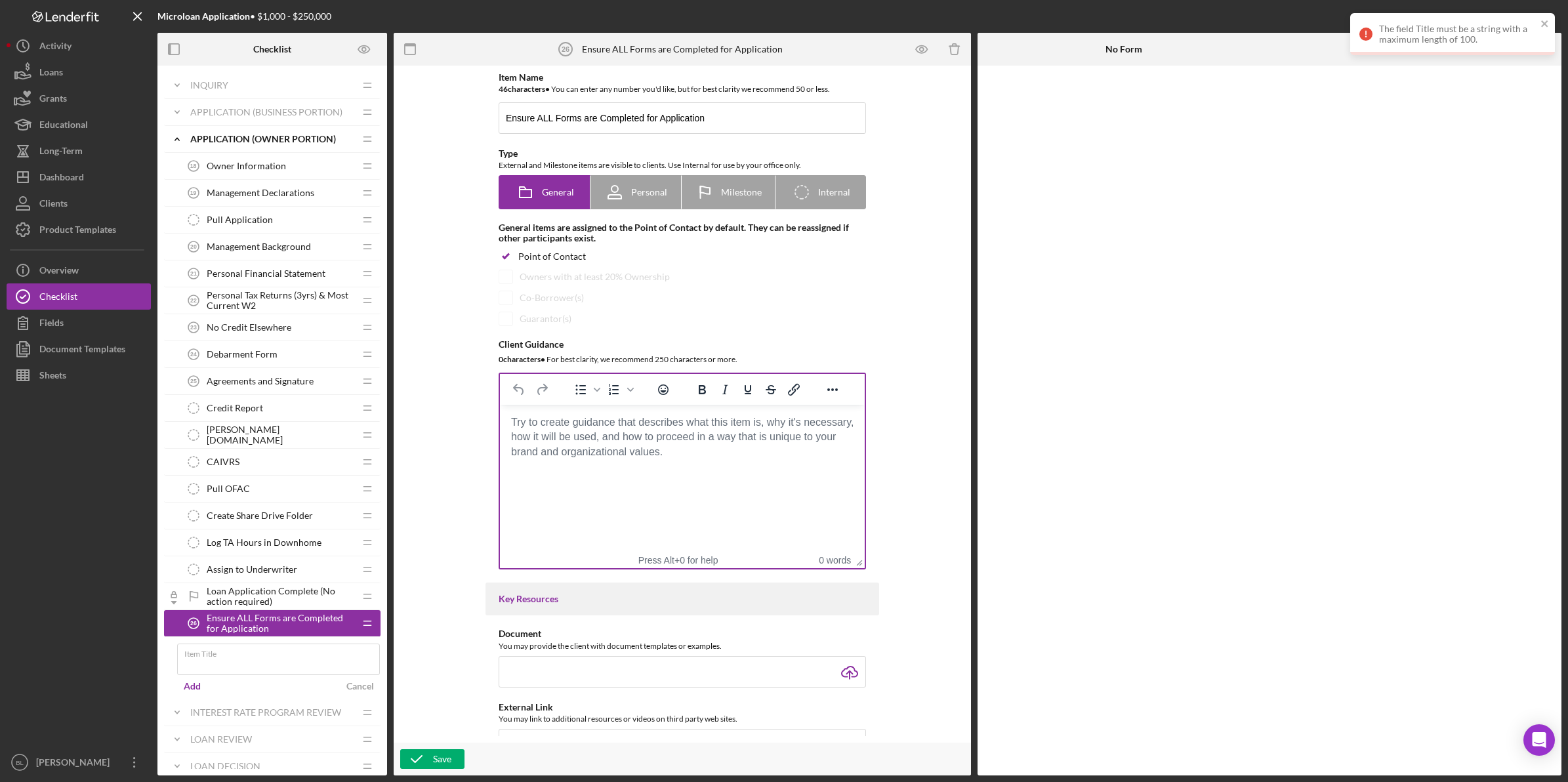
drag, startPoint x: 751, startPoint y: 472, endPoint x: 773, endPoint y: 464, distance: 23.4
click at [751, 440] on html at bounding box center [681, 422] width 365 height 36
click at [700, 430] on body "Rich Text Area. Press ALT-0 for help." at bounding box center [681, 423] width 344 height 15
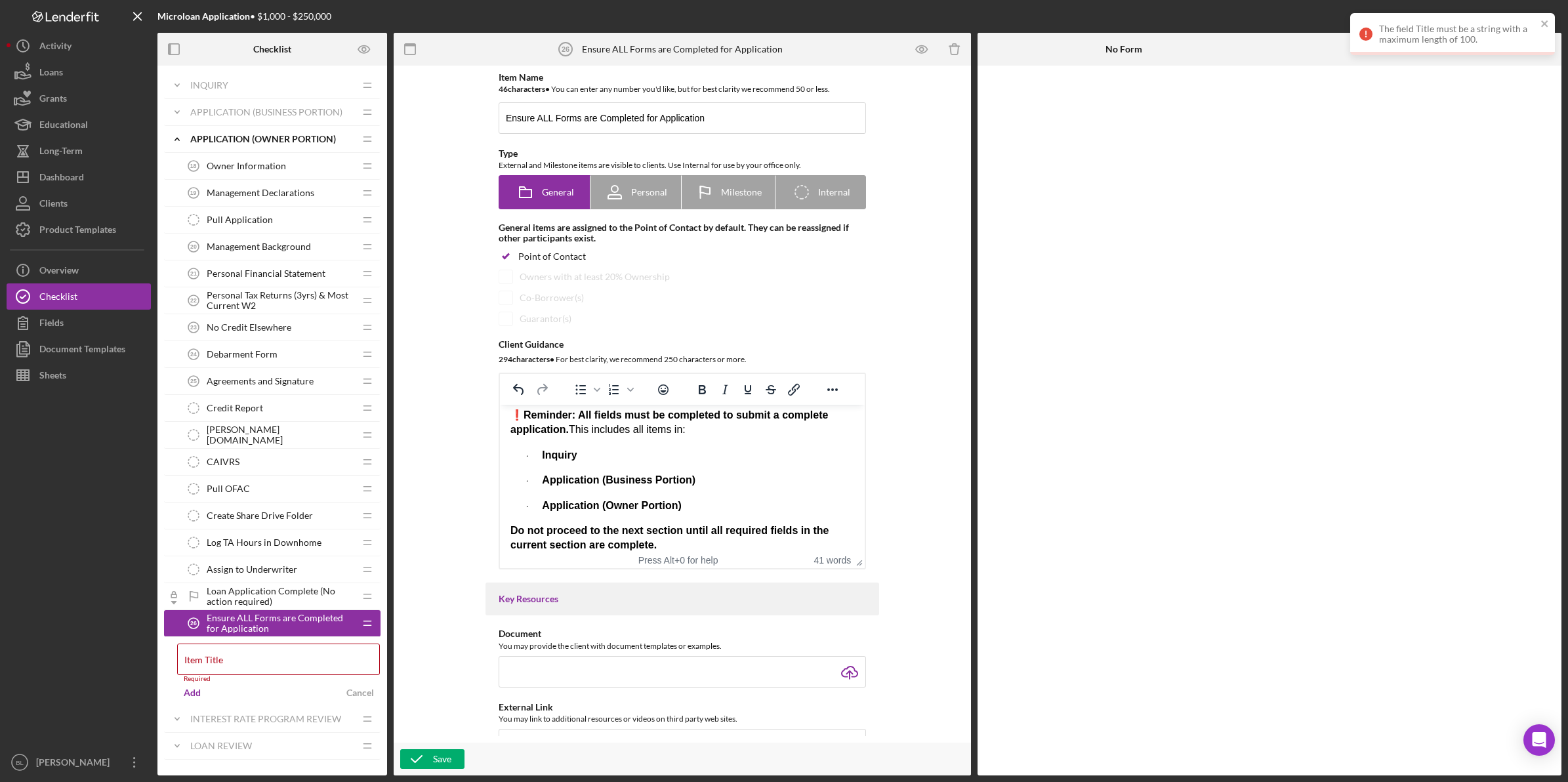
scroll to position [17, 0]
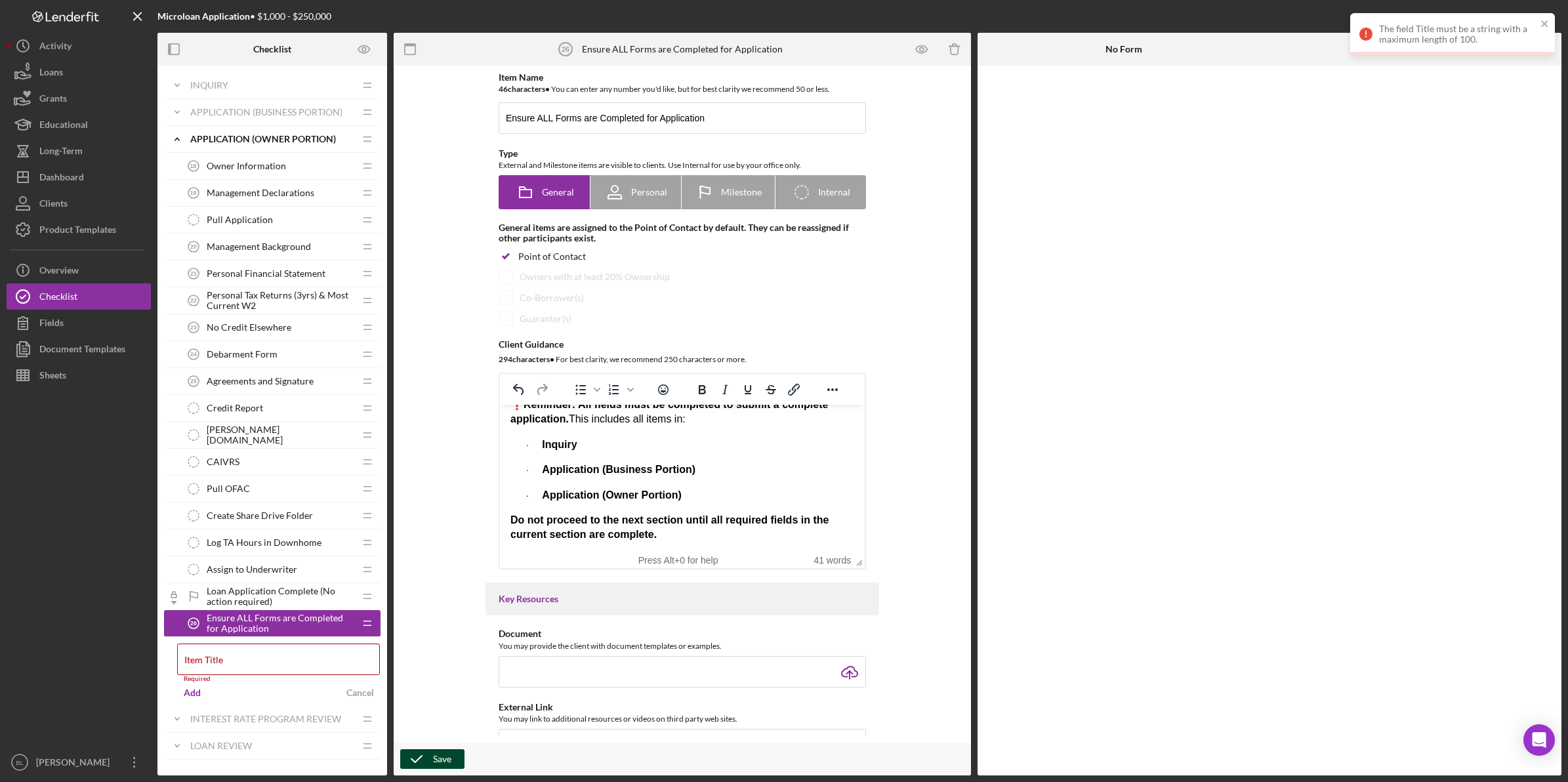
click at [420, 759] on polyline "button" at bounding box center [416, 759] width 10 height 7
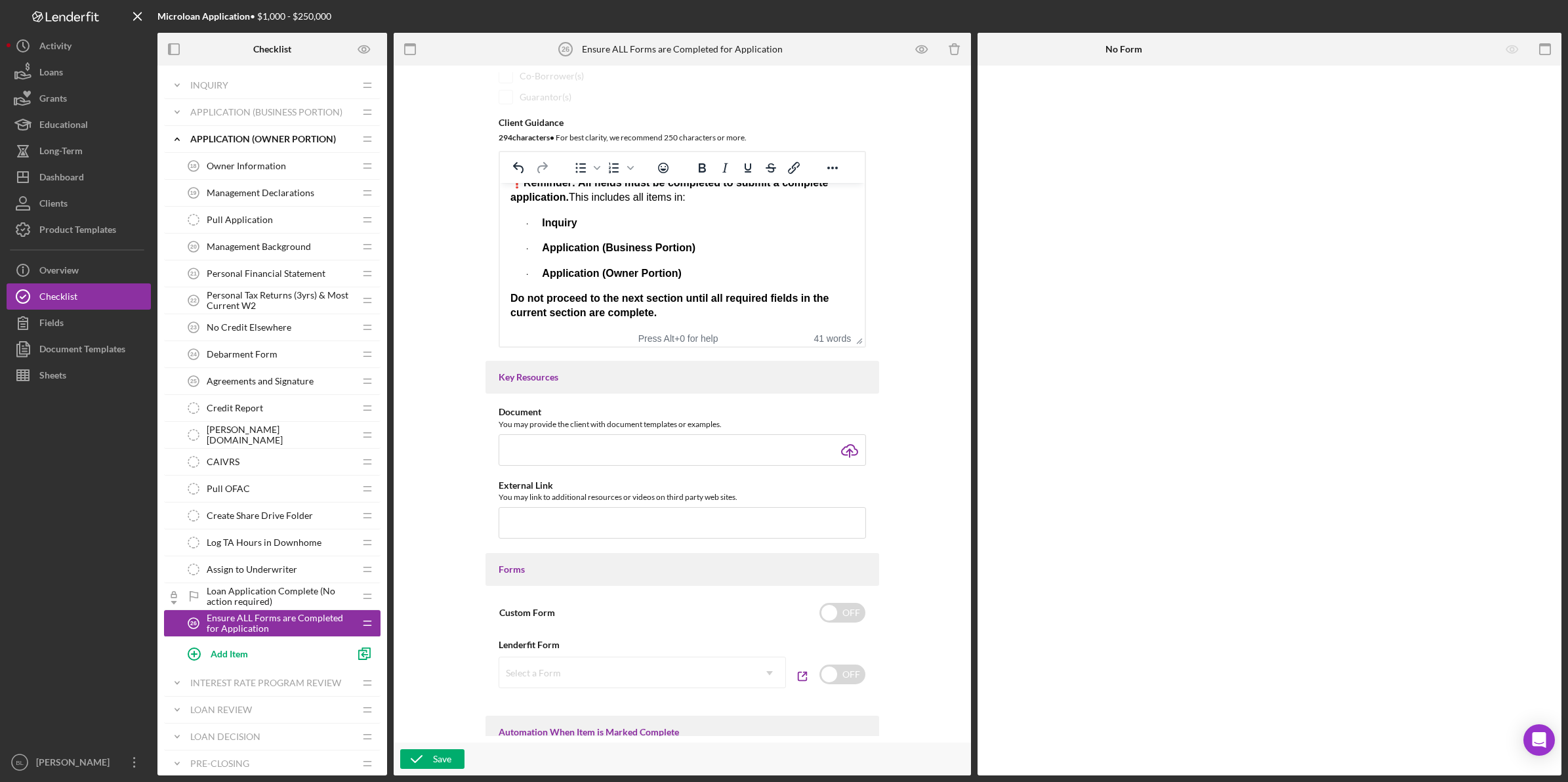
scroll to position [63, 0]
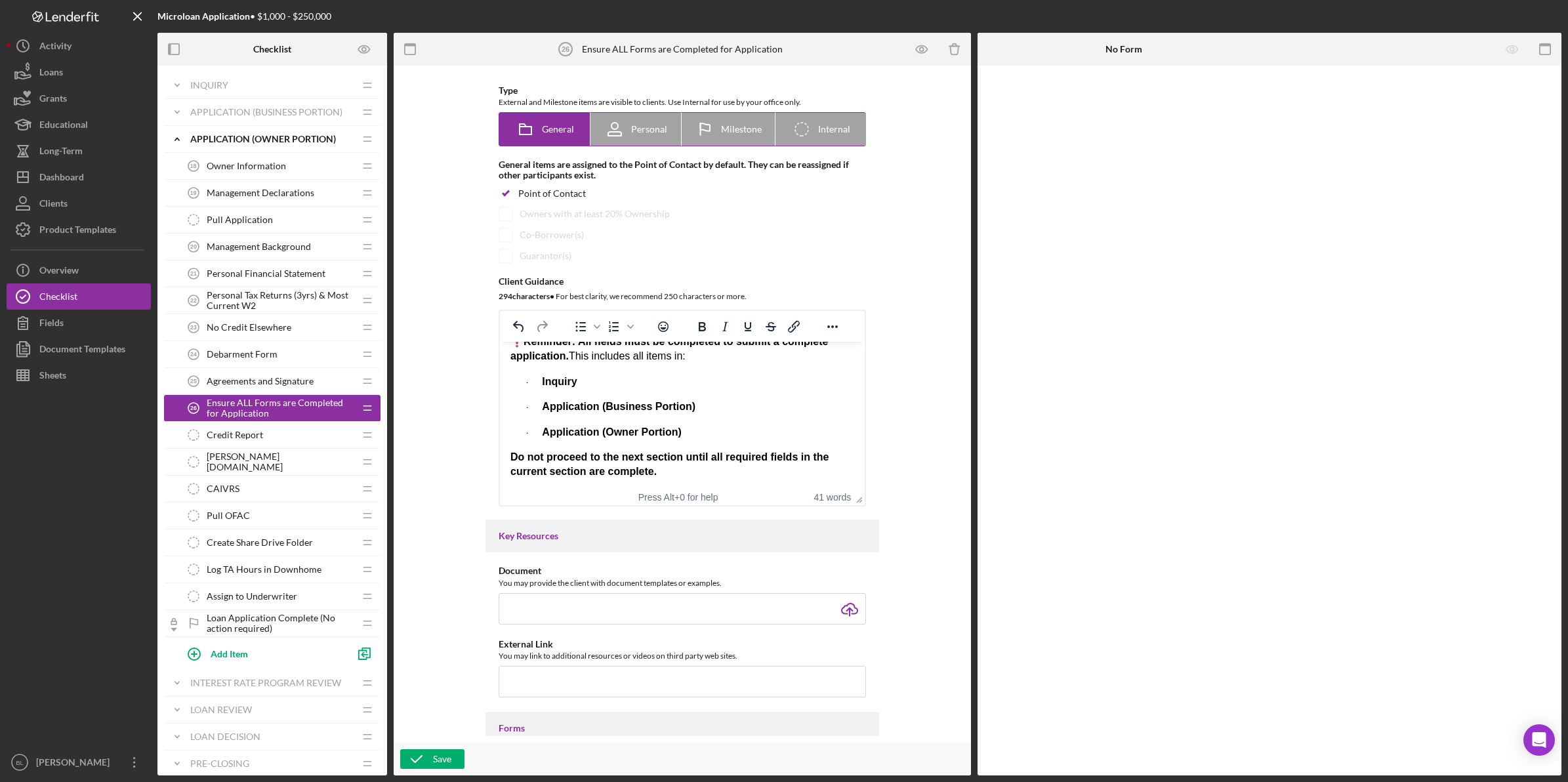
click at [841, 135] on div "Icon/Checklist Item Internal Internal" at bounding box center [820, 129] width 58 height 33
radio input "false"
radio input "true"
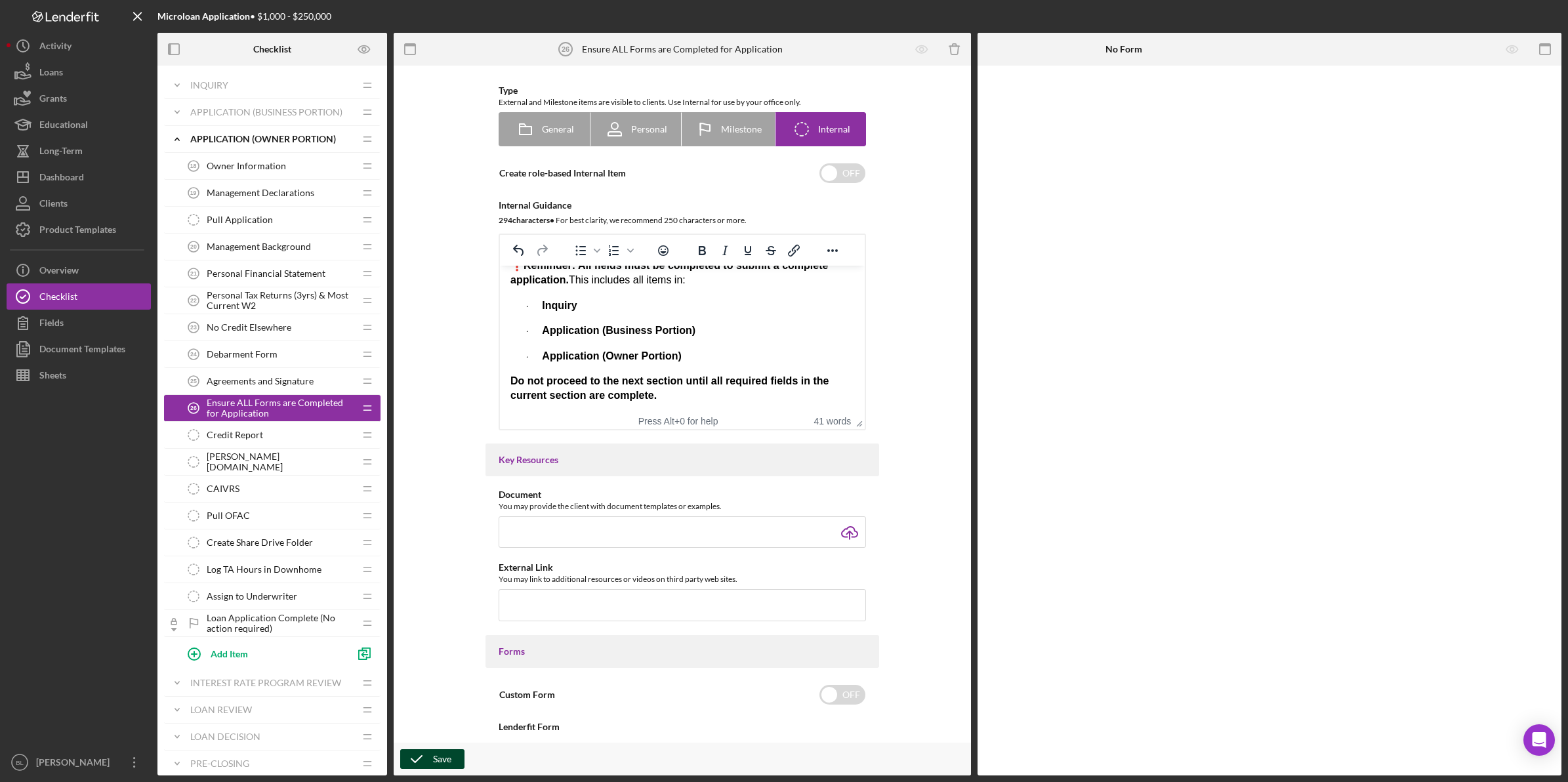
click at [435, 754] on div "Save" at bounding box center [442, 759] width 18 height 20
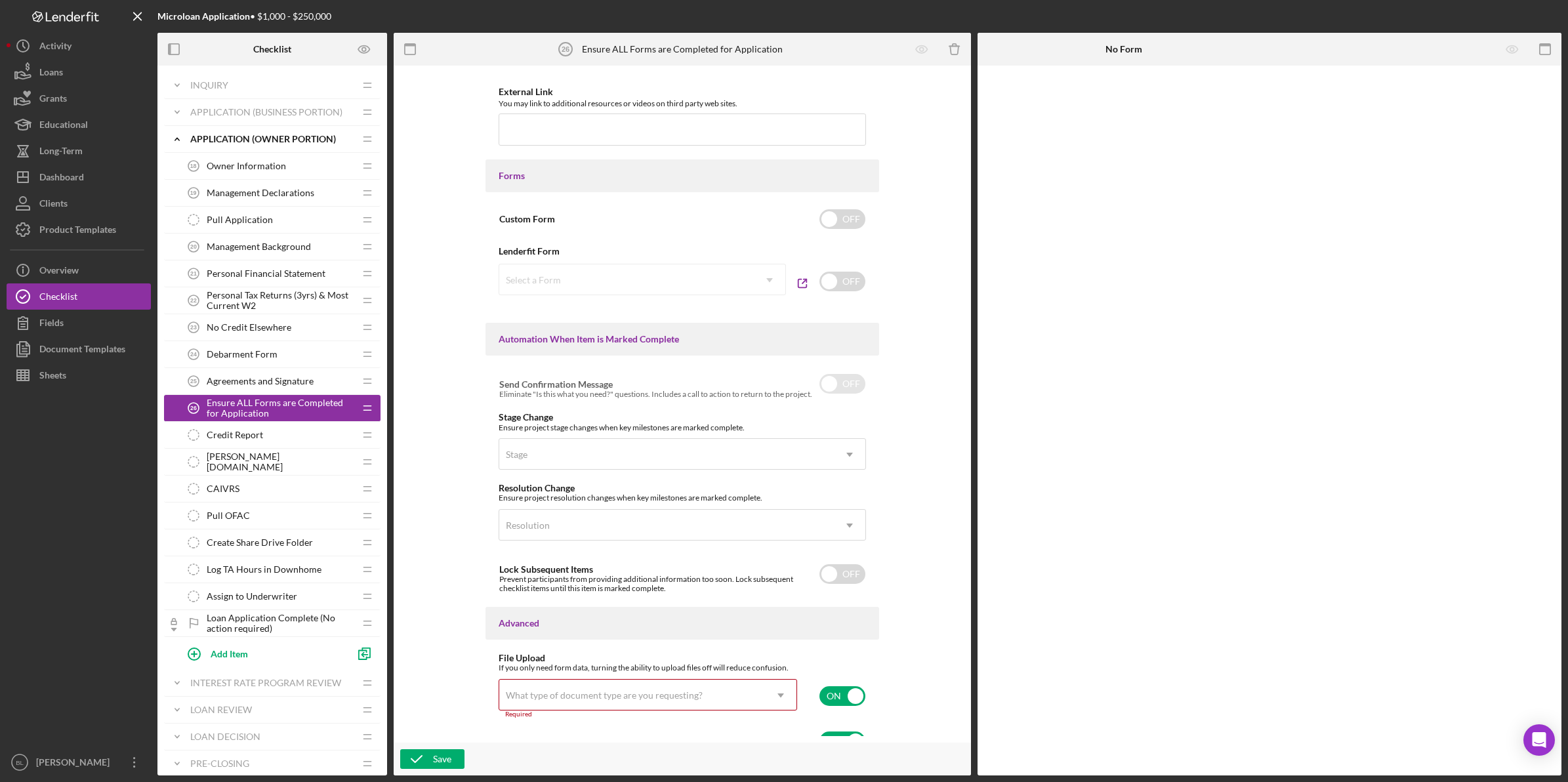
scroll to position [561, 0]
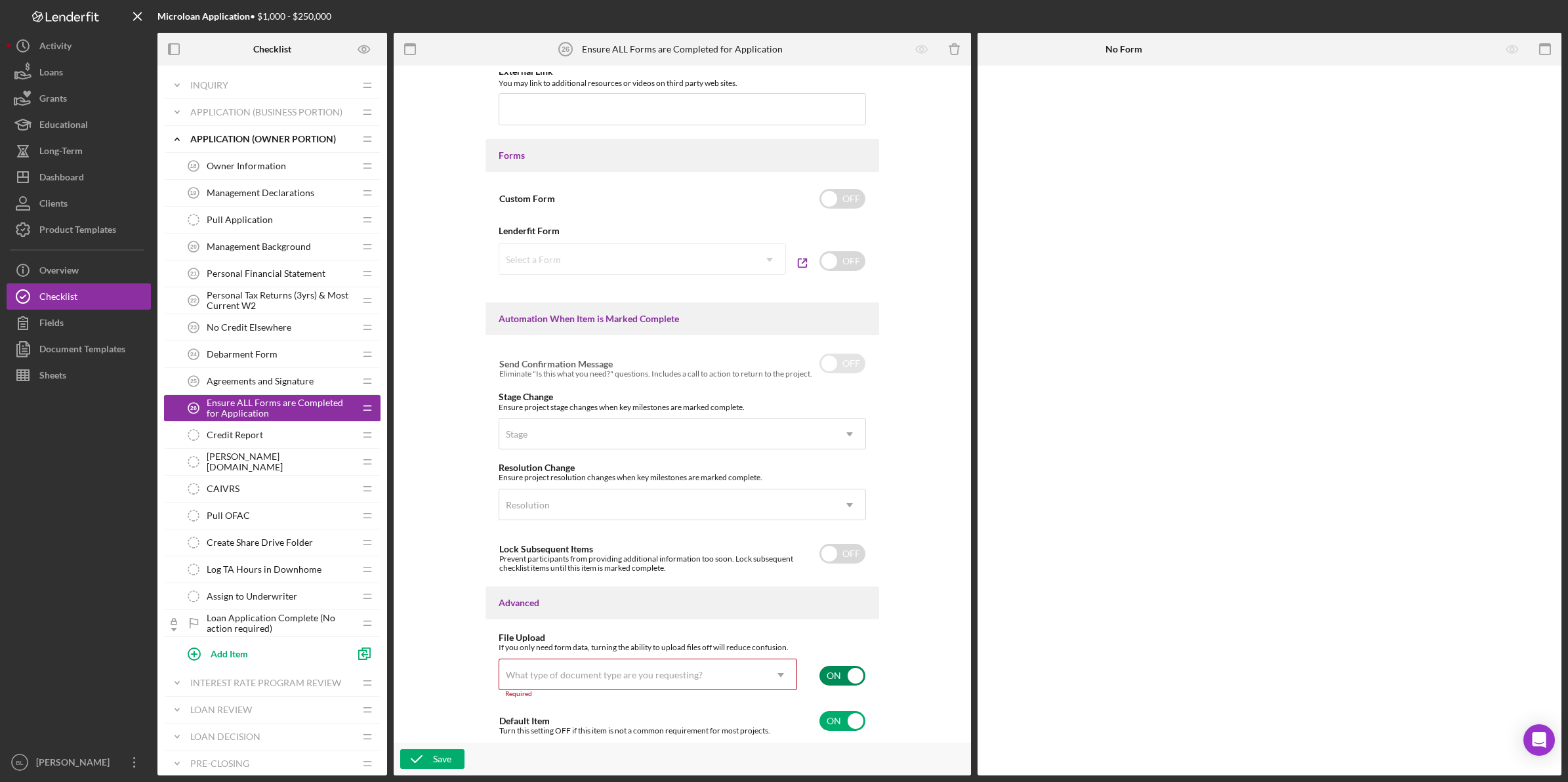
click at [837, 679] on input "checkbox" at bounding box center [842, 675] width 46 height 20
checkbox input "false"
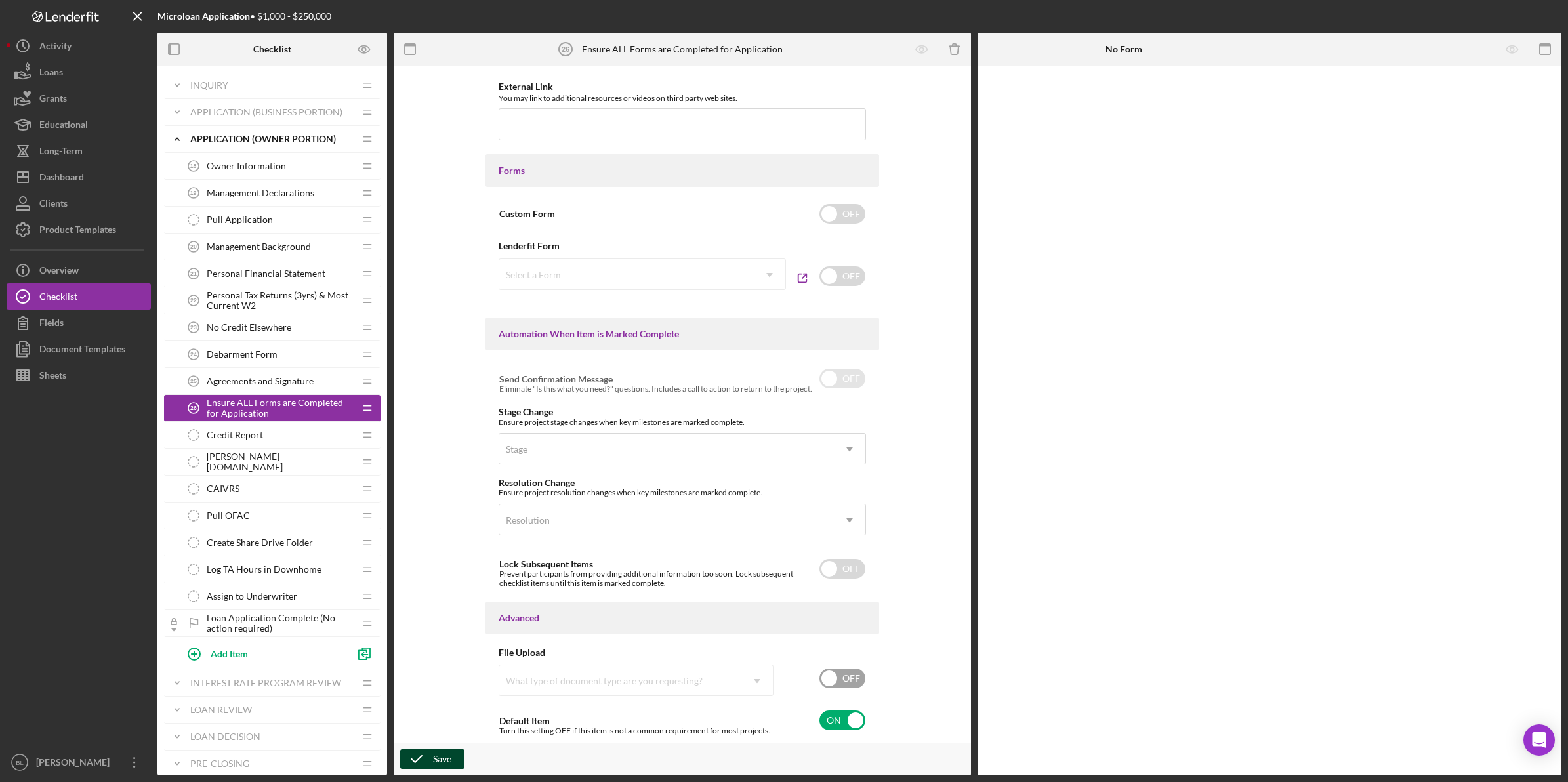
click at [411, 755] on icon "button" at bounding box center [416, 759] width 33 height 33
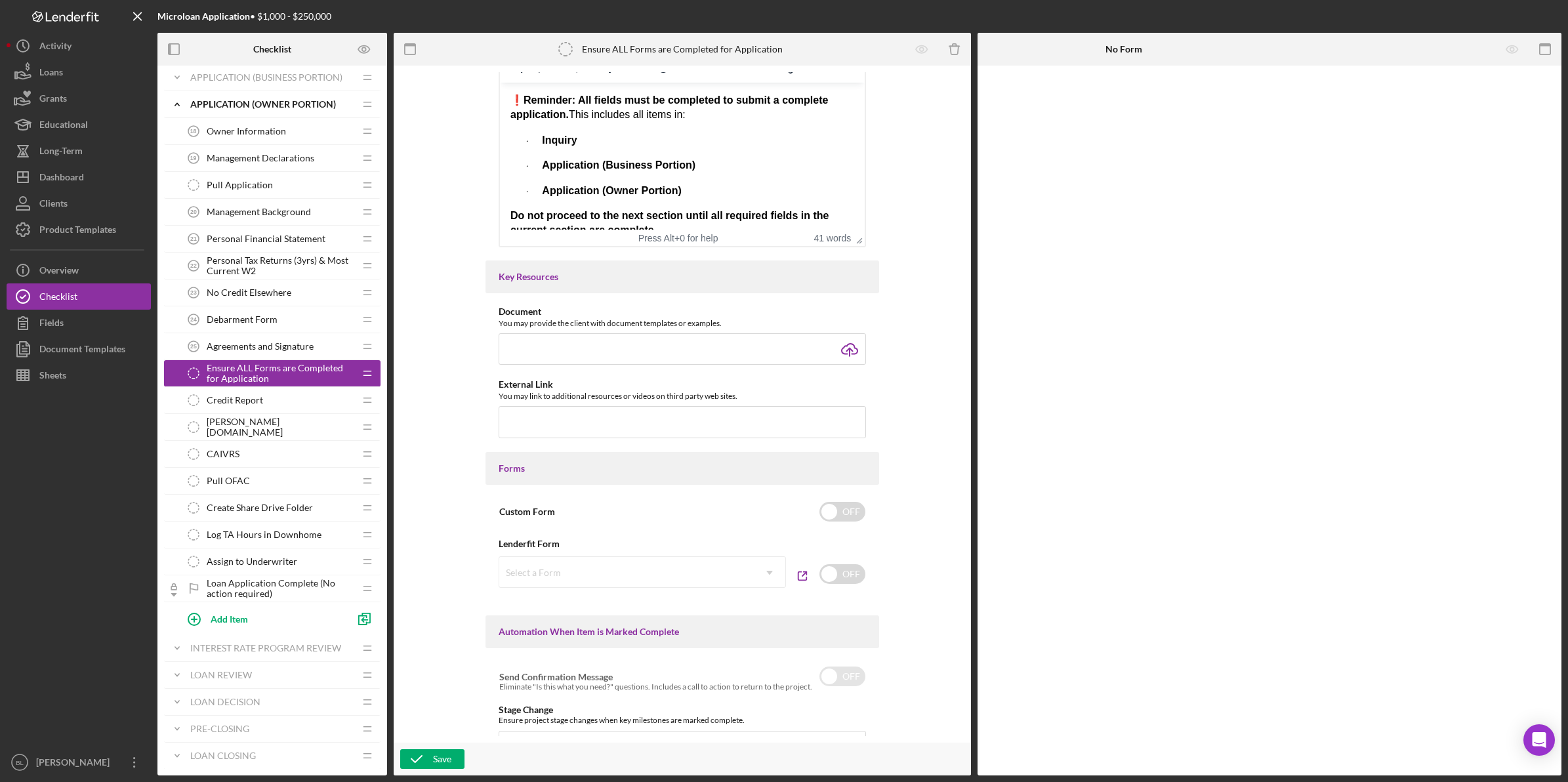
scroll to position [0, 0]
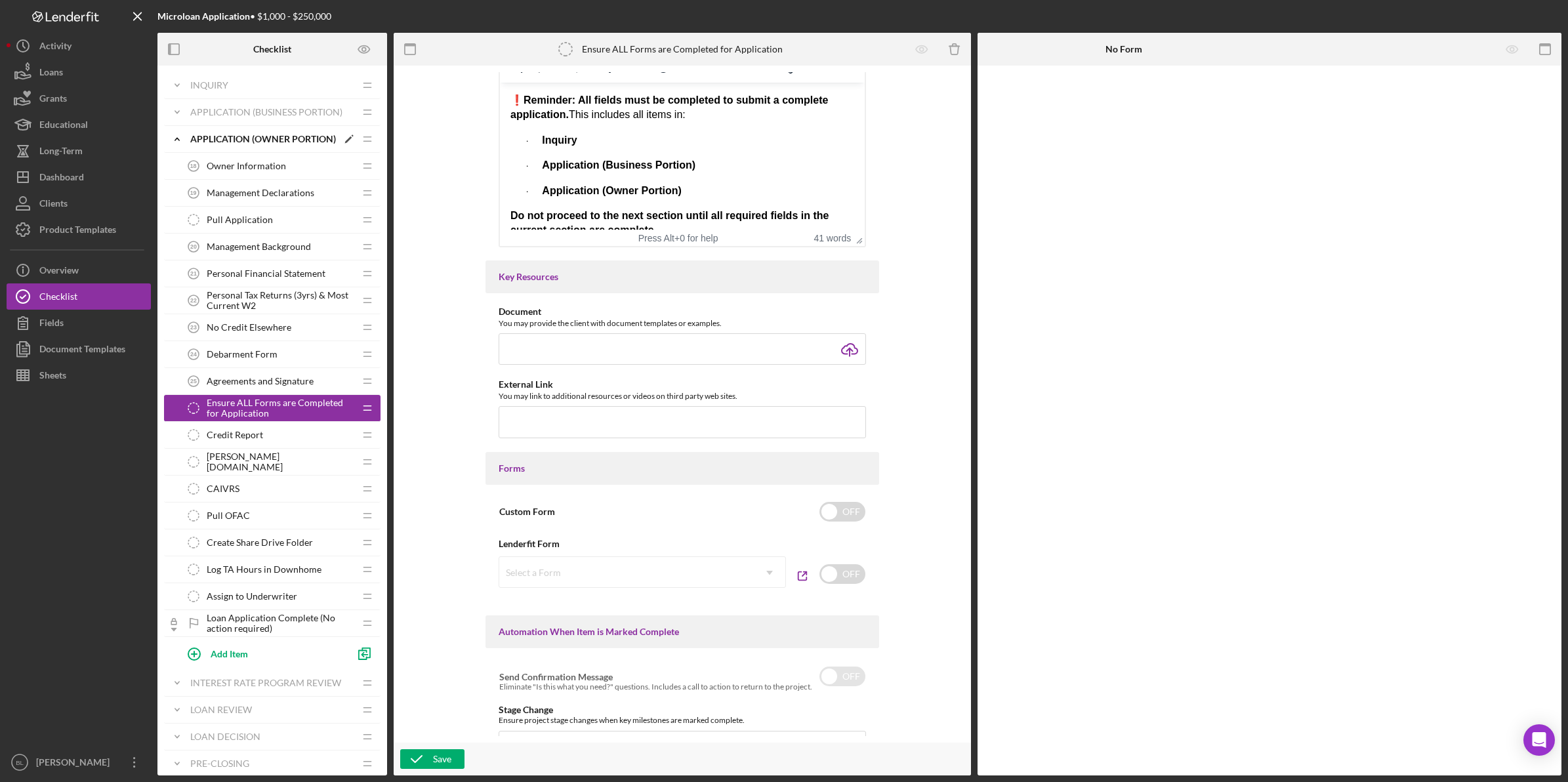
click at [194, 134] on div "APPLICATION (OWNER PORTION)" at bounding box center [264, 139] width 147 height 10
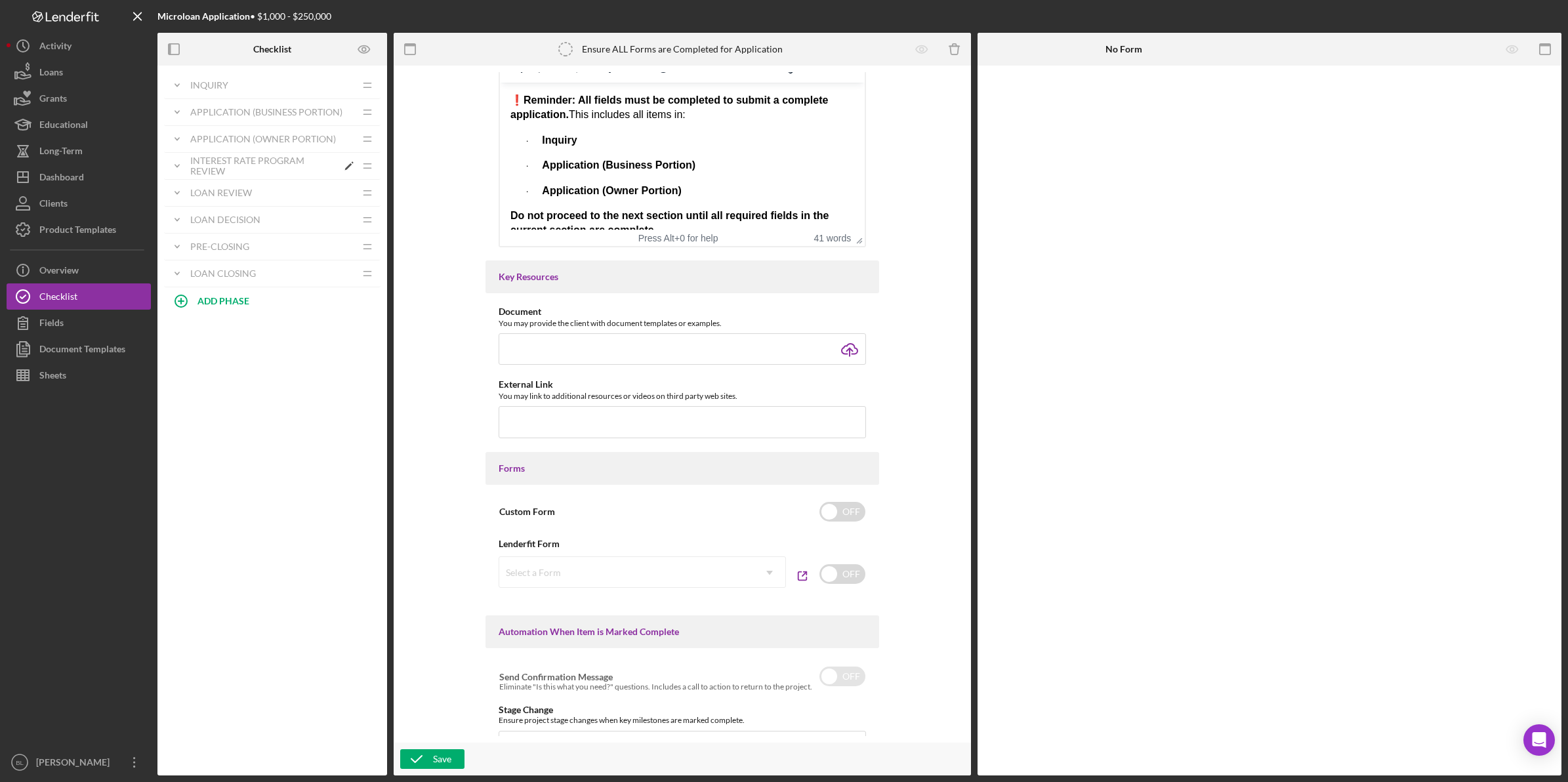
click at [247, 171] on div "Interest Rate Program Review" at bounding box center [264, 166] width 147 height 21
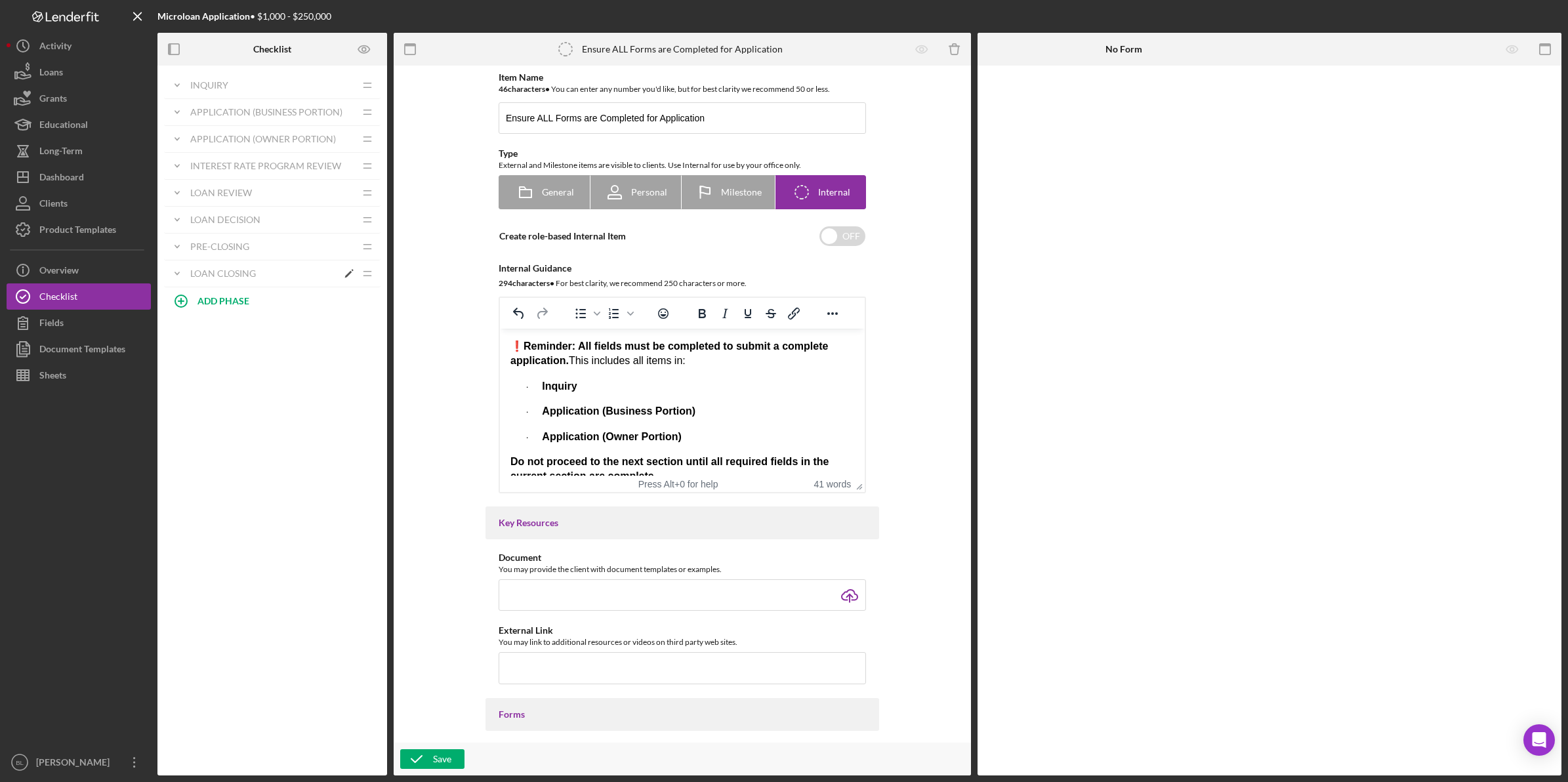
click at [218, 279] on div "LOAN CLOSING" at bounding box center [264, 274] width 147 height 10
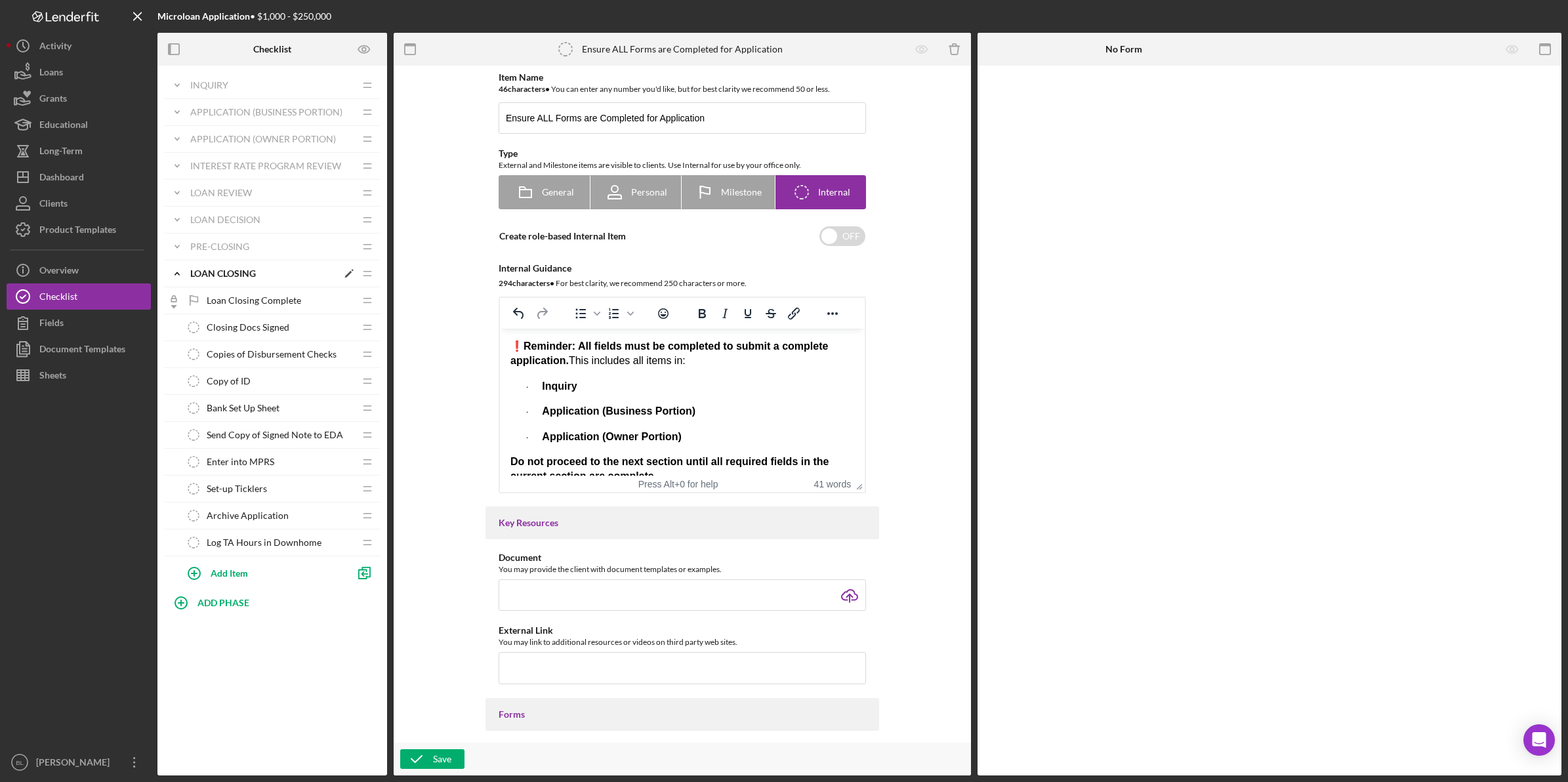
click at [228, 271] on div "LOAN CLOSING" at bounding box center [264, 274] width 147 height 10
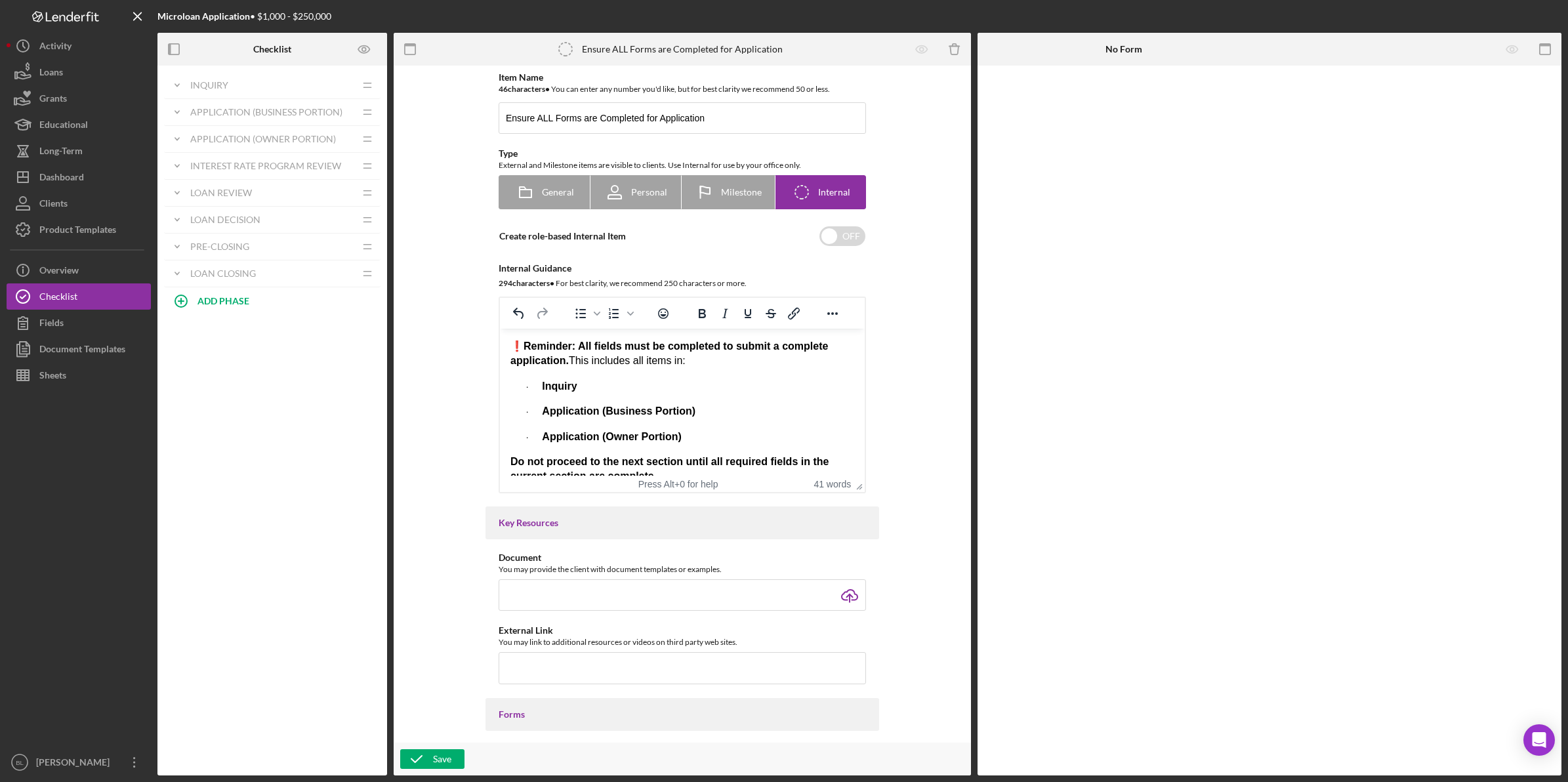
drag, startPoint x: 248, startPoint y: 436, endPoint x: 261, endPoint y: 428, distance: 15.3
click at [248, 437] on div "Icon/Expander INQUIRY Icon/Edit Icon/Drag Personal Information 1 Personal Infor…" at bounding box center [272, 421] width 229 height 710
click at [240, 83] on div "INQUIRY" at bounding box center [264, 85] width 147 height 10
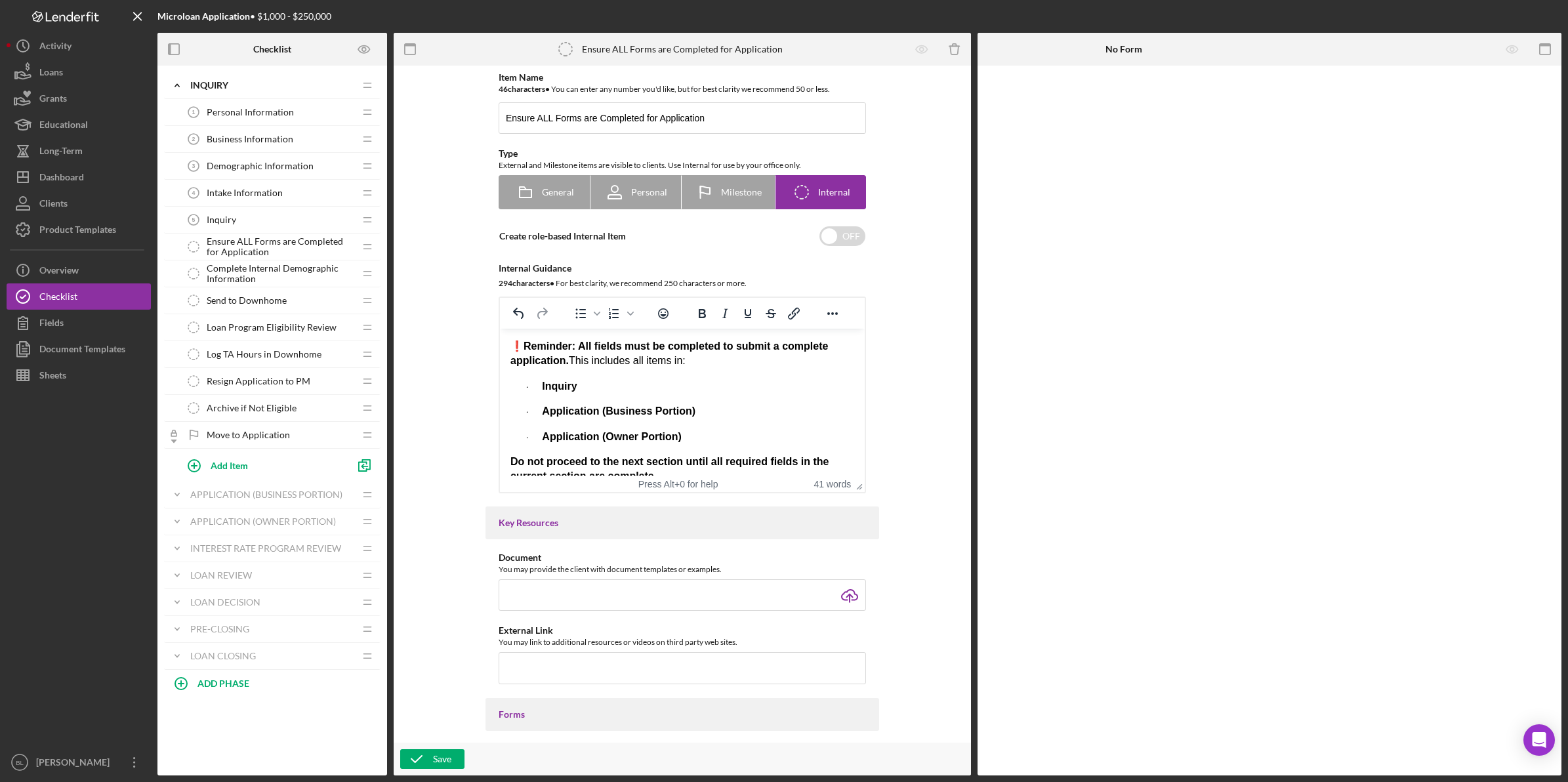
click at [253, 110] on span "Personal Information" at bounding box center [250, 112] width 87 height 10
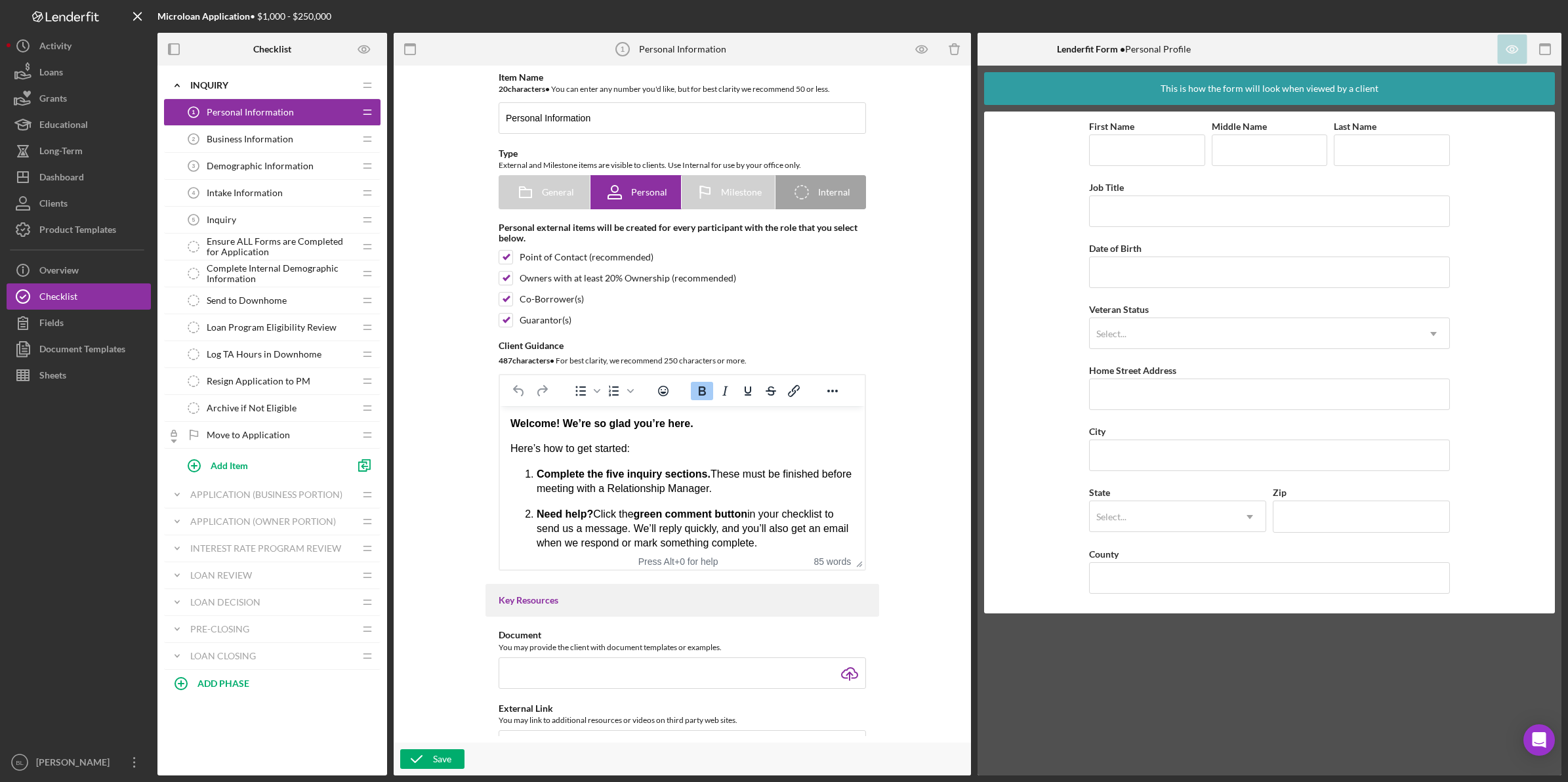
click at [253, 139] on span "Business Information" at bounding box center [250, 139] width 87 height 10
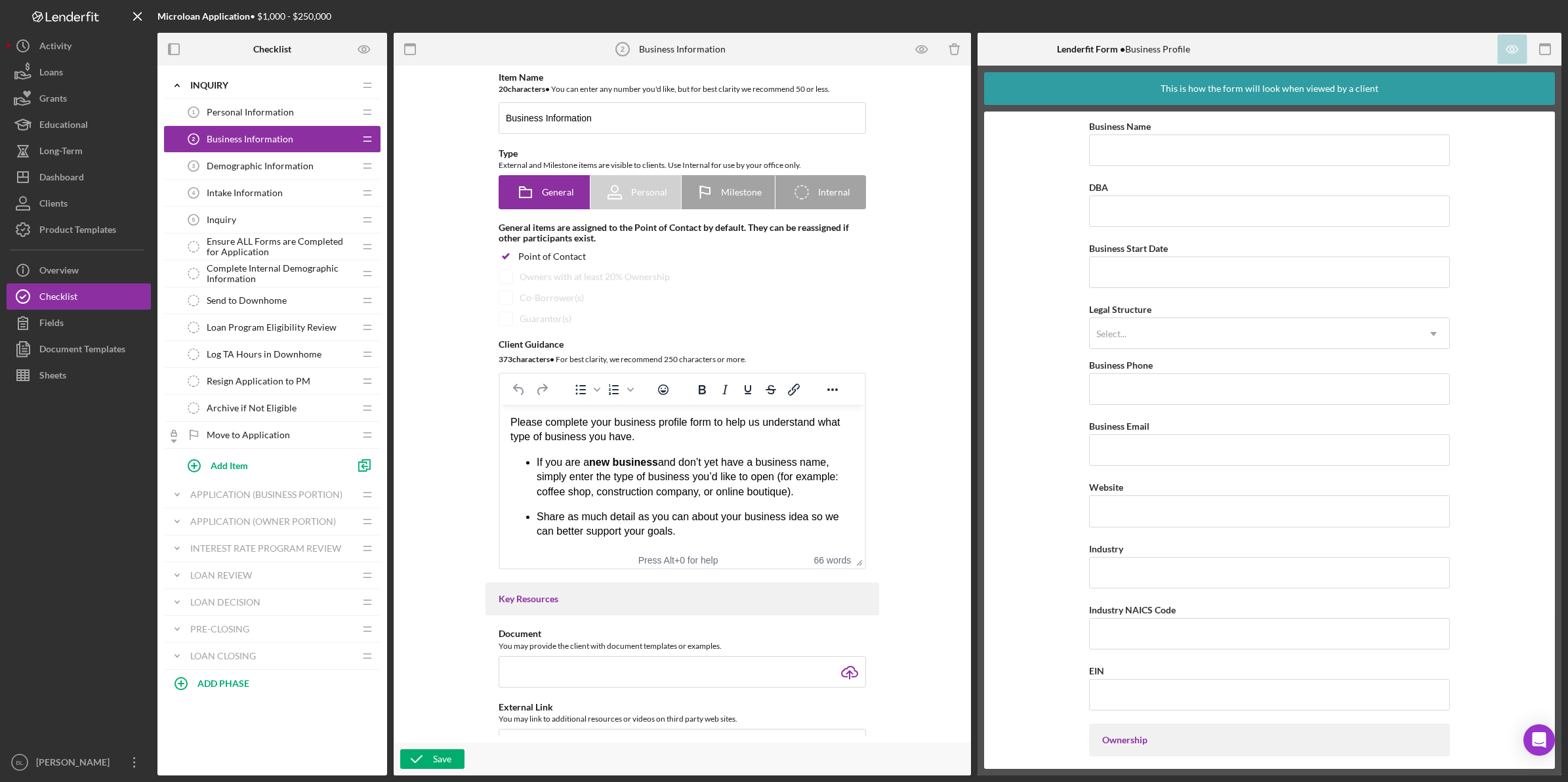
click at [258, 167] on span "Demographic Information" at bounding box center [260, 166] width 106 height 10
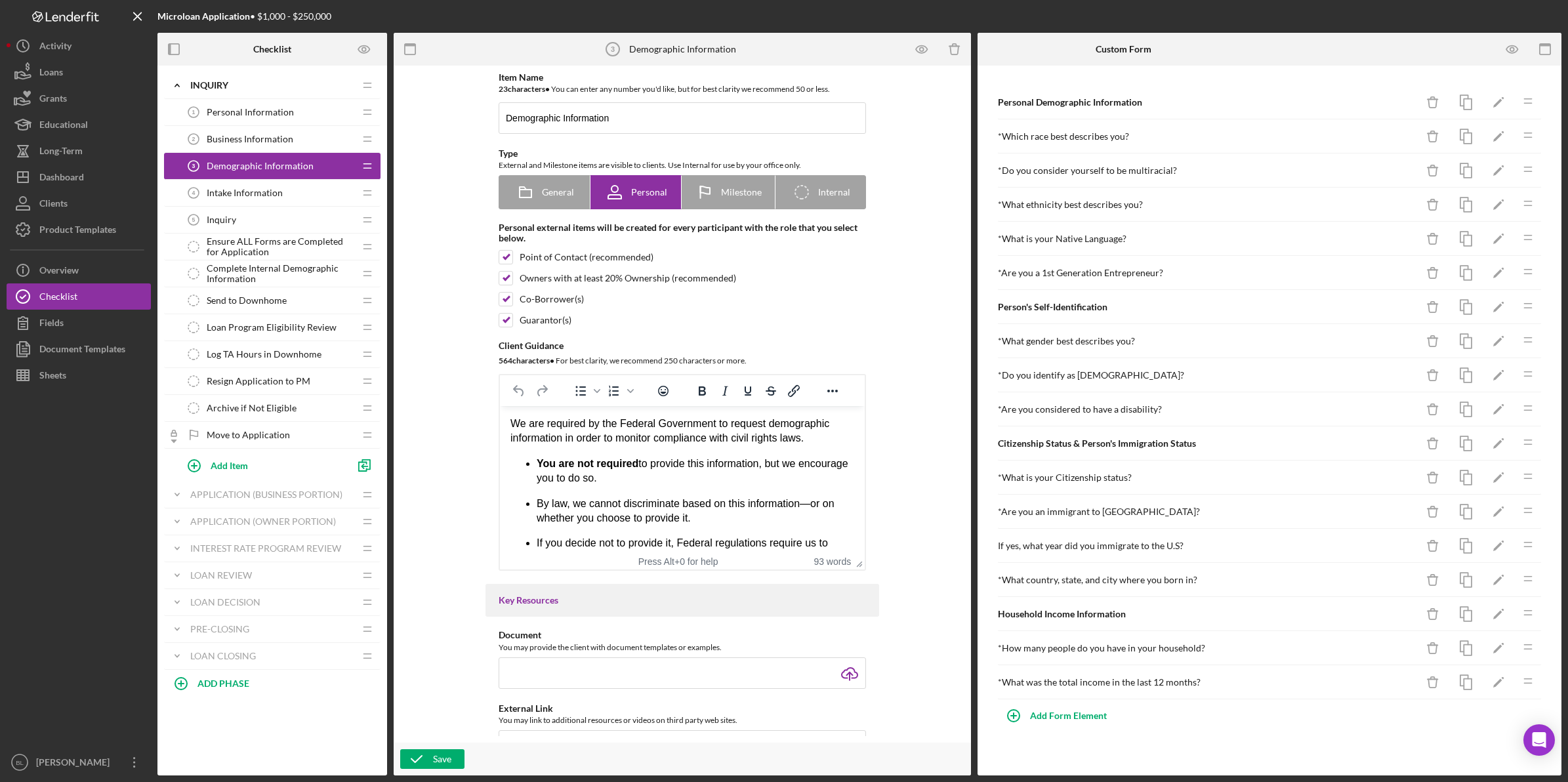
click at [244, 197] on span "Intake Information" at bounding box center [245, 193] width 76 height 10
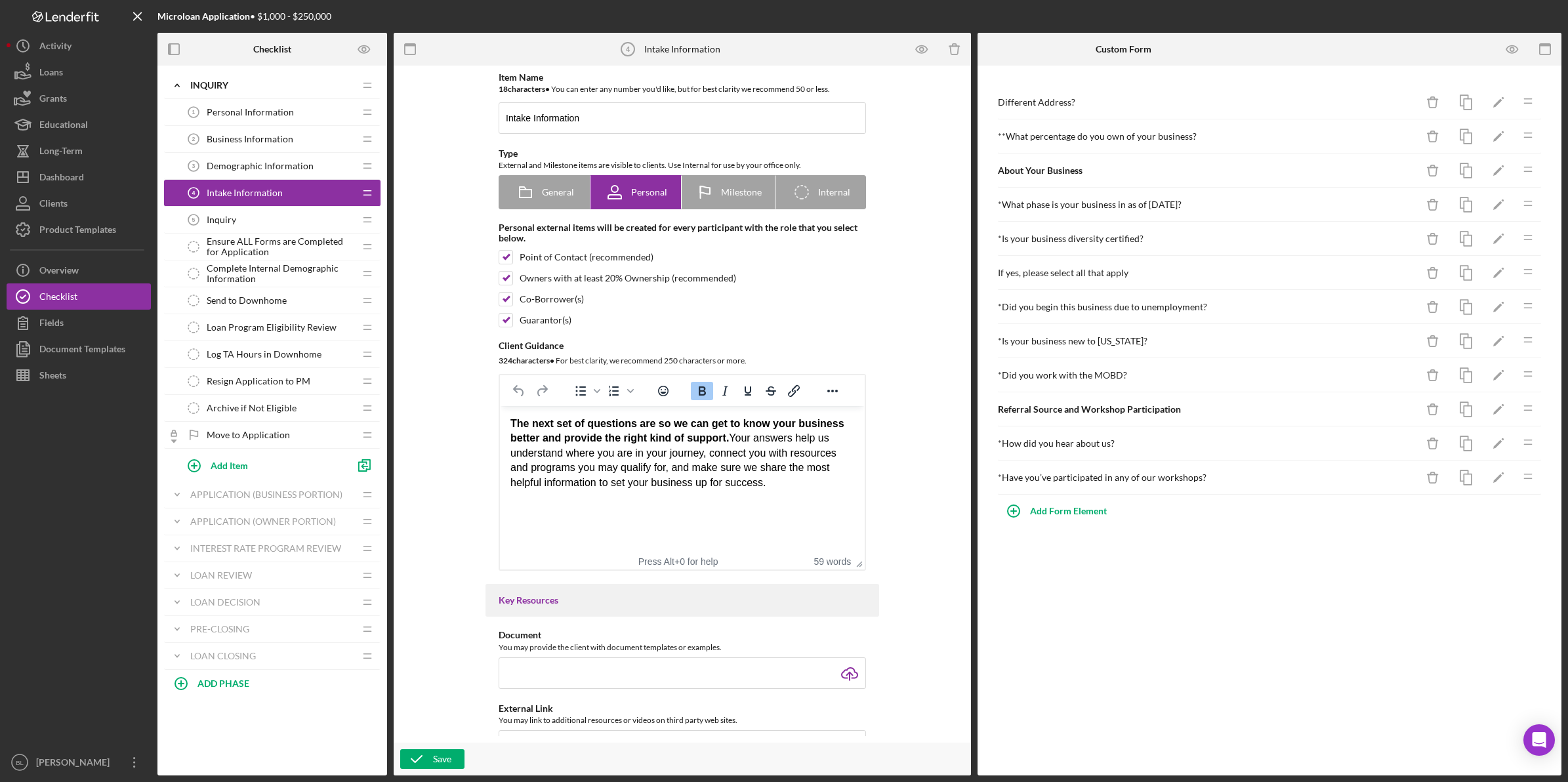
click at [240, 210] on div "Inquiry 5 Inquiry" at bounding box center [267, 220] width 174 height 26
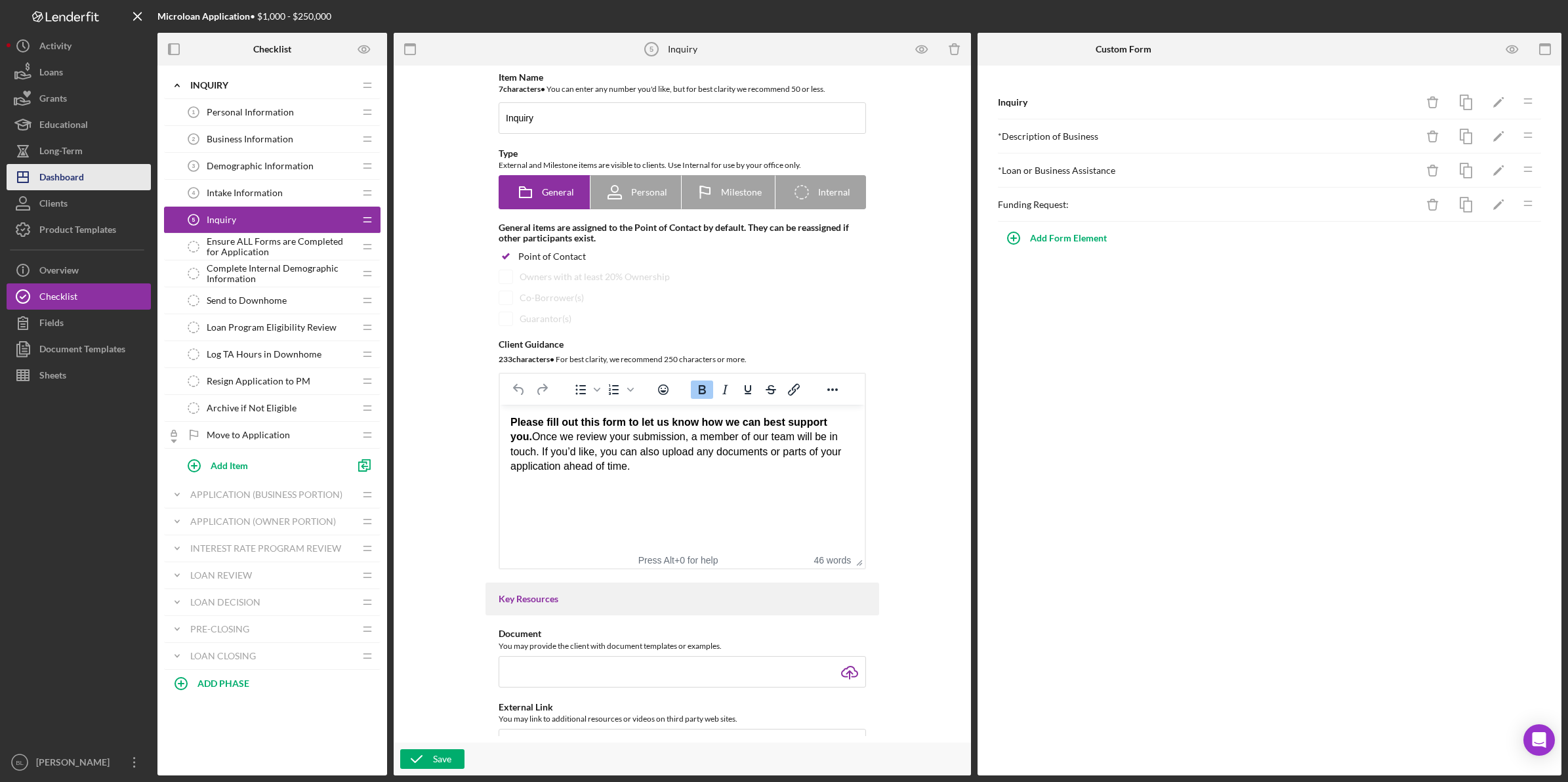
click at [66, 178] on div "Dashboard" at bounding box center [61, 178] width 45 height 29
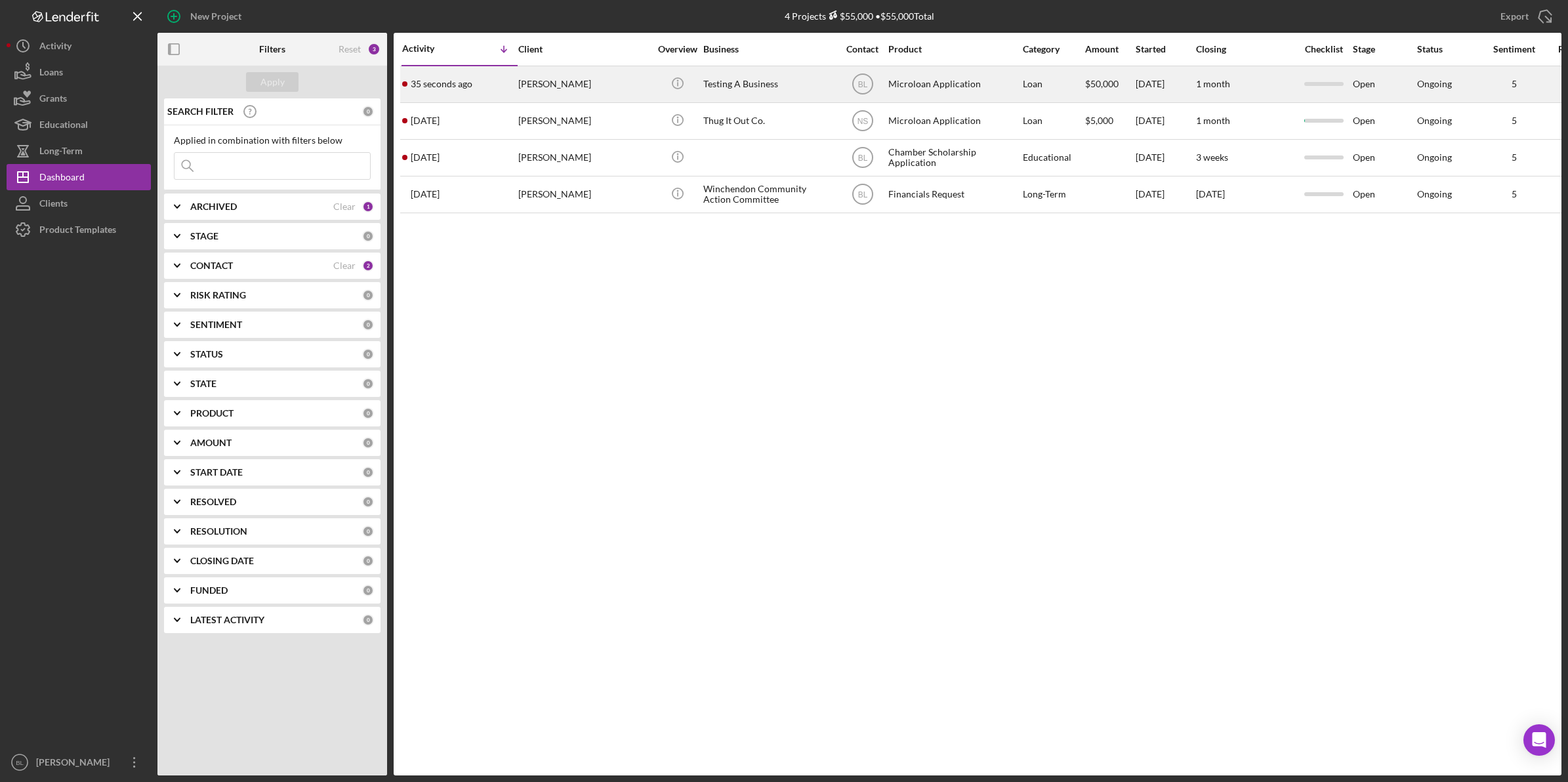
click at [738, 77] on div "Testing A Business" at bounding box center [769, 84] width 132 height 35
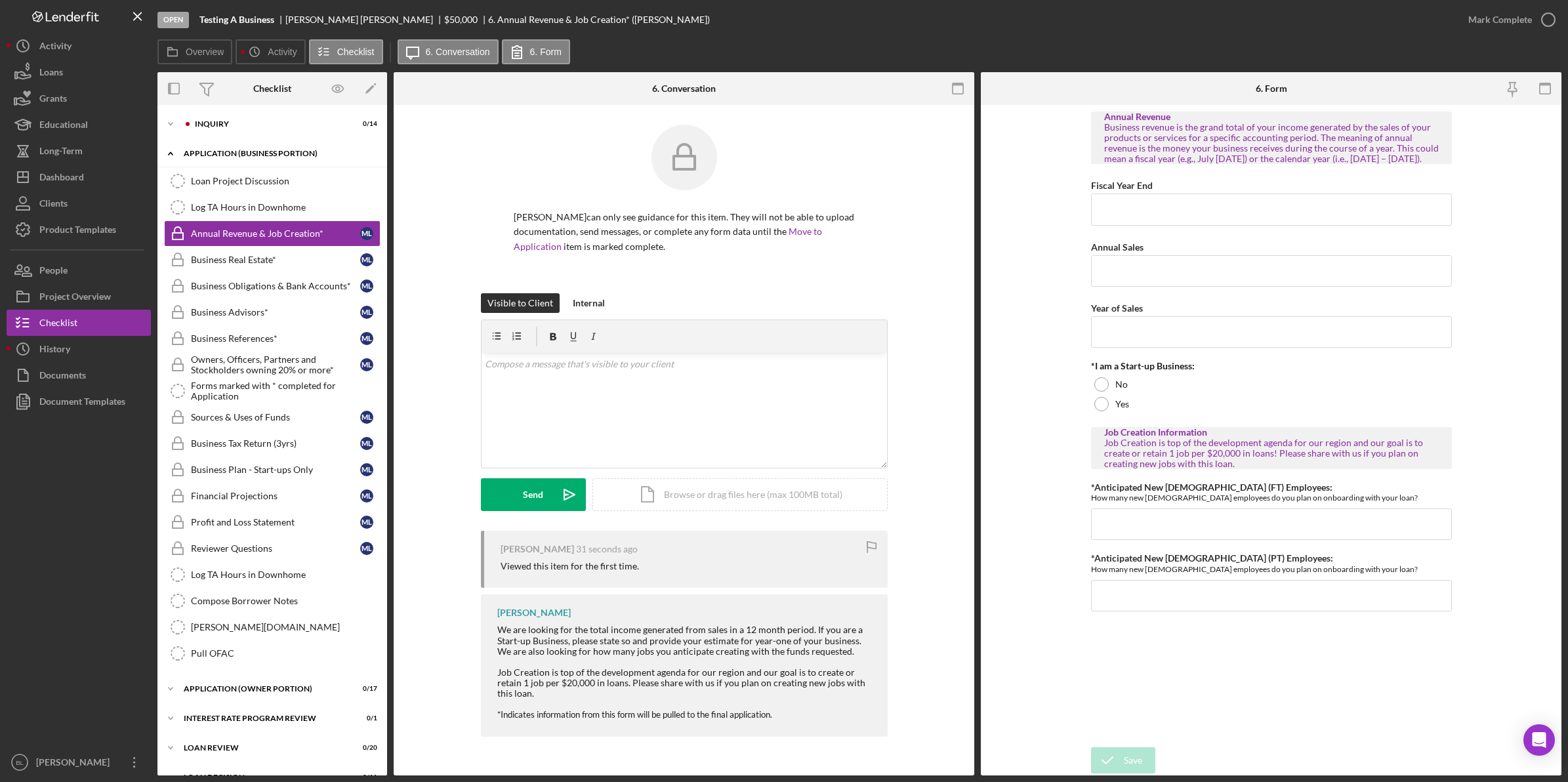
click at [207, 145] on div "Icon/Expander APPLICATION (BUSINESS PORTION) 0 / 19" at bounding box center [272, 153] width 229 height 27
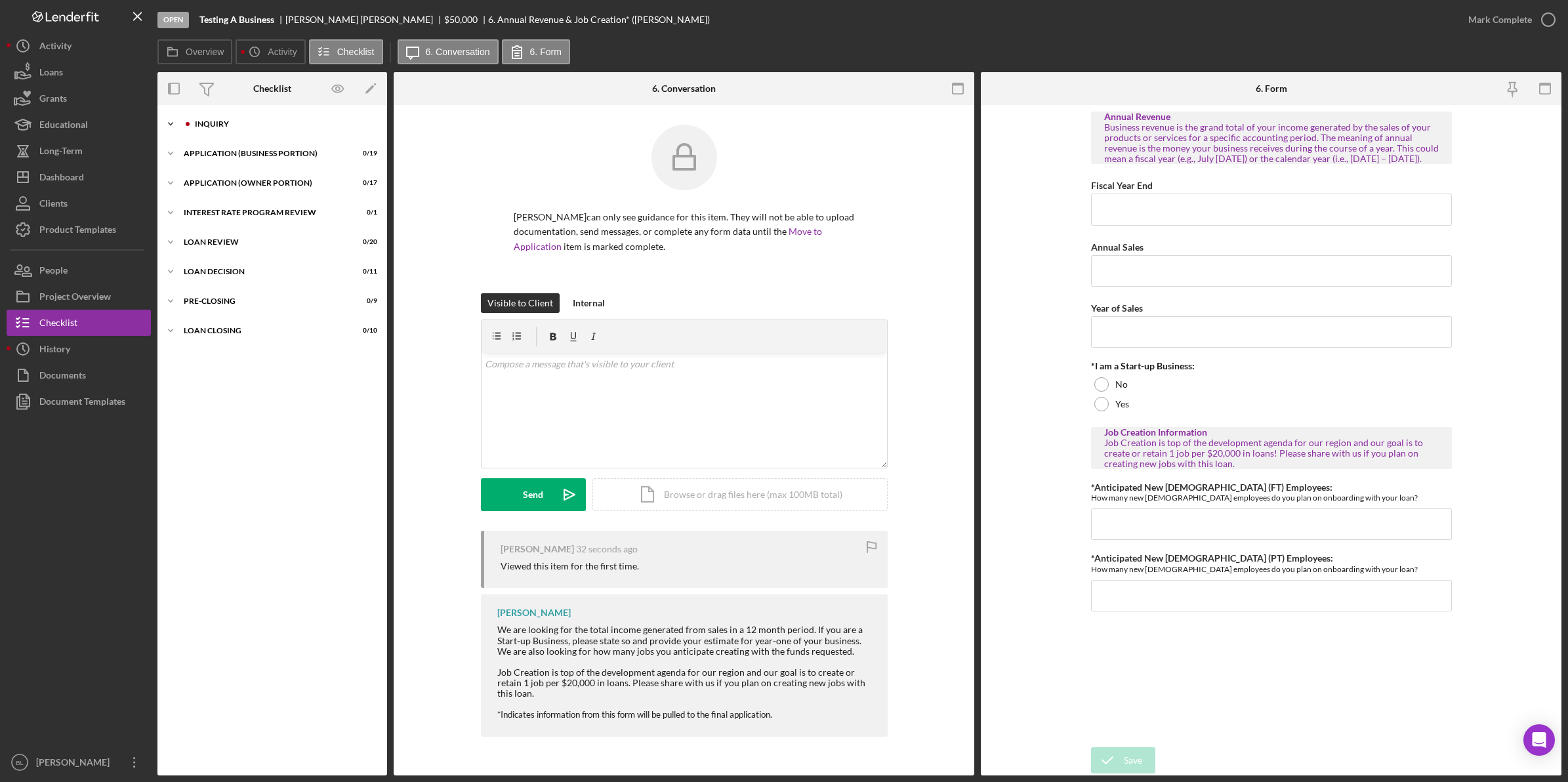
click at [203, 121] on div "INQUIRY" at bounding box center [282, 124] width 176 height 8
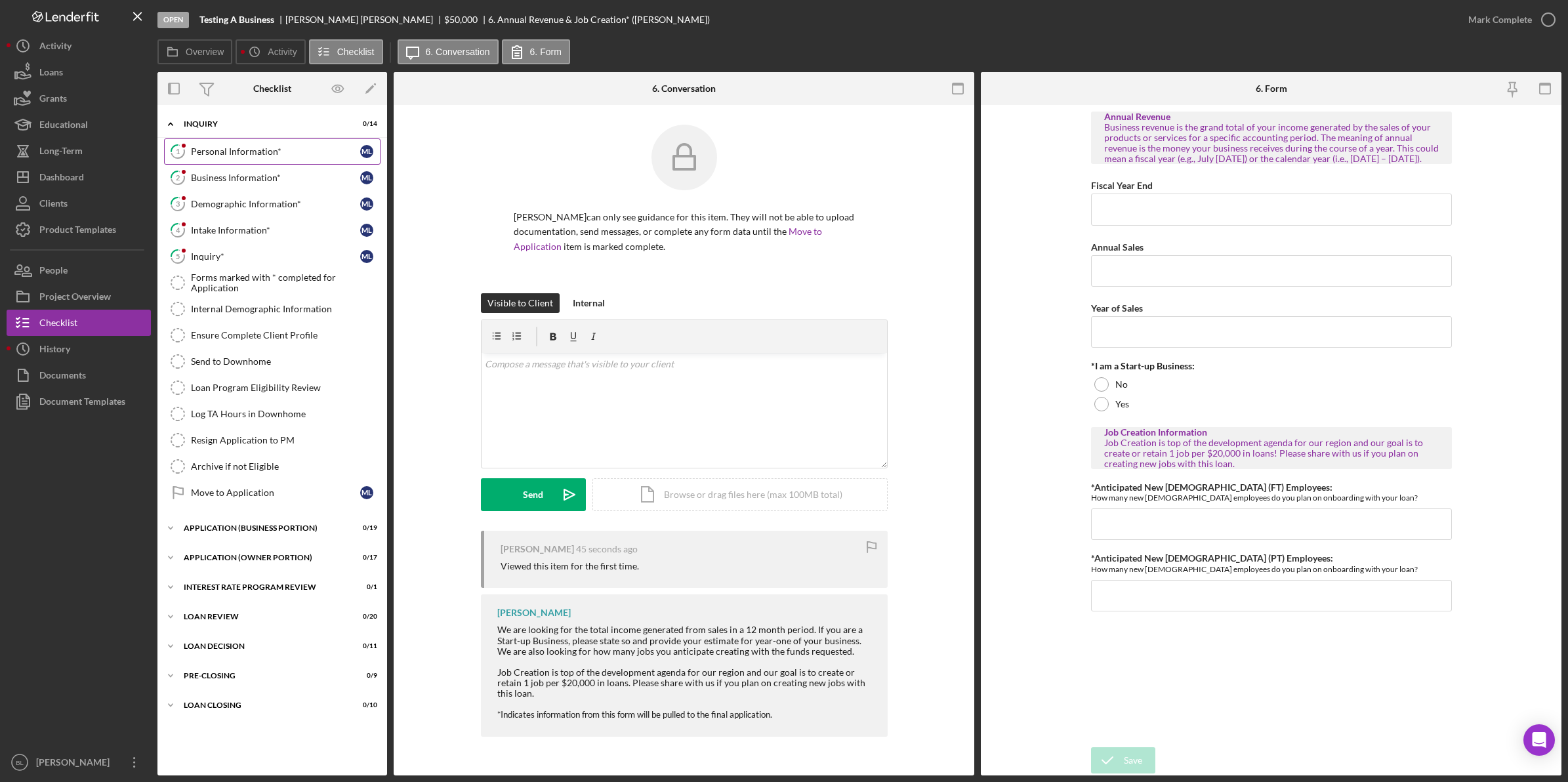
click at [244, 151] on div "Personal Information*" at bounding box center [274, 152] width 169 height 10
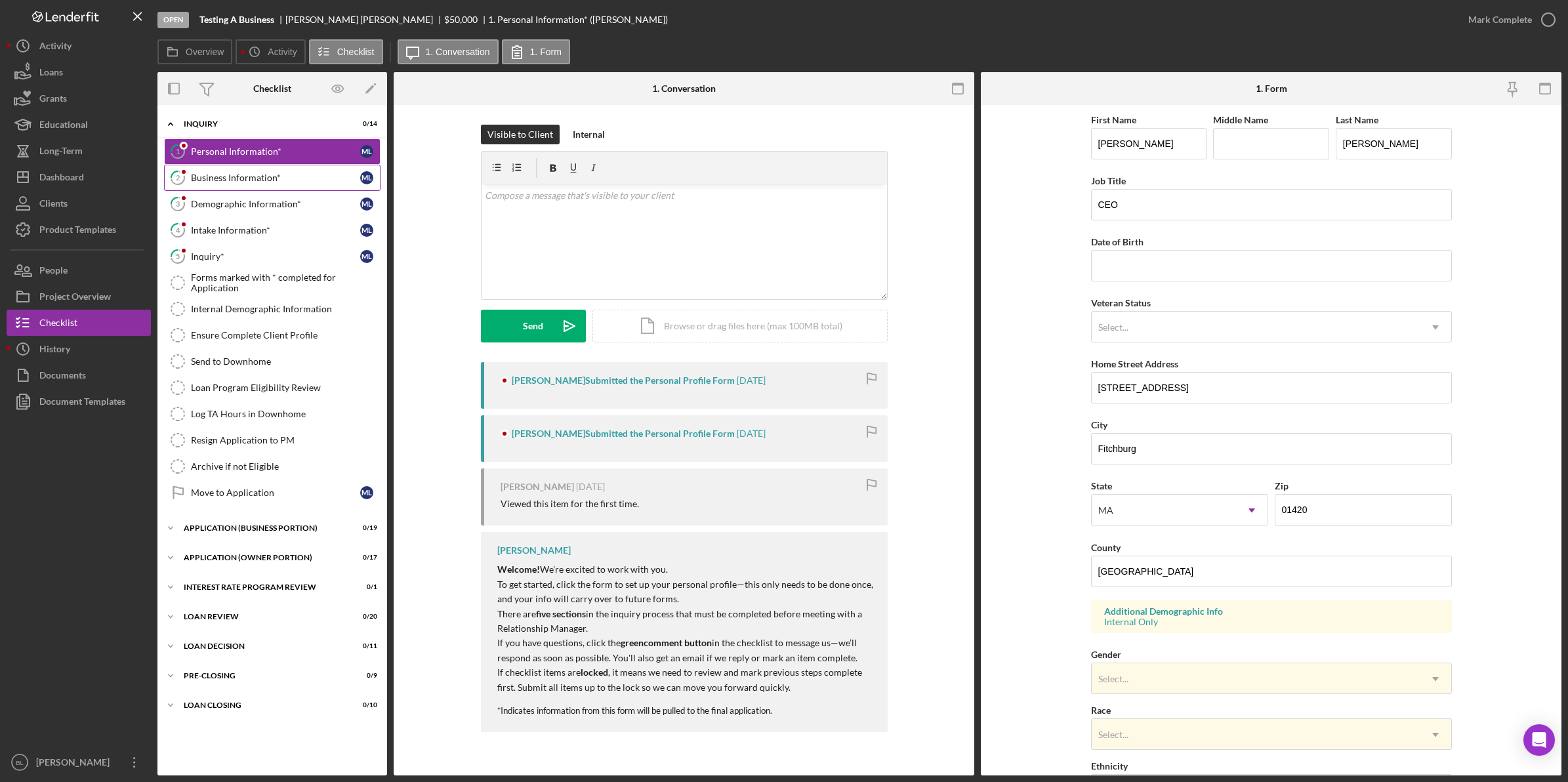
click at [261, 169] on link "2 Business Information* M L" at bounding box center [272, 178] width 216 height 26
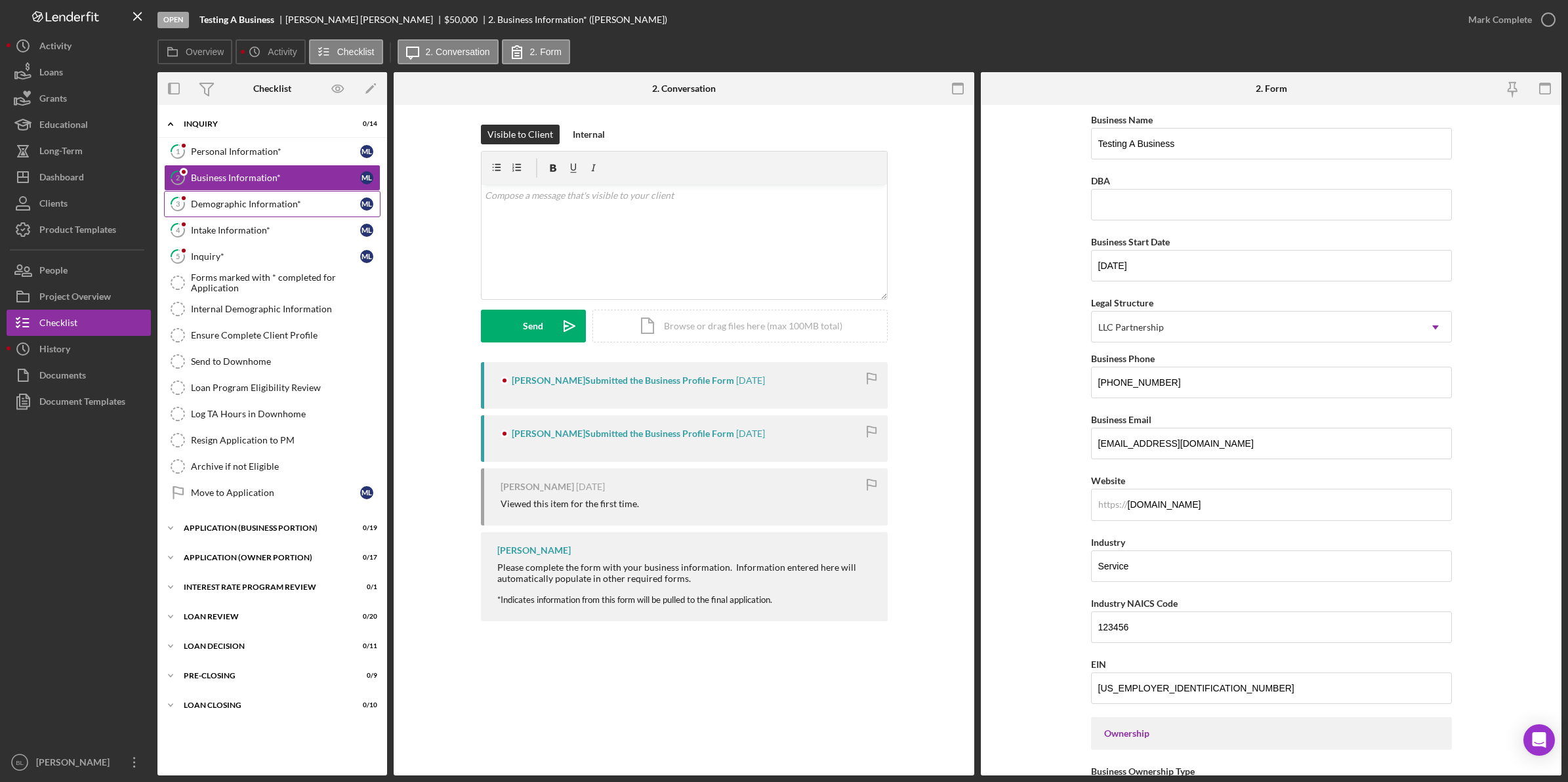
click at [269, 191] on link "3 Demographic Information* M L" at bounding box center [272, 204] width 216 height 26
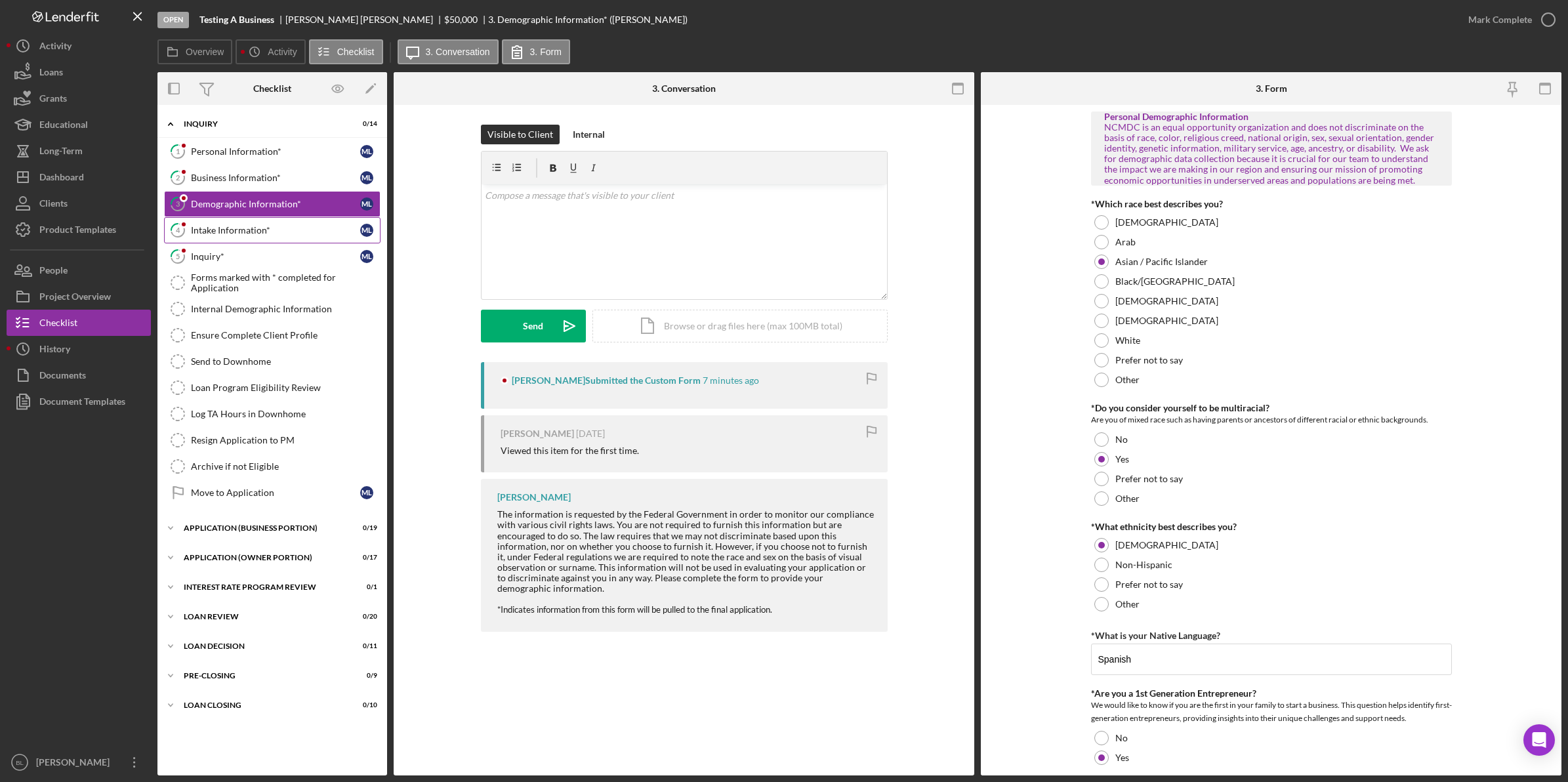
click at [267, 231] on div "Intake Information*" at bounding box center [274, 230] width 169 height 10
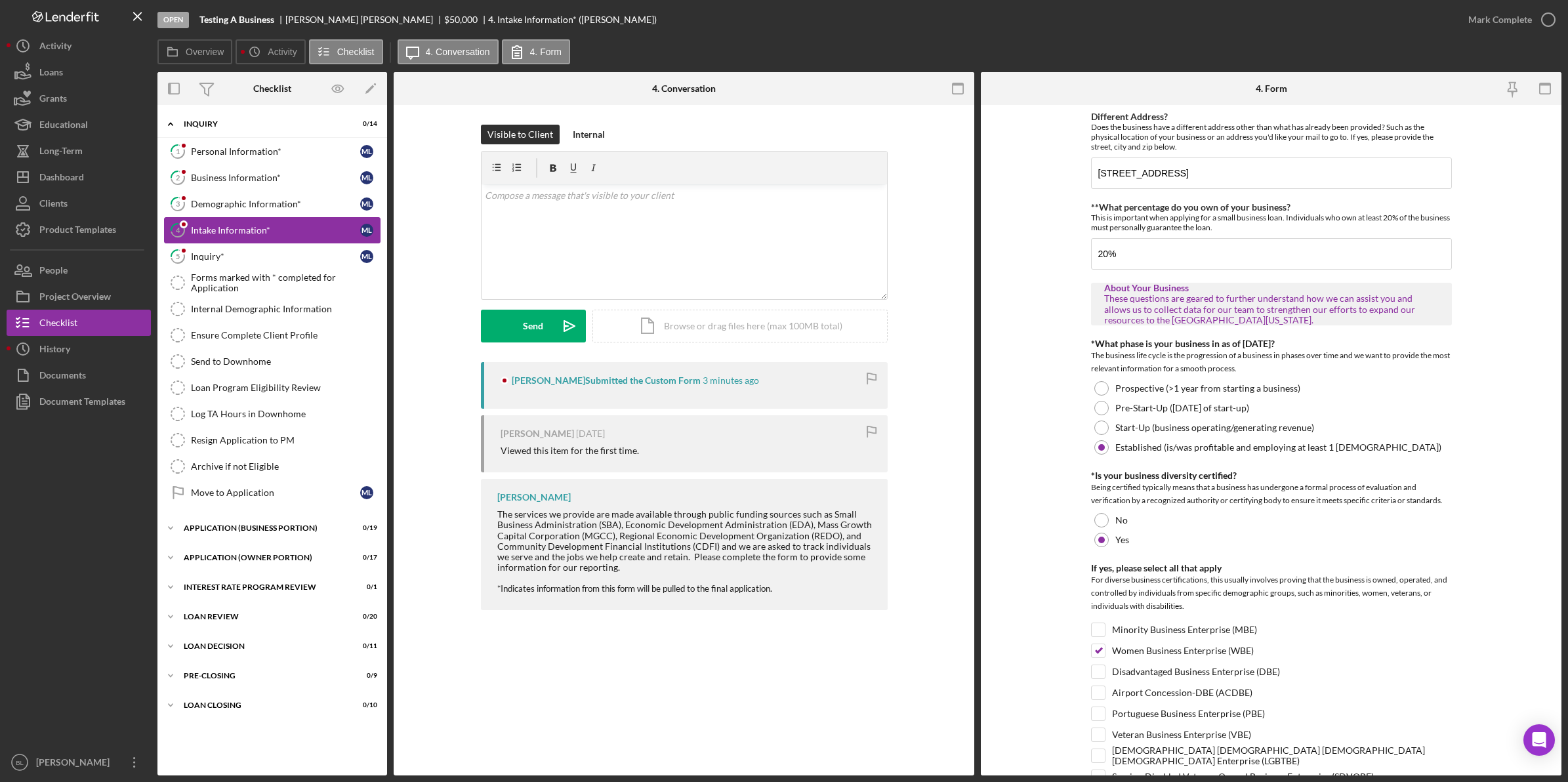
click at [213, 243] on link "4 Intake Information* M L" at bounding box center [272, 230] width 216 height 26
click at [248, 255] on div "Inquiry*" at bounding box center [274, 256] width 169 height 10
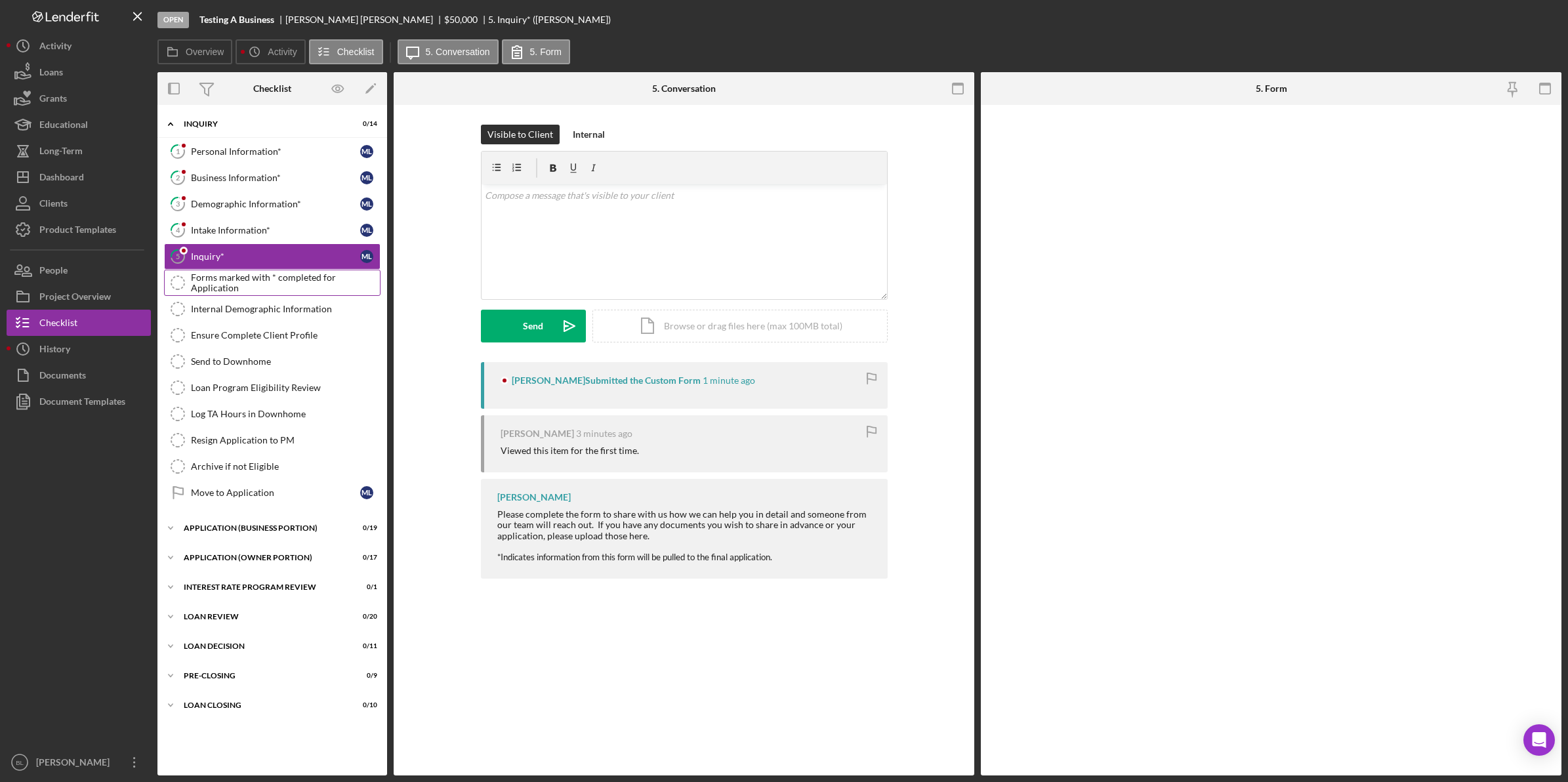
click at [273, 286] on div "Forms marked with * completed for Application" at bounding box center [285, 282] width 189 height 21
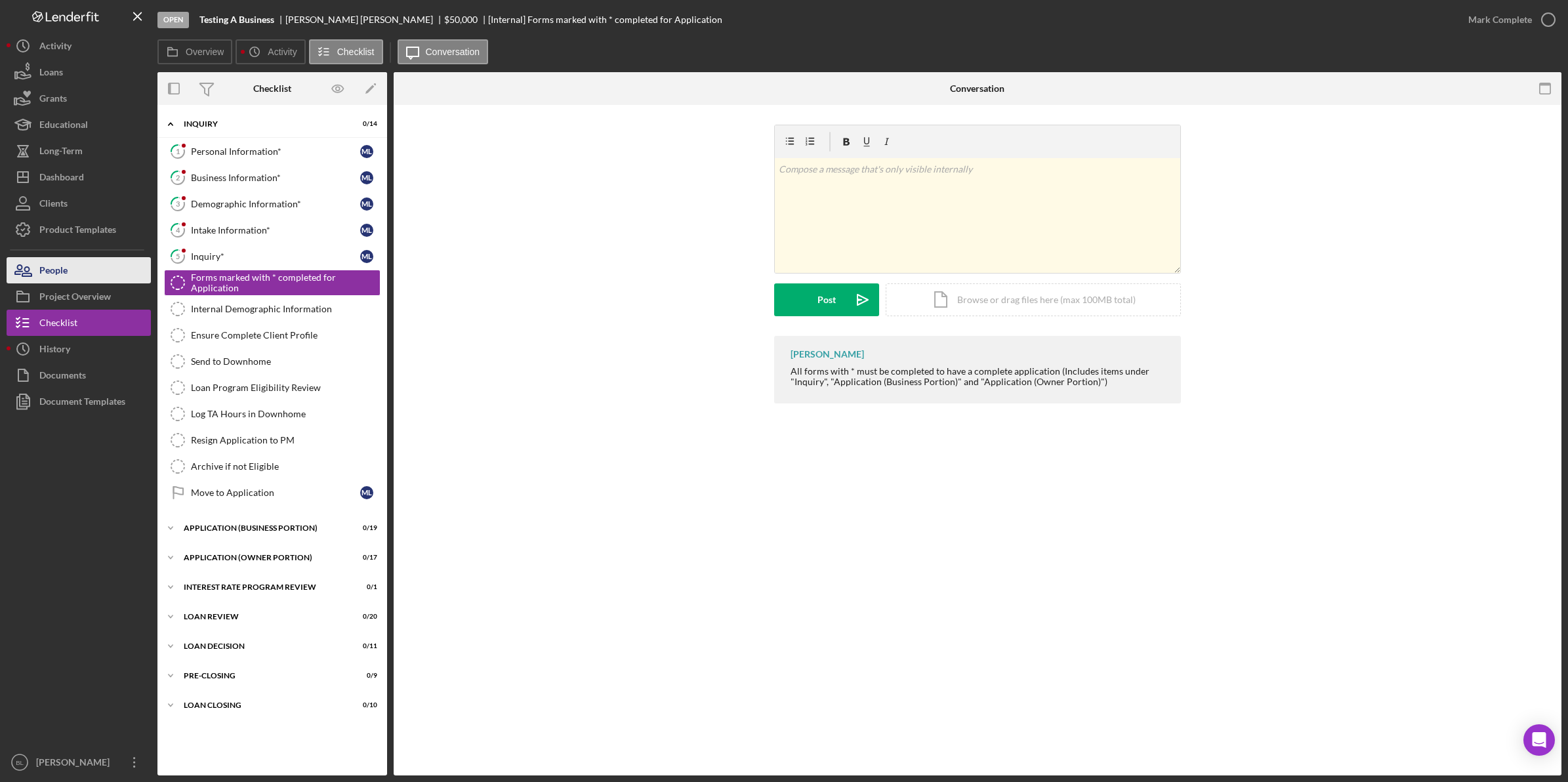
click at [74, 279] on button "People" at bounding box center [79, 270] width 145 height 26
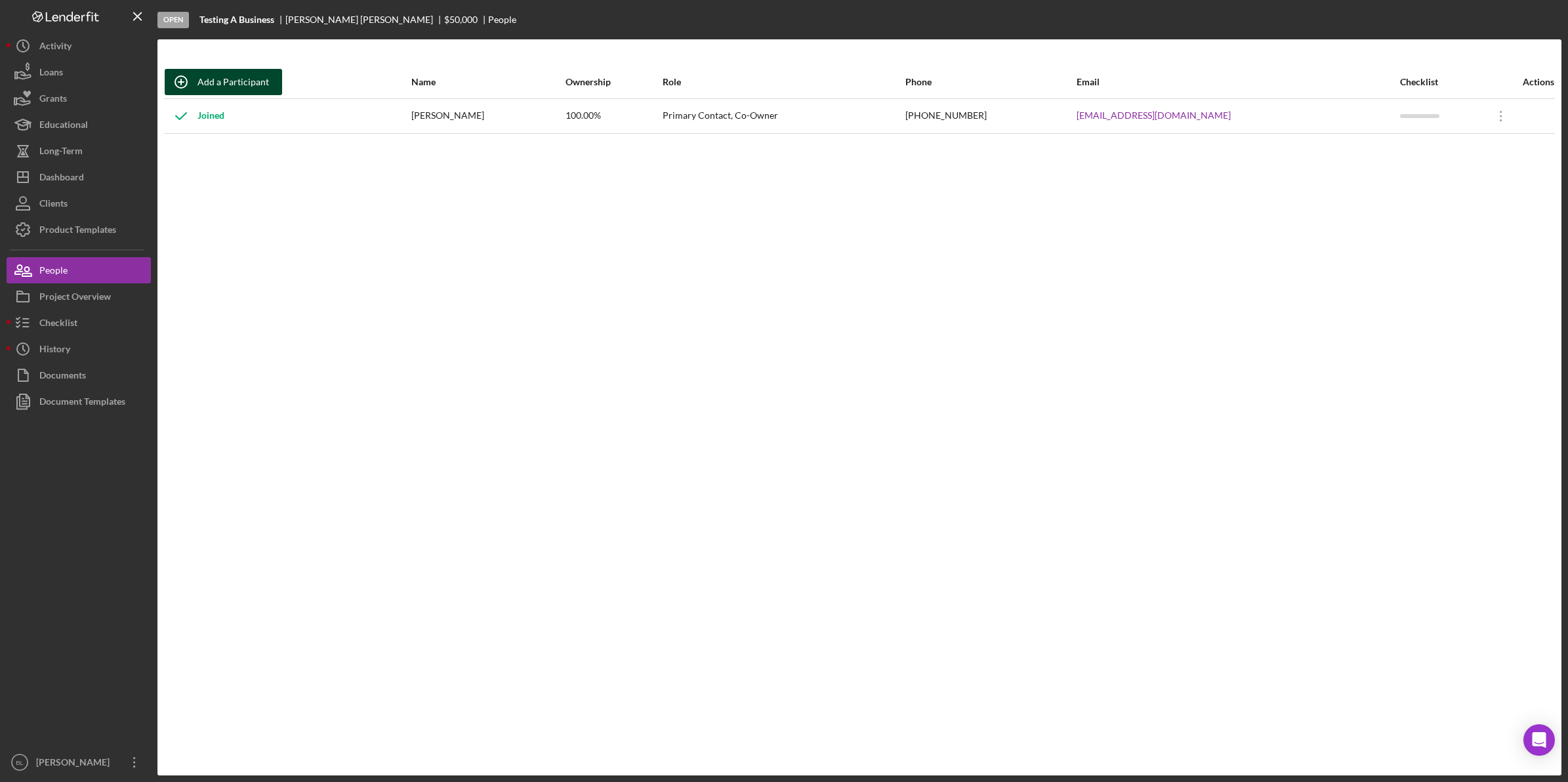
click at [249, 84] on div "Add a Participant" at bounding box center [233, 82] width 72 height 26
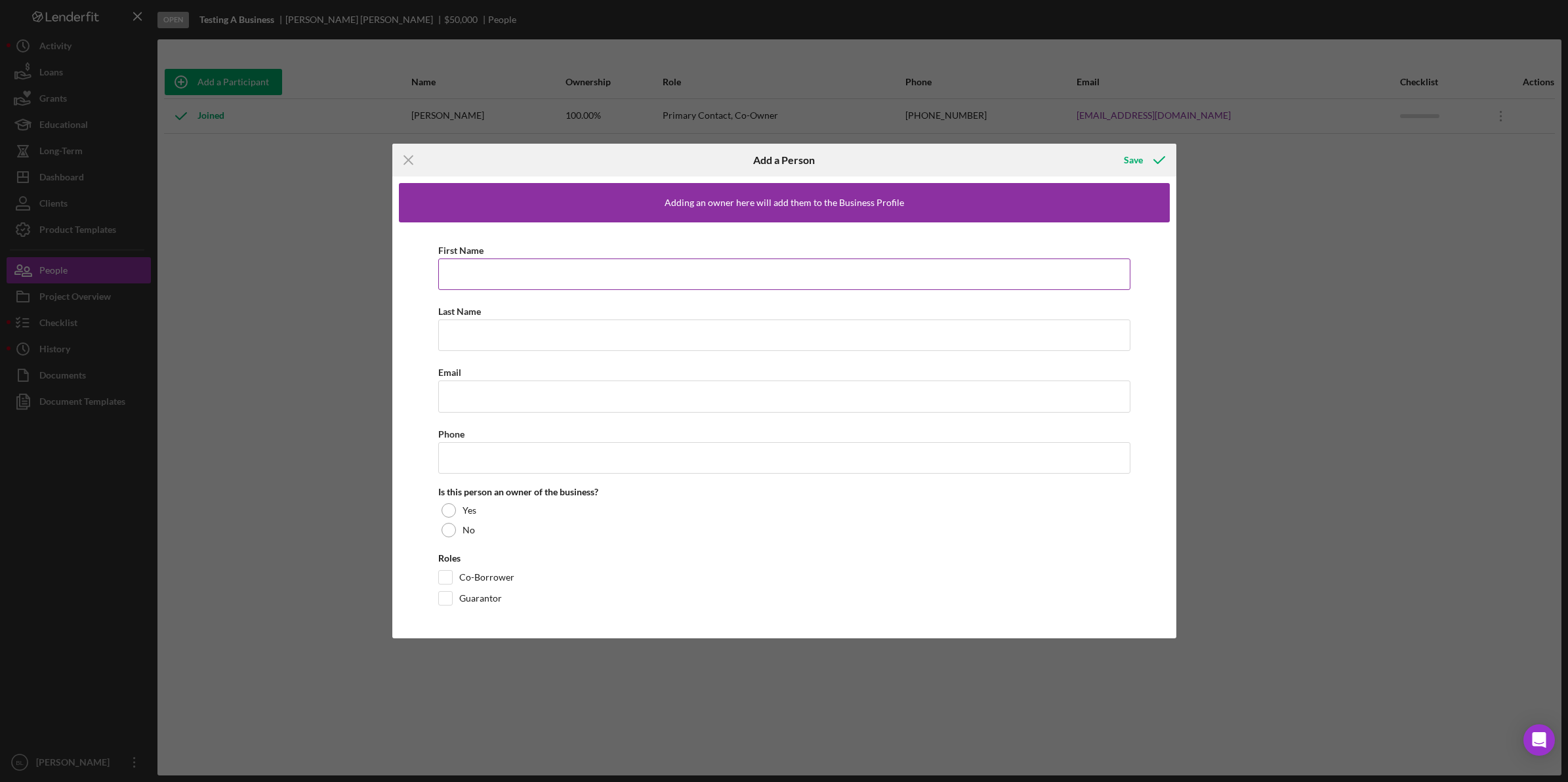
click at [520, 273] on input "First Name" at bounding box center [784, 275] width 692 height 31
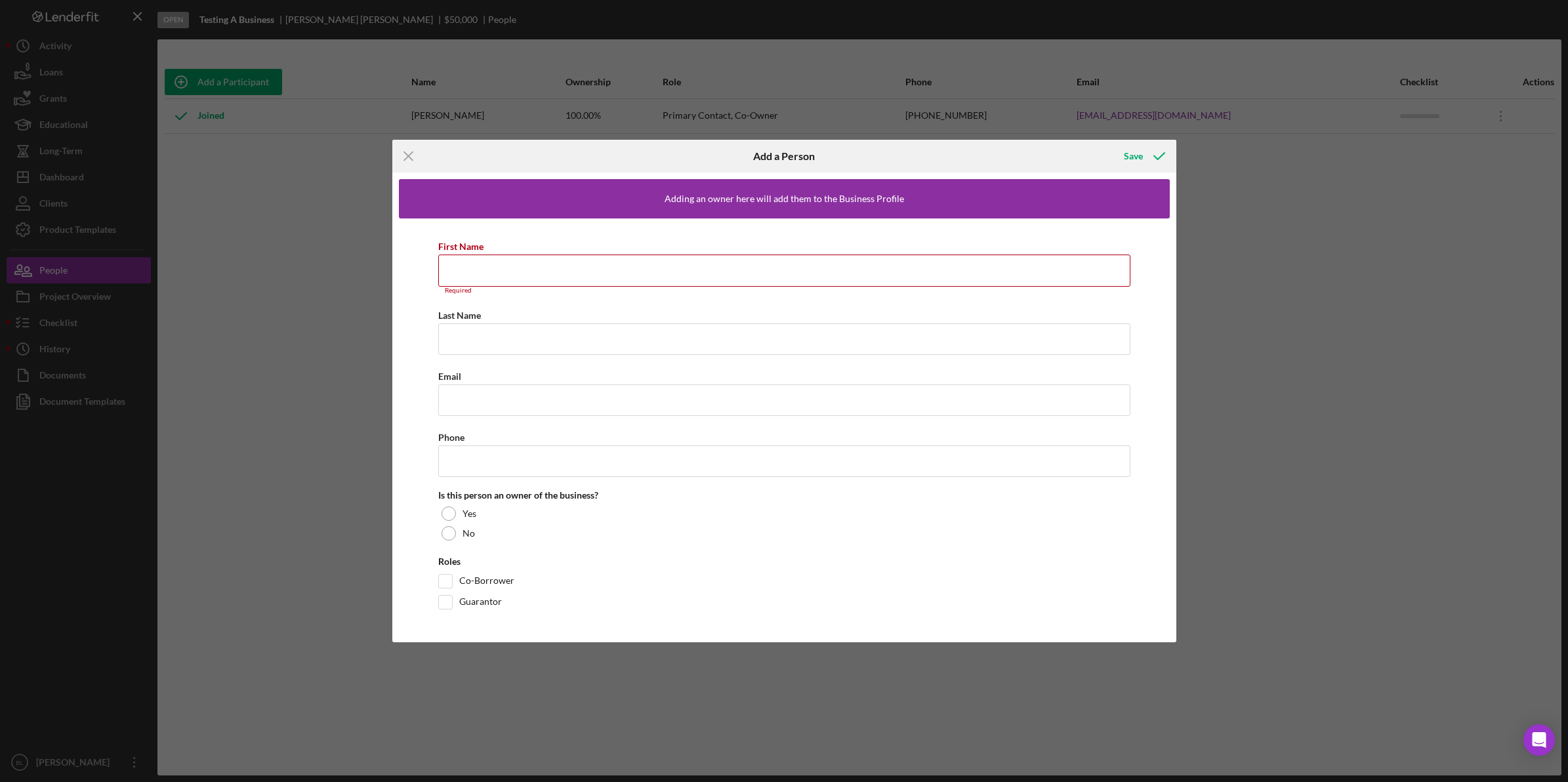
click at [411, 379] on div "First Name Required Last Name Required Email Phone Is this person an owner of t…" at bounding box center [784, 426] width 771 height 417
drag, startPoint x: 461, startPoint y: 394, endPoint x: 482, endPoint y: 394, distance: 21.0
click at [461, 394] on input "Email" at bounding box center [784, 400] width 692 height 31
type input "[EMAIL_ADDRESS][PERSON_NAME][DOMAIN_NAME]"
type input "[PERSON_NAME]"
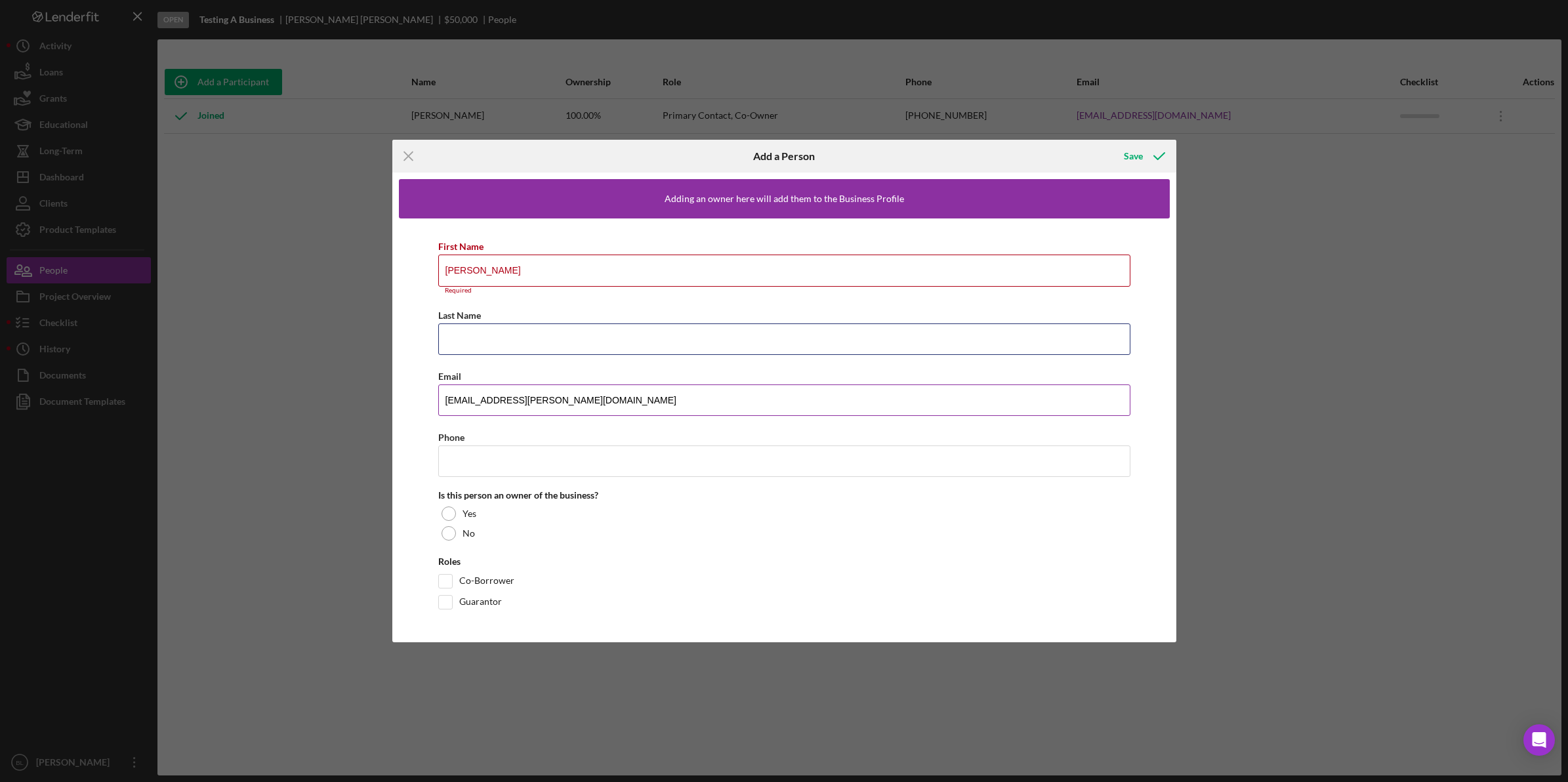
type input "[PERSON_NAME]"
type input "[PHONE_NUMBER]"
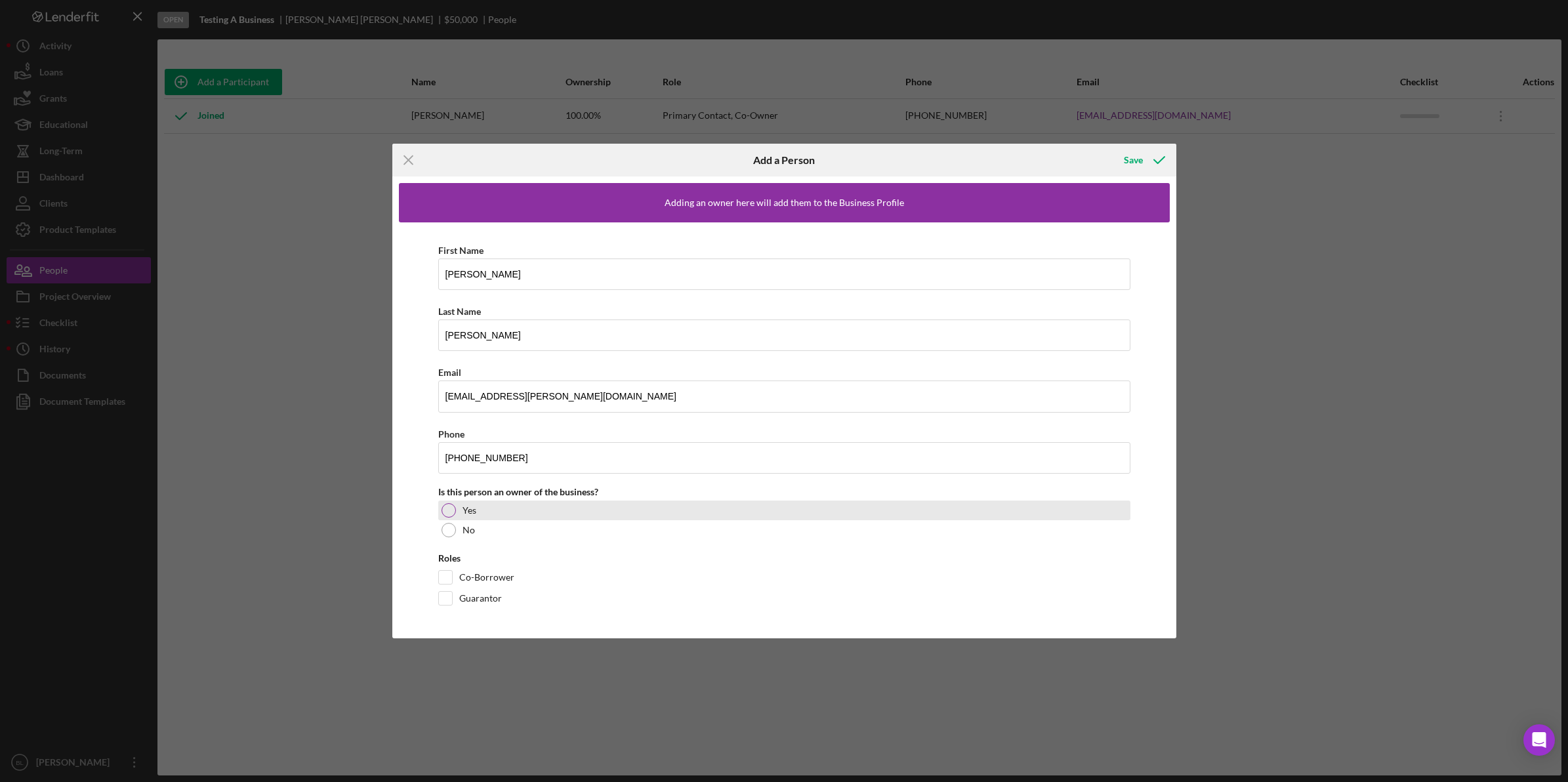
click at [494, 508] on div "Yes" at bounding box center [784, 510] width 692 height 20
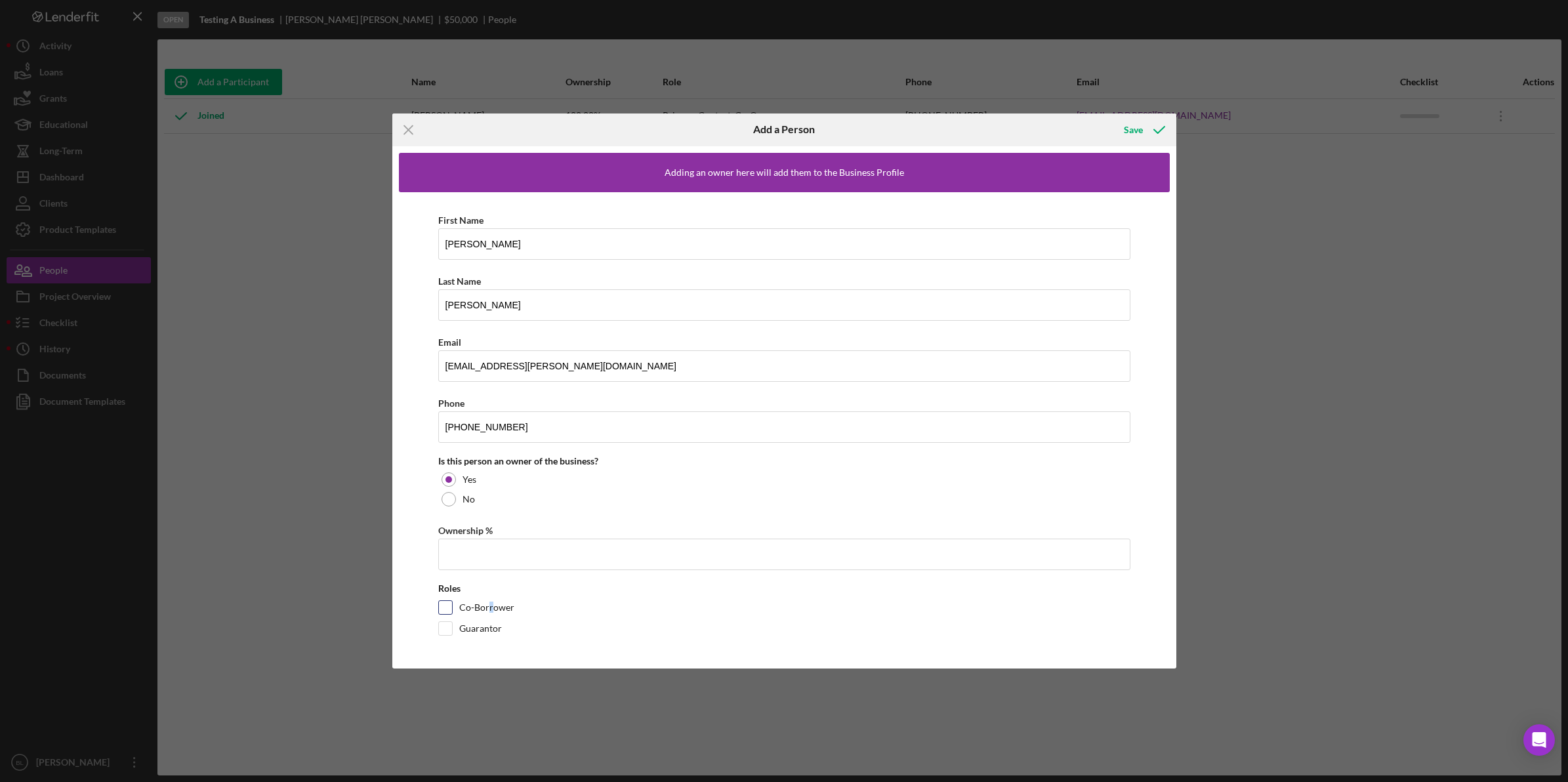
click at [491, 607] on label "Co-Borrower" at bounding box center [487, 607] width 55 height 13
drag, startPoint x: 491, startPoint y: 607, endPoint x: 447, endPoint y: 607, distance: 44.0
click at [447, 605] on input "Co-Borrower" at bounding box center [445, 607] width 13 height 13
checkbox input "true"
click at [552, 548] on input "Ownership %" at bounding box center [784, 554] width 692 height 31
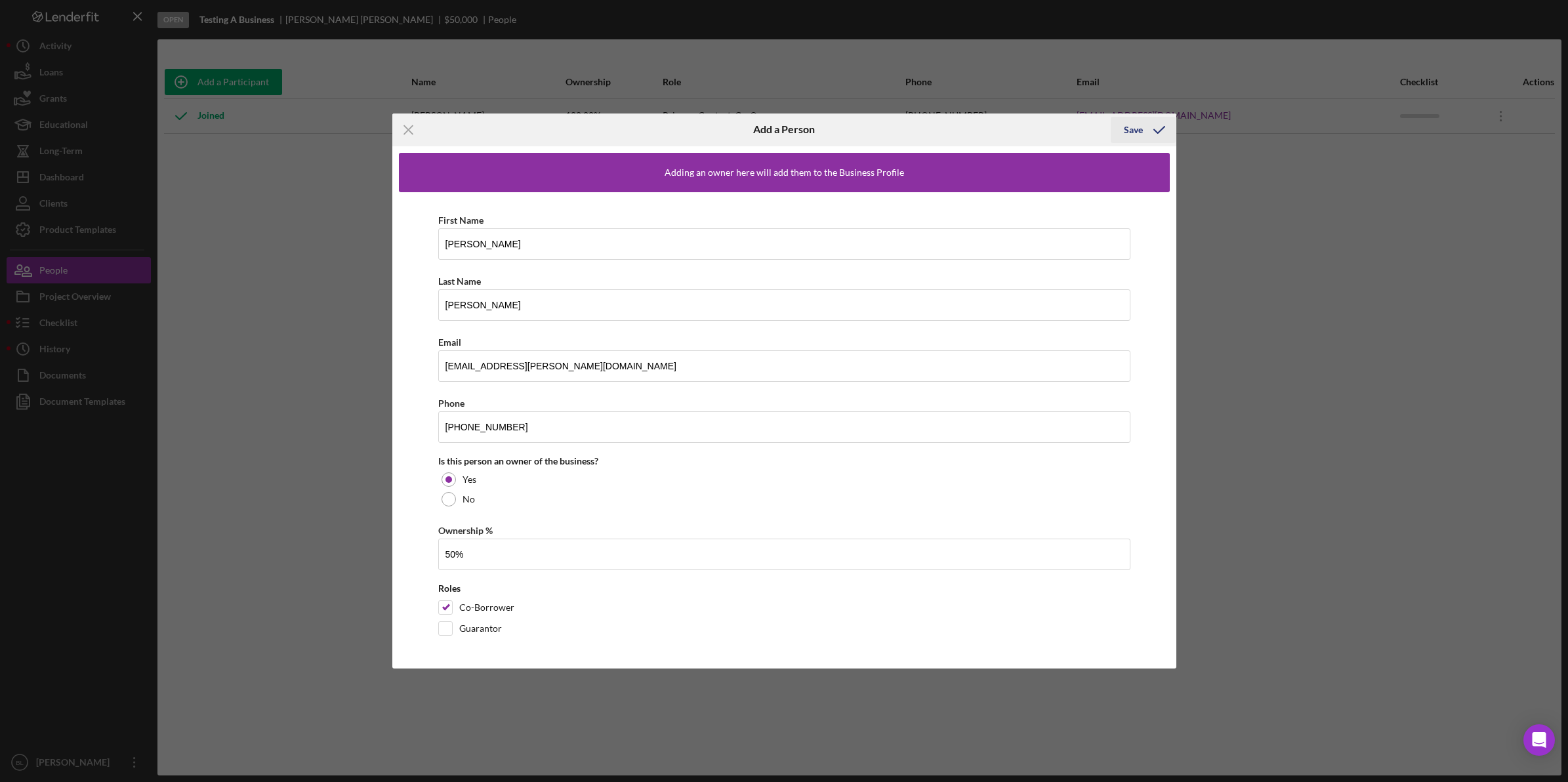
type input "50.00%"
click at [1139, 128] on div "Save" at bounding box center [1133, 130] width 19 height 26
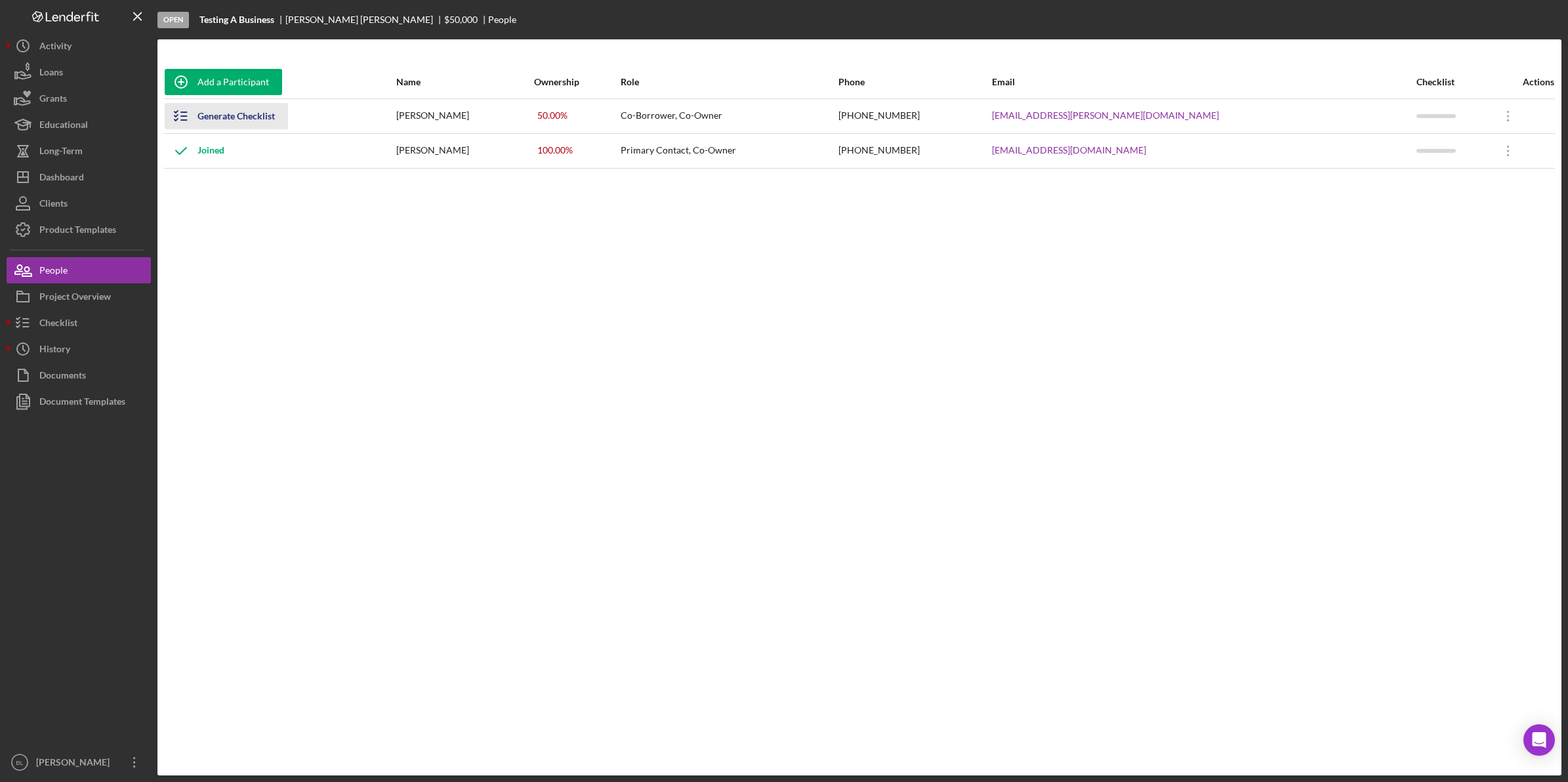
click at [202, 107] on div "Generate Checklist" at bounding box center [236, 116] width 77 height 26
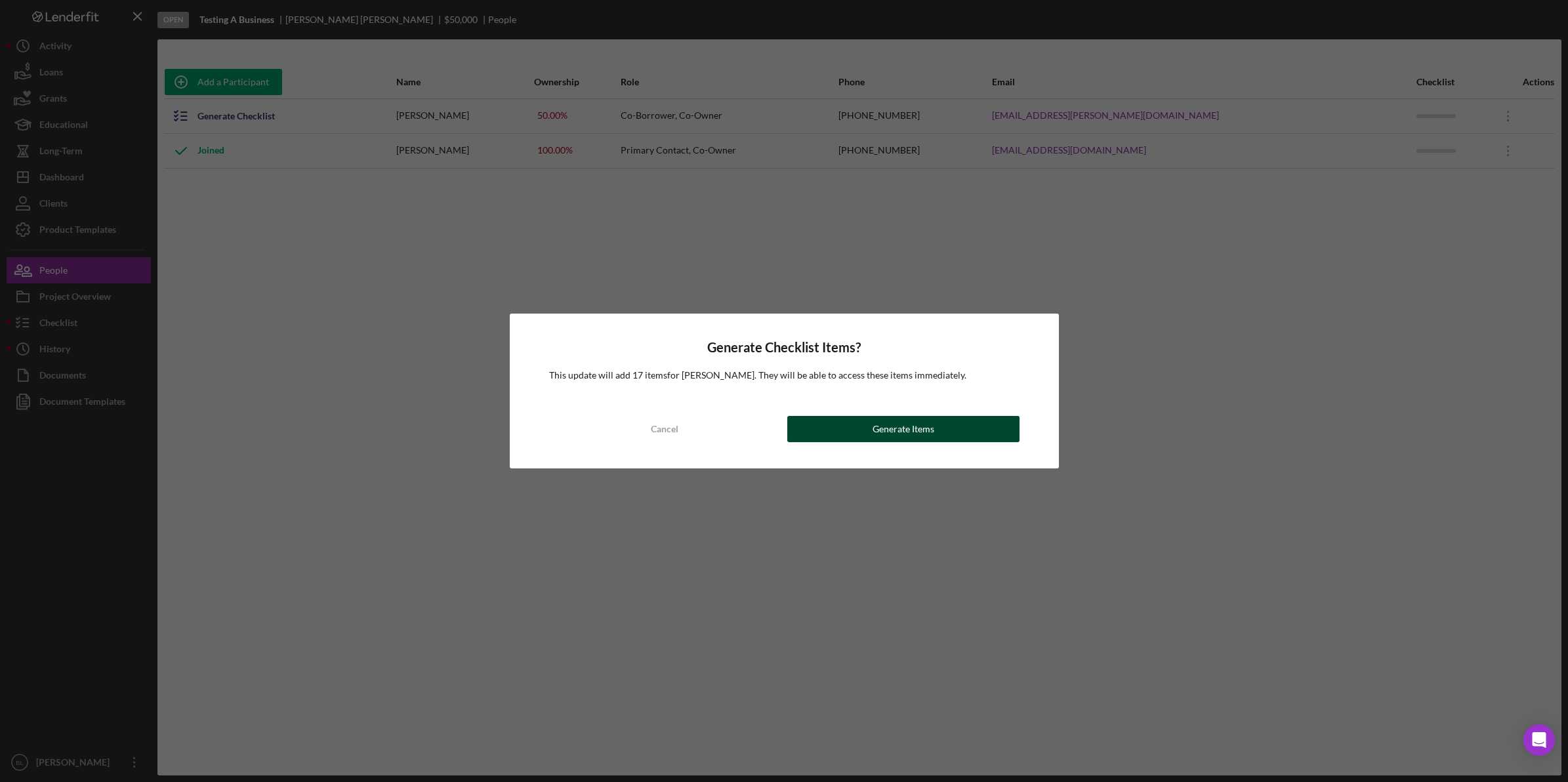
click at [895, 423] on div "Generate Items" at bounding box center [903, 429] width 61 height 26
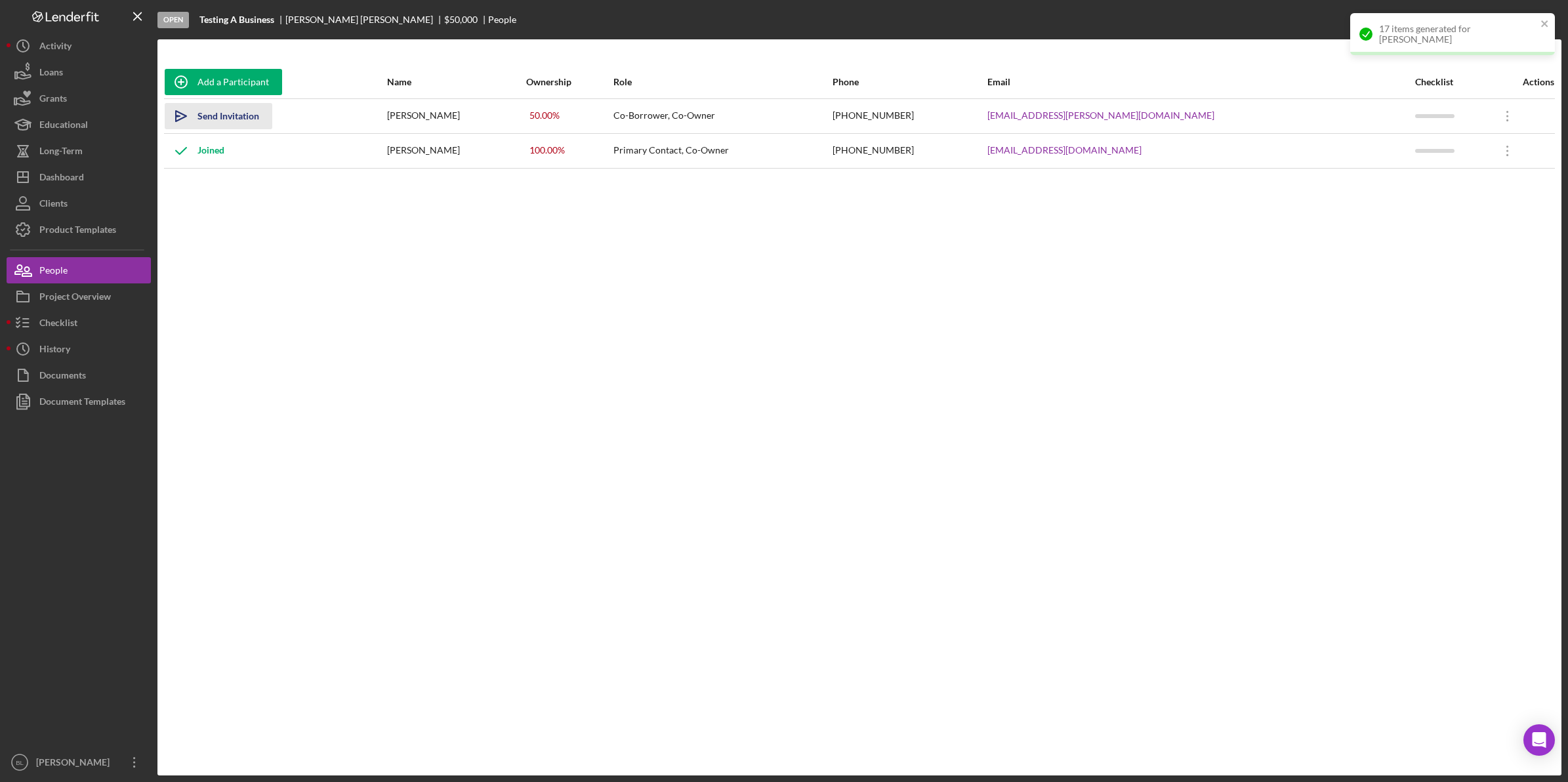
click at [226, 113] on div "Send Invitation" at bounding box center [228, 116] width 61 height 26
drag, startPoint x: 451, startPoint y: 341, endPoint x: 451, endPoint y: 349, distance: 8.0
click at [451, 349] on div "Add a Participant Name Ownership Role Phone Email Checklist Actions Icon/icon-i…" at bounding box center [859, 407] width 1403 height 683
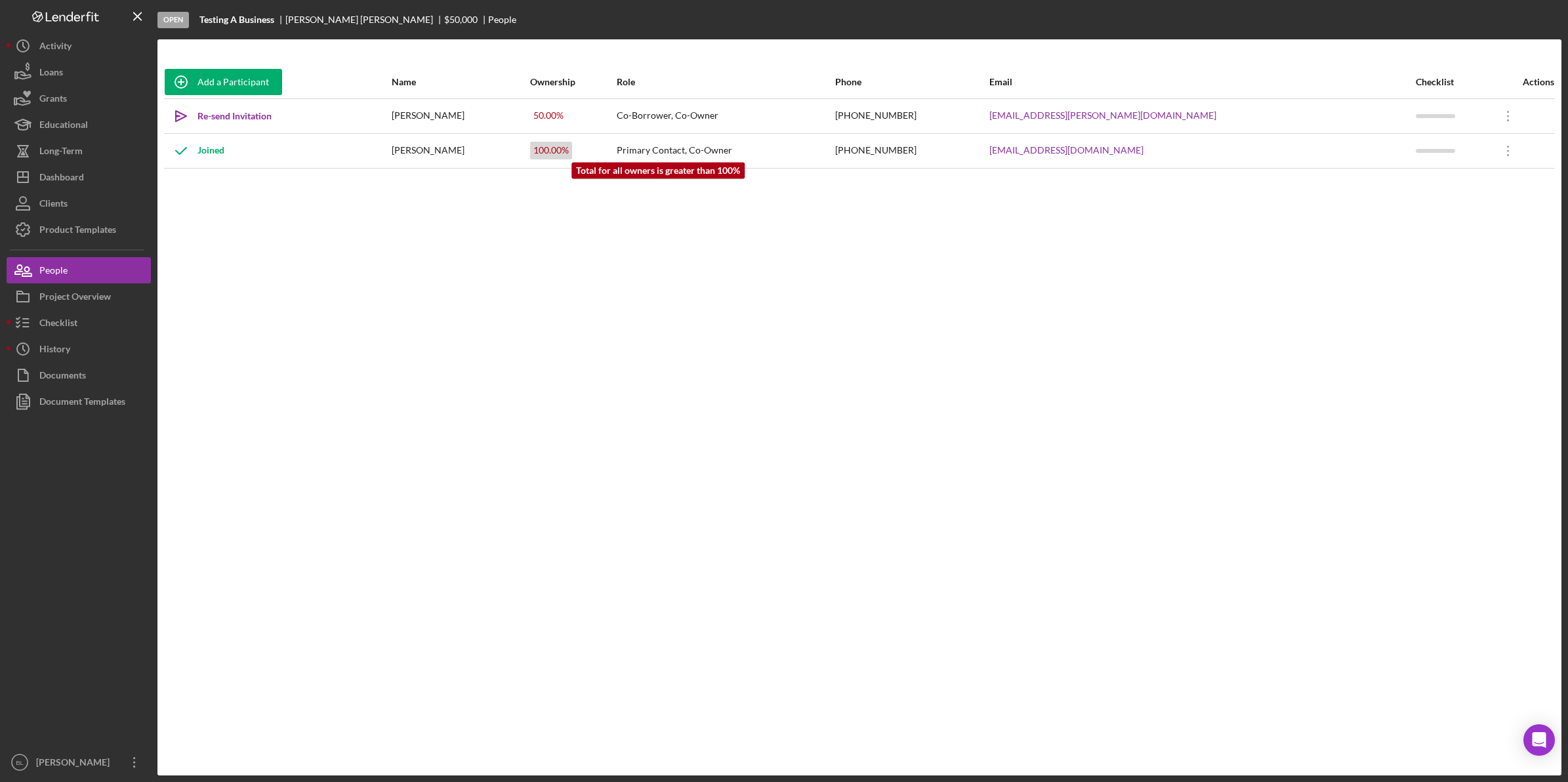
click at [572, 158] on div "100.00 %" at bounding box center [551, 151] width 42 height 17
click at [1492, 150] on icon "Icon/Overflow" at bounding box center [1508, 151] width 33 height 33
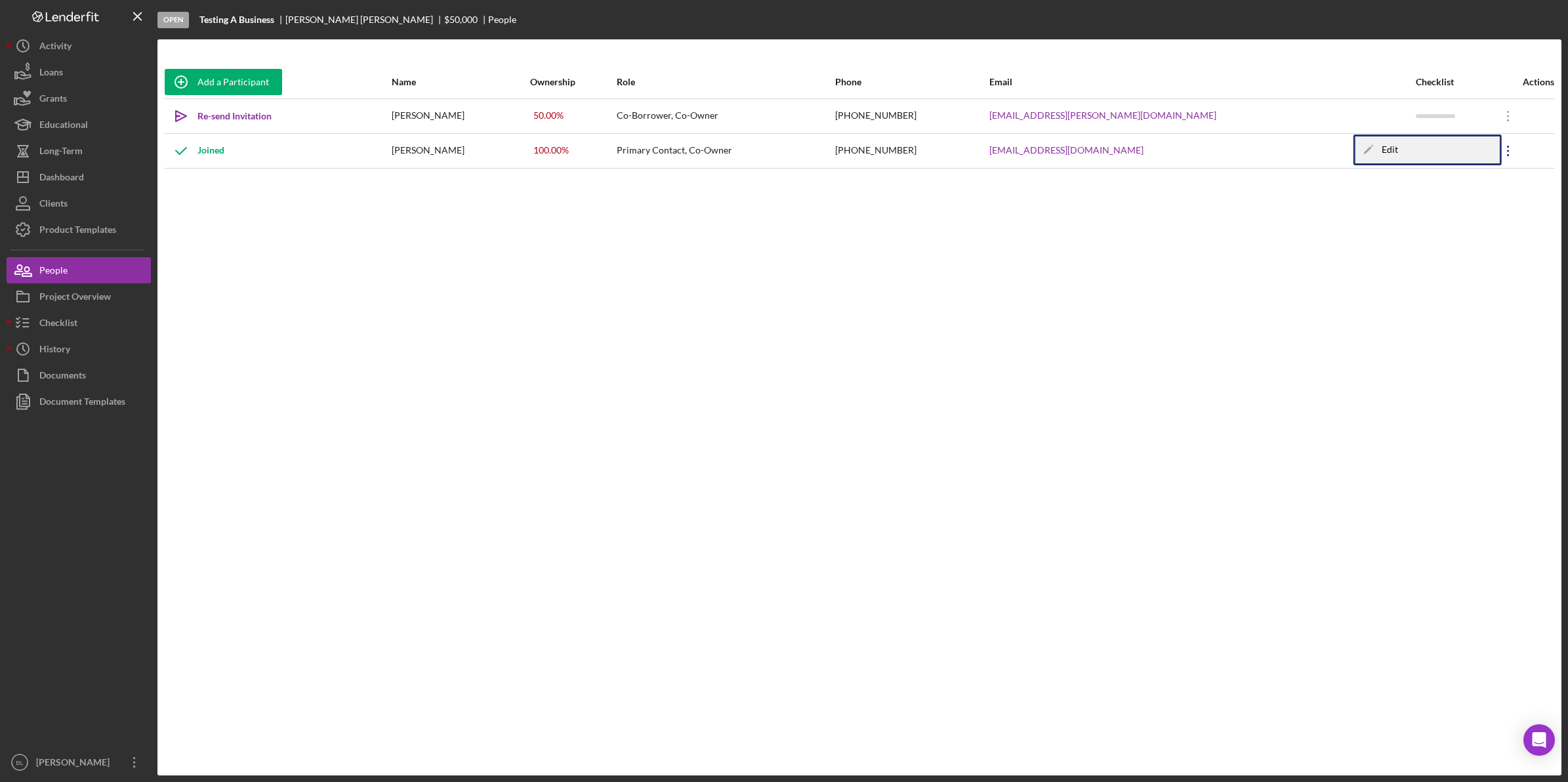
click at [1383, 159] on div "Icon/Edit Edit" at bounding box center [1427, 150] width 145 height 27
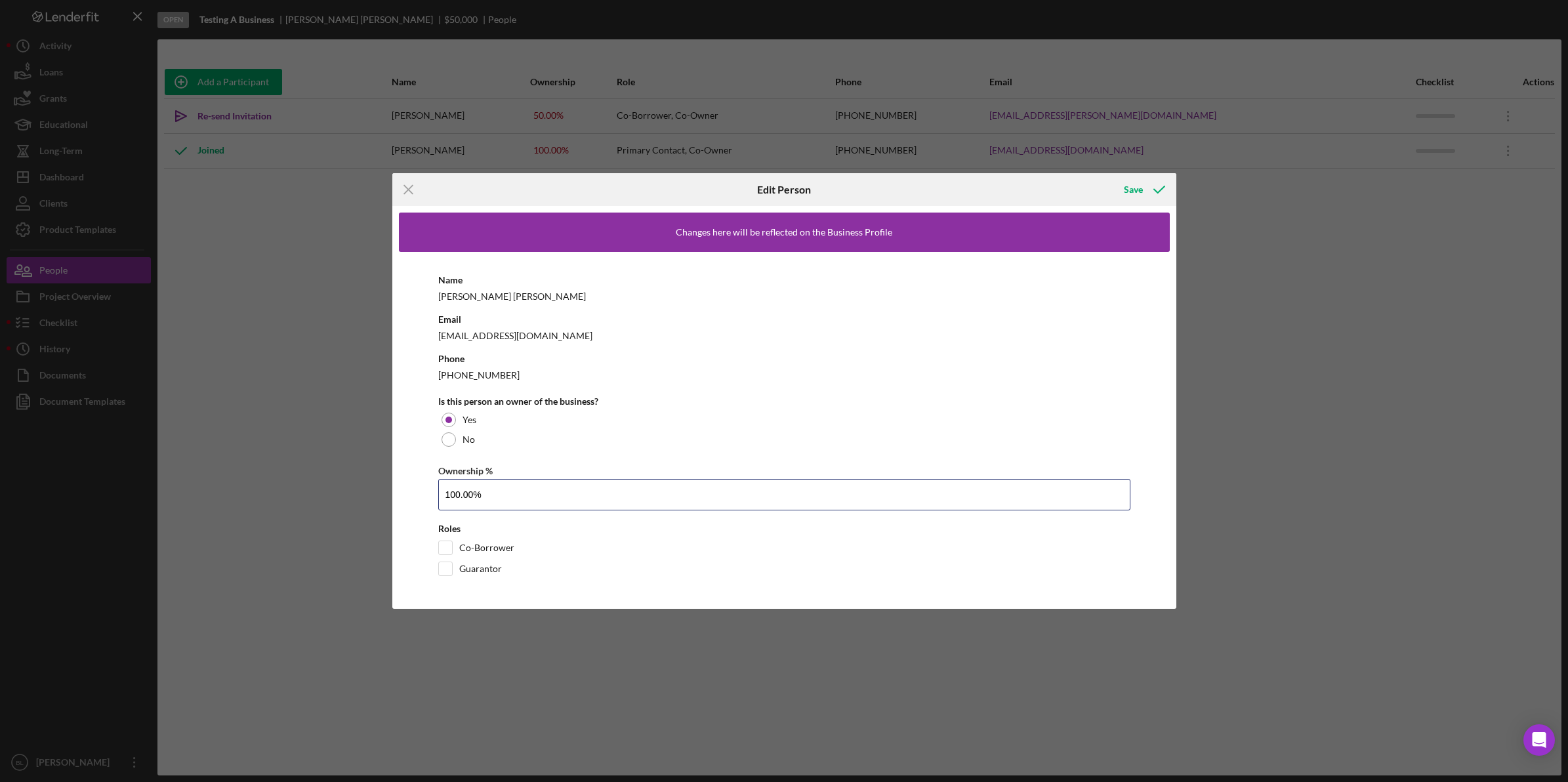
drag, startPoint x: 561, startPoint y: 489, endPoint x: 324, endPoint y: 475, distance: 237.4
click at [325, 486] on div "Icon/Menu Close Edit Person Save Changes here will be reflected on the Business…" at bounding box center [784, 391] width 1568 height 782
type input "50.00%"
click at [1145, 182] on icon "button" at bounding box center [1159, 190] width 33 height 33
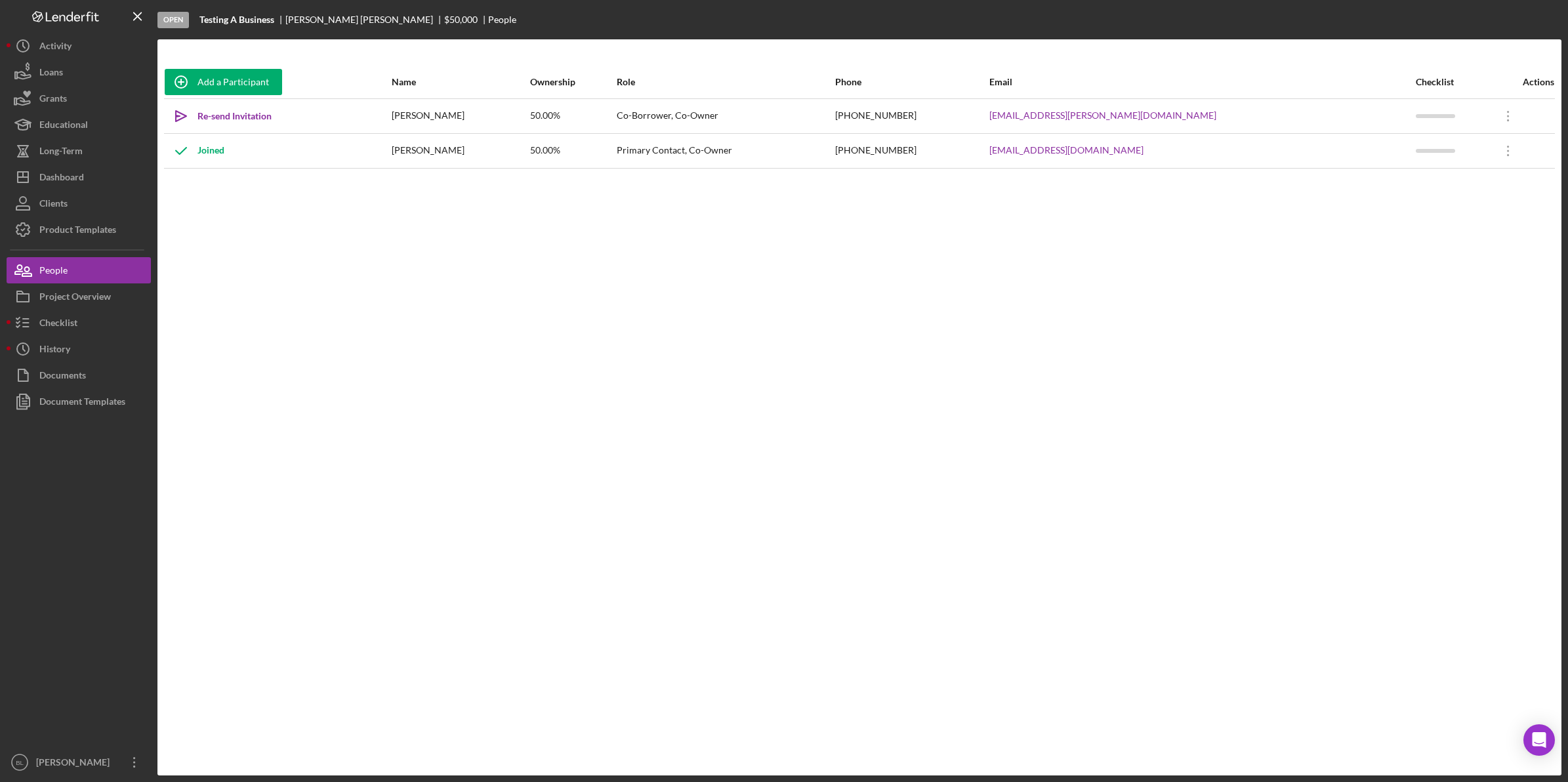
drag, startPoint x: 1099, startPoint y: 365, endPoint x: 1049, endPoint y: 359, distance: 50.4
click at [1099, 369] on div "Add a Participant Name Ownership Role Phone Email Checklist Actions Icon/icon-i…" at bounding box center [859, 407] width 1403 height 683
click at [881, 443] on div "Add a Participant Name Ownership Role Phone Email Checklist Actions Icon/icon-i…" at bounding box center [859, 407] width 1403 height 683
click at [82, 210] on button "Clients" at bounding box center [79, 204] width 145 height 26
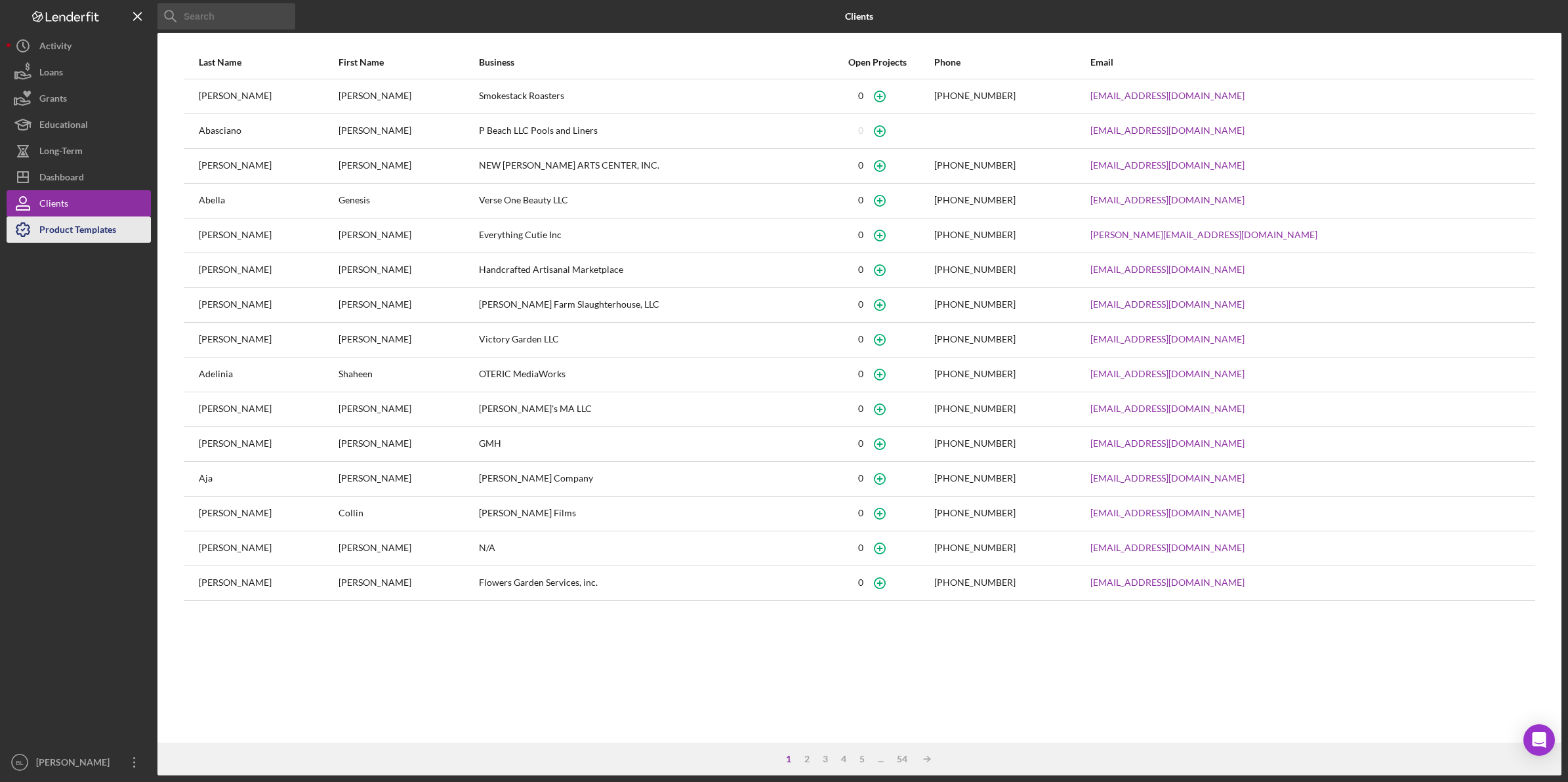
click at [94, 229] on div "Product Templates" at bounding box center [77, 231] width 77 height 29
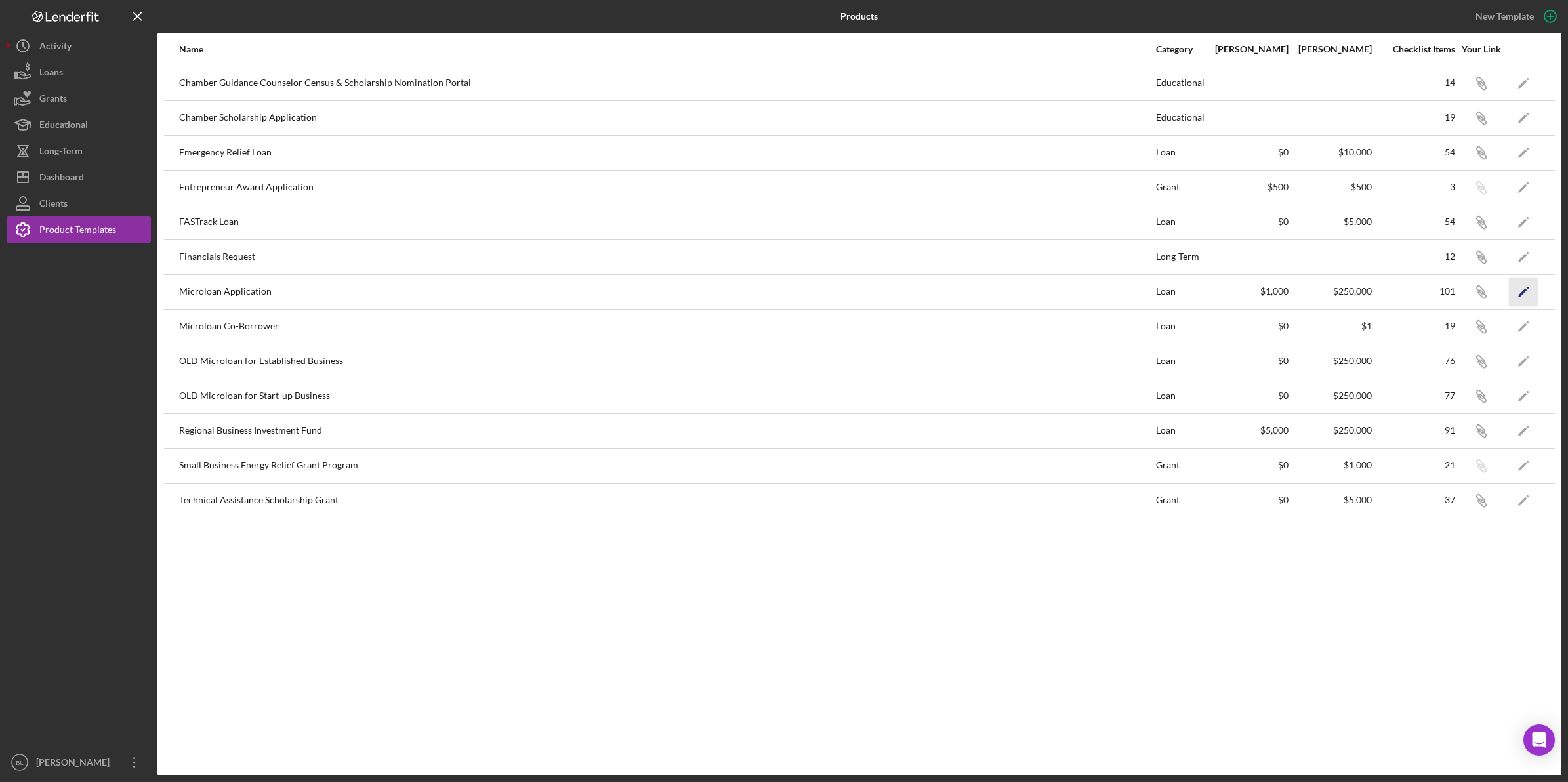
click at [1513, 283] on icon "Icon/Edit" at bounding box center [1524, 292] width 29 height 29
click at [69, 180] on div "Dashboard" at bounding box center [61, 178] width 45 height 29
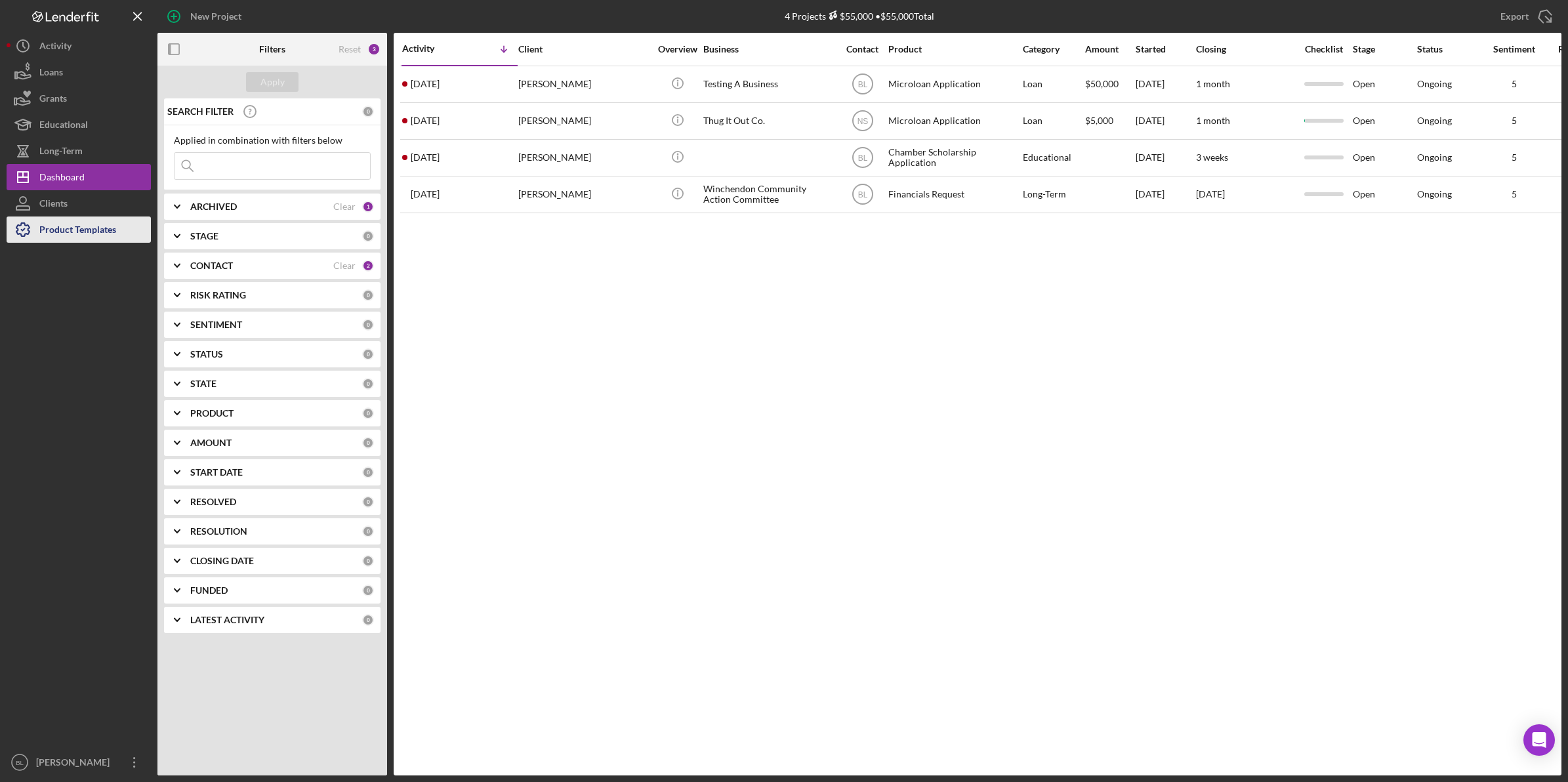
click at [60, 231] on div "Product Templates" at bounding box center [77, 231] width 77 height 29
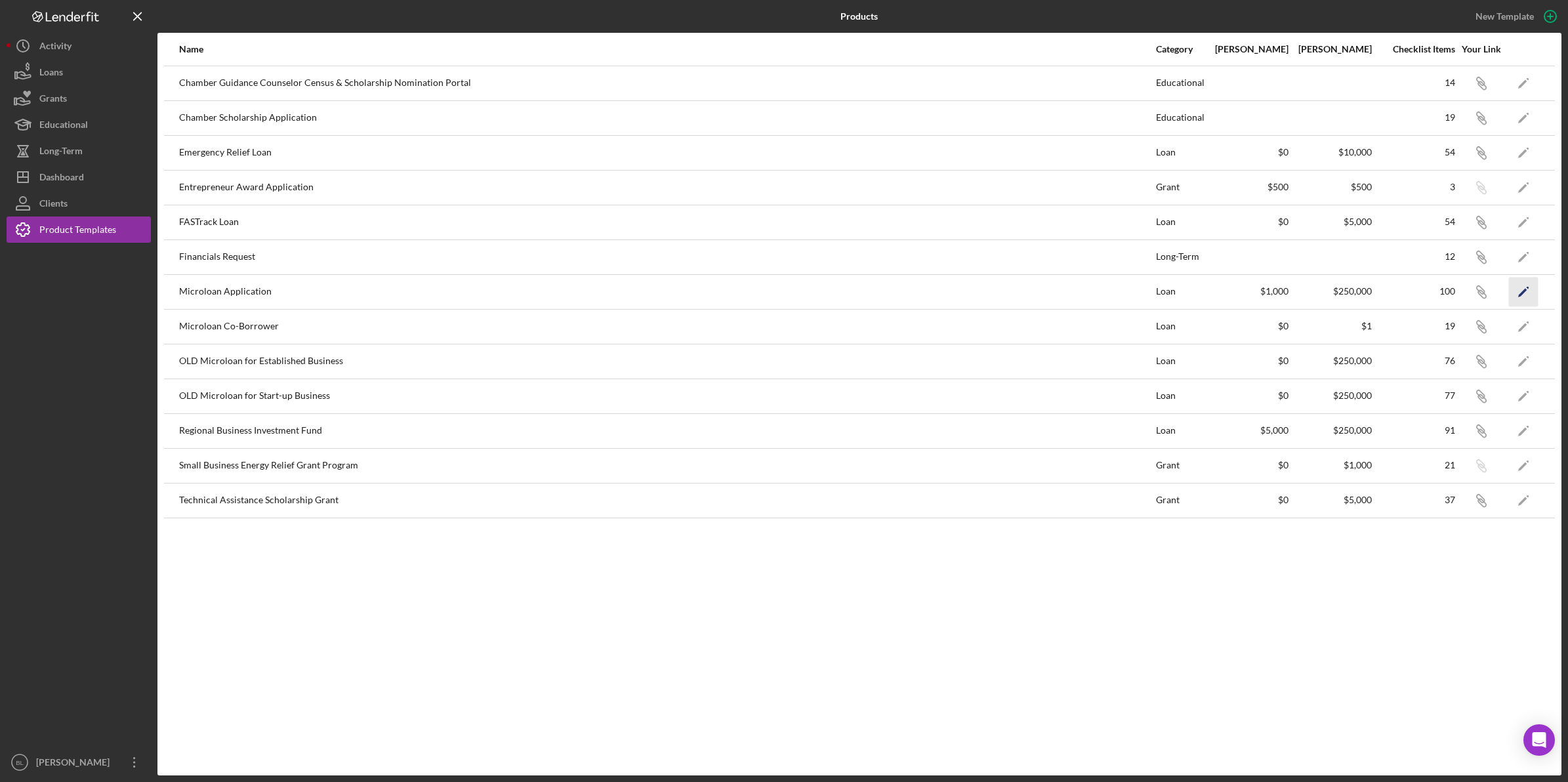
click at [1523, 292] on polygon "button" at bounding box center [1522, 293] width 10 height 10
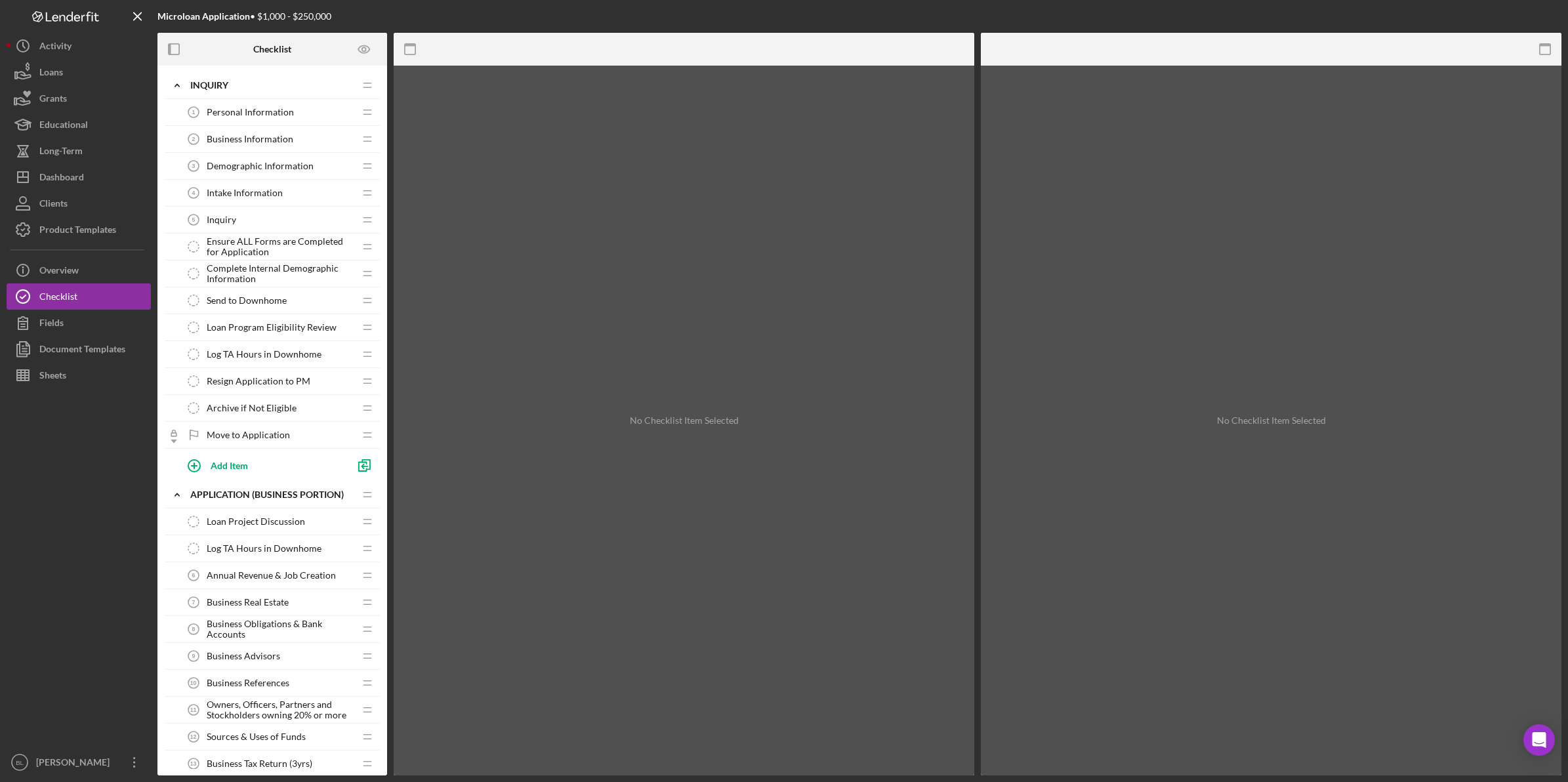
drag, startPoint x: 268, startPoint y: 242, endPoint x: 296, endPoint y: 242, distance: 28.0
click at [270, 242] on span "Ensure ALL Forms are Completed for Application" at bounding box center [281, 247] width 147 height 21
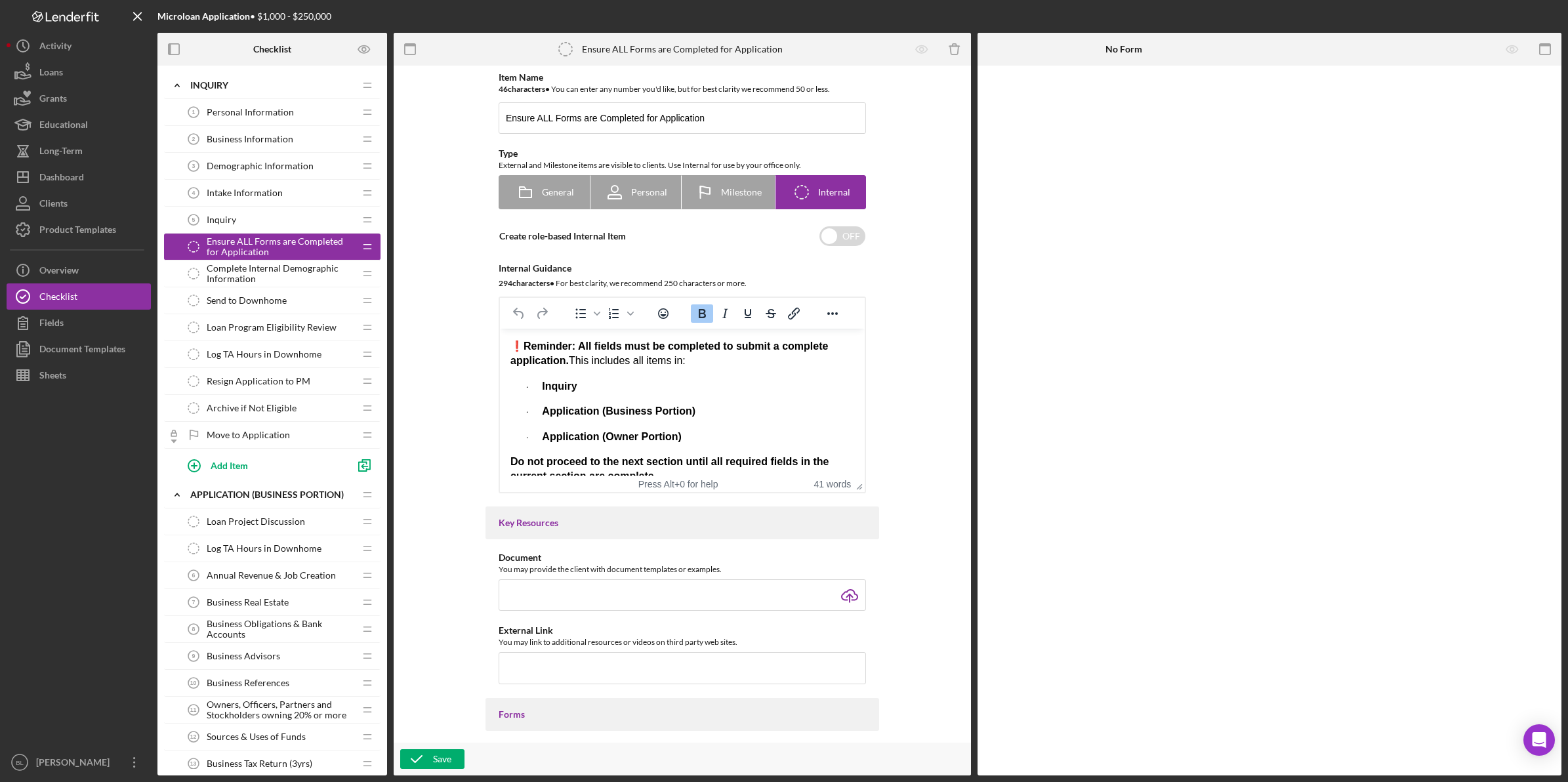
click at [723, 395] on div "❗ Reminder: All fields must be completed to submit a complete application. This…" at bounding box center [681, 411] width 344 height 145
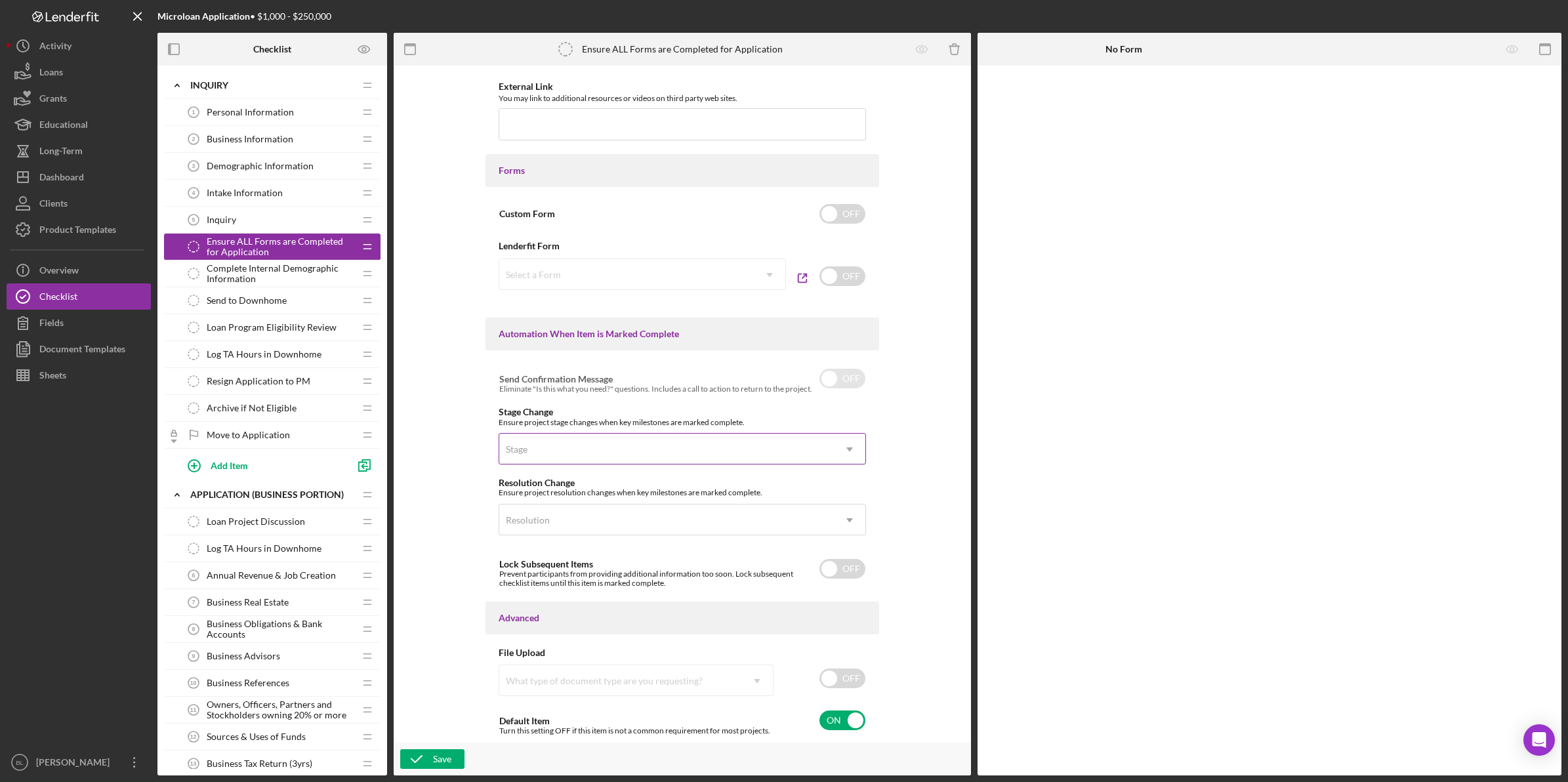
scroll to position [546, 0]
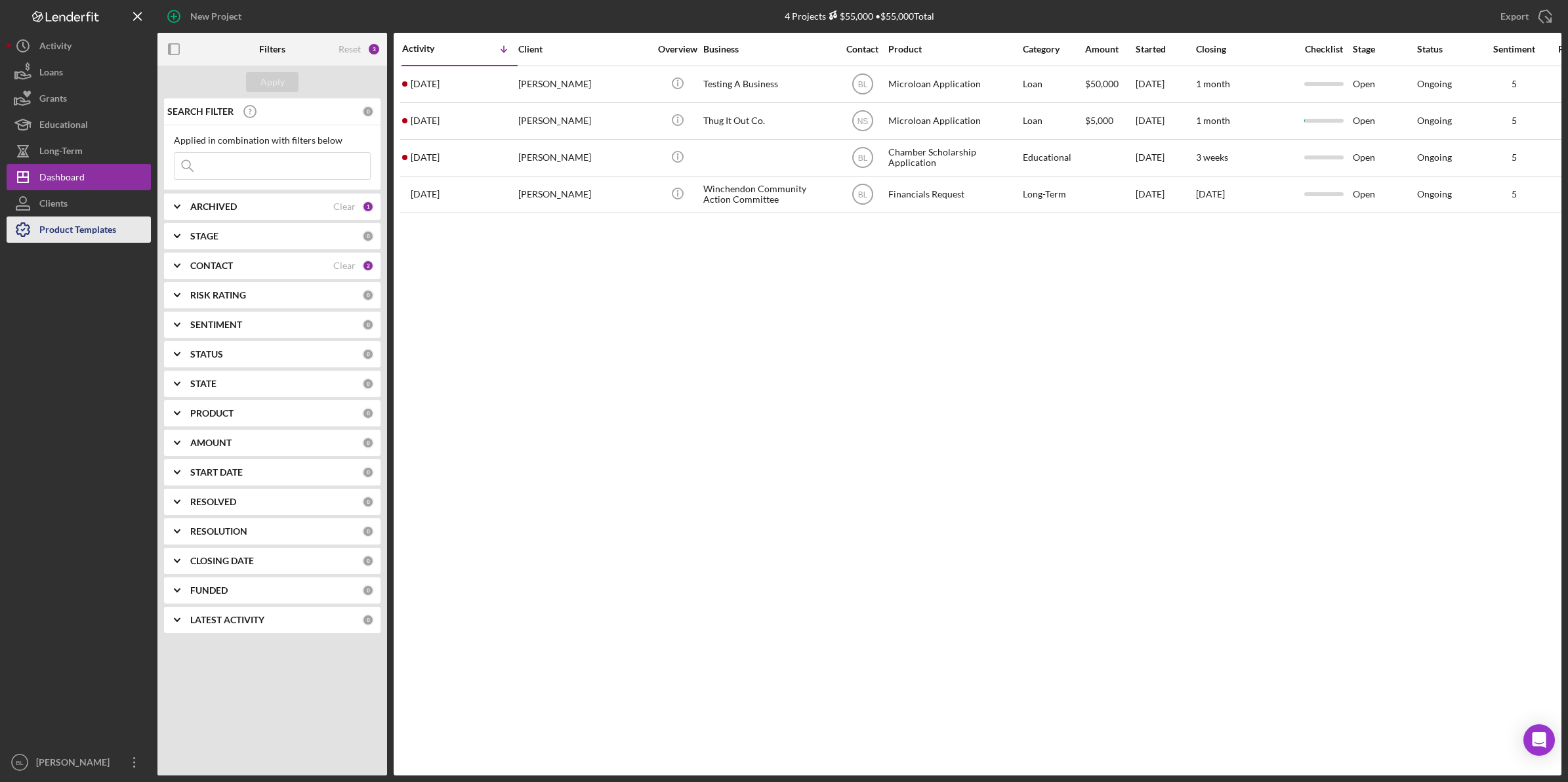
click at [96, 233] on div "Product Templates" at bounding box center [77, 231] width 77 height 29
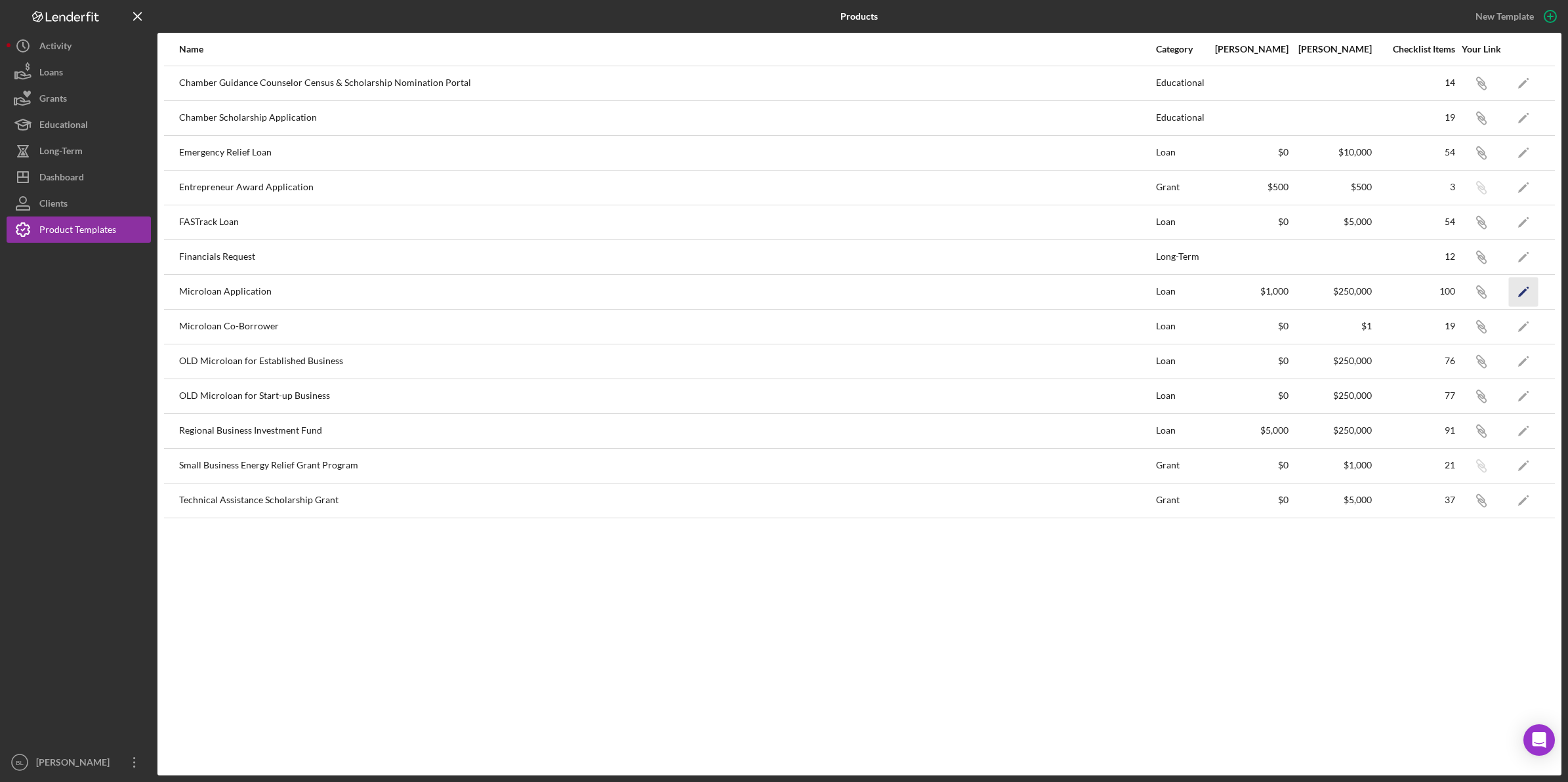
click at [1514, 293] on icon "Icon/Edit" at bounding box center [1524, 292] width 29 height 29
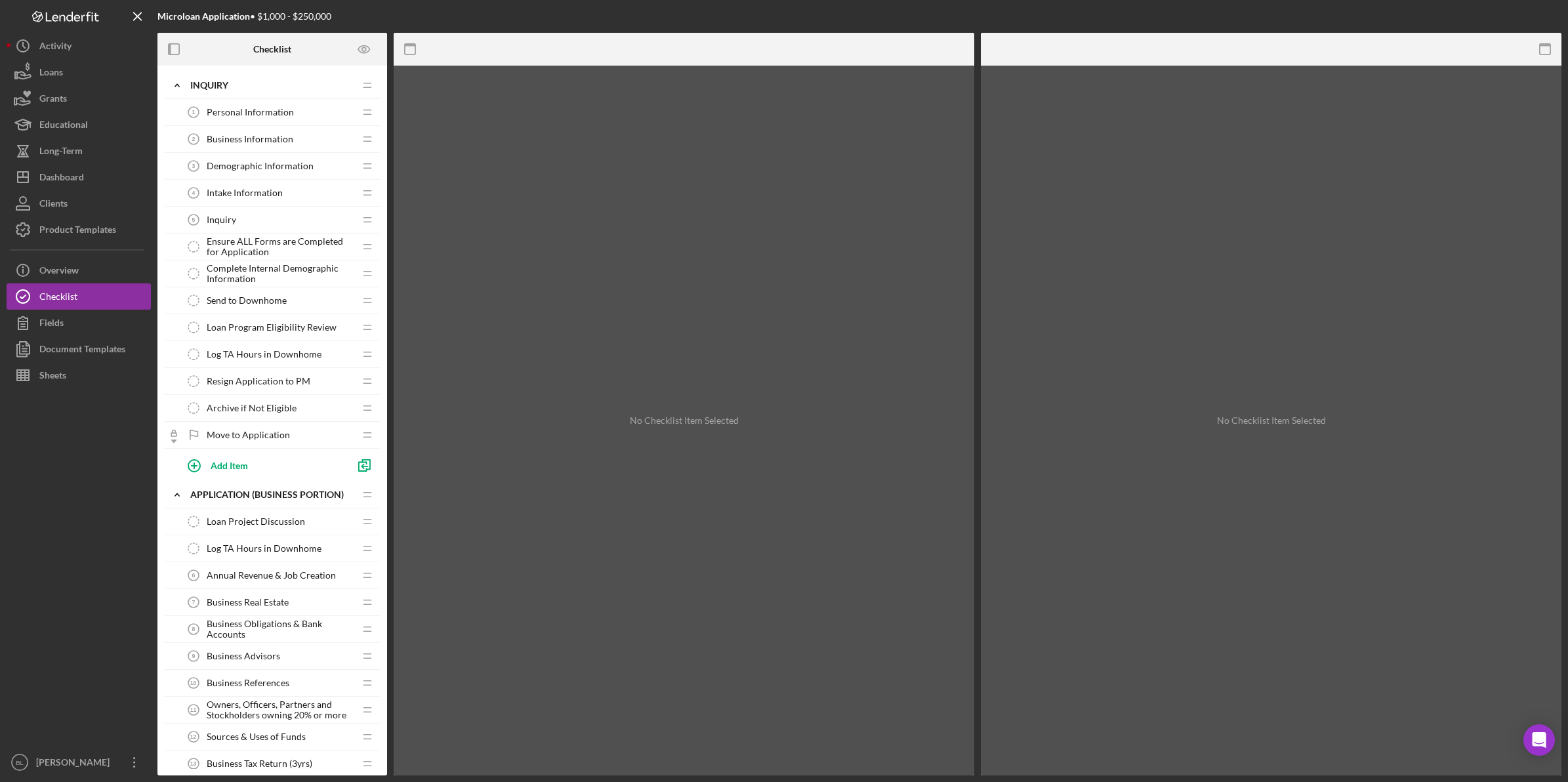
click at [249, 250] on span "Ensure ALL Forms are Completed for Application" at bounding box center [281, 247] width 147 height 21
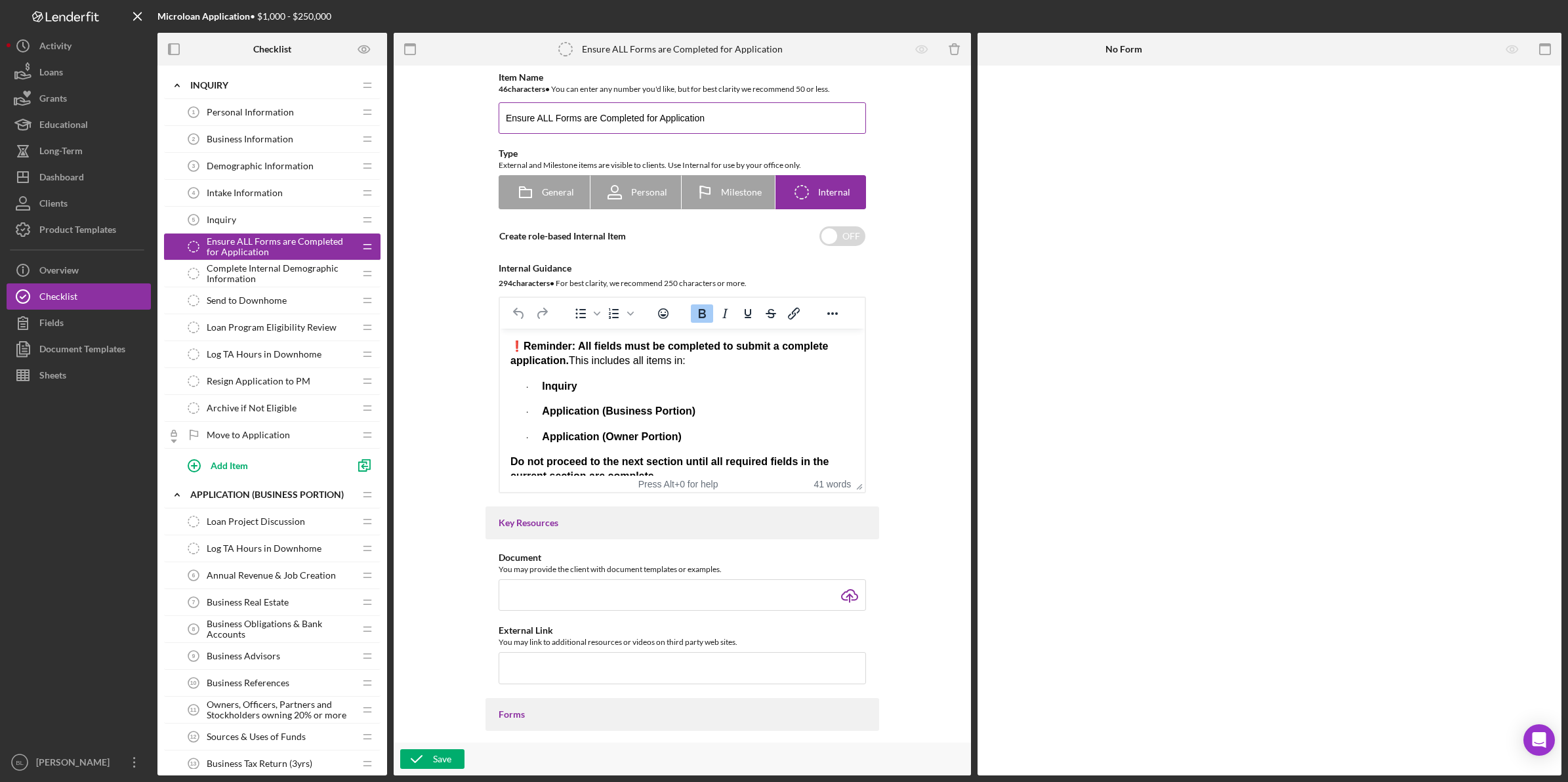
click at [721, 118] on input "Ensure ALL Forms are Completed for Application" at bounding box center [682, 118] width 367 height 31
drag, startPoint x: 721, startPoint y: 118, endPoint x: 489, endPoint y: 120, distance: 232.0
click at [489, 120] on div "Item Name 46 character s • You can enter any number you'd like, but for best cl…" at bounding box center [682, 282] width 394 height 421
click at [600, 129] on input "Ensure ALL Forms are Completed for Application" at bounding box center [682, 118] width 367 height 31
drag, startPoint x: 726, startPoint y: 119, endPoint x: 382, endPoint y: 119, distance: 344.0
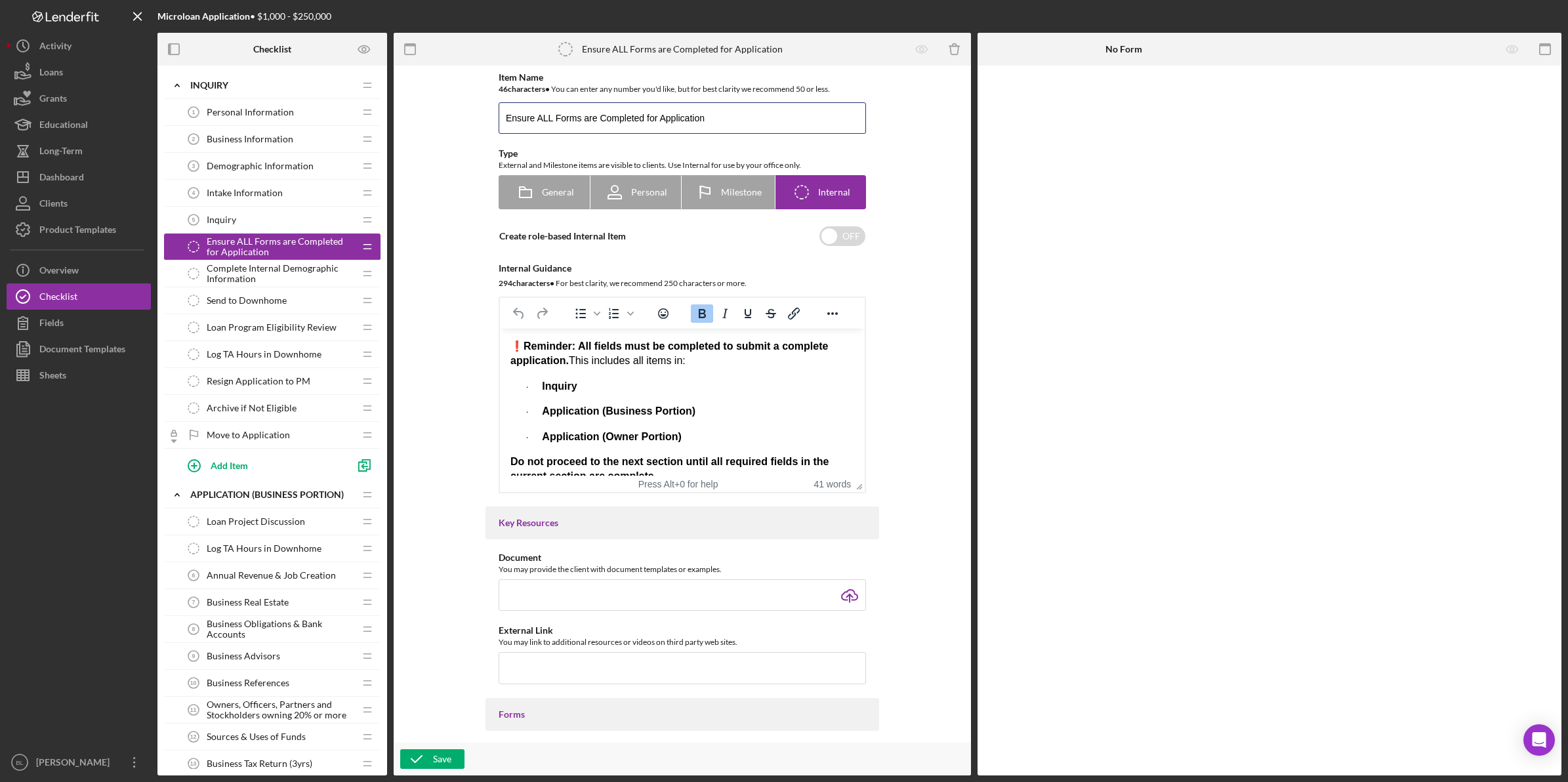
click at [382, 119] on div "Checklist Icon/Expander INQUIRY Icon/Edit Icon/Drag Personal Information 1 Pers…" at bounding box center [859, 404] width 1403 height 743
click at [748, 400] on div "❗ Reminder: All fields must be completed to submit a complete application. This…" at bounding box center [681, 411] width 344 height 145
